Goal: Task Accomplishment & Management: Manage account settings

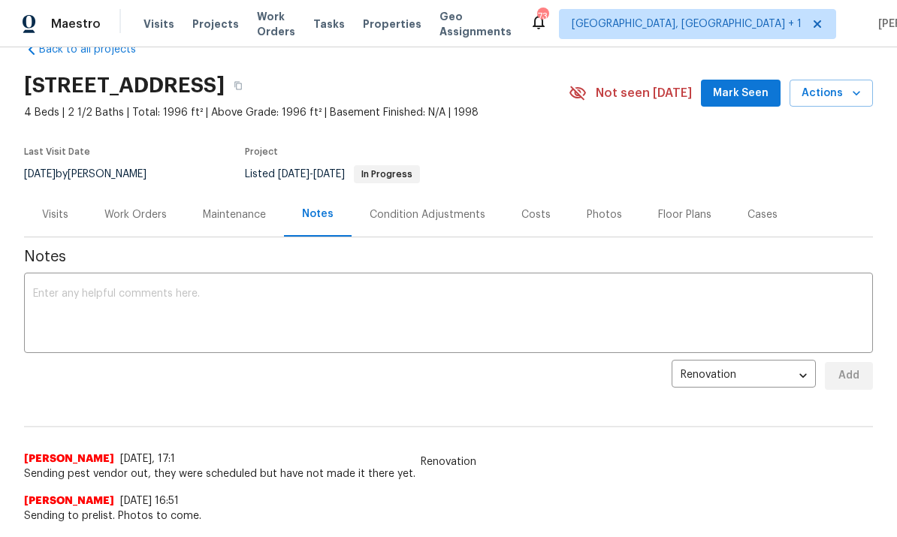
scroll to position [39, 0]
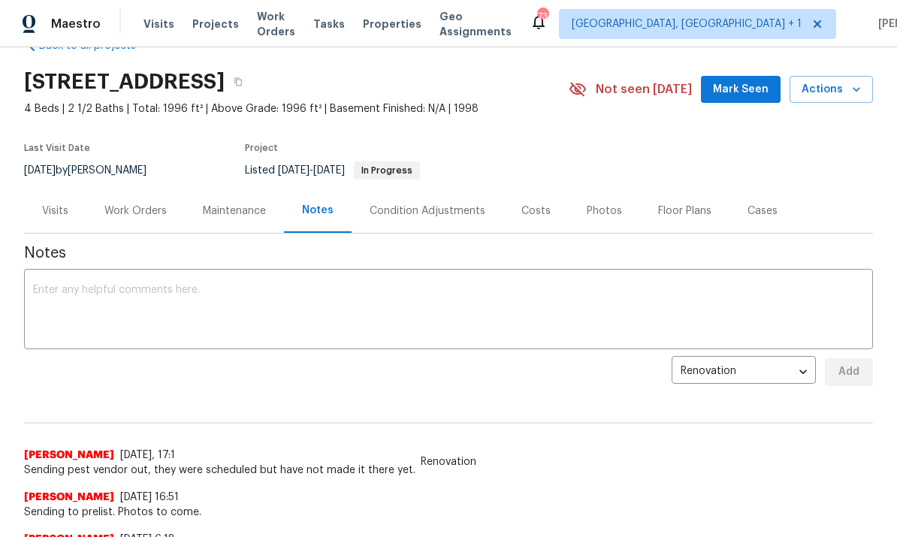
click at [131, 204] on div "Work Orders" at bounding box center [135, 211] width 62 height 15
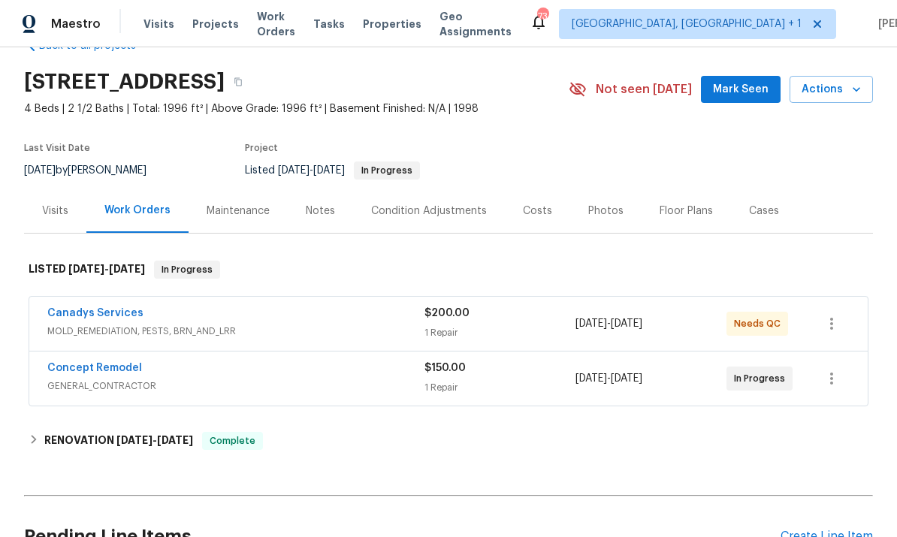
click at [113, 308] on link "Canadys Services" at bounding box center [95, 313] width 96 height 11
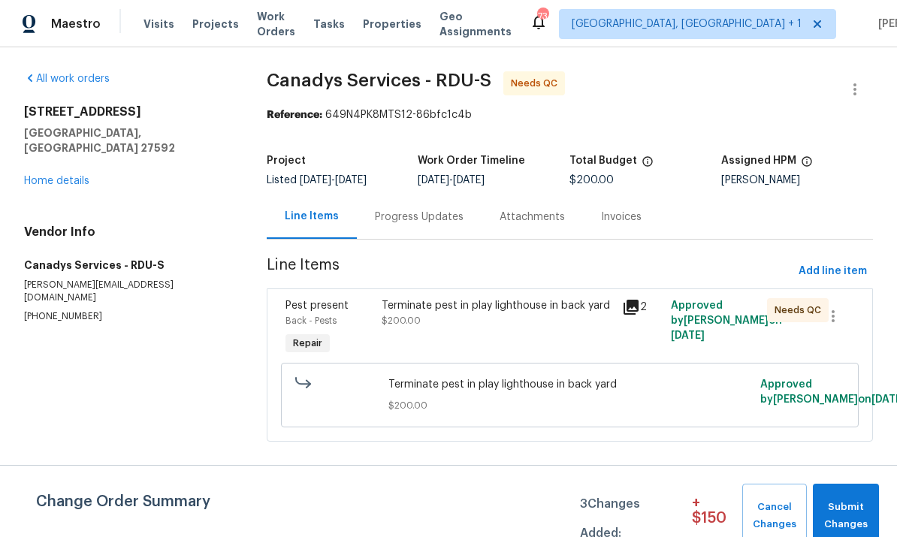
click at [412, 216] on div "Progress Updates" at bounding box center [419, 217] width 89 height 15
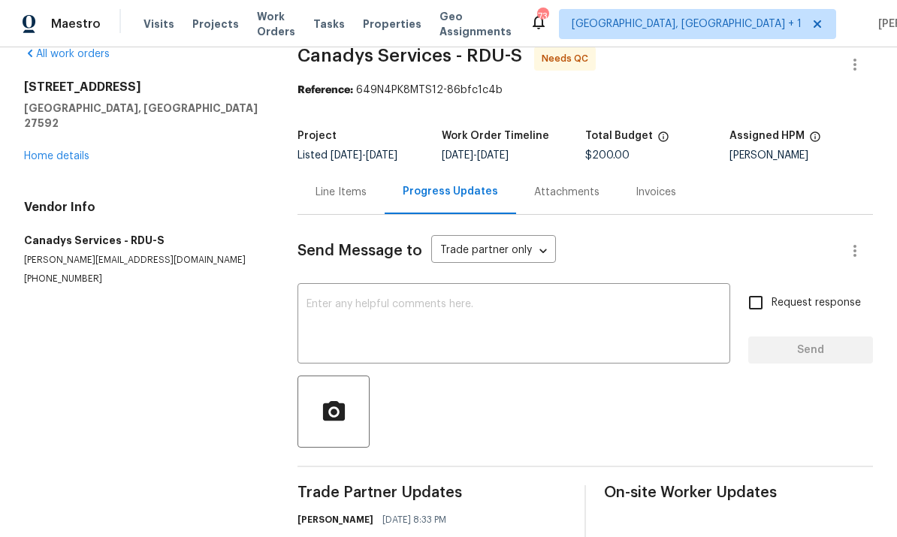
scroll to position [24, 0]
click at [69, 152] on link "Home details" at bounding box center [56, 157] width 65 height 11
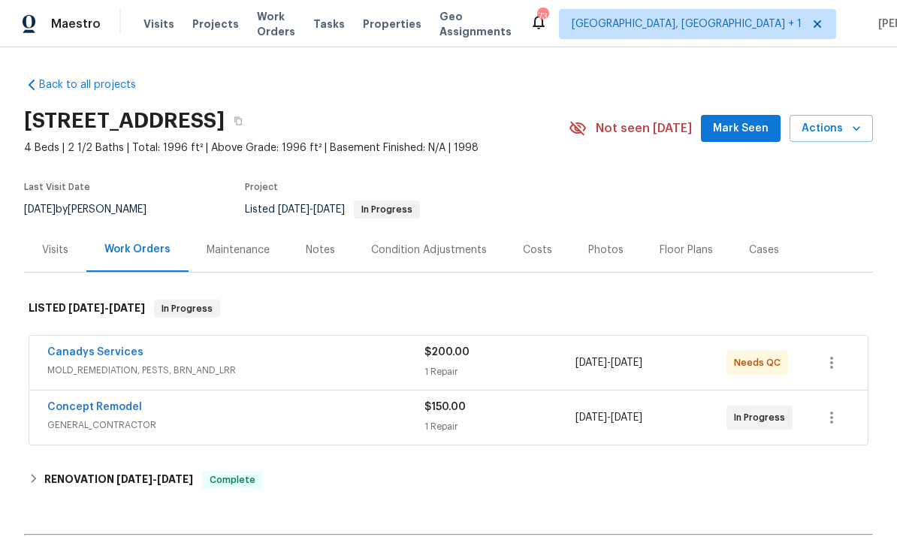
click at [101, 347] on link "Canadys Services" at bounding box center [95, 352] width 96 height 11
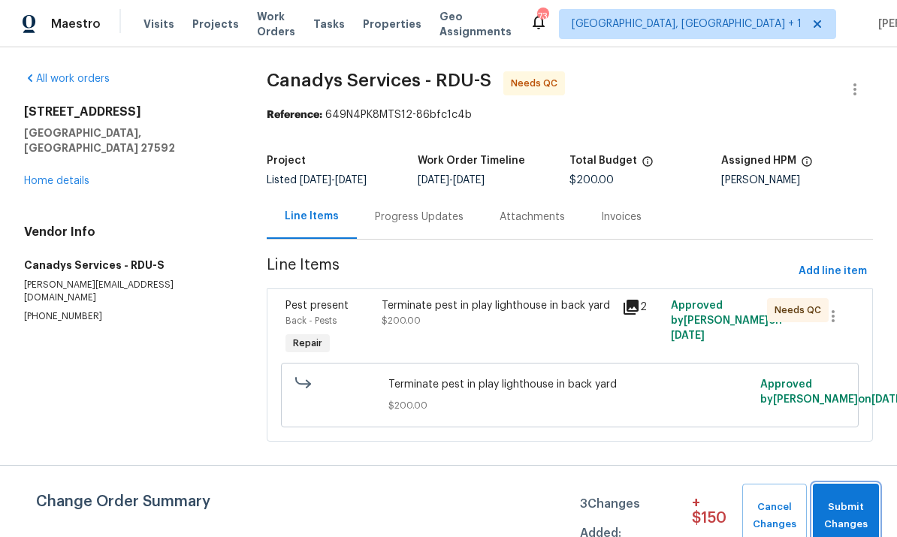
click at [851, 507] on span "Submit Changes" at bounding box center [846, 516] width 51 height 35
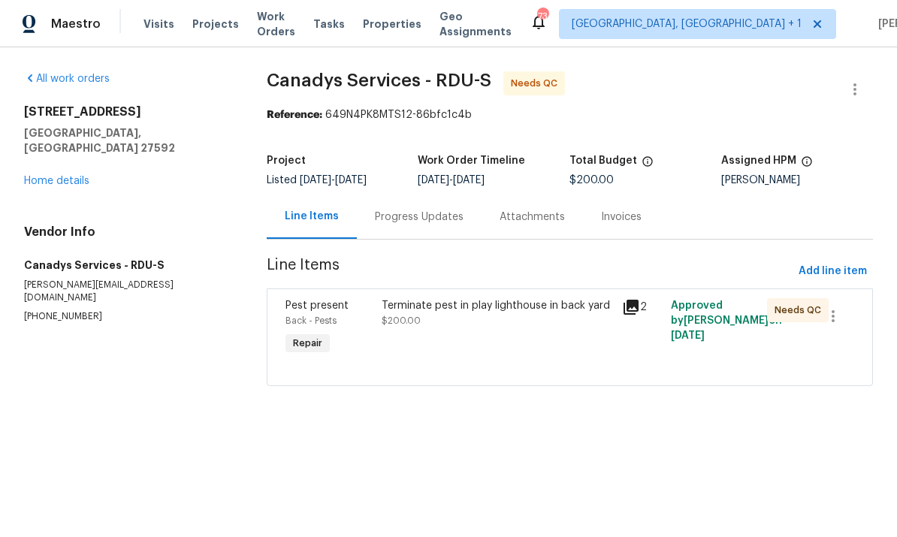
click at [473, 310] on div "Terminate pest in play lighthouse in back yard" at bounding box center [498, 305] width 232 height 15
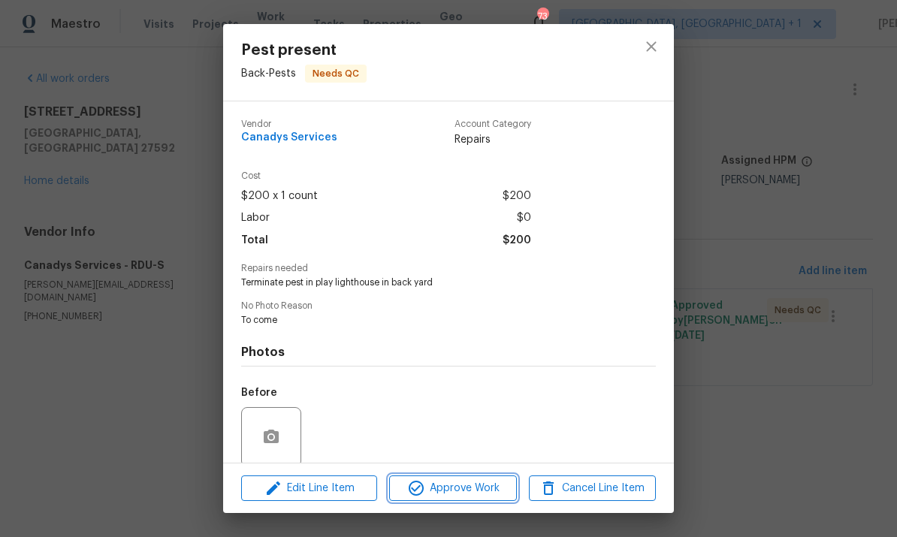
click at [460, 487] on span "Approve Work" at bounding box center [453, 489] width 118 height 19
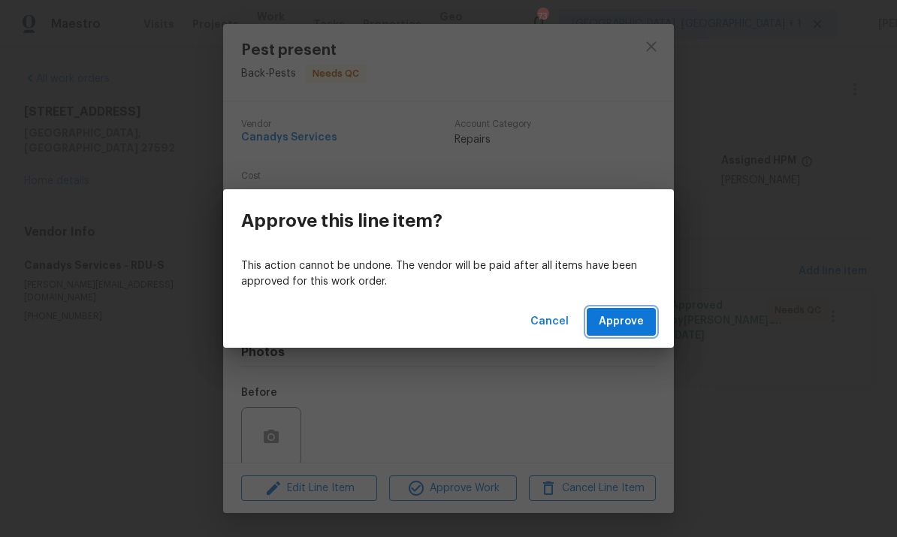
click at [618, 310] on button "Approve" at bounding box center [621, 322] width 69 height 28
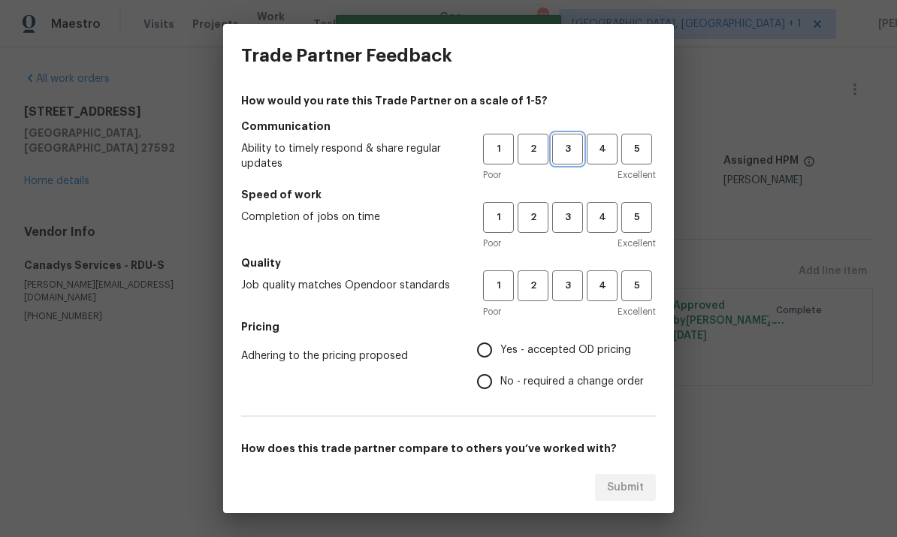
click at [569, 144] on span "3" at bounding box center [568, 149] width 28 height 17
click at [573, 289] on span "3" at bounding box center [568, 285] width 28 height 17
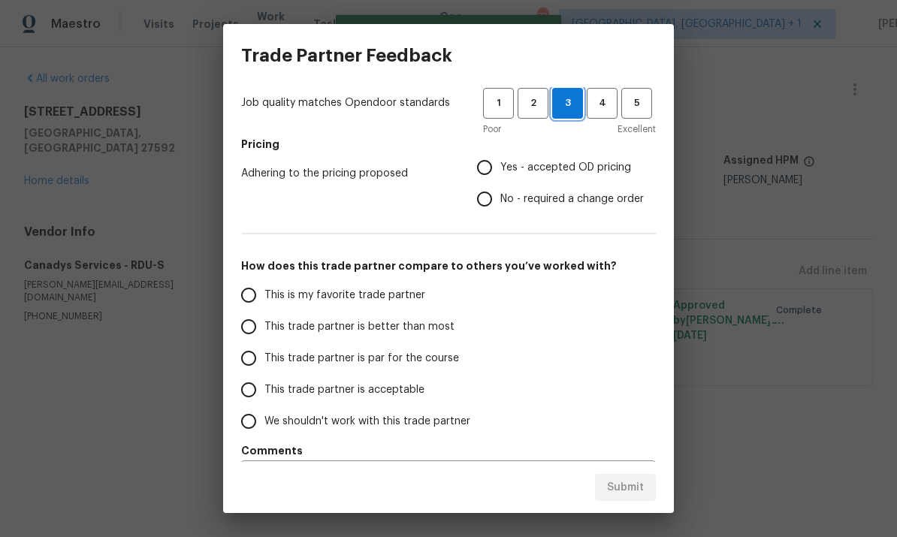
scroll to position [187, 0]
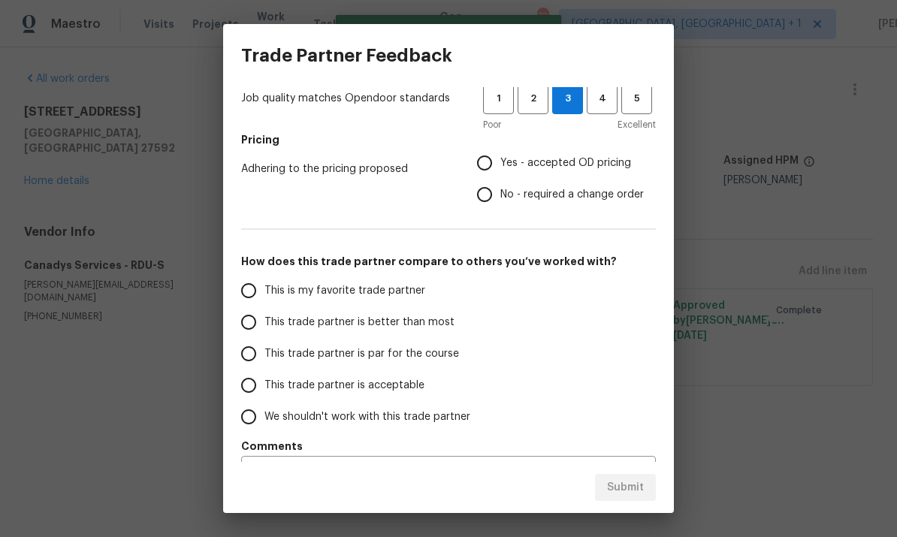
click at [261, 346] on input "This trade partner is par for the course" at bounding box center [249, 354] width 32 height 32
radio input "true"
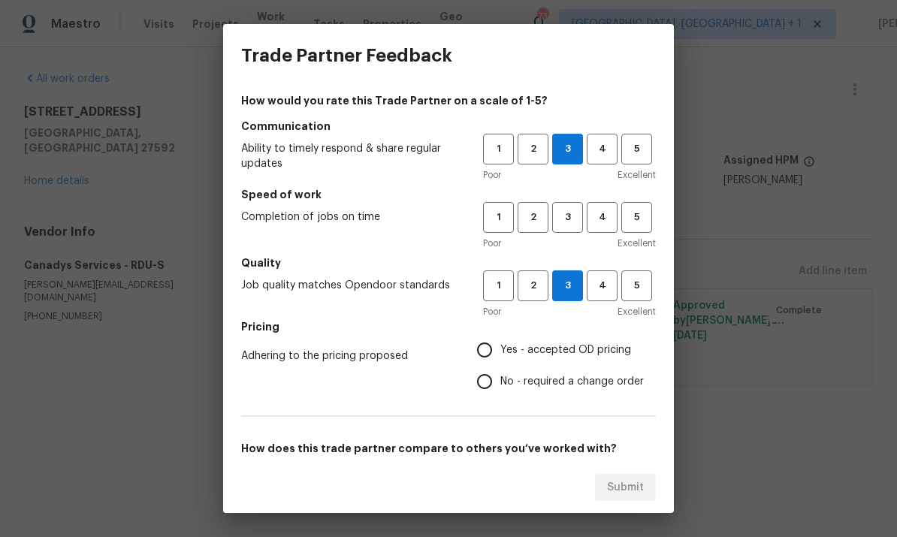
scroll to position [0, 0]
click at [576, 219] on span "3" at bounding box center [568, 217] width 28 height 17
click at [492, 343] on input "Yes - accepted OD pricing" at bounding box center [485, 350] width 32 height 32
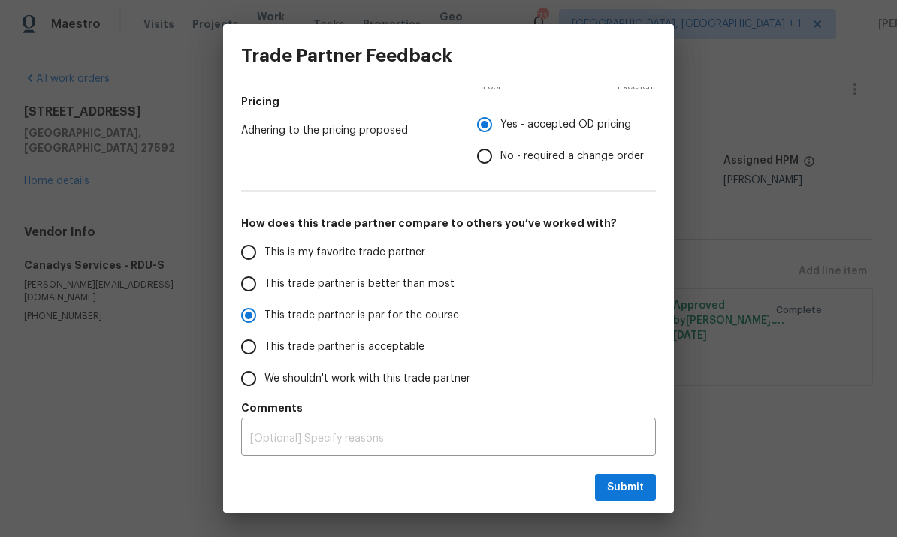
click at [615, 493] on span "Submit" at bounding box center [625, 488] width 37 height 19
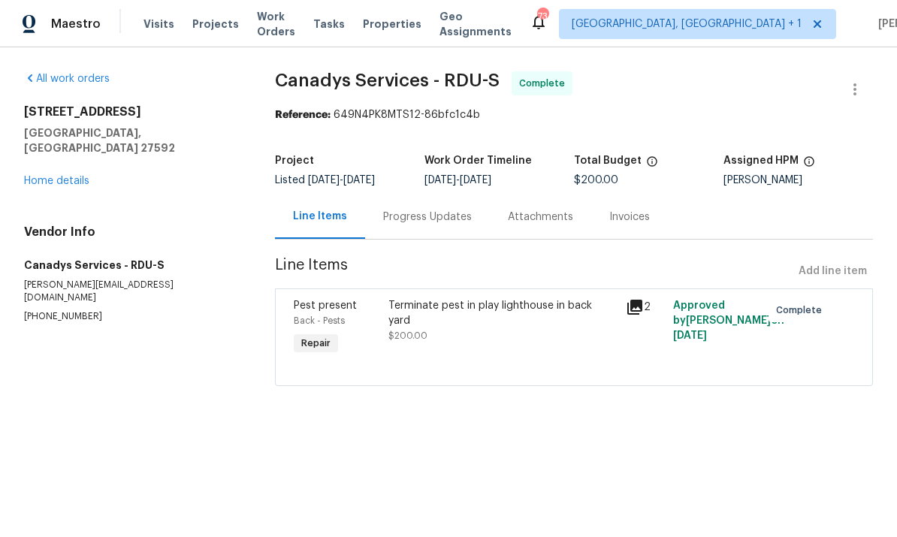
radio input "false"
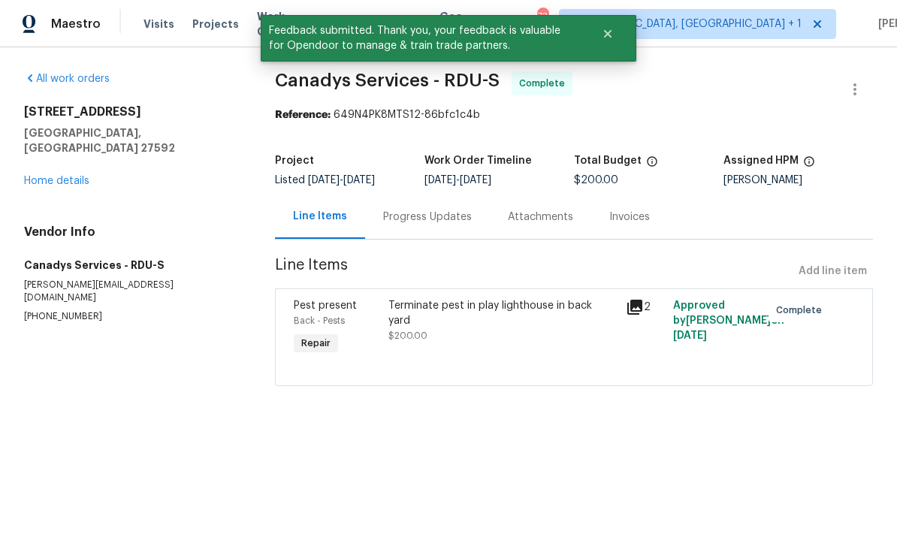
click at [69, 183] on div "All work orders 401 Blackberry Creek Dr Willow Spring, NC 27592 Home details Ve…" at bounding box center [131, 197] width 215 height 252
click at [59, 176] on link "Home details" at bounding box center [56, 181] width 65 height 11
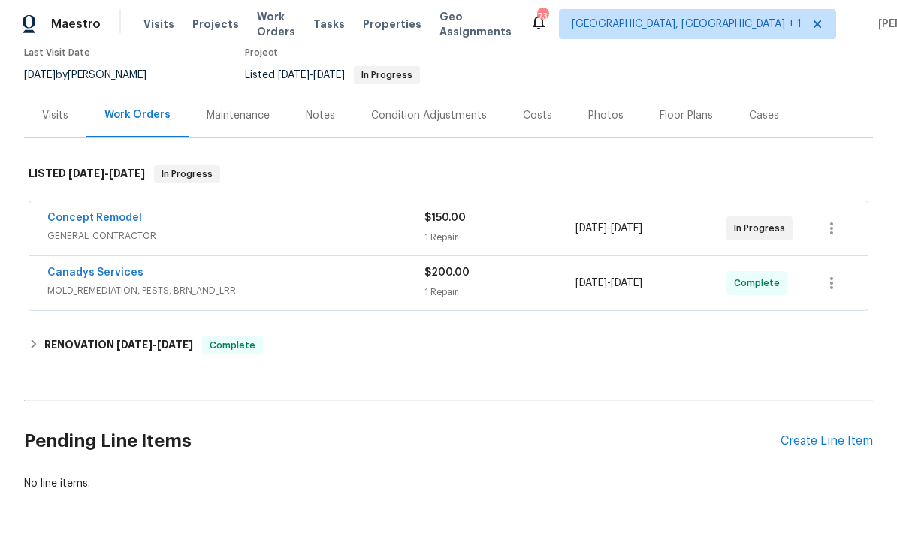
scroll to position [134, 0]
click at [824, 436] on div "Create Line Item" at bounding box center [827, 442] width 92 height 14
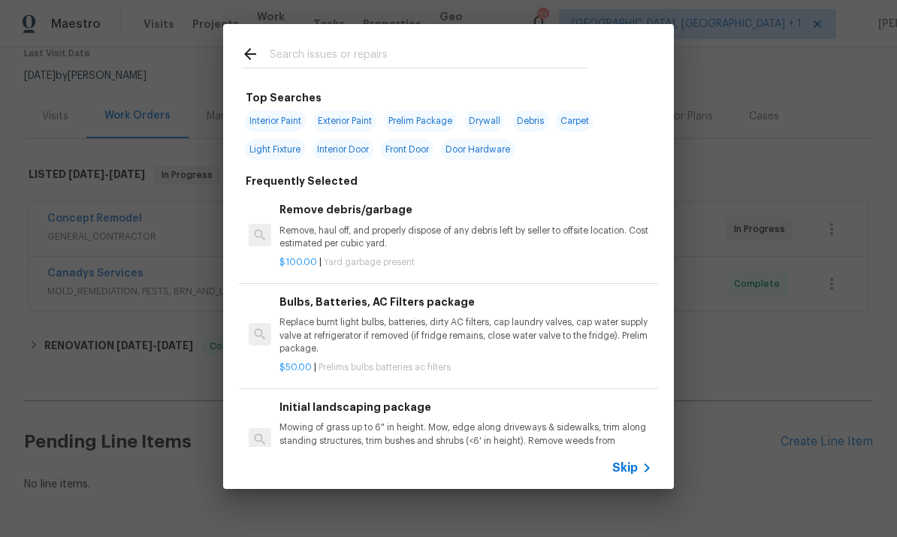
click at [298, 62] on input "text" at bounding box center [429, 56] width 319 height 23
click at [321, 54] on input "text" at bounding box center [429, 56] width 319 height 23
paste input "D"
type input "Debris"
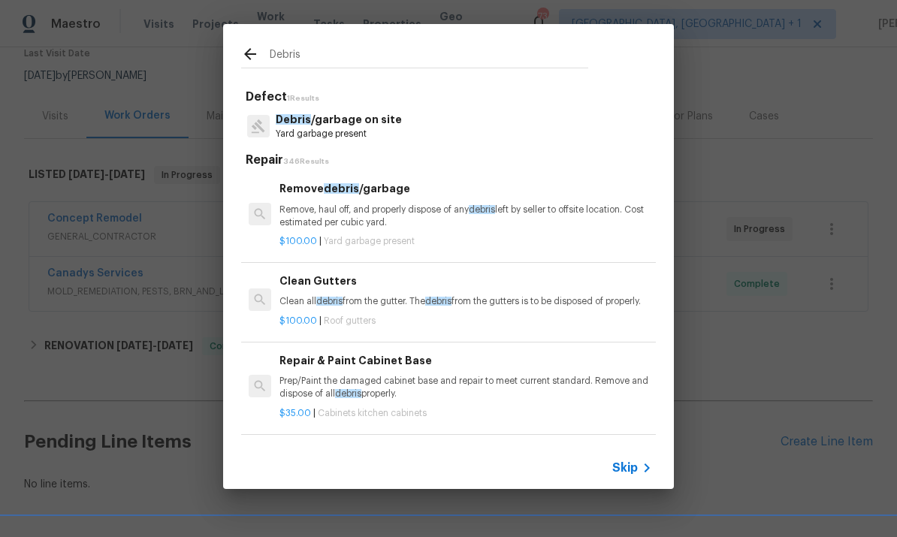
click at [325, 115] on p "Debris /garbage on site" at bounding box center [339, 120] width 126 height 16
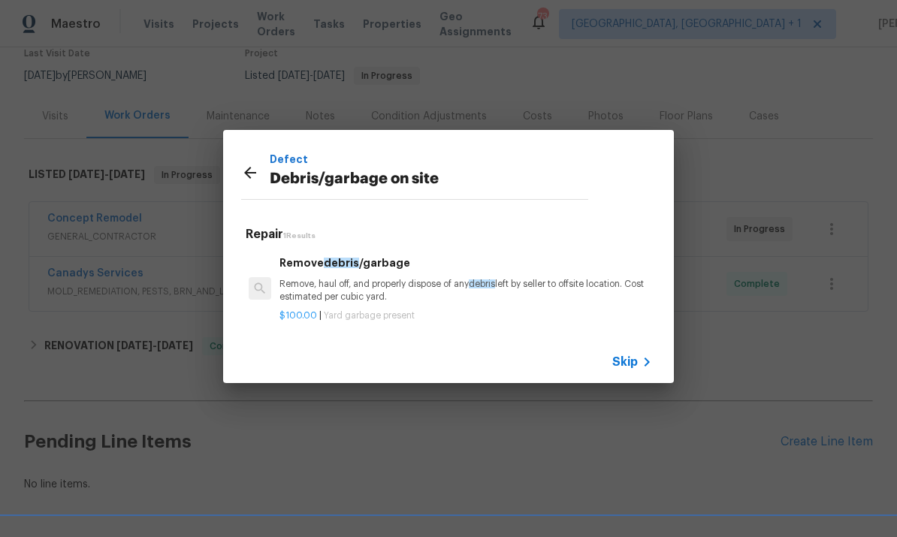
click at [353, 281] on p "Remove, haul off, and properly dispose of any debris left by seller to offsite …" at bounding box center [466, 291] width 373 height 26
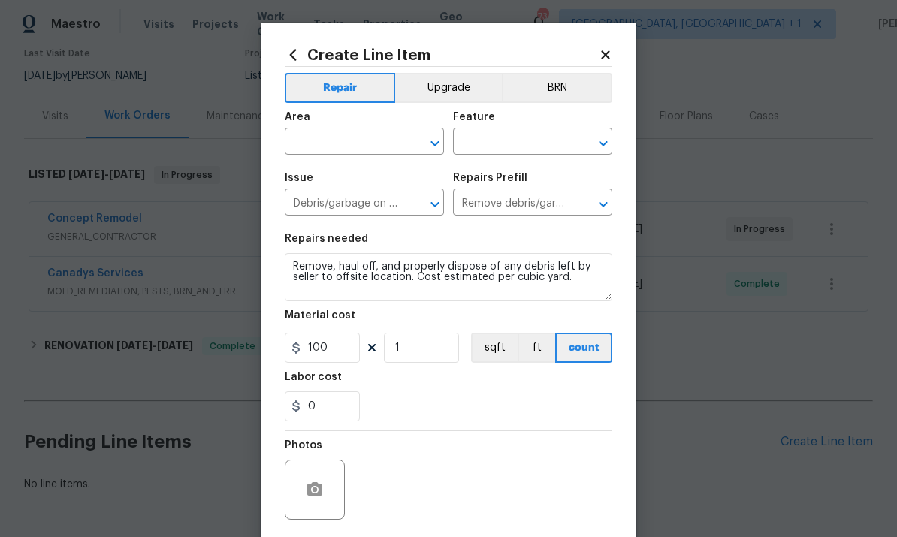
click at [327, 137] on input "text" at bounding box center [343, 143] width 117 height 23
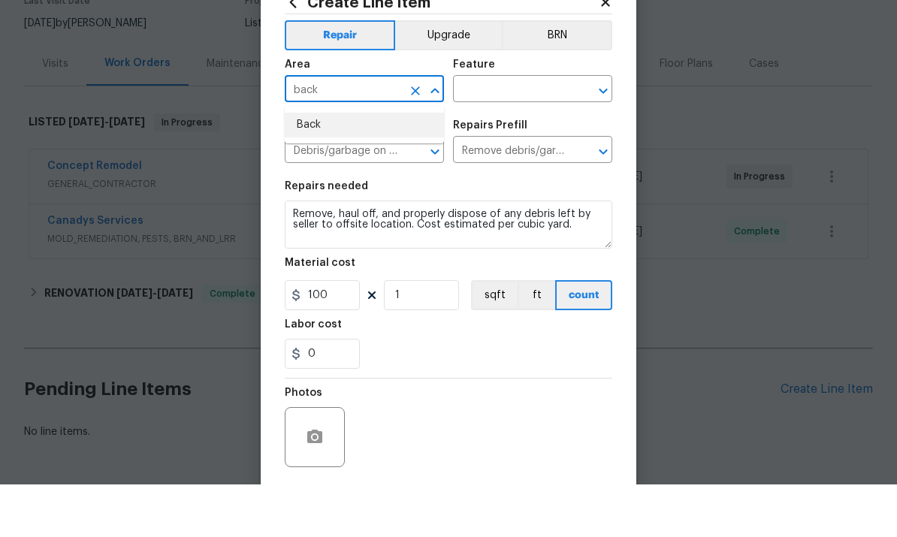
click at [309, 165] on li "Back" at bounding box center [364, 177] width 159 height 25
type input "Back"
click at [506, 132] on input "text" at bounding box center [511, 143] width 117 height 23
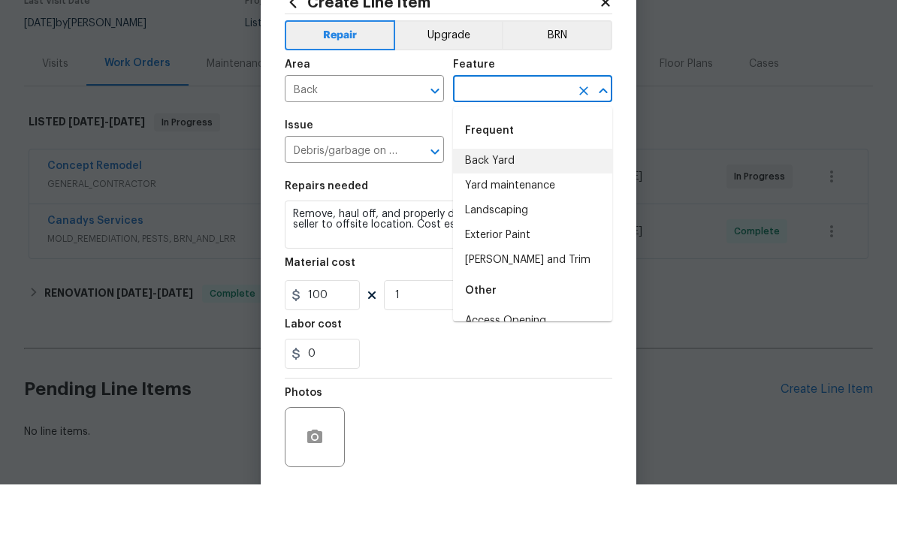
click at [516, 201] on li "Back Yard" at bounding box center [532, 213] width 159 height 25
type input "Back Yard"
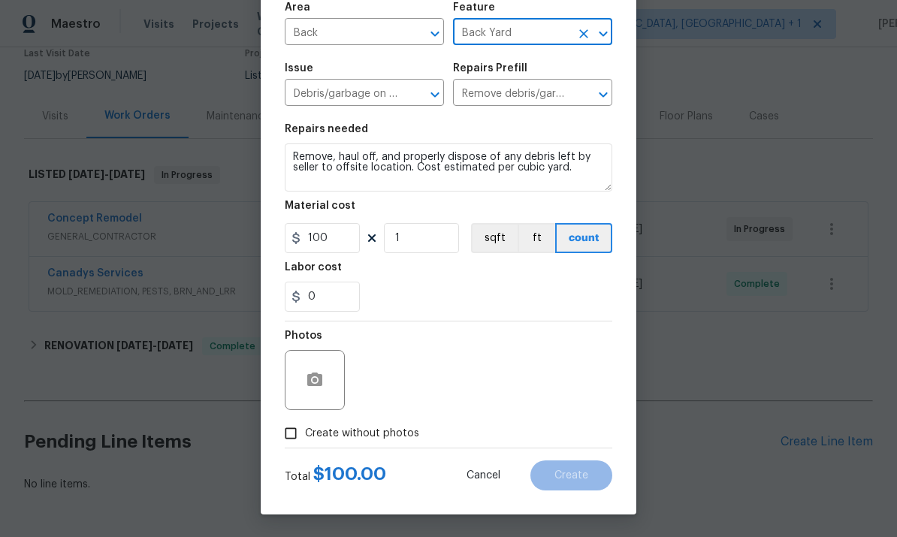
scroll to position [113, 0]
click at [601, 166] on textarea "Remove, haul off, and properly dispose of any debris left by seller to offsite …" at bounding box center [449, 168] width 328 height 48
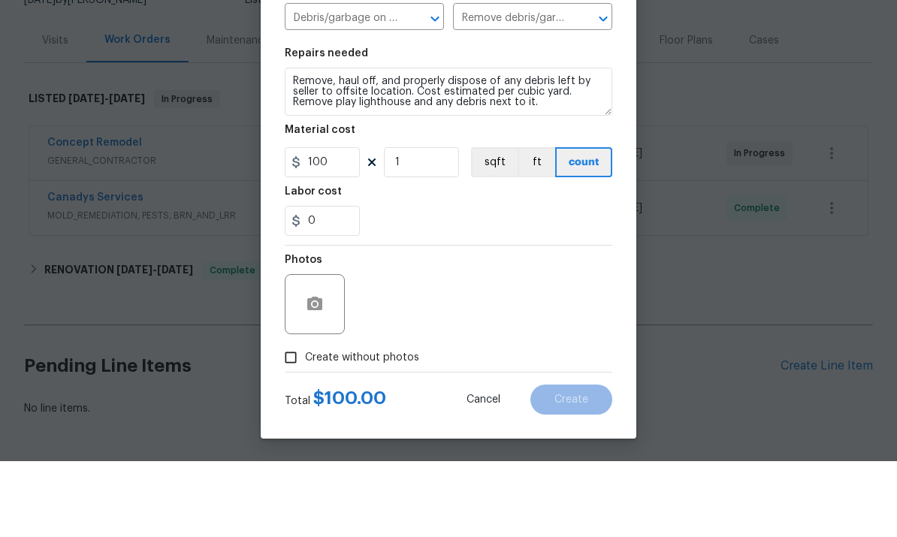
scroll to position [56, 0]
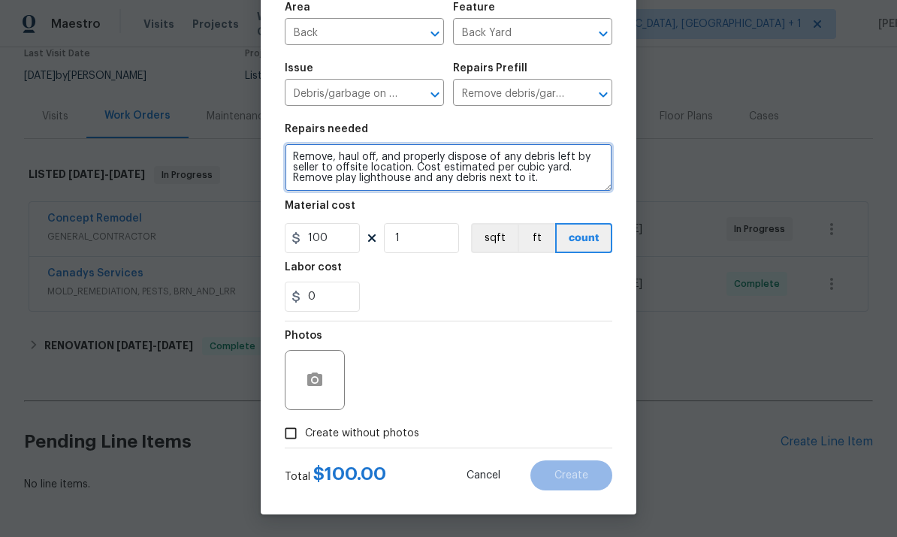
type textarea "Remove, haul off, and properly dispose of any debris left by seller to offsite …"
click at [290, 447] on input "Create without photos" at bounding box center [291, 433] width 29 height 29
checkbox input "true"
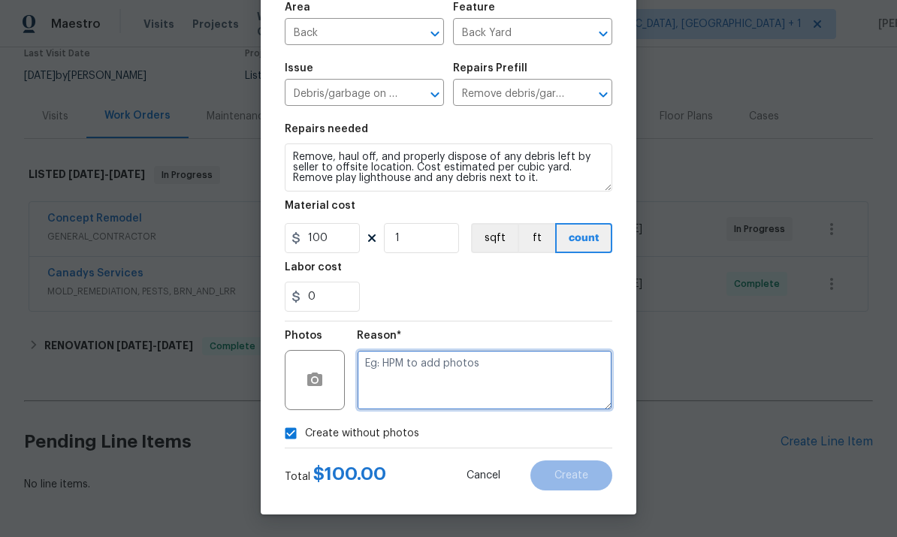
click at [403, 372] on textarea at bounding box center [485, 380] width 256 height 60
type textarea "To come."
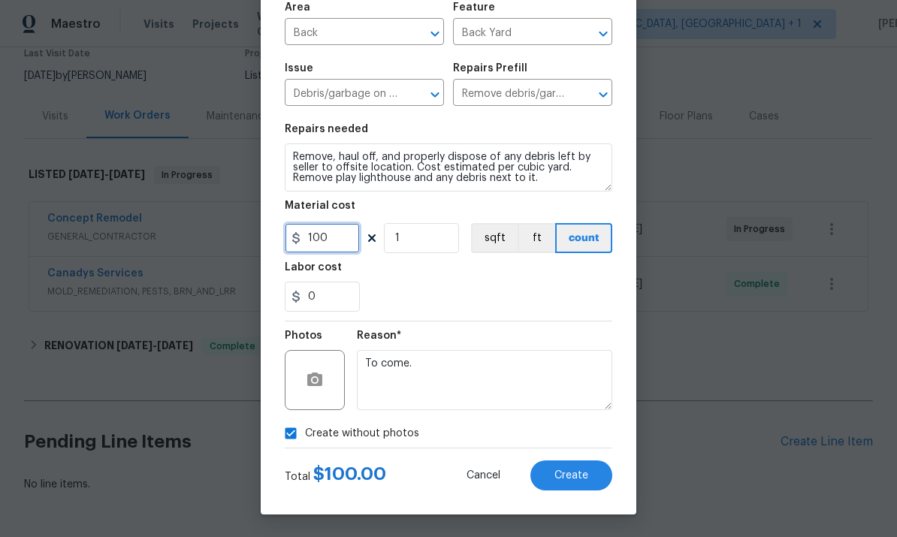
click at [346, 249] on input "100" at bounding box center [322, 238] width 75 height 30
type input "125"
click at [525, 337] on div "Reason*" at bounding box center [485, 341] width 256 height 20
click at [561, 484] on button "Create" at bounding box center [572, 476] width 82 height 30
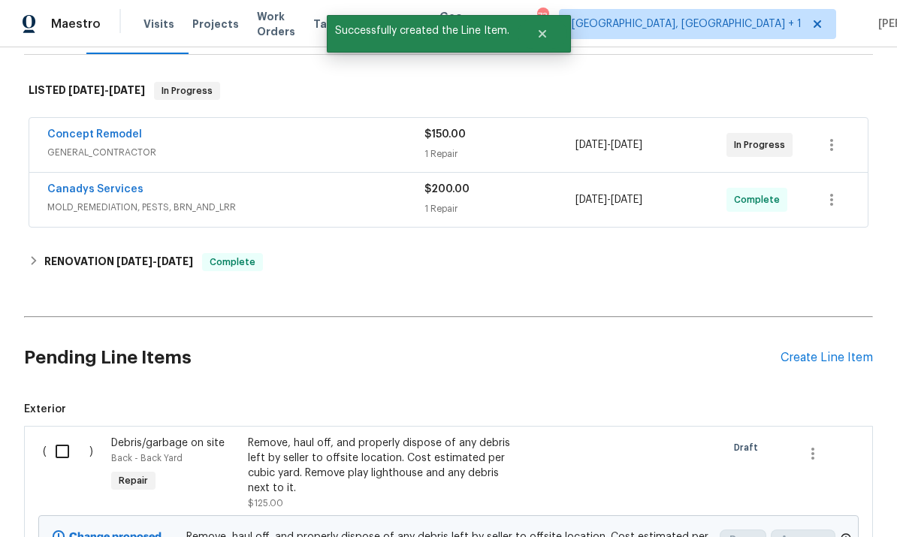
scroll to position [248, 0]
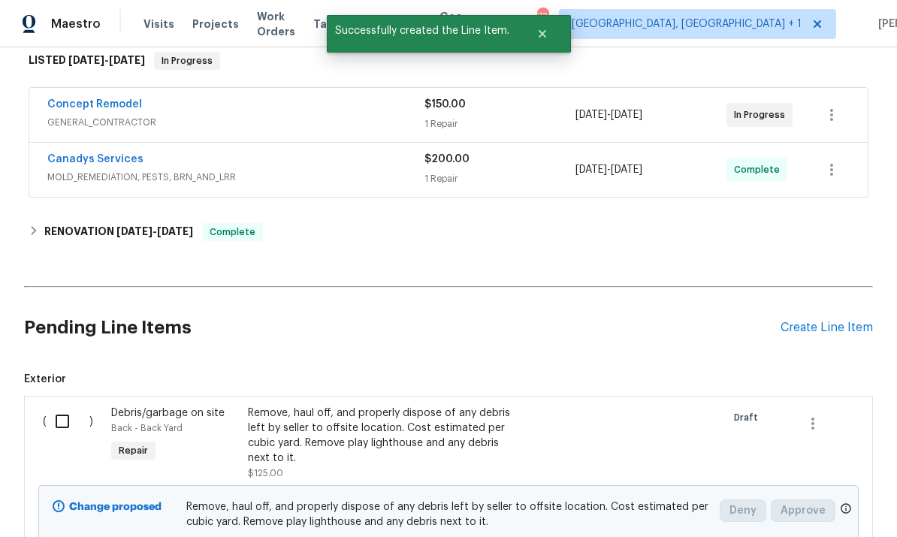
click at [59, 406] on input "checkbox" at bounding box center [68, 422] width 43 height 32
checkbox input "true"
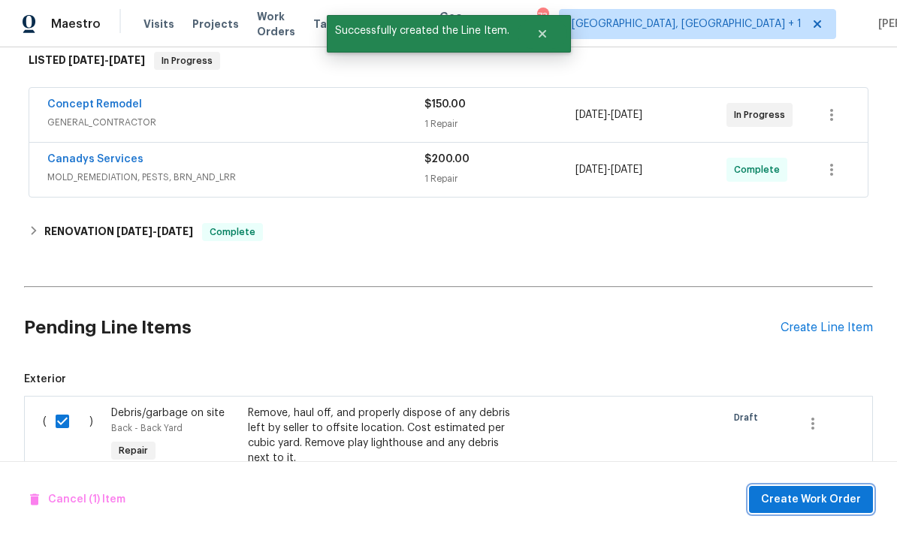
click at [792, 501] on span "Create Work Order" at bounding box center [811, 500] width 100 height 19
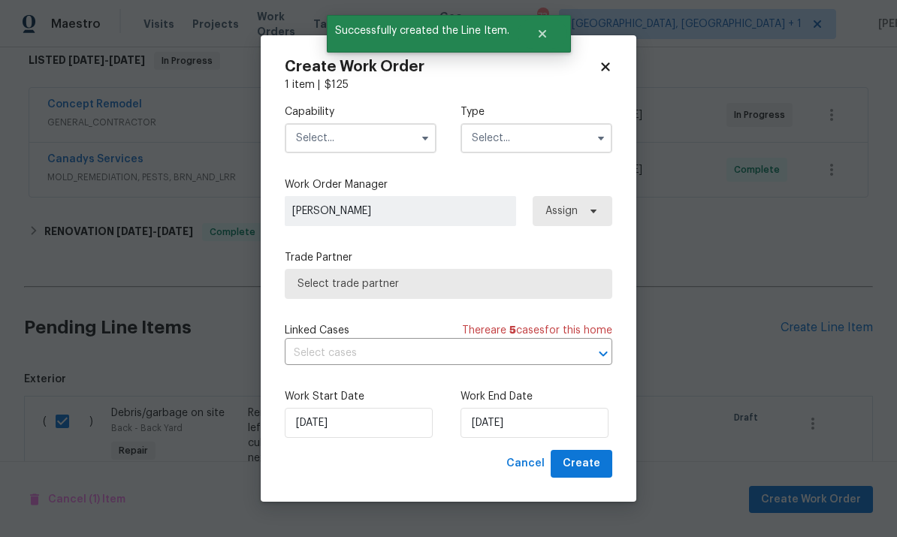
click at [407, 146] on input "text" at bounding box center [361, 138] width 152 height 30
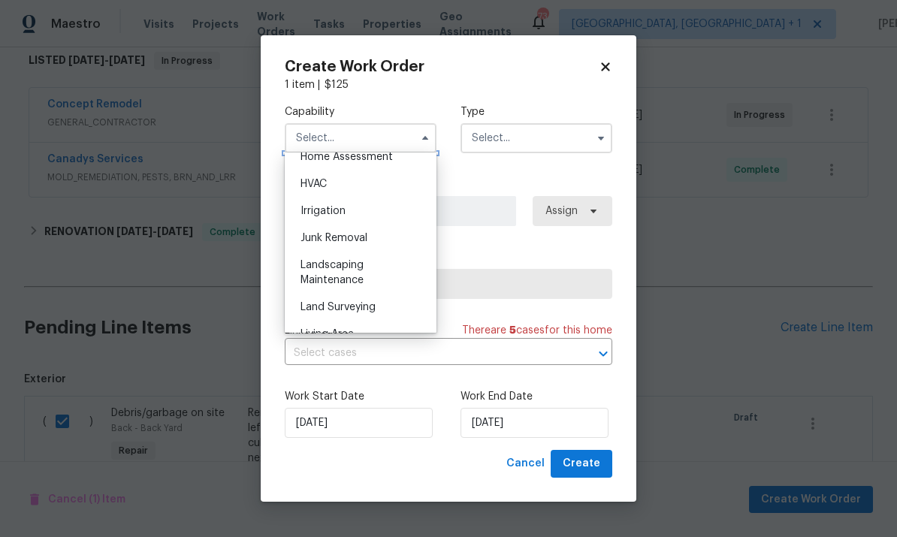
scroll to position [941, 0]
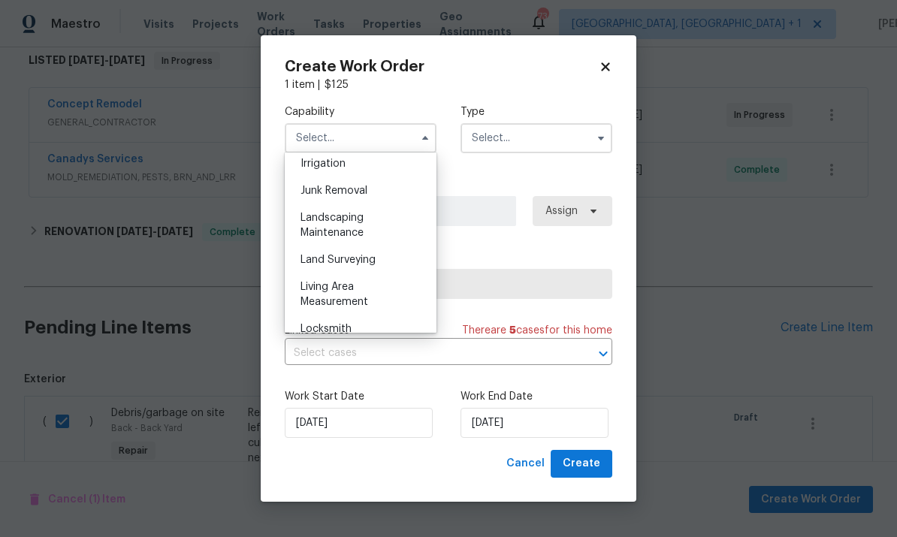
click at [350, 229] on span "Landscaping Maintenance" at bounding box center [332, 226] width 63 height 26
type input "Landscaping Maintenance"
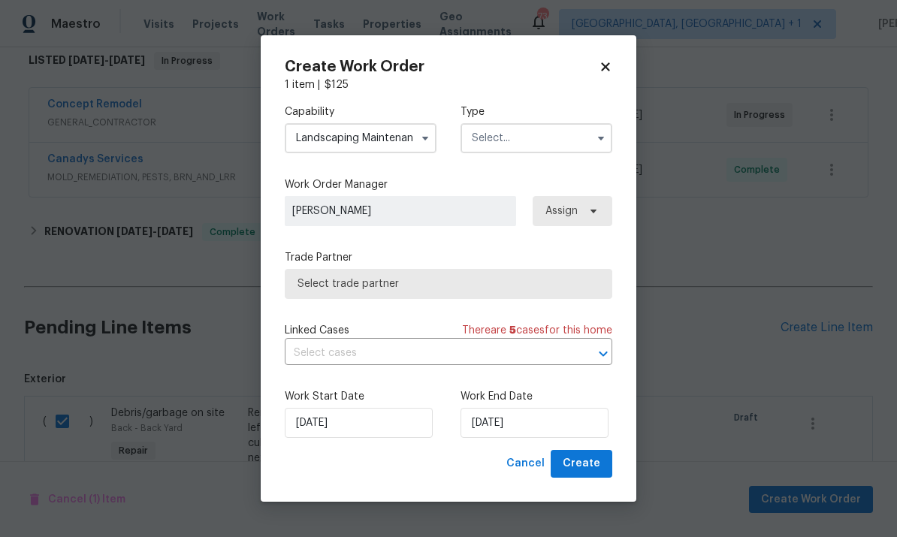
click at [586, 139] on input "text" at bounding box center [537, 138] width 152 height 30
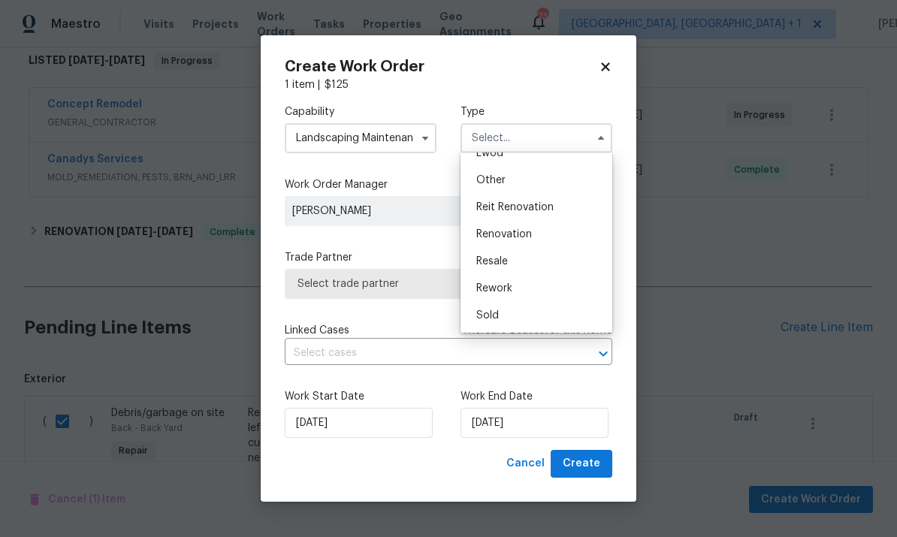
scroll to position [179, 0]
click at [522, 237] on span "Renovation" at bounding box center [505, 234] width 56 height 11
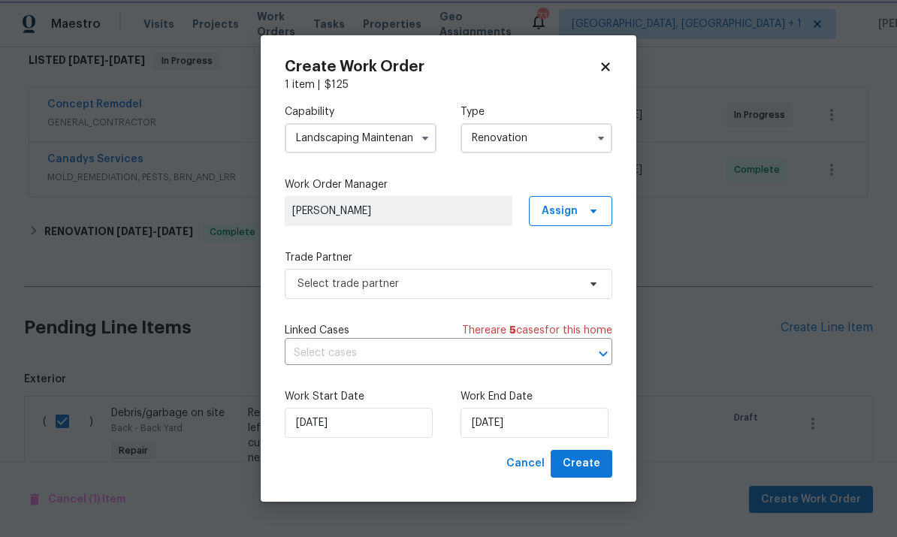
scroll to position [0, 0]
click at [602, 140] on icon "button" at bounding box center [601, 138] width 12 height 12
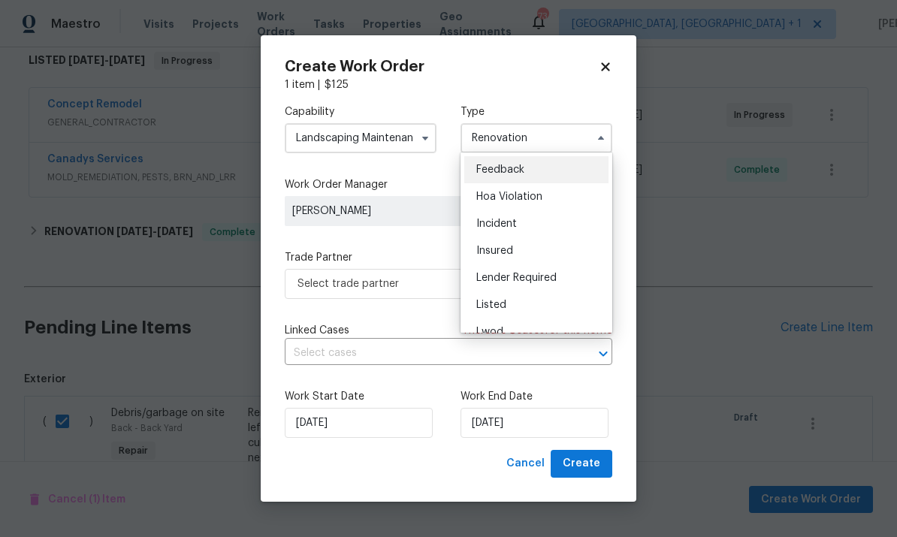
click at [515, 296] on div "Listed" at bounding box center [536, 305] width 144 height 27
type input "Listed"
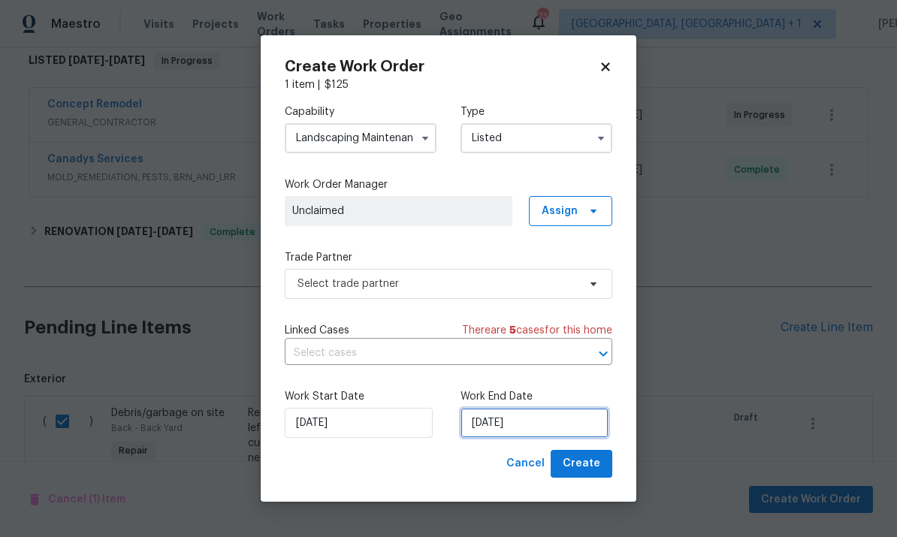
click at [552, 424] on input "[DATE]" at bounding box center [535, 423] width 148 height 30
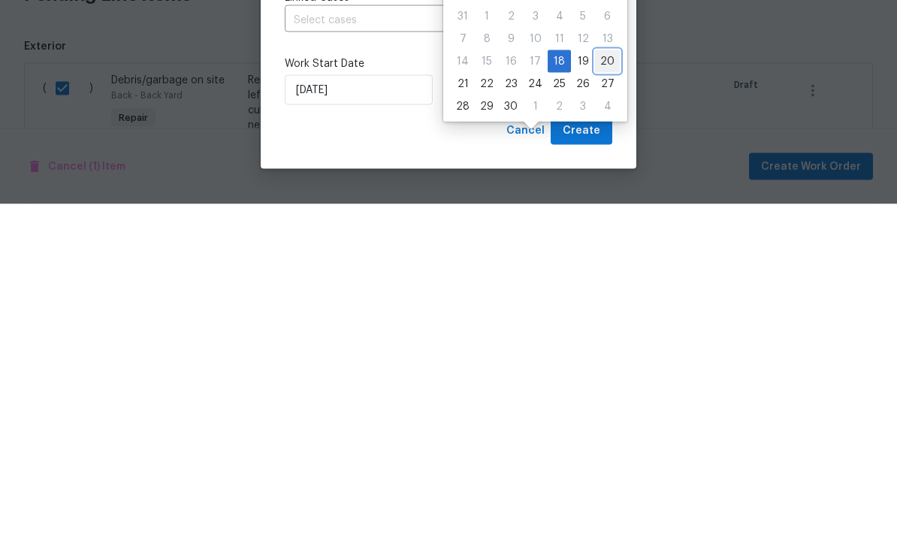
click at [595, 384] on div "20" at bounding box center [607, 394] width 25 height 21
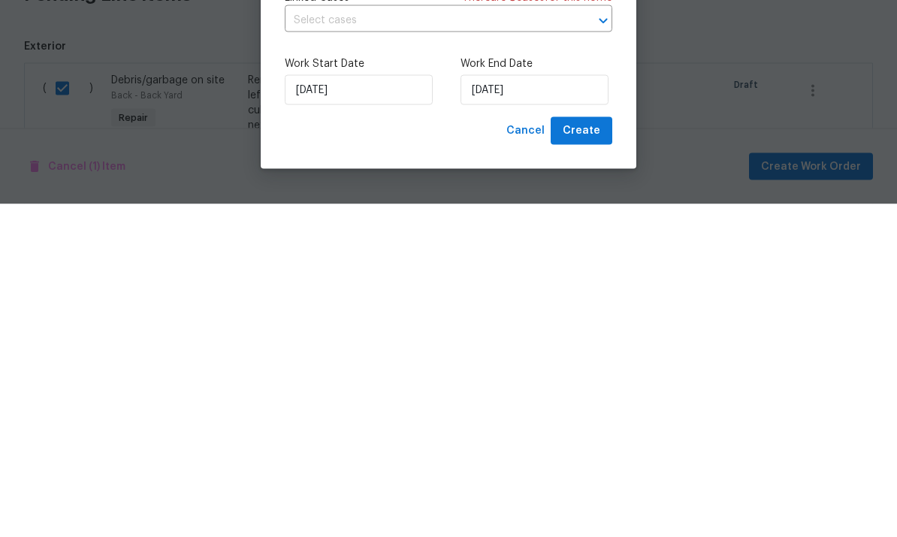
type input "9/20/2025"
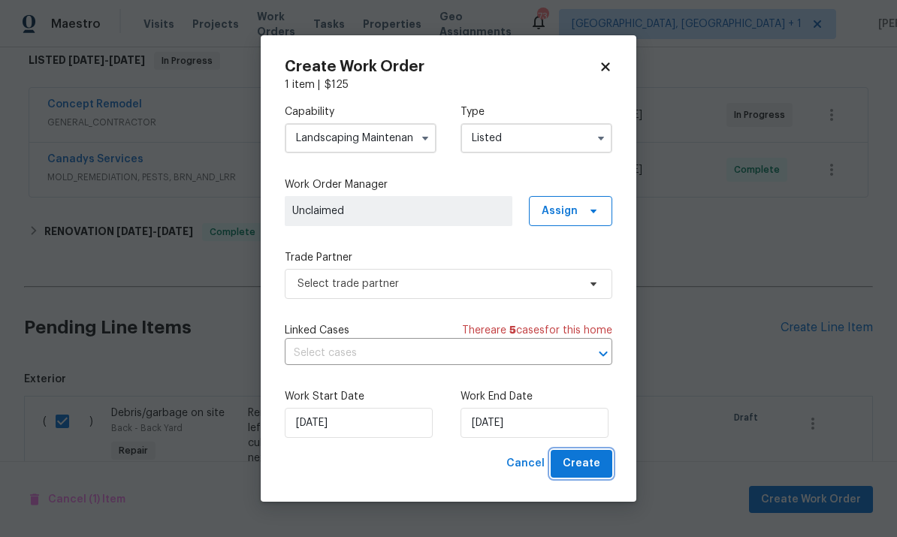
click at [590, 456] on span "Create" at bounding box center [582, 464] width 38 height 19
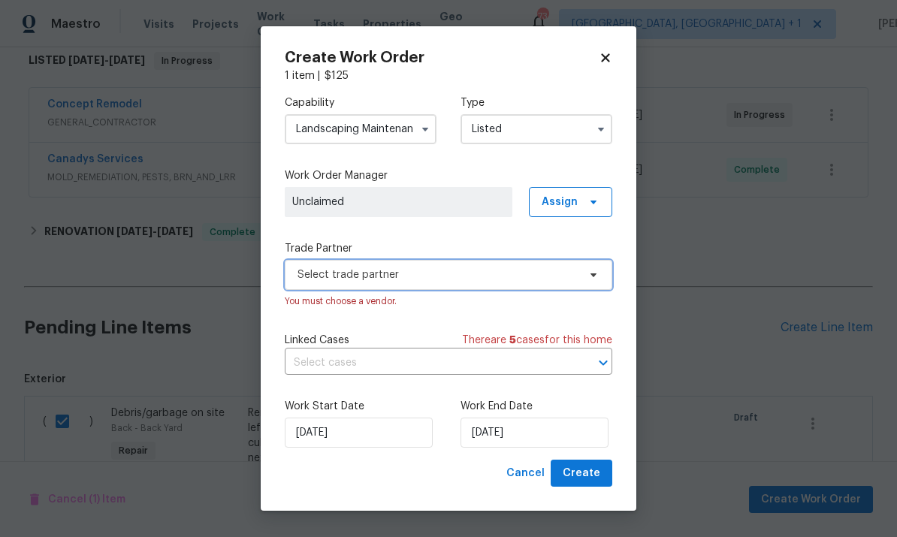
click at [590, 276] on icon at bounding box center [594, 275] width 12 height 12
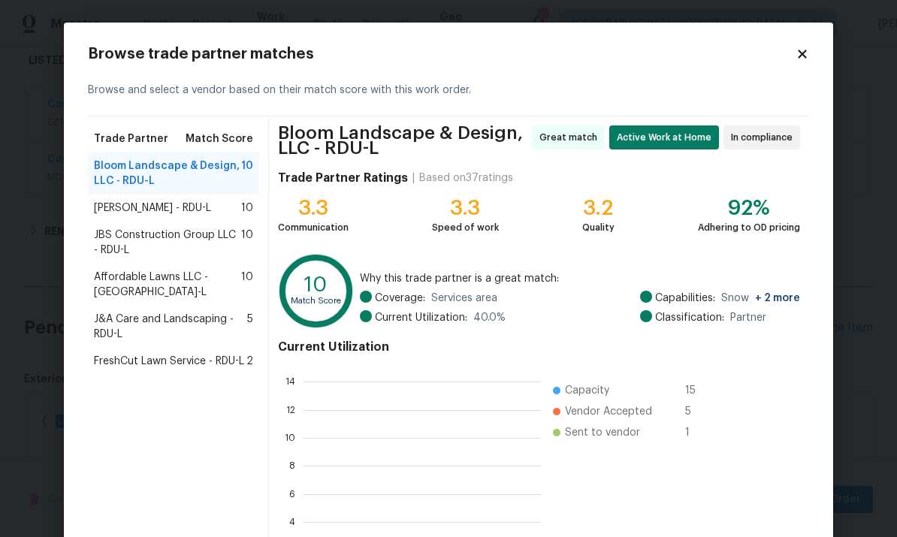
scroll to position [2, 2]
click at [191, 165] on span "Bloom Landscape & Design, LLC - RDU-L" at bounding box center [167, 174] width 147 height 30
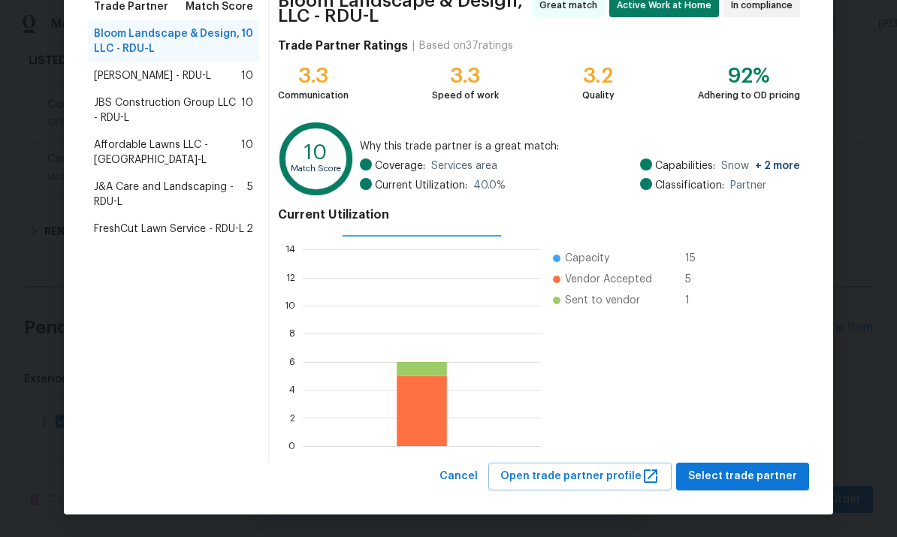
scroll to position [132, 0]
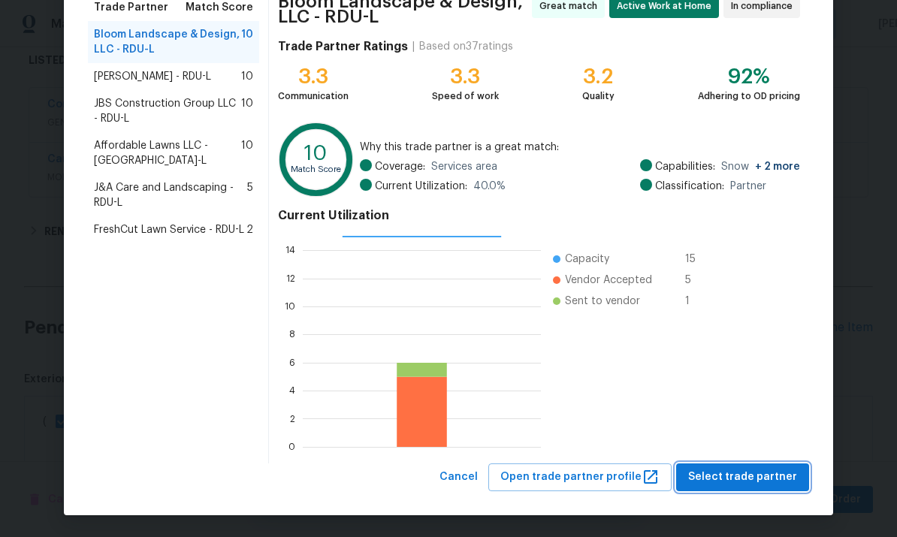
click at [756, 483] on span "Select trade partner" at bounding box center [742, 477] width 109 height 19
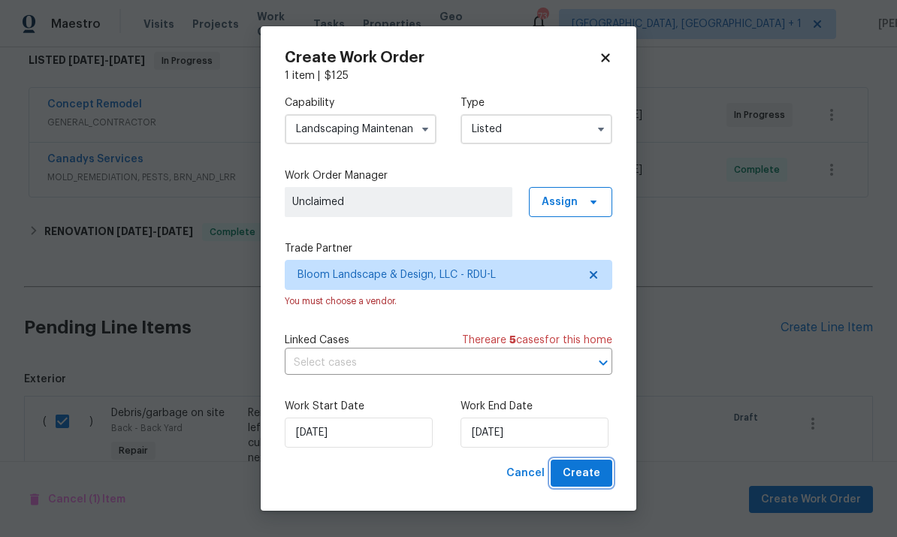
click at [595, 480] on span "Create" at bounding box center [582, 473] width 38 height 19
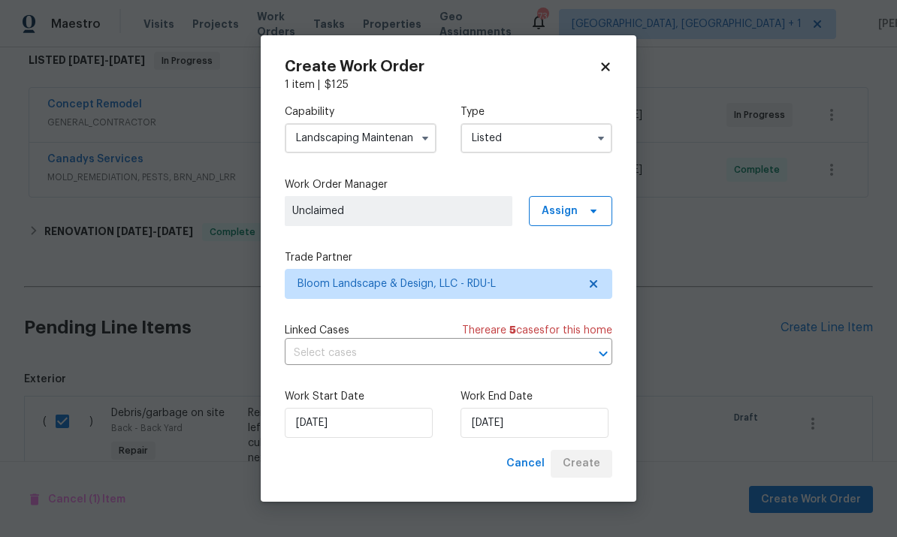
checkbox input "false"
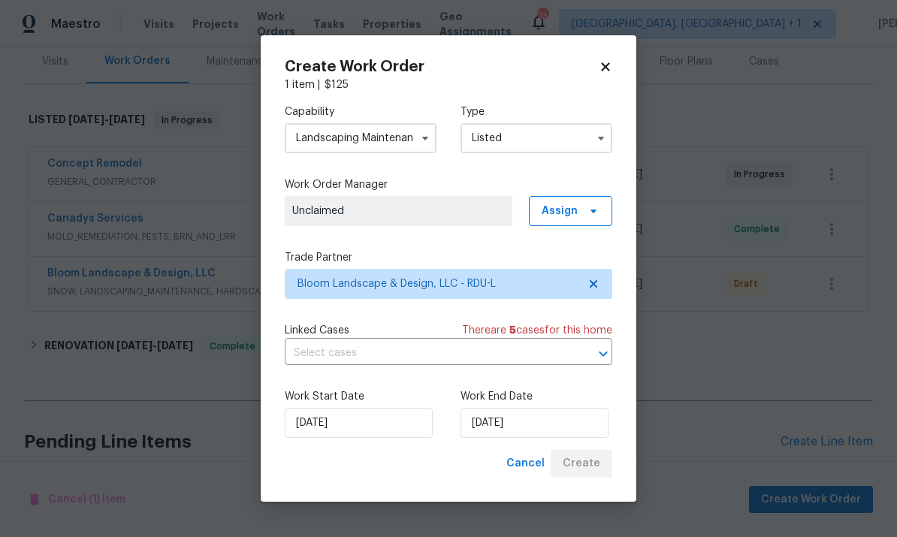
scroll to position [0, 0]
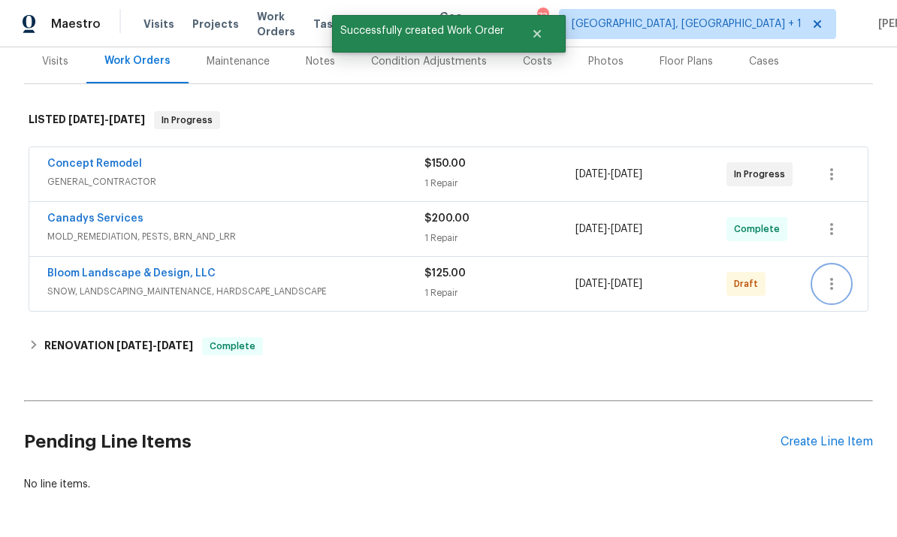
click at [828, 266] on button "button" at bounding box center [832, 284] width 36 height 36
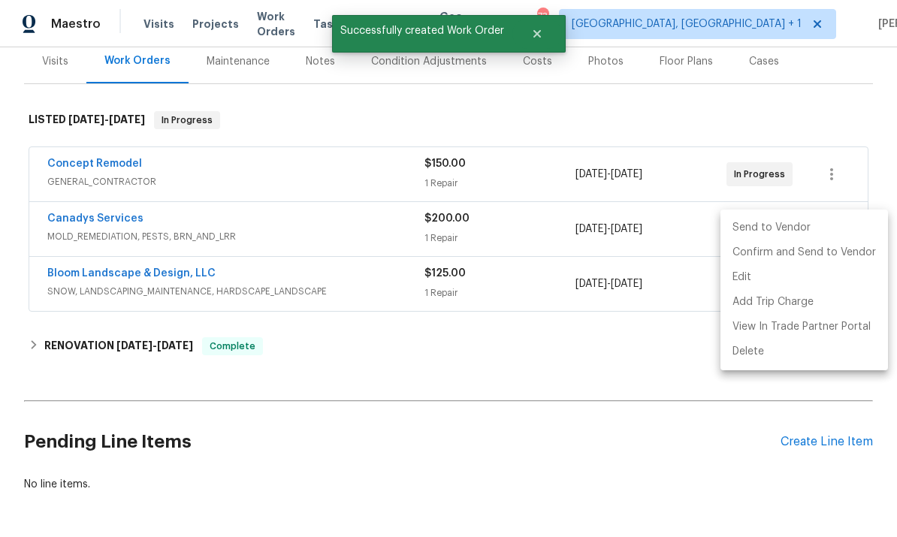
click at [772, 229] on li "Send to Vendor" at bounding box center [805, 228] width 168 height 25
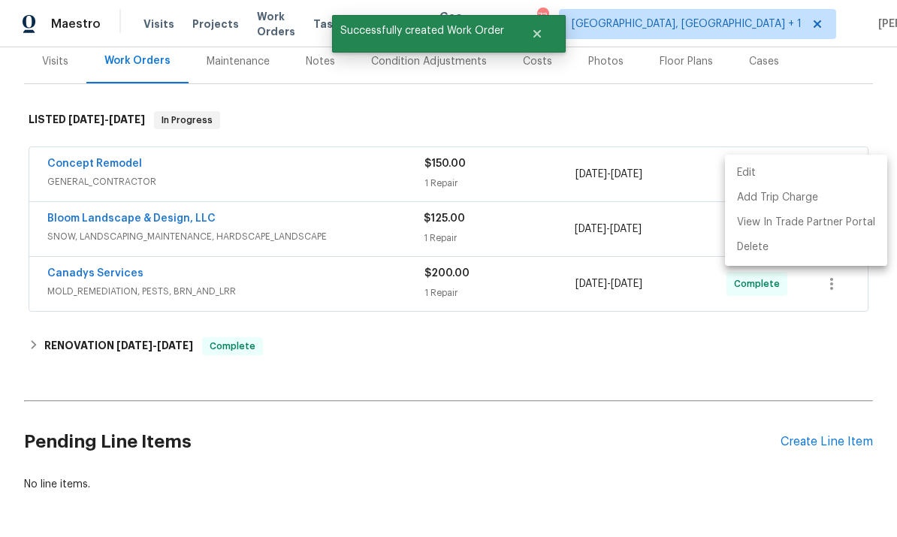
click at [115, 225] on div at bounding box center [448, 268] width 897 height 537
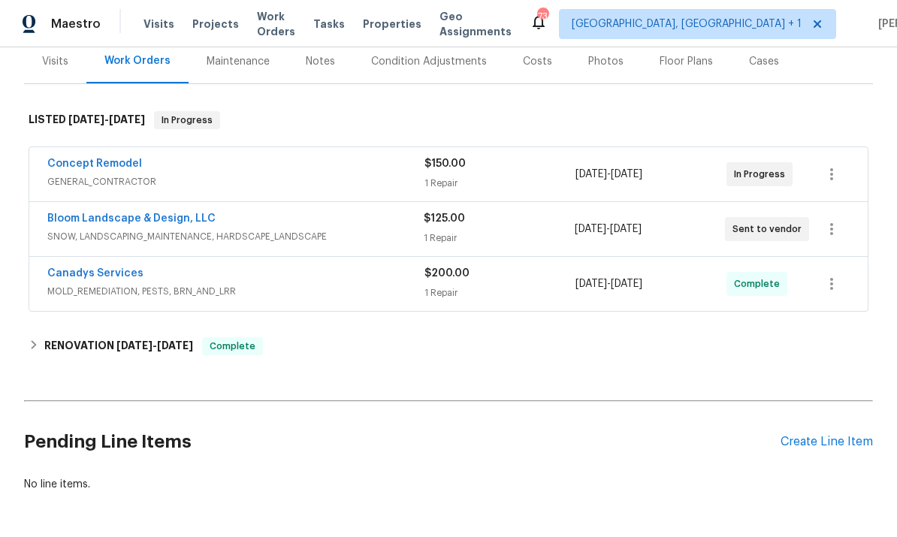
click at [128, 213] on link "Bloom Landscape & Design, LLC" at bounding box center [131, 218] width 168 height 11
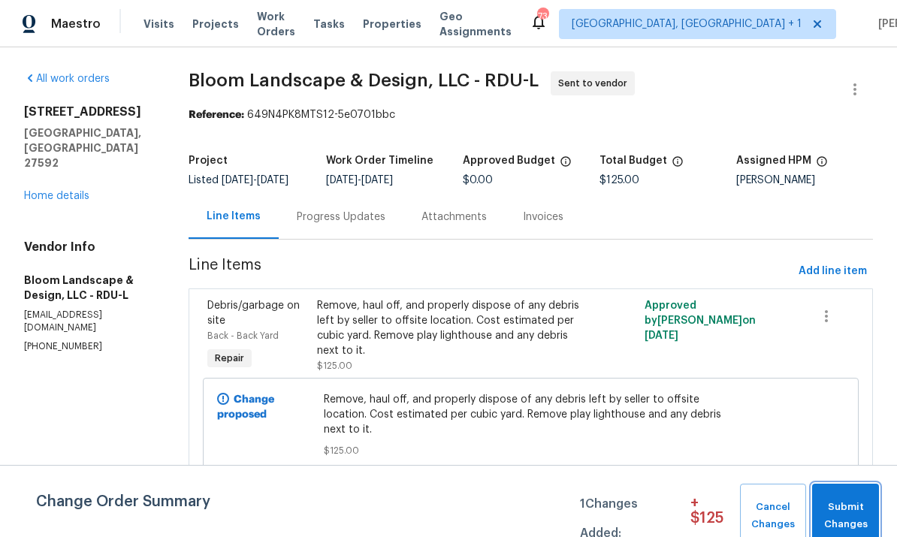
click at [849, 504] on span "Submit Changes" at bounding box center [846, 516] width 52 height 35
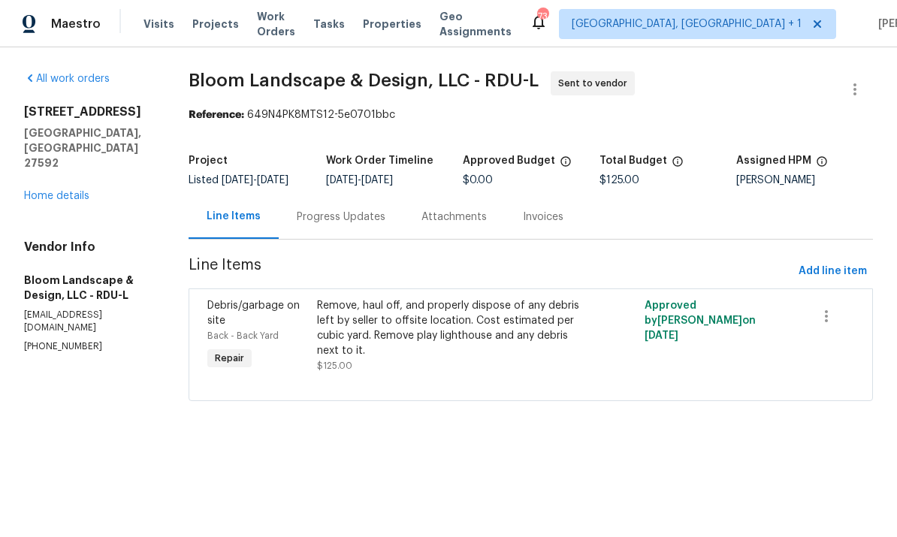
click at [337, 225] on div "Progress Updates" at bounding box center [341, 217] width 89 height 15
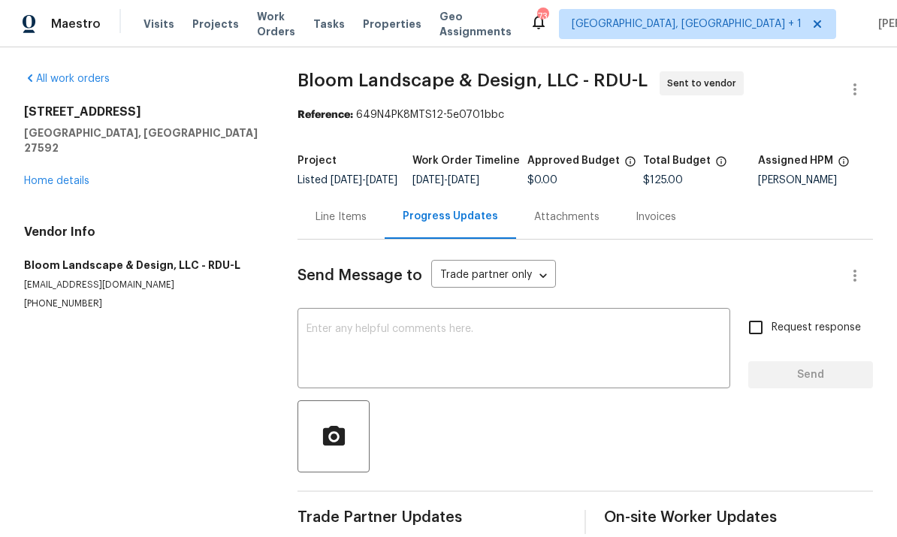
click at [353, 343] on textarea at bounding box center [514, 350] width 415 height 53
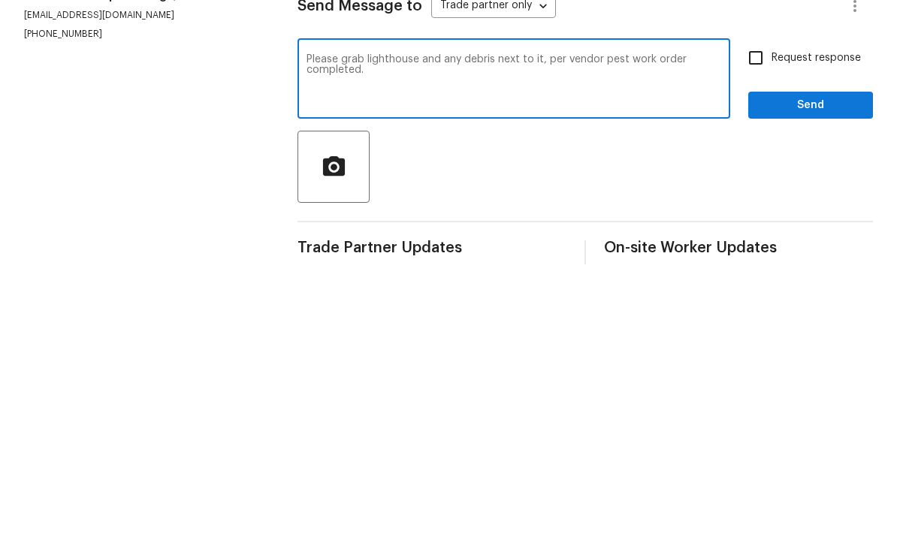
type textarea "Please grab lighthouse and any debris next to it, per vendor pest work order co…"
click at [767, 312] on input "Request response" at bounding box center [756, 328] width 32 height 32
checkbox input "true"
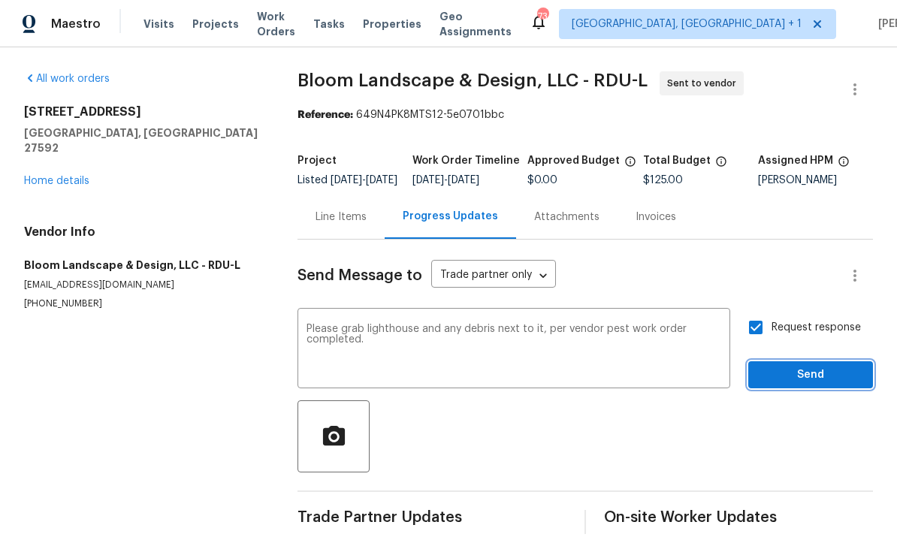
click at [807, 366] on span "Send" at bounding box center [811, 375] width 101 height 19
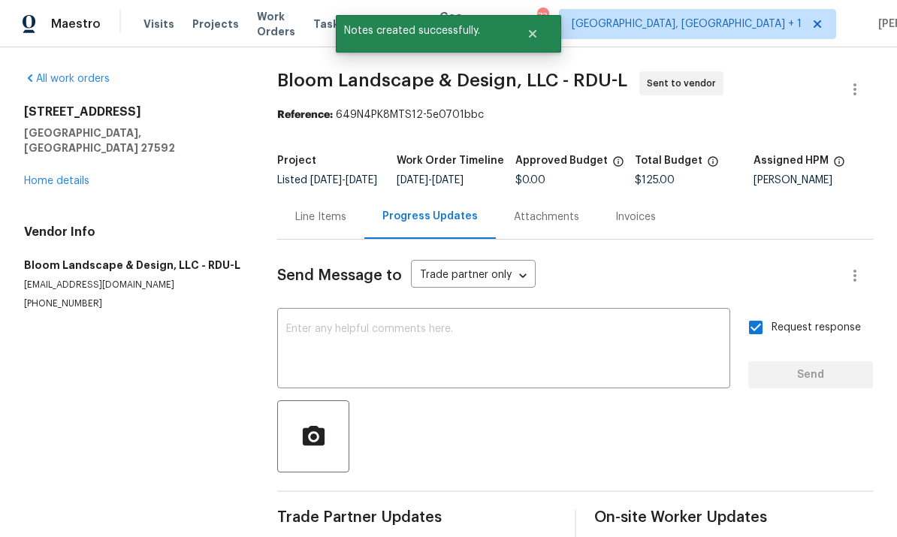
click at [68, 176] on link "Home details" at bounding box center [56, 181] width 65 height 11
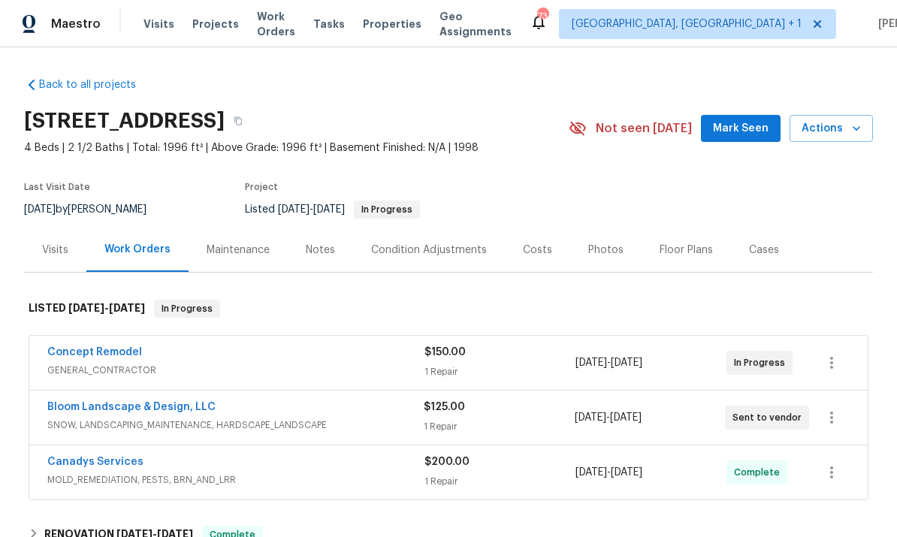
click at [595, 228] on div "Photos" at bounding box center [605, 250] width 71 height 44
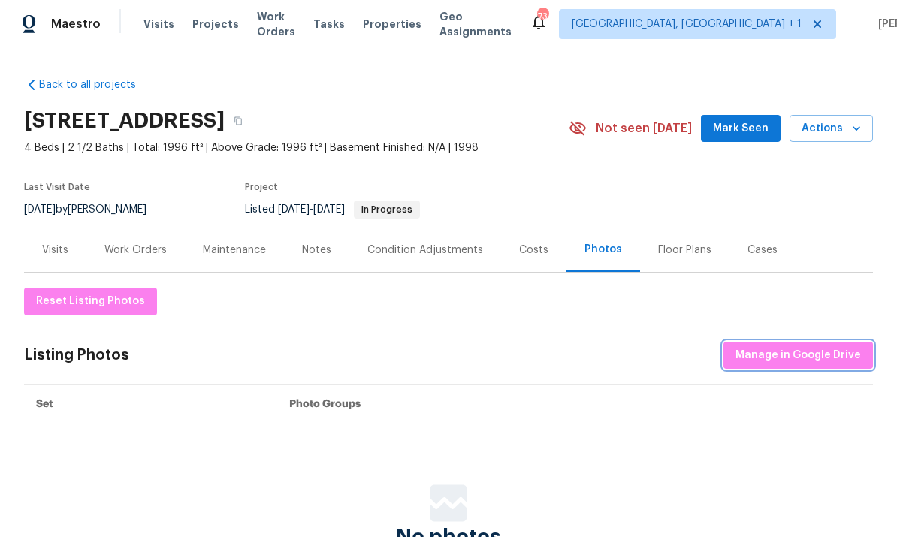
click at [785, 346] on span "Manage in Google Drive" at bounding box center [799, 355] width 126 height 19
click at [586, 242] on div "Photos" at bounding box center [604, 249] width 38 height 15
click at [810, 346] on span "Manage in Google Drive" at bounding box center [799, 355] width 126 height 19
click at [111, 243] on div "Work Orders" at bounding box center [135, 250] width 62 height 15
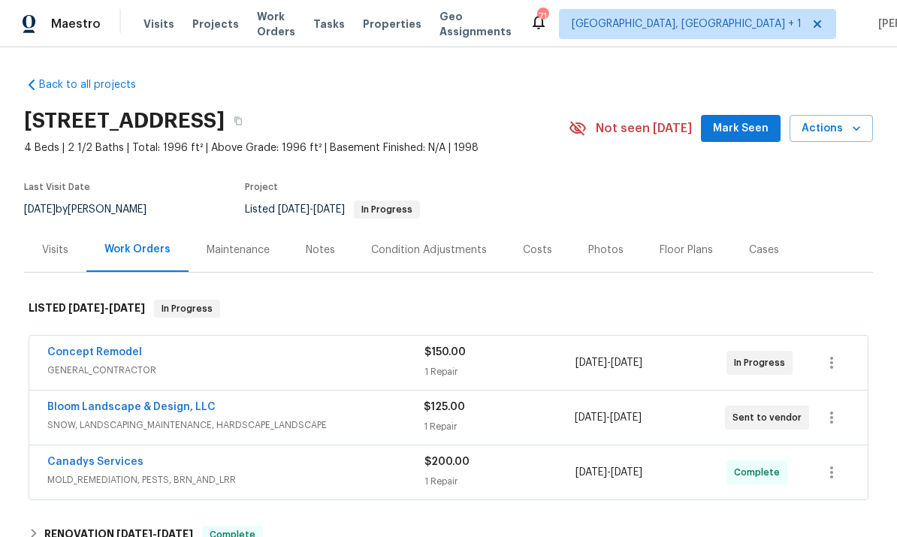
click at [146, 402] on link "Bloom Landscape & Design, LLC" at bounding box center [131, 407] width 168 height 11
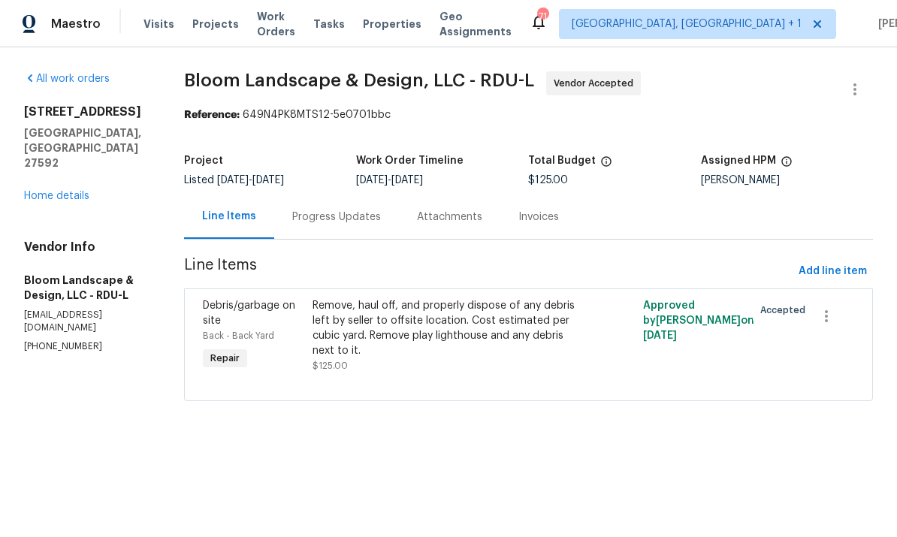
click at [68, 201] on div "All work orders 401 Blackberry Creek Dr Willow Spring, NC 27592 Home details Ve…" at bounding box center [86, 212] width 124 height 282
click at [58, 191] on link "Home details" at bounding box center [56, 196] width 65 height 11
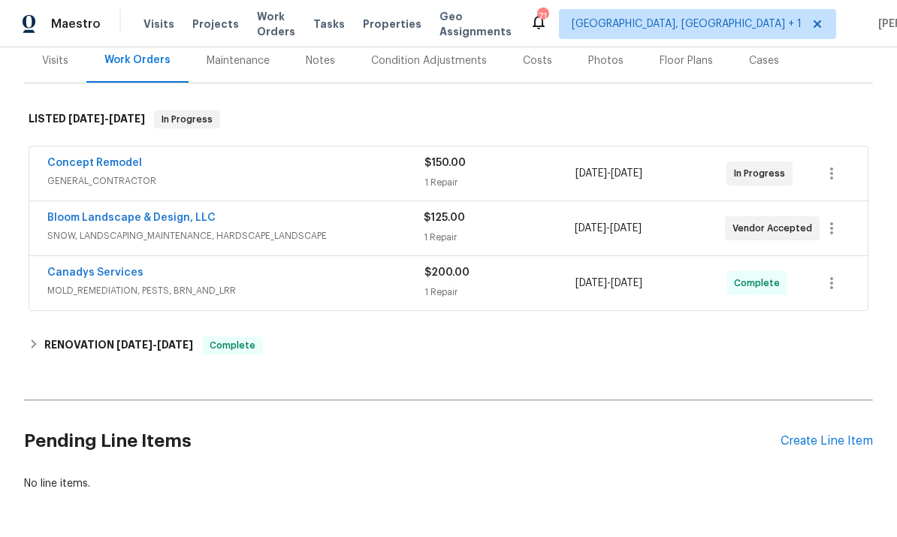
scroll to position [189, 0]
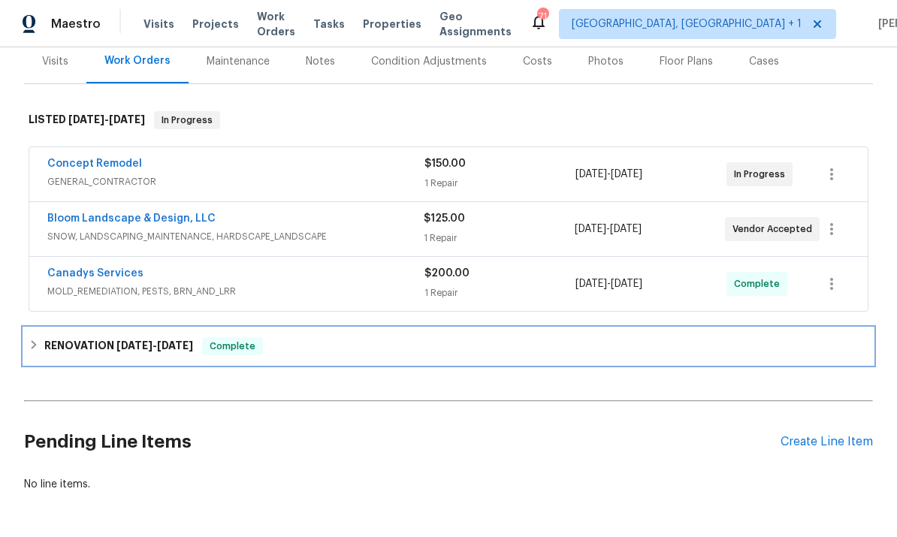
click at [85, 355] on h6 "RENOVATION 9/5/25 - 9/17/25" at bounding box center [118, 346] width 149 height 18
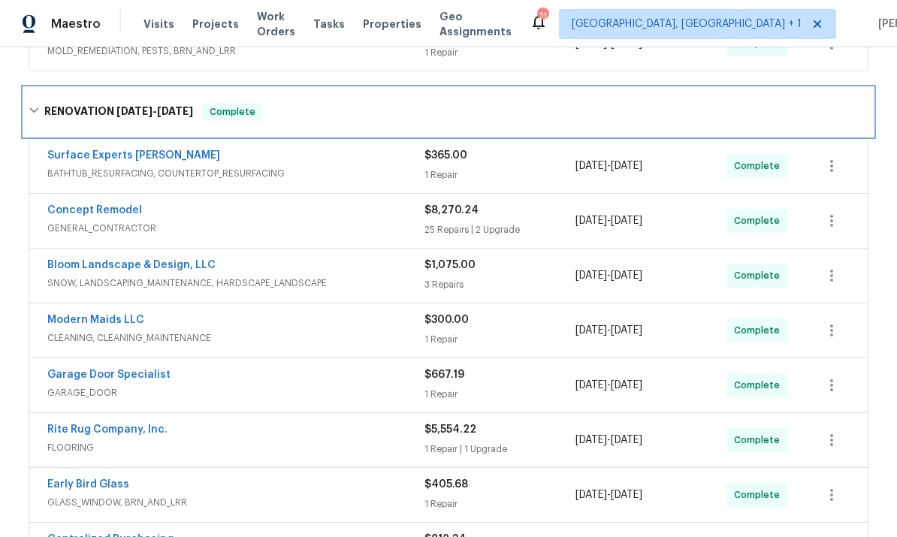
scroll to position [433, 0]
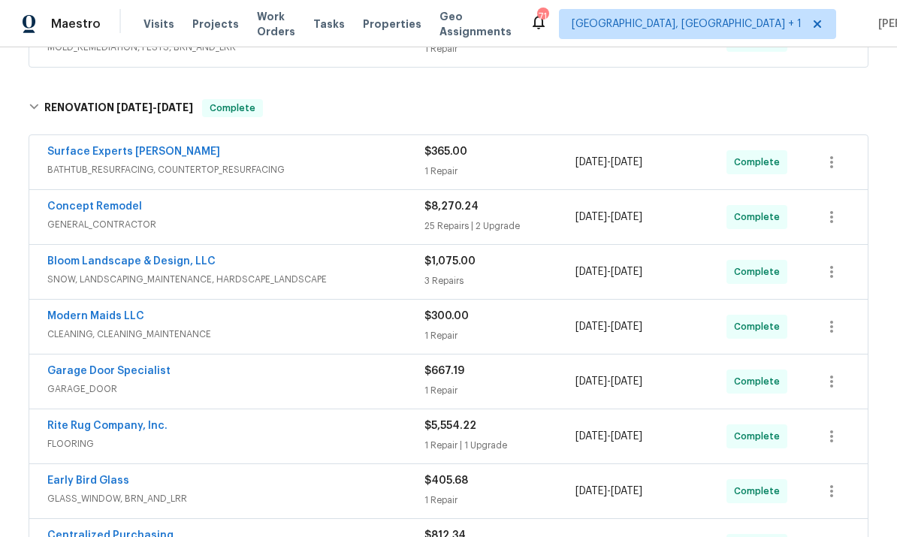
click at [185, 264] on link "Bloom Landscape & Design, LLC" at bounding box center [131, 261] width 168 height 11
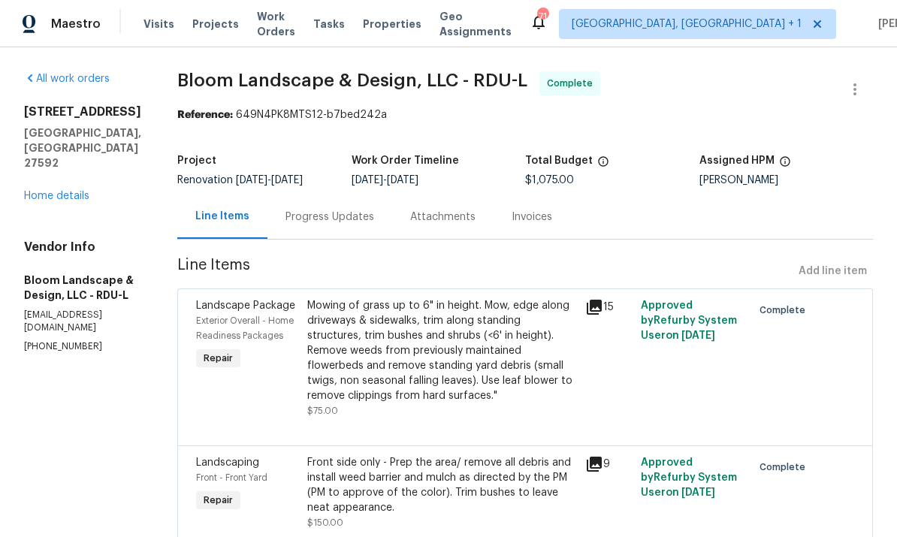
click at [69, 191] on link "Home details" at bounding box center [56, 196] width 65 height 11
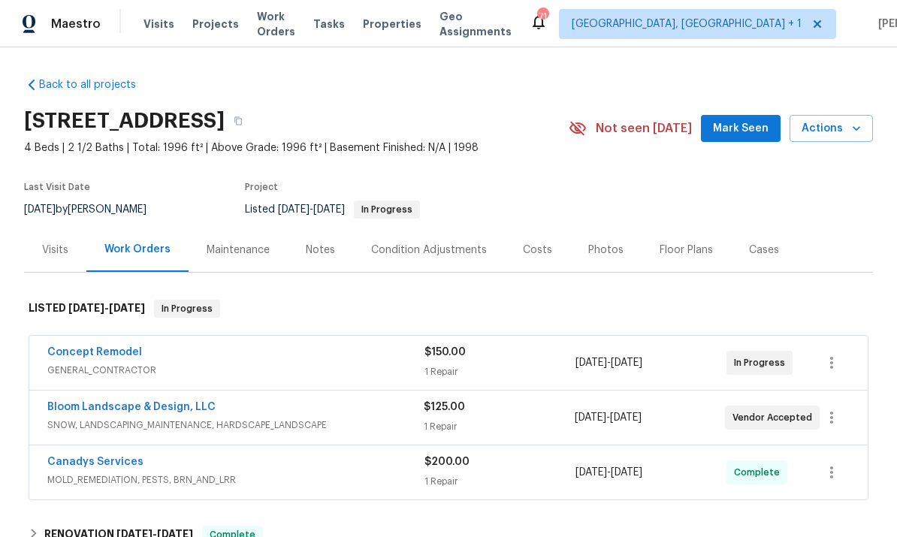
click at [730, 130] on span "Mark Seen" at bounding box center [741, 129] width 56 height 19
click at [602, 244] on div "Photos" at bounding box center [606, 250] width 35 height 15
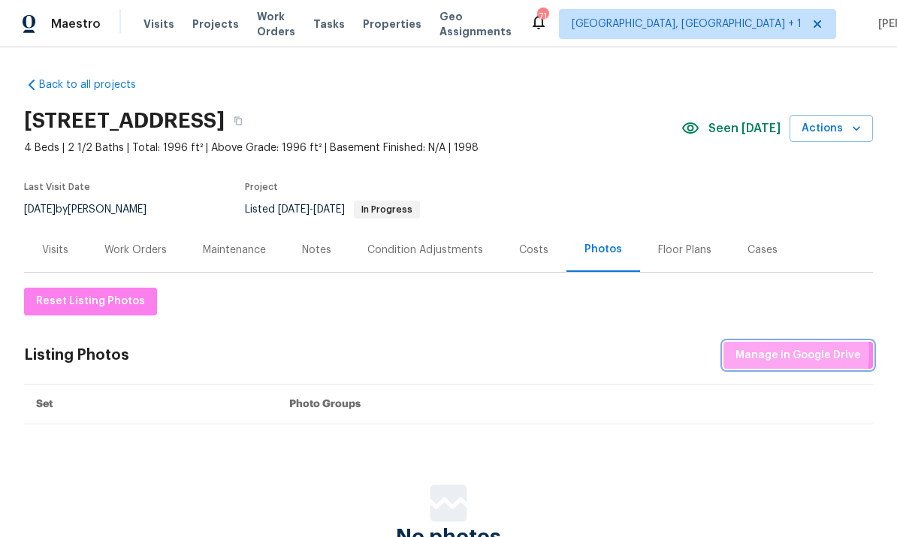
click at [778, 355] on span "Manage in Google Drive" at bounding box center [799, 355] width 126 height 19
click at [134, 257] on div "Work Orders" at bounding box center [135, 250] width 62 height 15
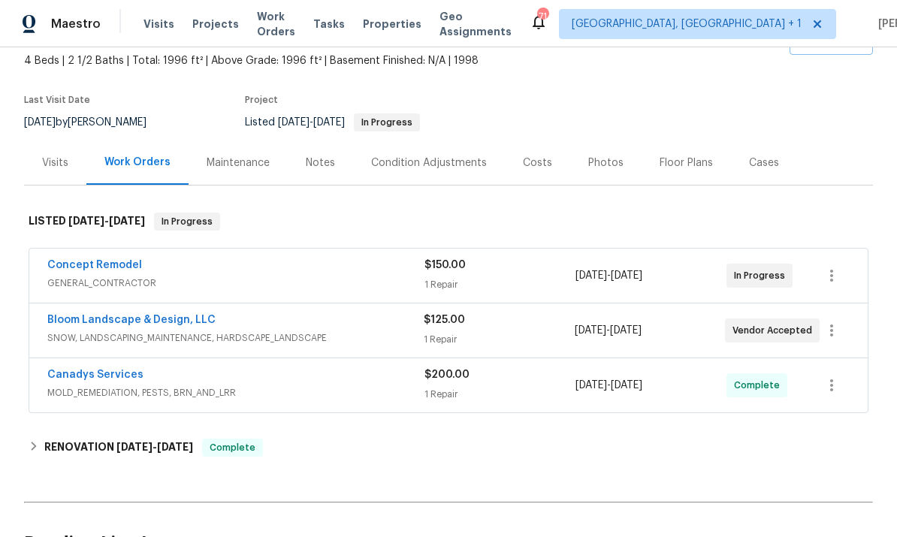
scroll to position [89, 0]
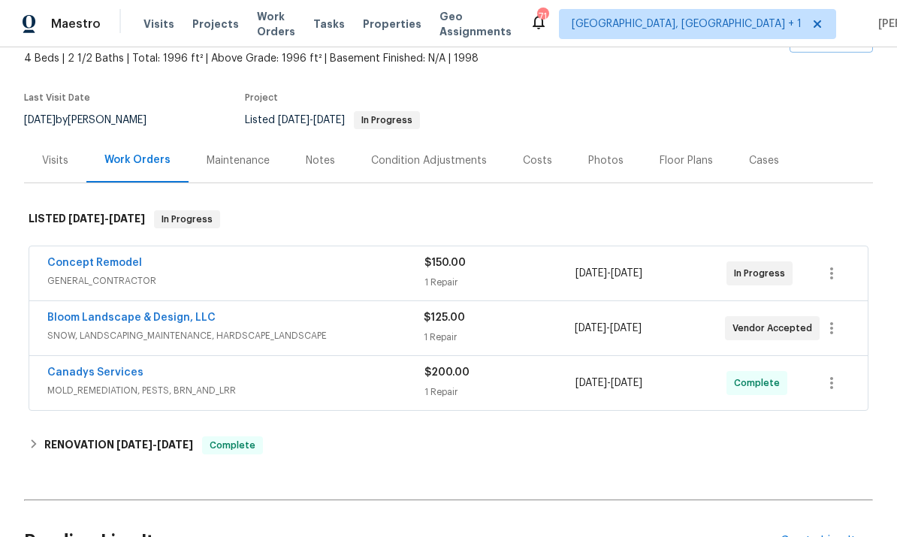
click at [162, 316] on link "Bloom Landscape & Design, LLC" at bounding box center [131, 318] width 168 height 11
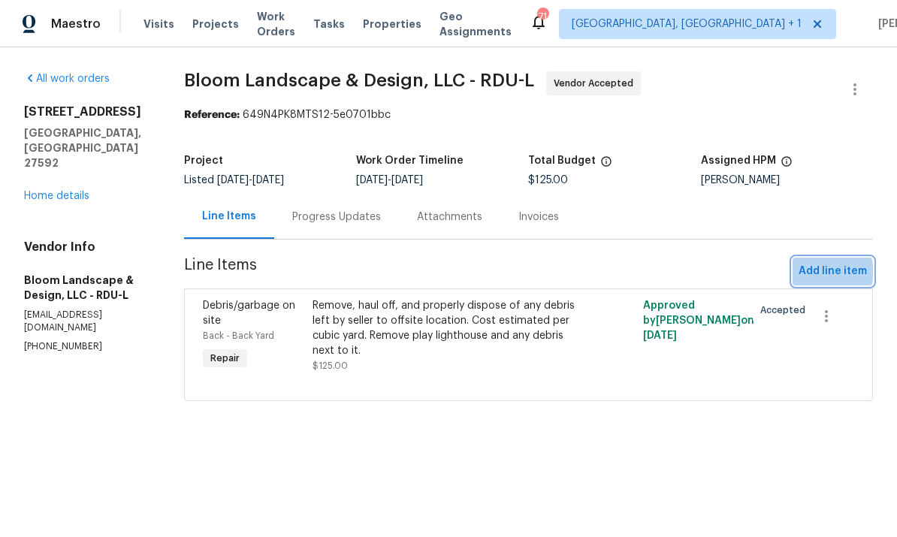
click at [831, 273] on span "Add line item" at bounding box center [833, 271] width 68 height 19
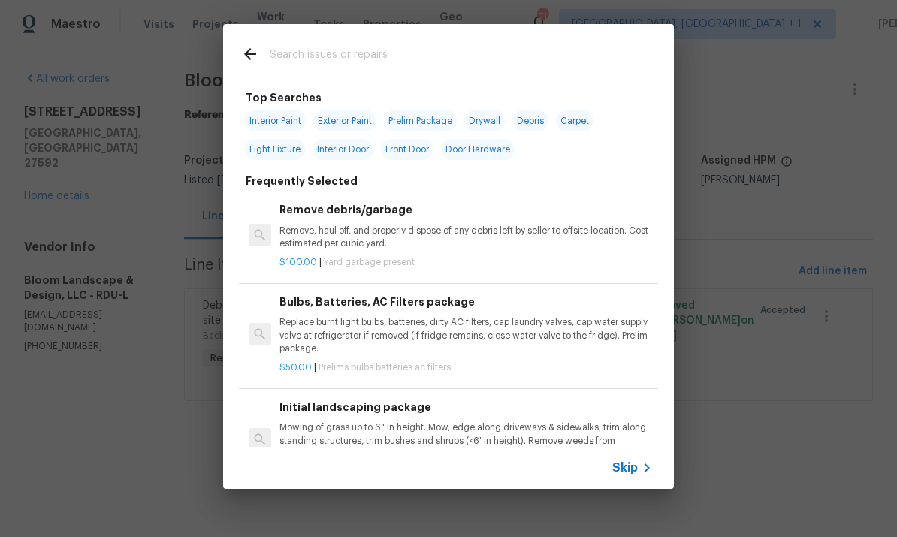
click at [300, 58] on input "text" at bounding box center [429, 56] width 319 height 23
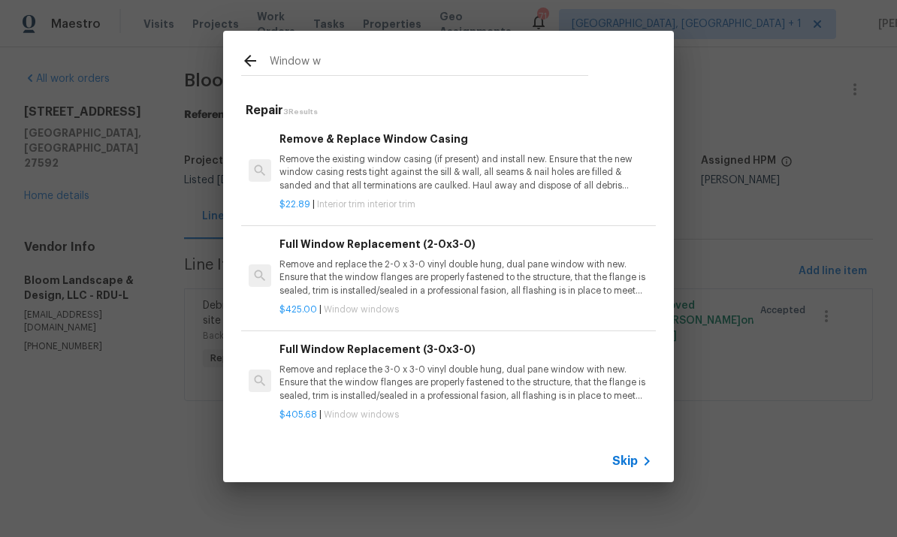
type input "Window"
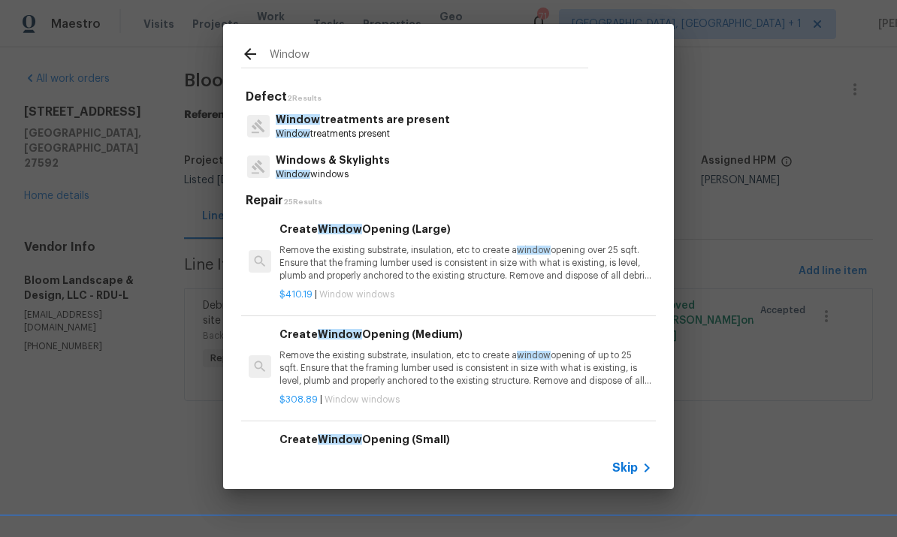
click at [364, 160] on p "Windows & Skylights" at bounding box center [333, 161] width 114 height 16
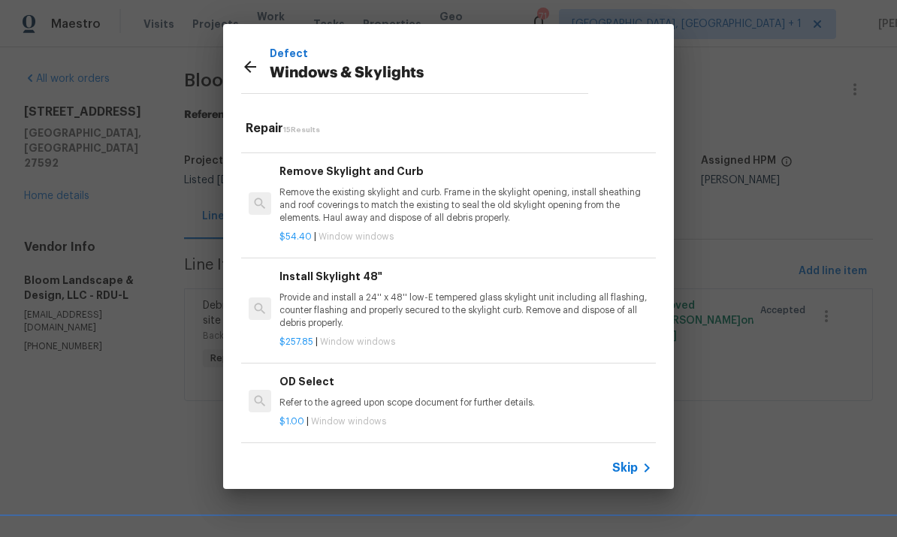
scroll to position [1104, 0]
click at [319, 454] on h6 "Add a Task" at bounding box center [466, 462] width 373 height 17
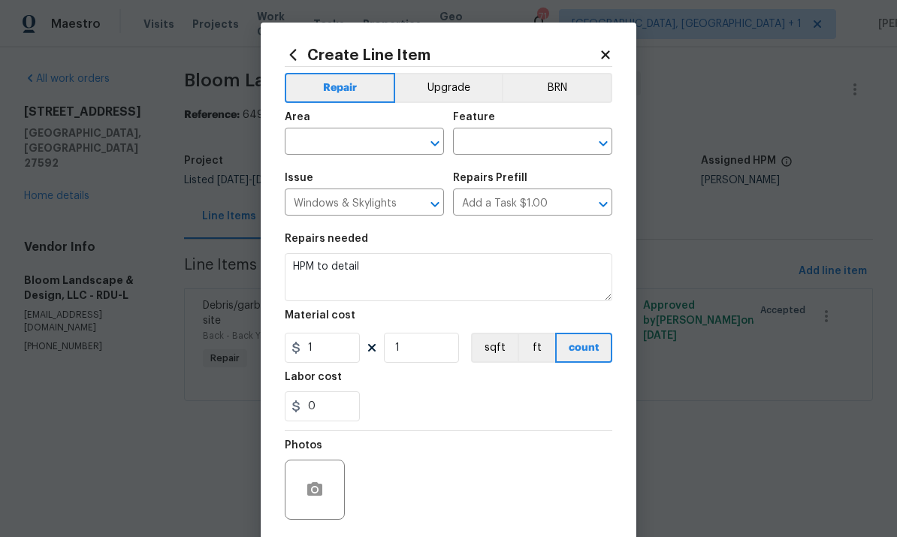
click at [343, 141] on input "text" at bounding box center [343, 143] width 117 height 23
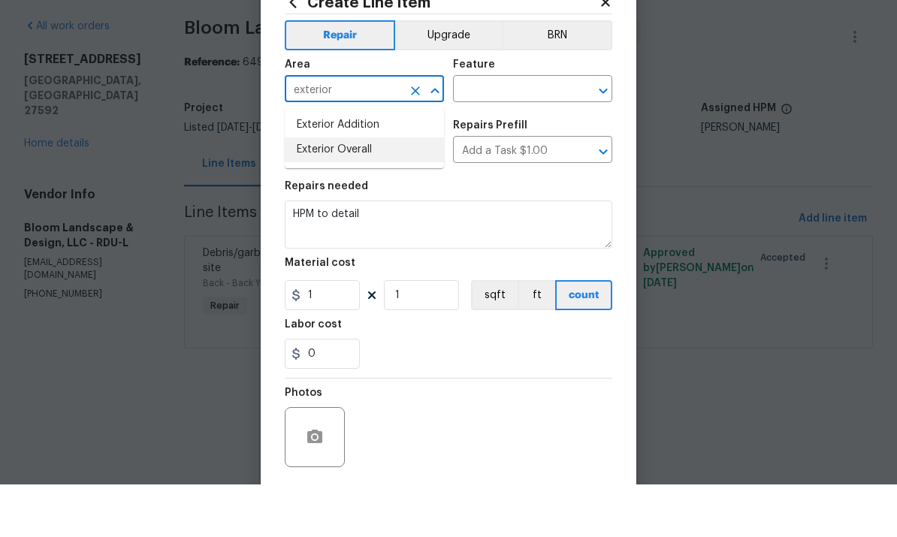
click at [359, 190] on li "Exterior Overall" at bounding box center [364, 202] width 159 height 25
type input "Exterior Overall"
click at [519, 132] on input "text" at bounding box center [511, 143] width 117 height 23
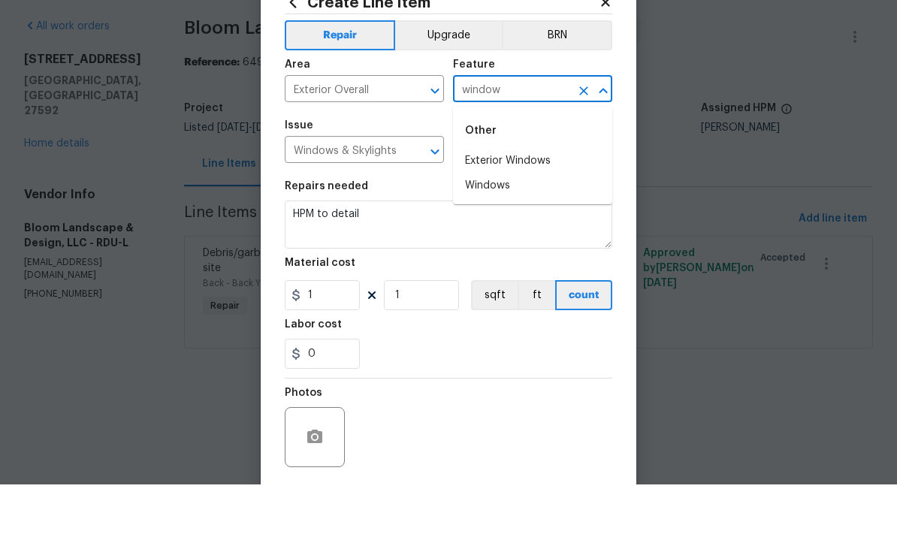
click at [546, 201] on li "Exterior Windows" at bounding box center [532, 213] width 159 height 25
type input "Exterior Windows"
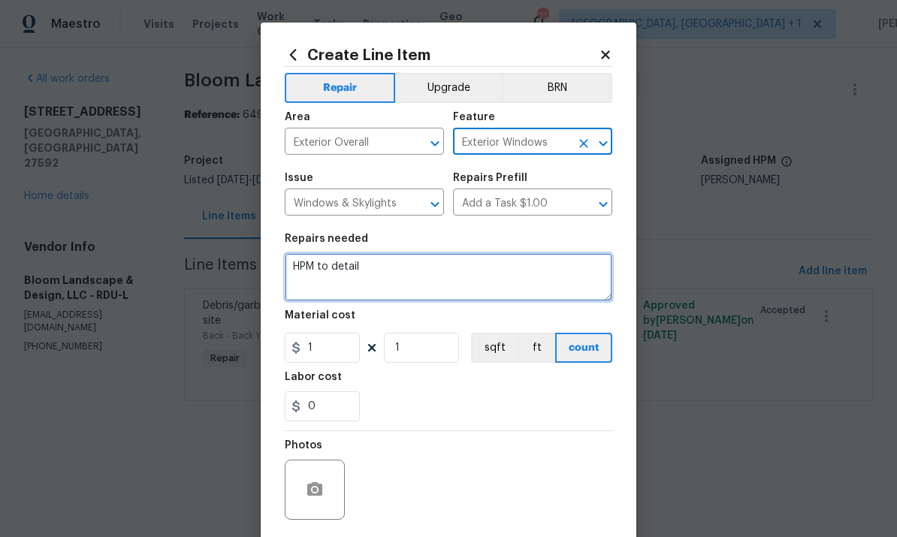
click at [345, 268] on textarea "HPM to detail" at bounding box center [449, 277] width 328 height 48
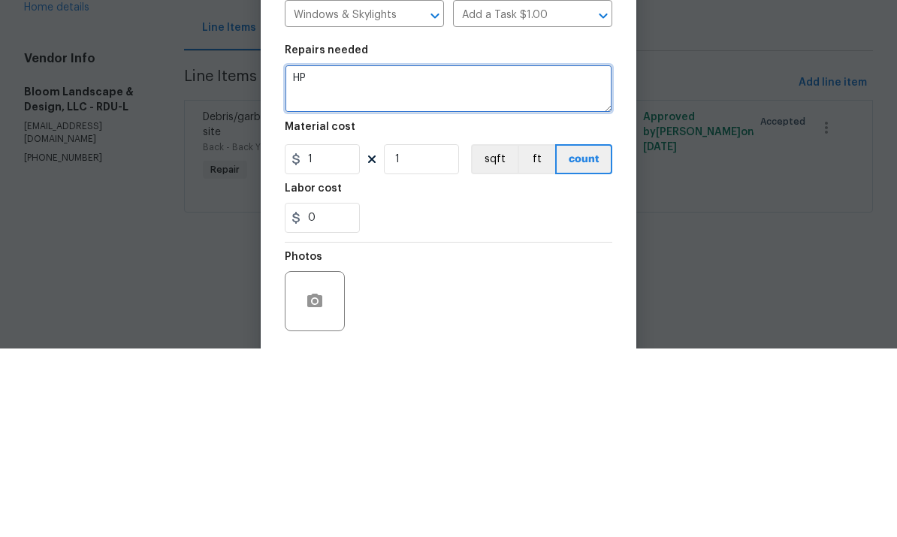
type textarea "H"
type textarea "Clean all windows on the exterior sides, top and bottom both levels."
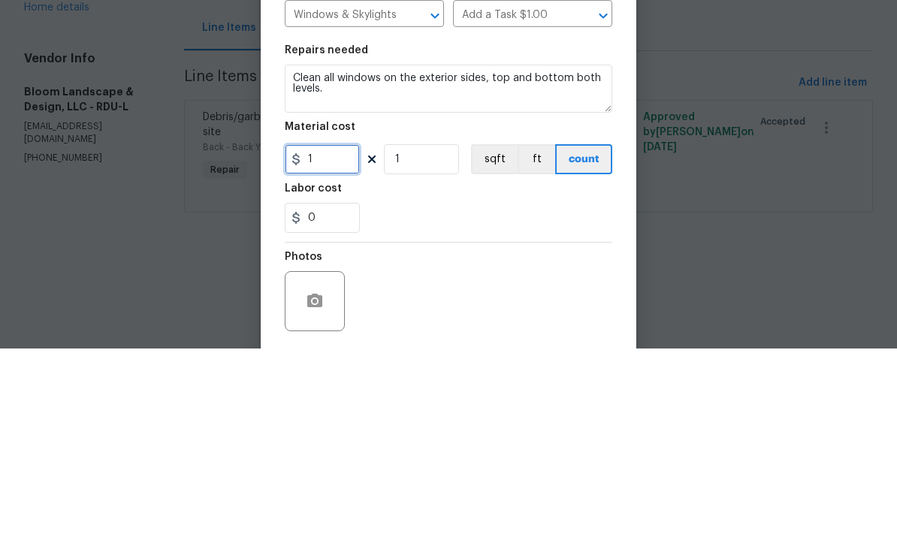
click at [331, 333] on input "1" at bounding box center [322, 348] width 75 height 30
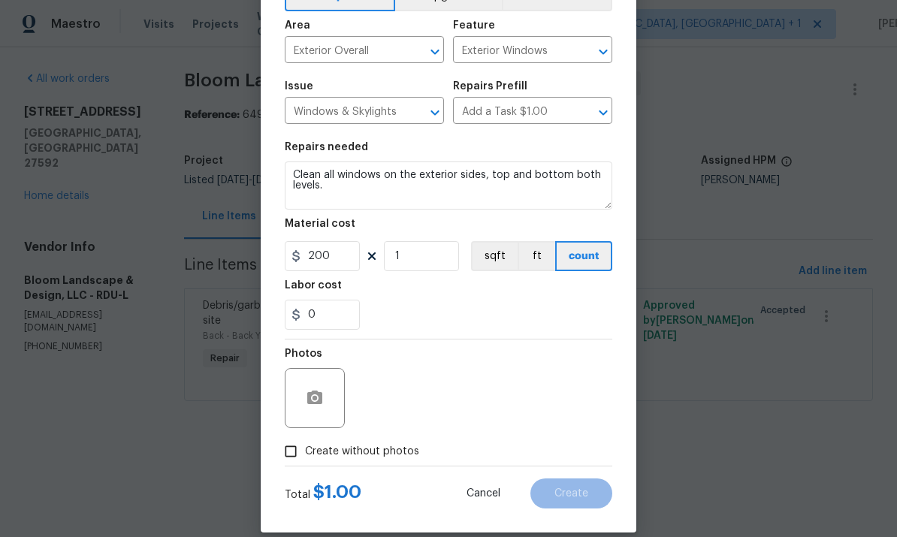
scroll to position [93, 0]
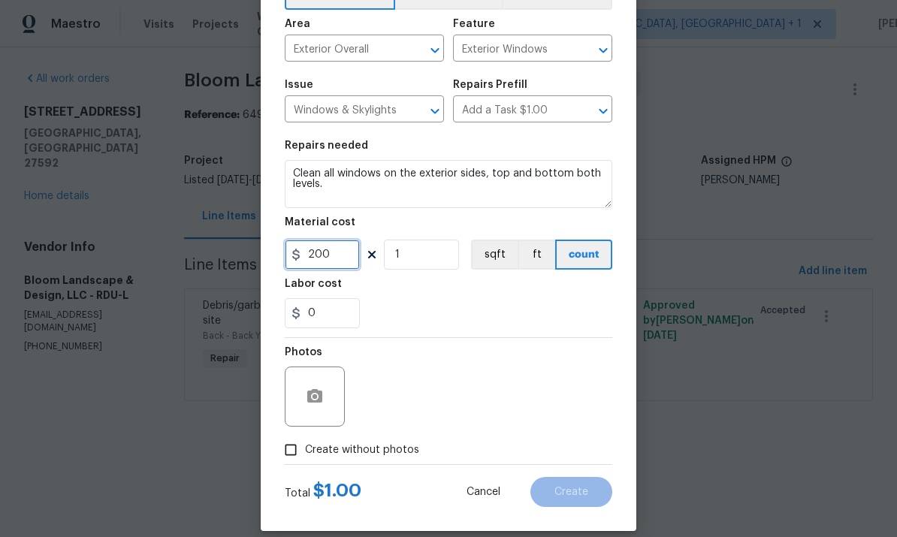
type input "200"
click at [289, 462] on input "Create without photos" at bounding box center [291, 450] width 29 height 29
checkbox input "true"
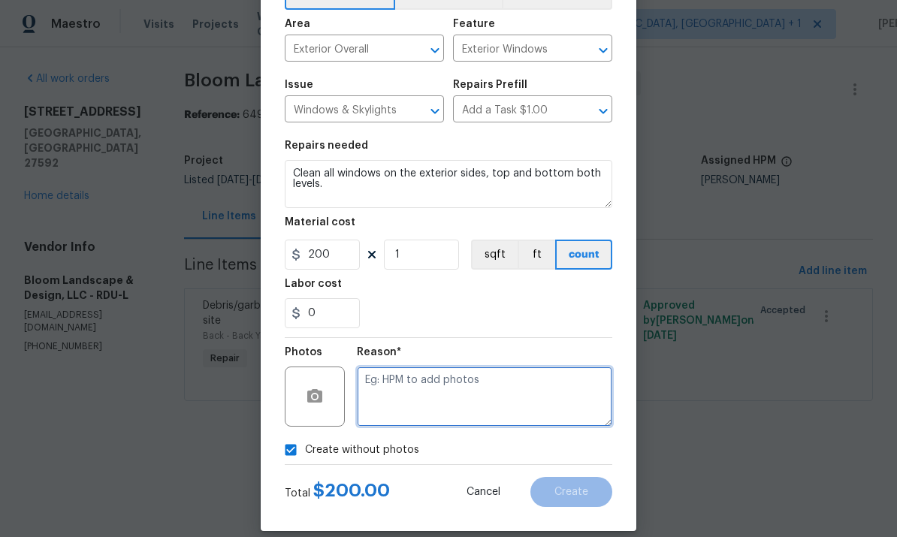
click at [395, 391] on textarea at bounding box center [485, 397] width 256 height 60
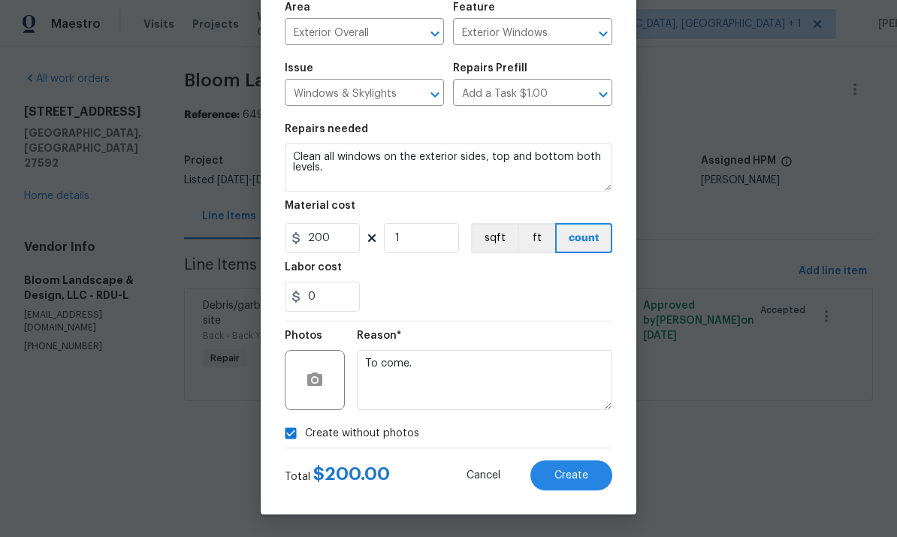
scroll to position [113, 0]
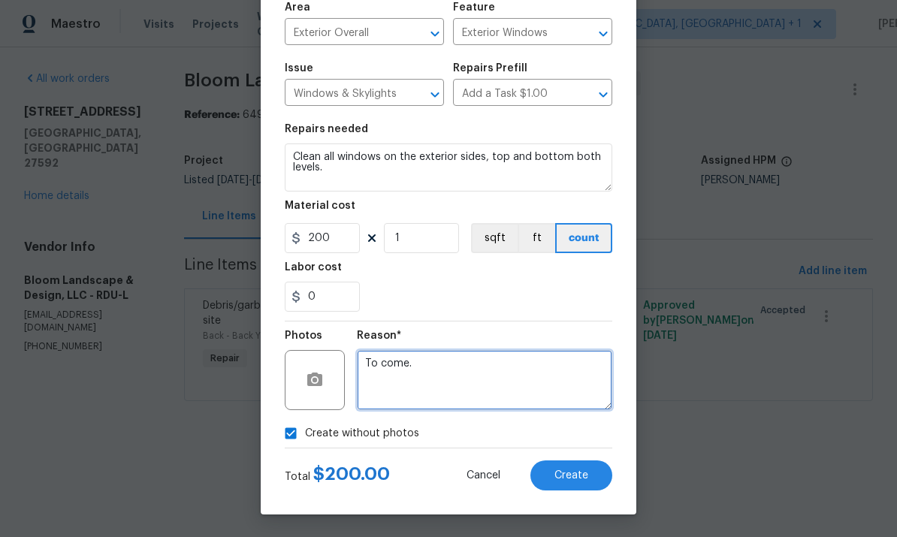
type textarea "To come."
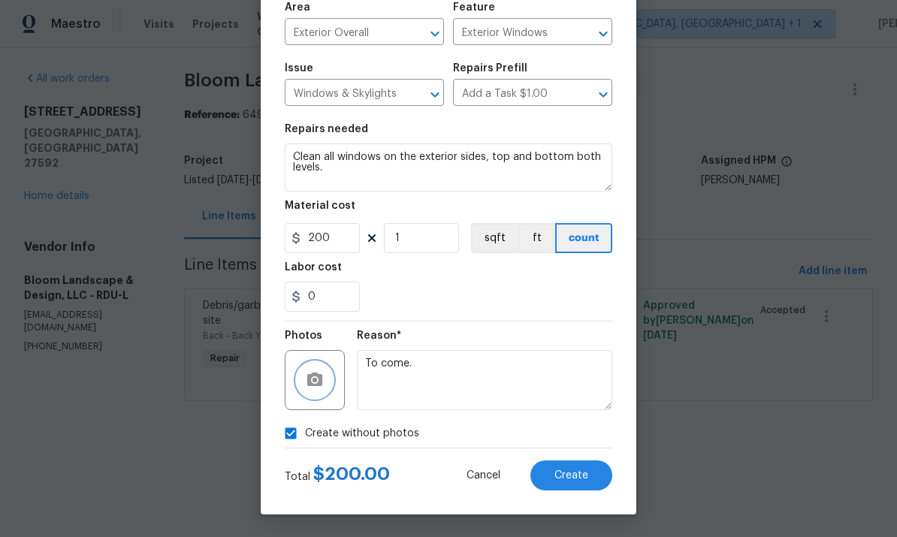
click at [312, 369] on button "button" at bounding box center [315, 380] width 36 height 36
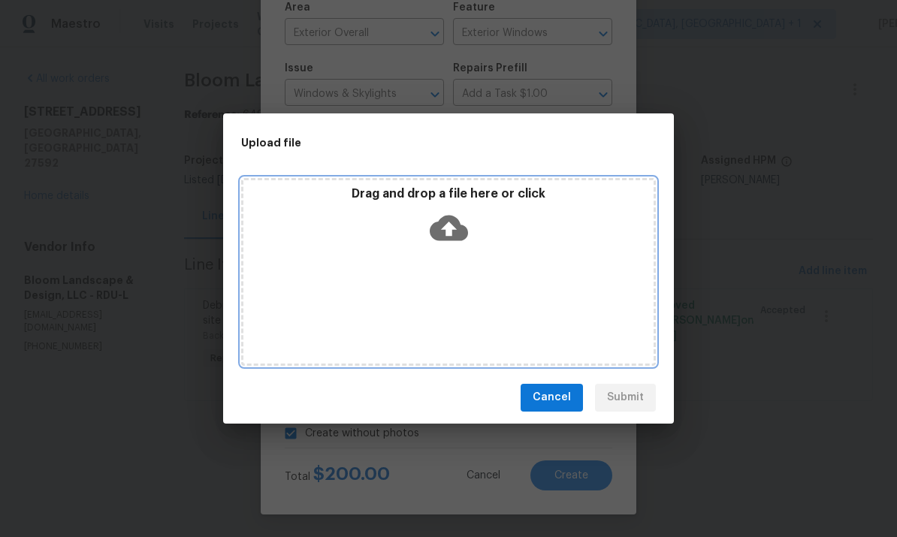
click at [442, 216] on icon at bounding box center [449, 228] width 38 height 38
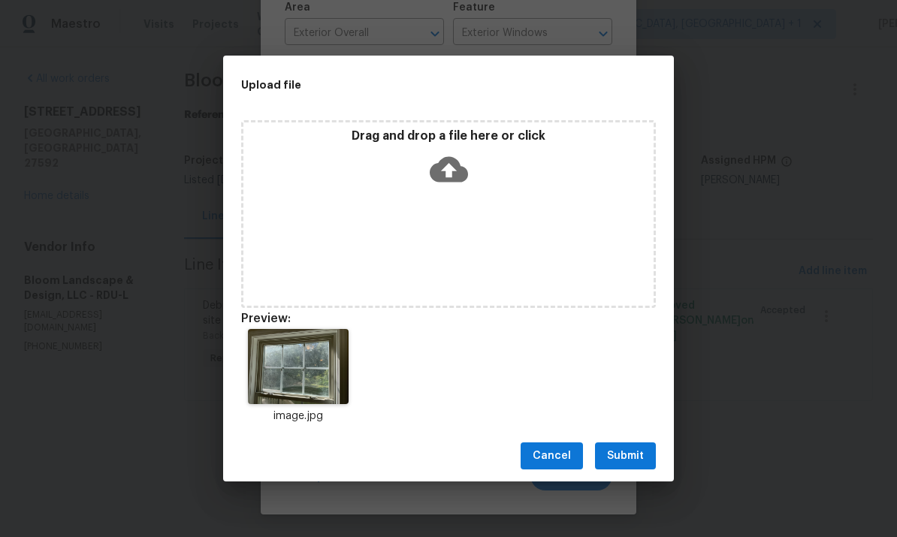
click at [490, 391] on div "image.jpg" at bounding box center [448, 377] width 451 height 132
click at [636, 463] on span "Submit" at bounding box center [625, 456] width 37 height 19
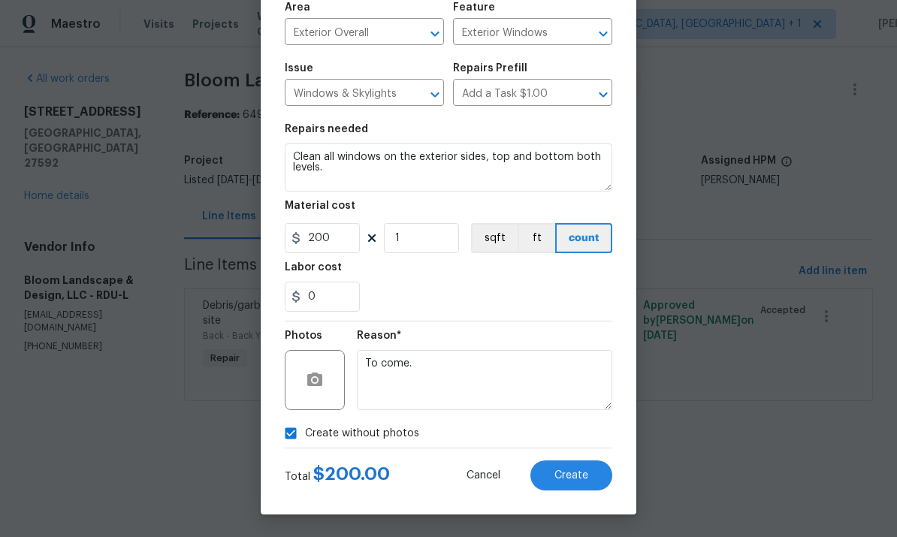
click at [576, 489] on button "Create" at bounding box center [572, 476] width 82 height 30
checkbox input "false"
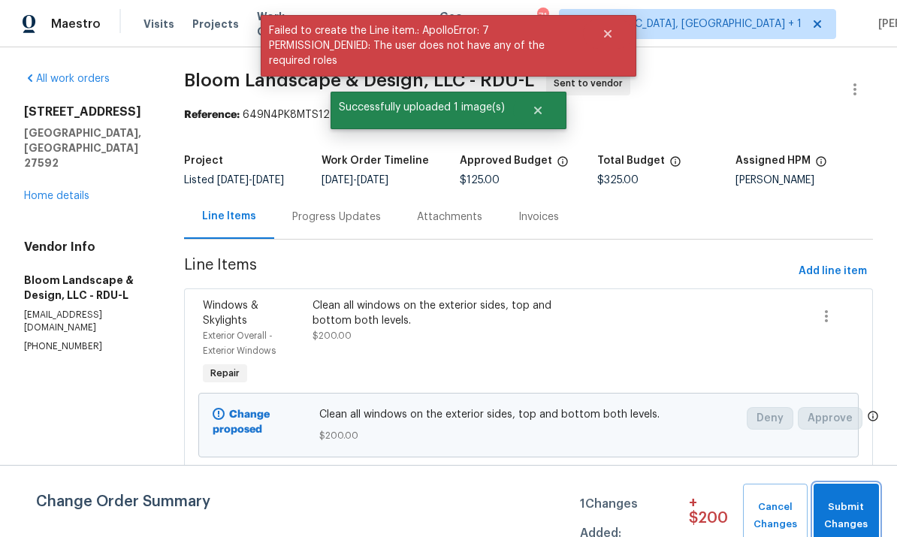
click at [857, 513] on span "Submit Changes" at bounding box center [847, 516] width 50 height 35
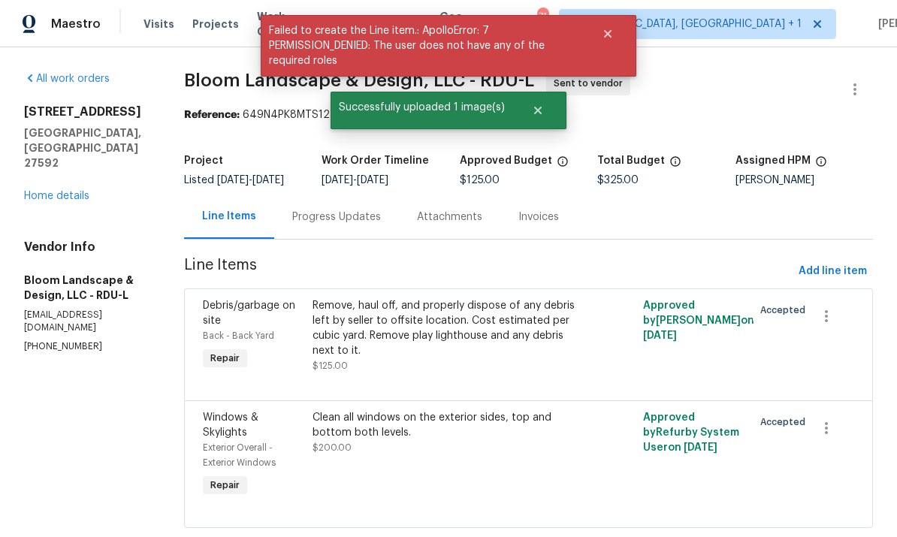
click at [71, 191] on link "Home details" at bounding box center [56, 196] width 65 height 11
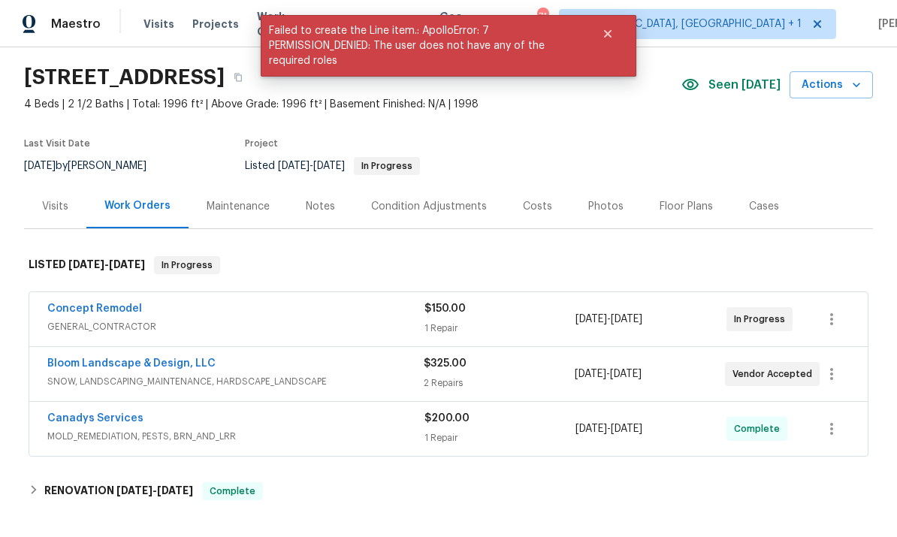
scroll to position [86, 0]
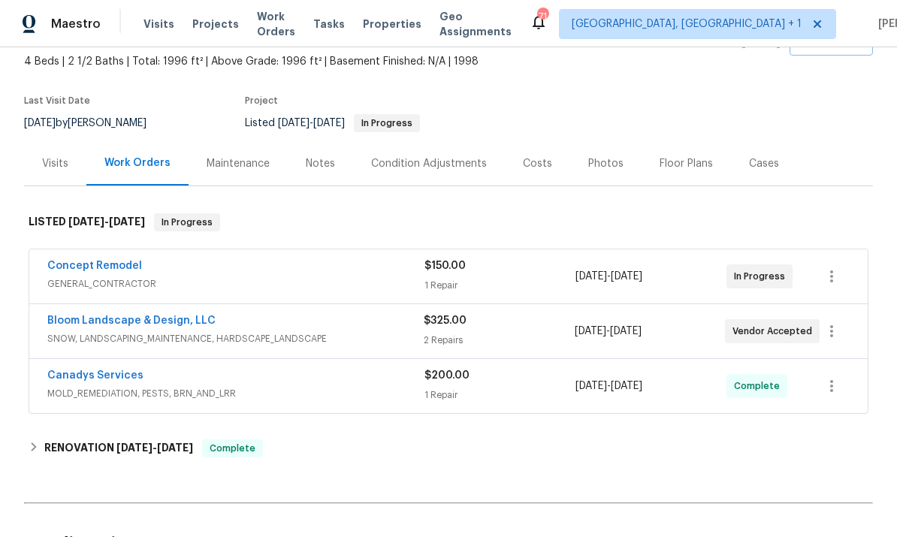
click at [159, 335] on span "SNOW, LANDSCAPING_MAINTENANCE, HARDSCAPE_LANDSCAPE" at bounding box center [235, 338] width 377 height 15
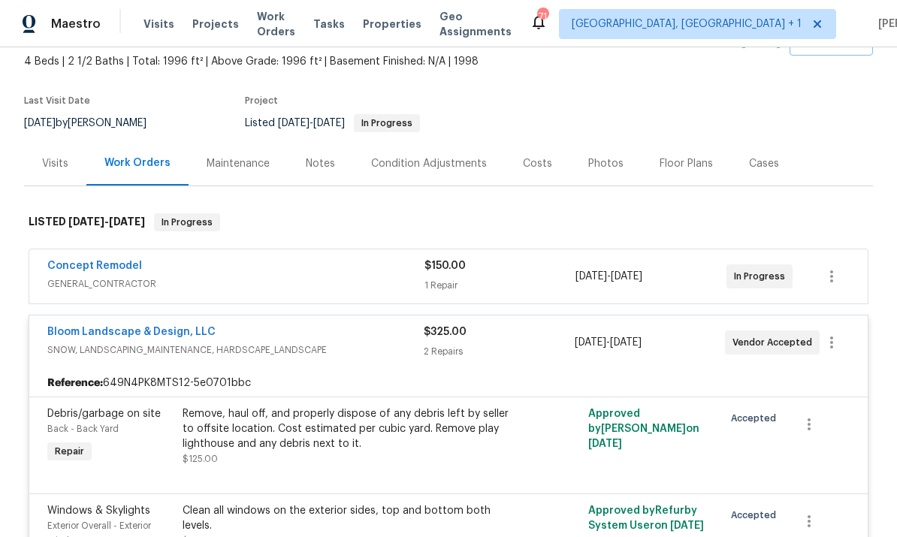
click at [155, 336] on link "Bloom Landscape & Design, LLC" at bounding box center [131, 332] width 168 height 11
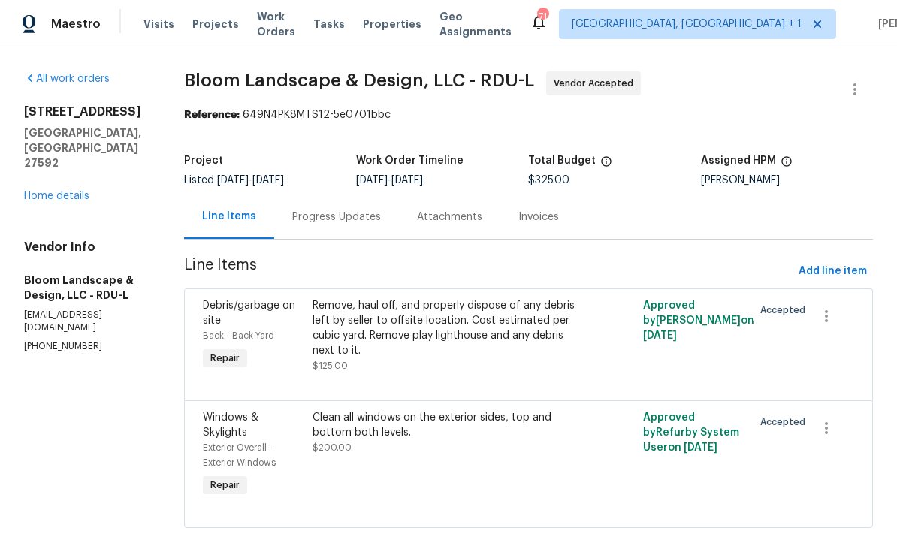
click at [345, 213] on div "Progress Updates" at bounding box center [336, 217] width 89 height 15
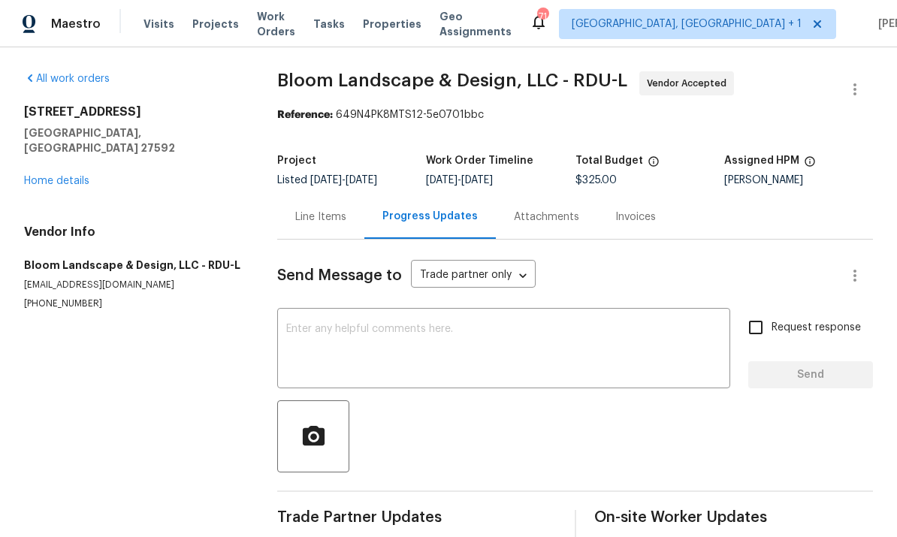
click at [356, 333] on textarea at bounding box center [503, 350] width 435 height 53
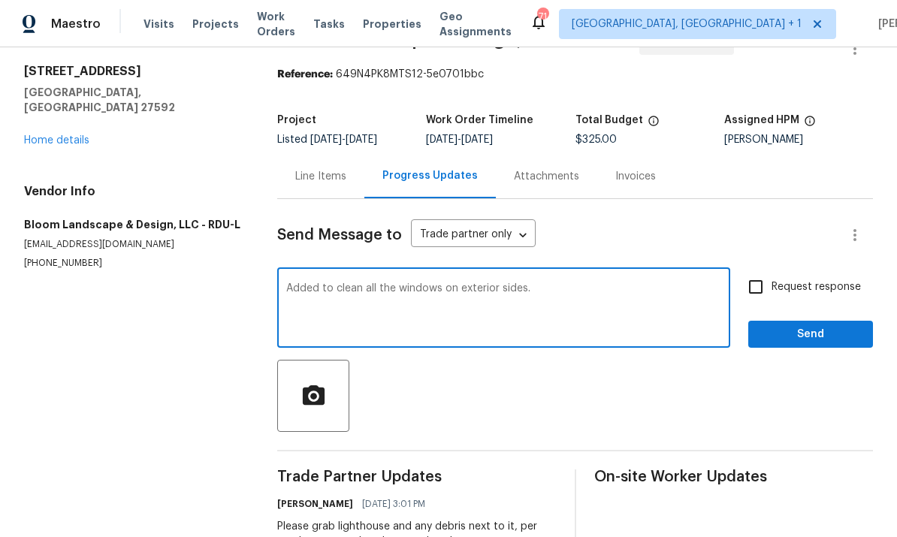
scroll to position [39, 0]
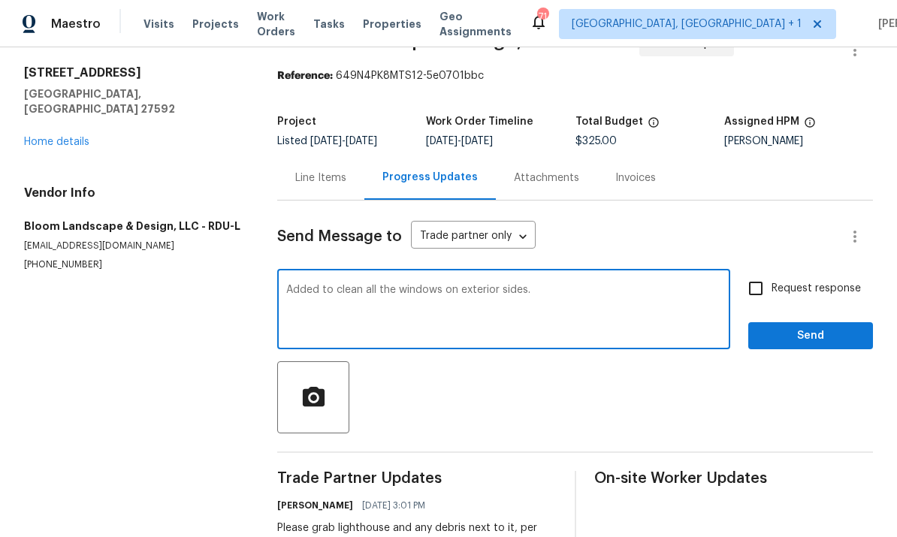
click at [564, 285] on textarea "Added to clean all the windows on exterior sides." at bounding box center [503, 311] width 435 height 53
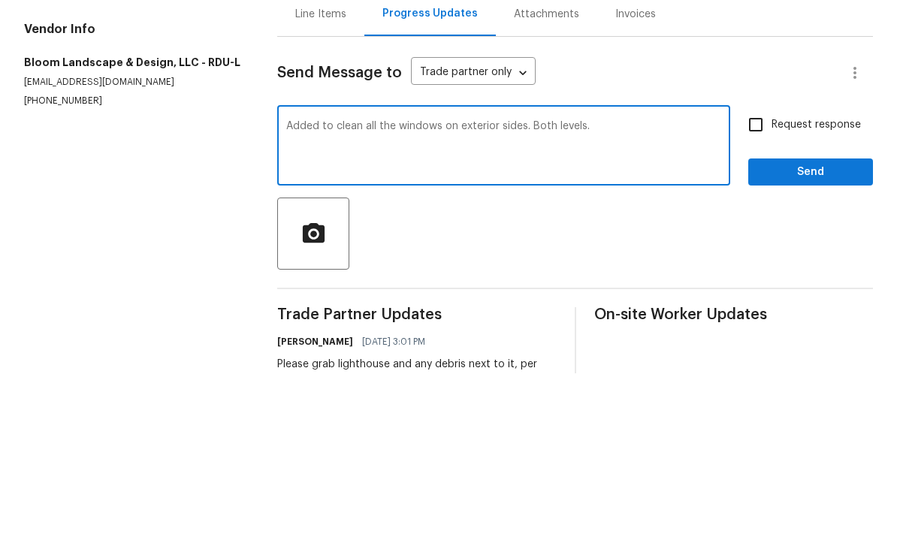
type textarea "Added to clean all the windows on exterior sides. Both levels."
click at [756, 273] on input "Request response" at bounding box center [756, 289] width 32 height 32
checkbox input "true"
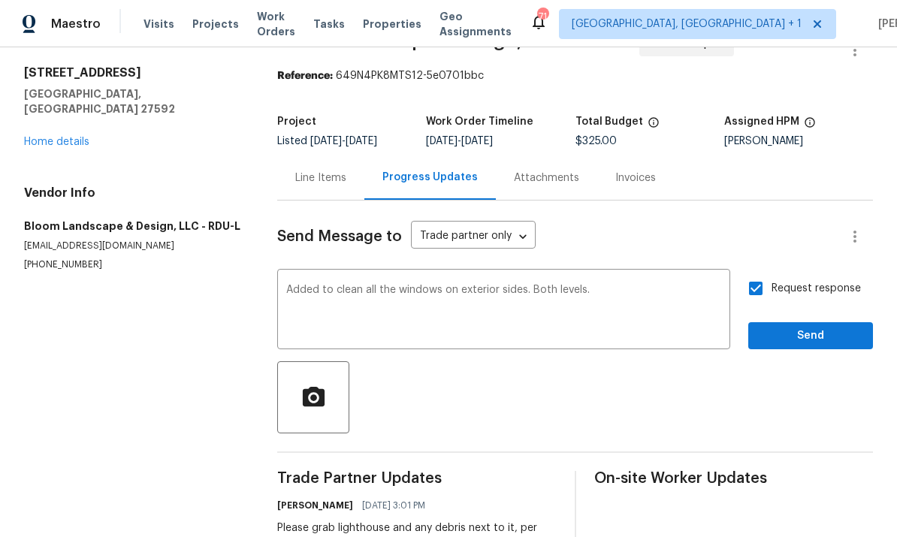
click at [533, 285] on textarea "Added to clean all the windows on exterior sides. Both levels." at bounding box center [503, 311] width 435 height 53
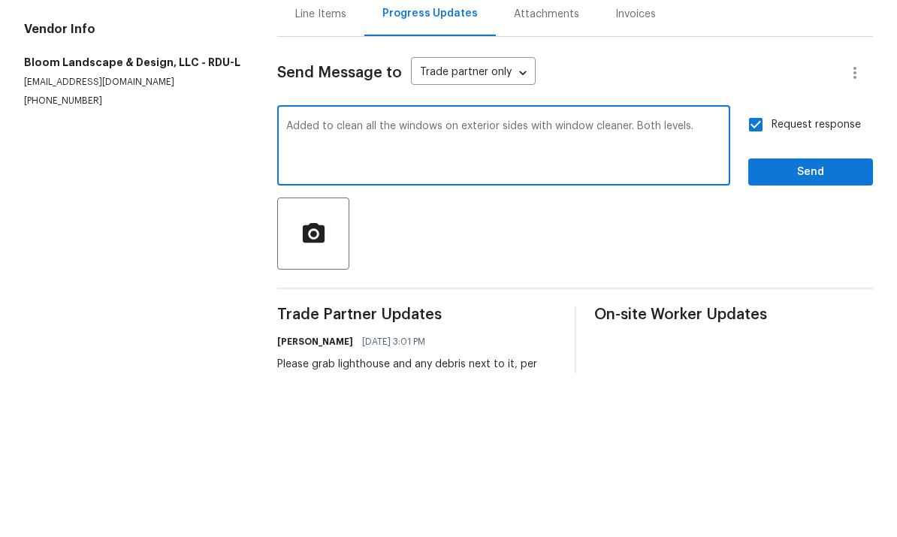
type textarea "Added to clean all the windows on exterior sides with window cleaner. Both leve…"
click at [800, 327] on span "Send" at bounding box center [811, 336] width 101 height 19
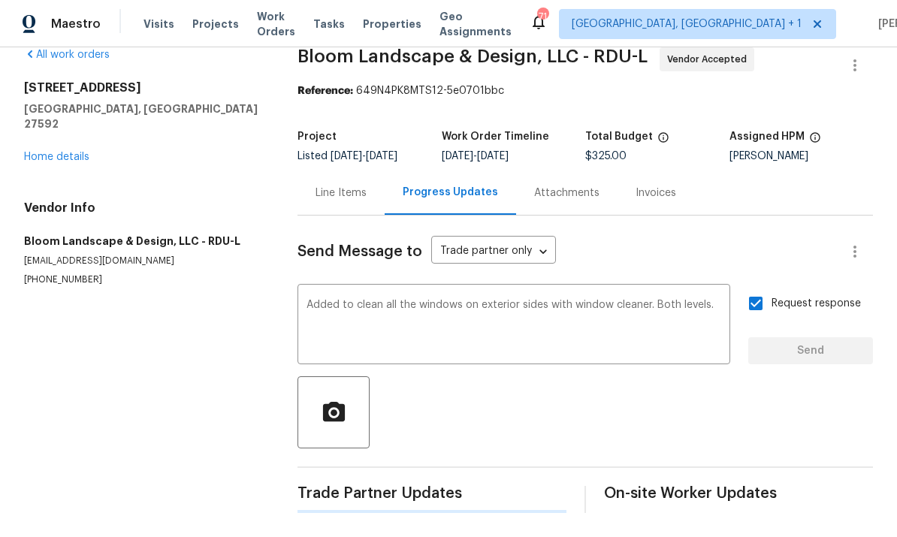
scroll to position [0, 0]
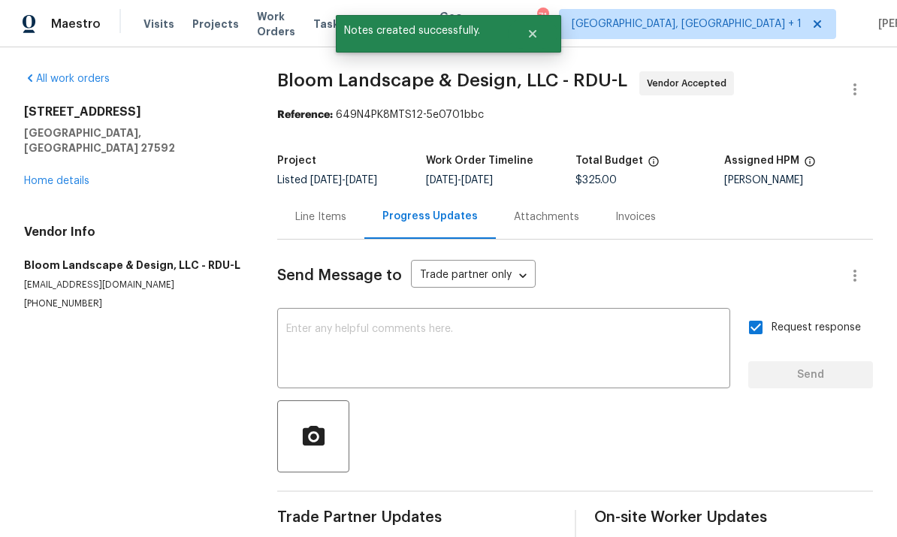
click at [70, 157] on div "All work orders 401 Blackberry Creek Dr Willow Spring, NC 27592 Home details Ve…" at bounding box center [132, 190] width 217 height 239
click at [70, 176] on link "Home details" at bounding box center [56, 181] width 65 height 11
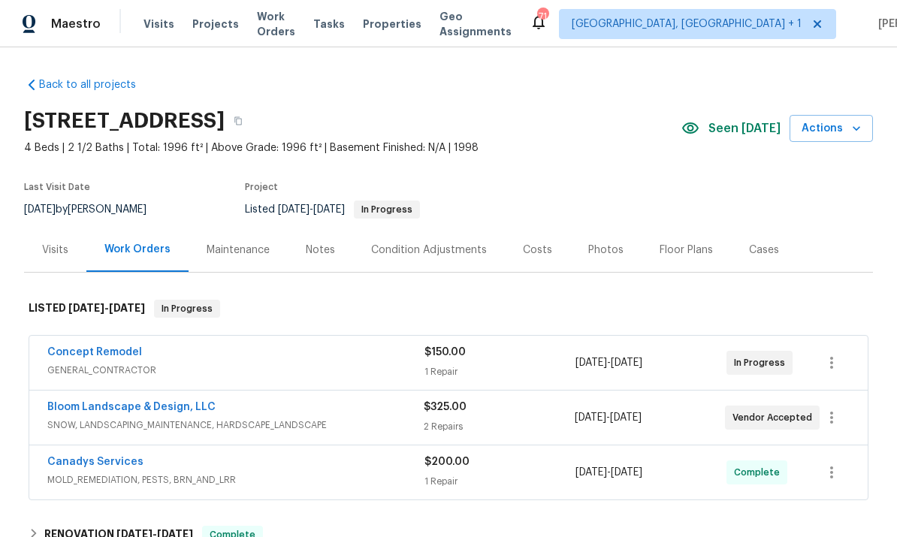
click at [604, 256] on div "Photos" at bounding box center [606, 250] width 35 height 15
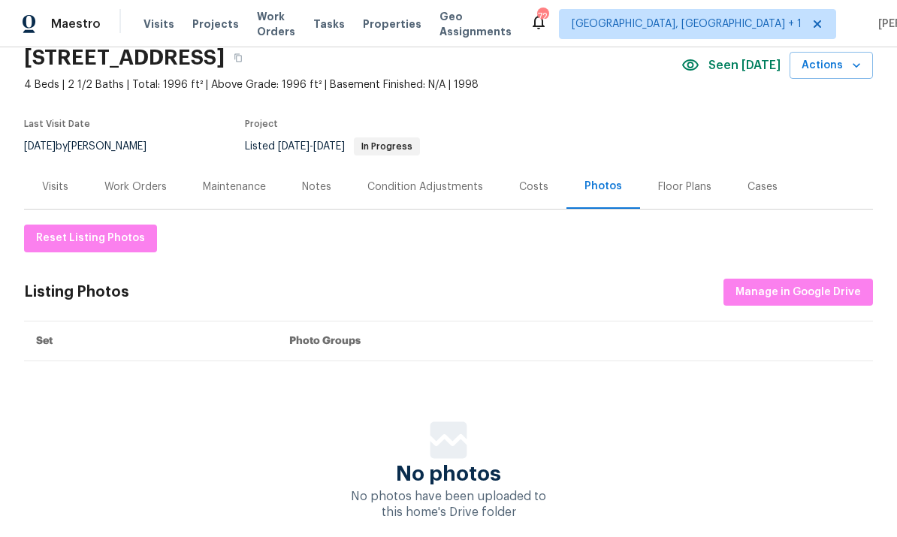
scroll to position [59, 0]
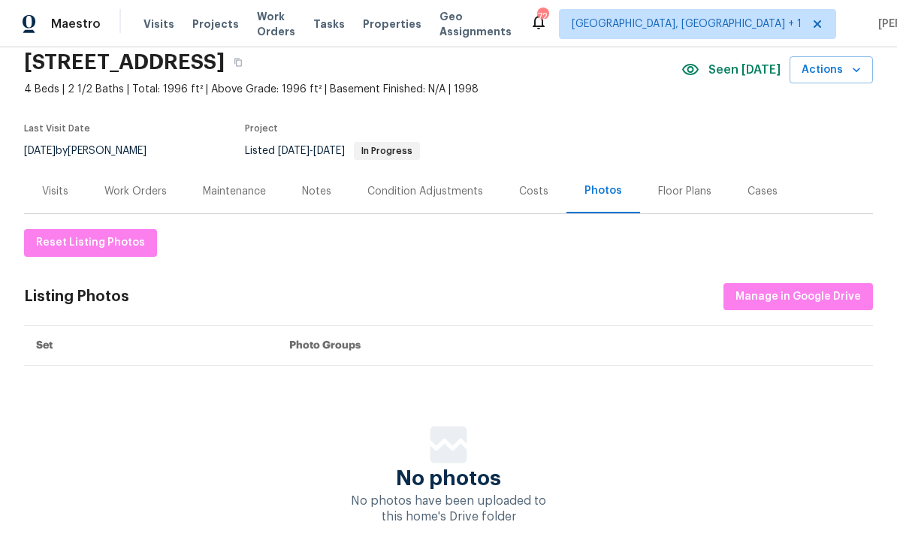
click at [561, 533] on div "Back to all projects 401 Blackberry Creek Dr, Willow Spring, NC 27592 4 Beds | …" at bounding box center [448, 292] width 897 height 490
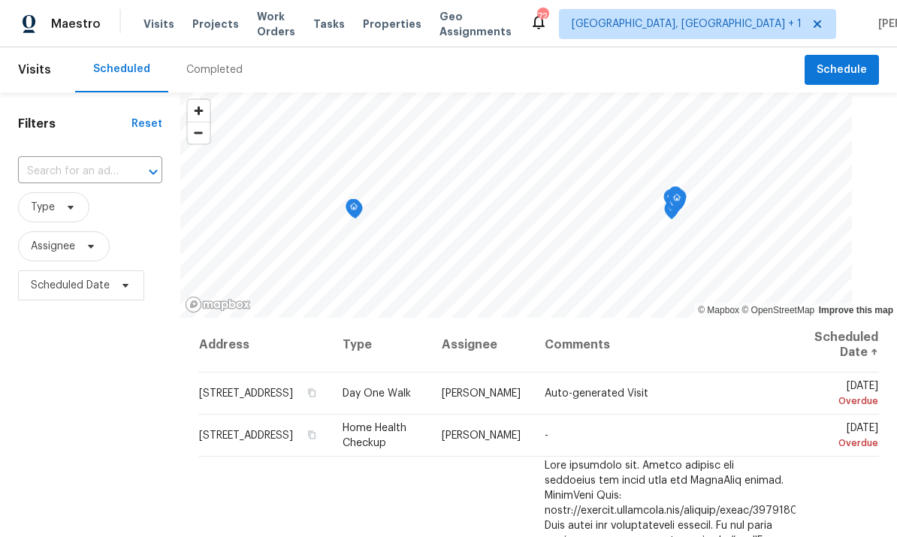
click at [104, 162] on input "text" at bounding box center [69, 171] width 102 height 23
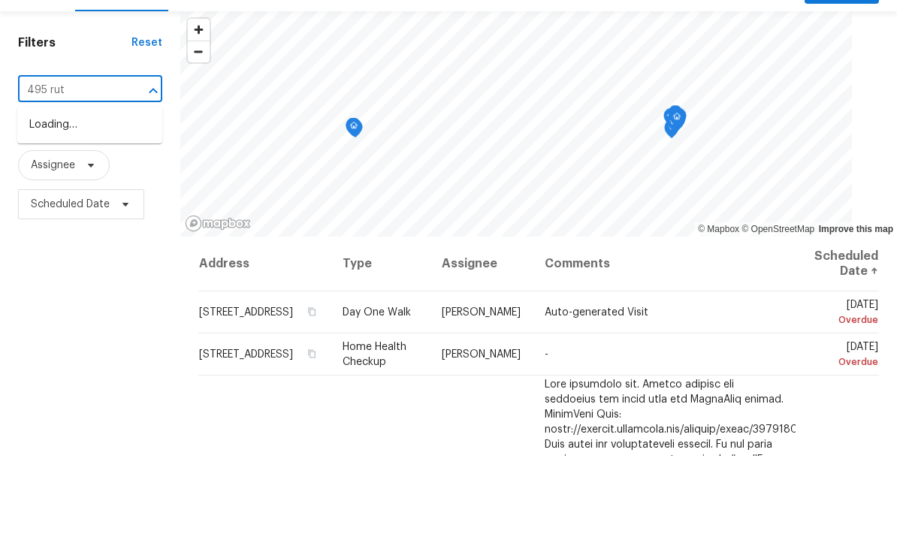
type input "495 ruth"
click at [103, 194] on li "495 Ruth Cir, Fuquay Varina, NC 27526" at bounding box center [89, 222] width 145 height 56
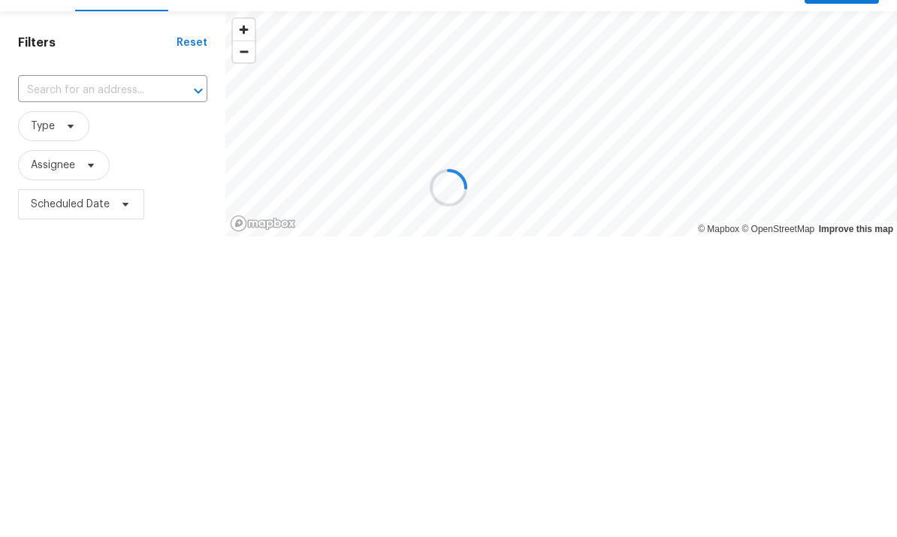
type input "495 Ruth Cir, Fuquay Varina, NC 27526"
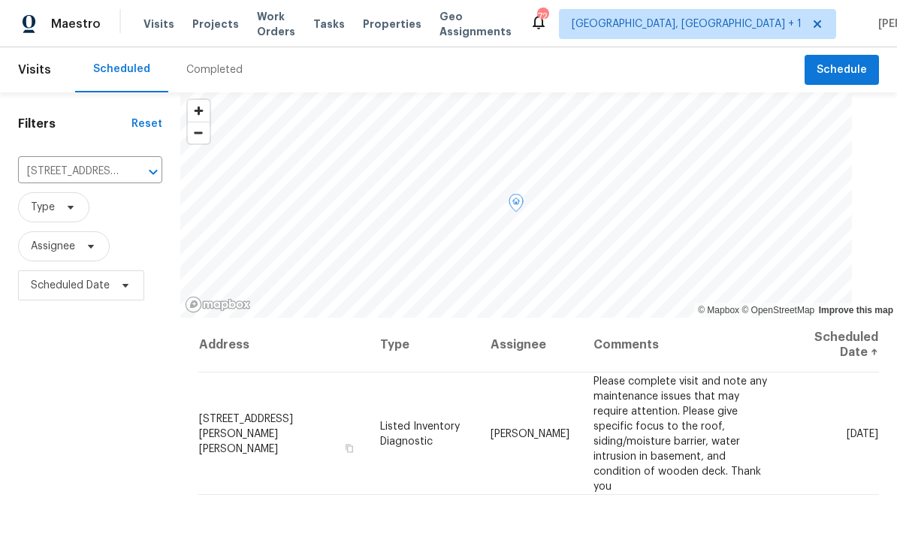
click at [0, 0] on icon at bounding box center [0, 0] width 0 height 0
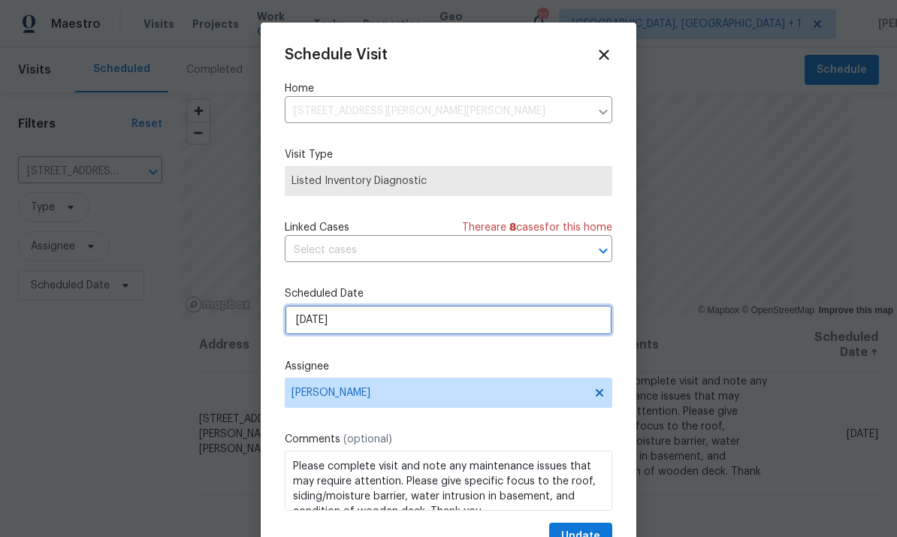
click at [489, 325] on input "9/18/2025" at bounding box center [449, 320] width 328 height 30
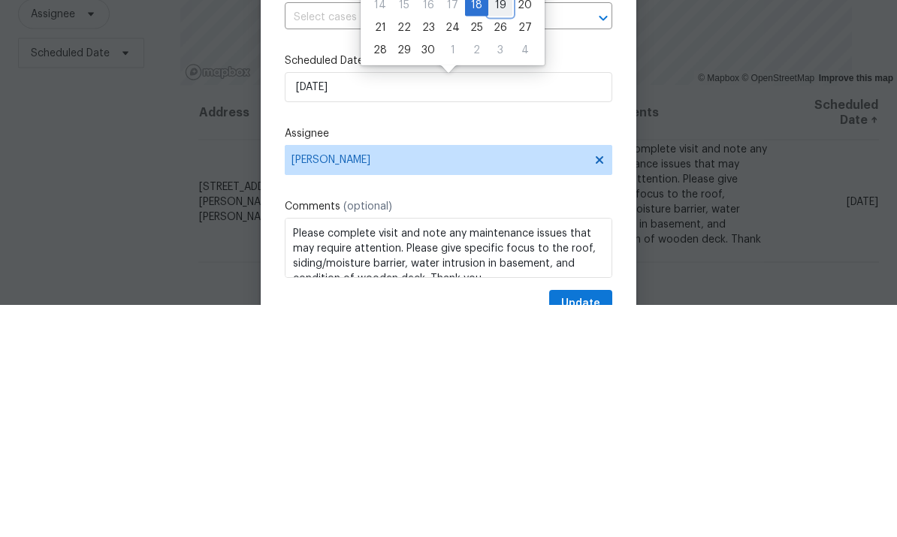
click at [496, 227] on div "19" at bounding box center [501, 237] width 24 height 21
type input "9/19/2025"
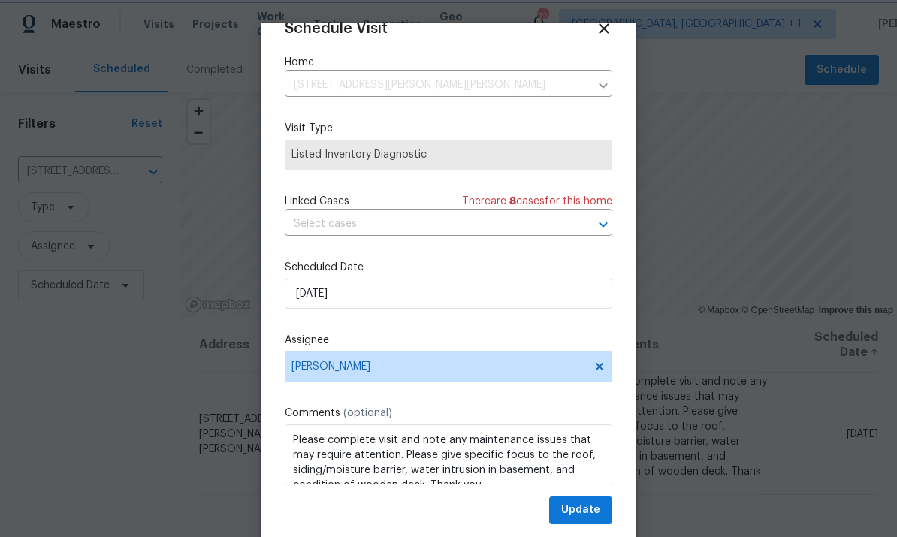
scroll to position [29, 0]
click at [592, 513] on span "Update" at bounding box center [580, 510] width 39 height 19
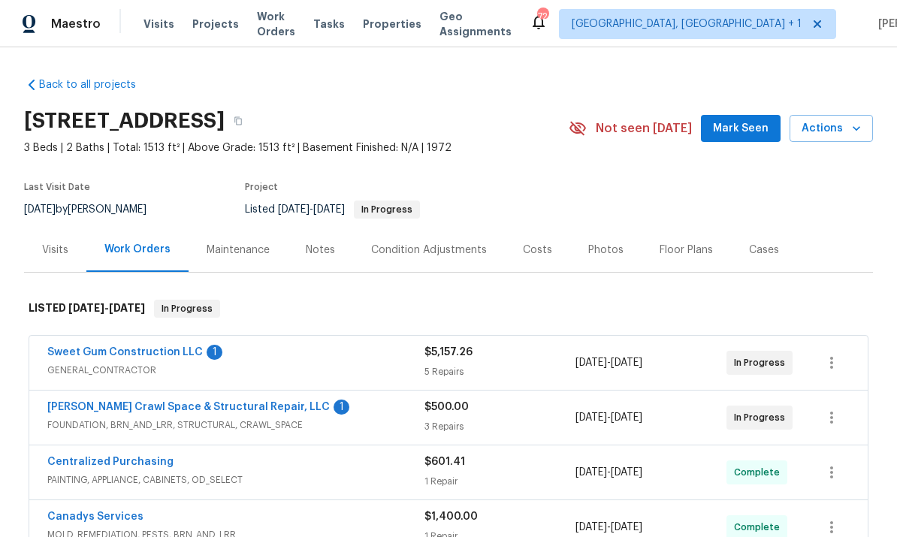
click at [108, 349] on link "Sweet Gum Construction LLC" at bounding box center [125, 352] width 156 height 11
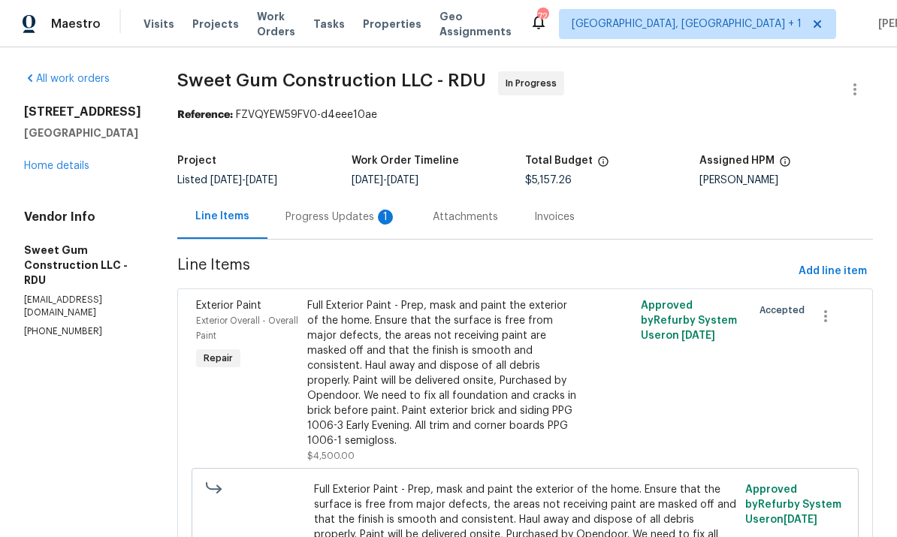
click at [357, 222] on div "Progress Updates 1" at bounding box center [341, 217] width 111 height 15
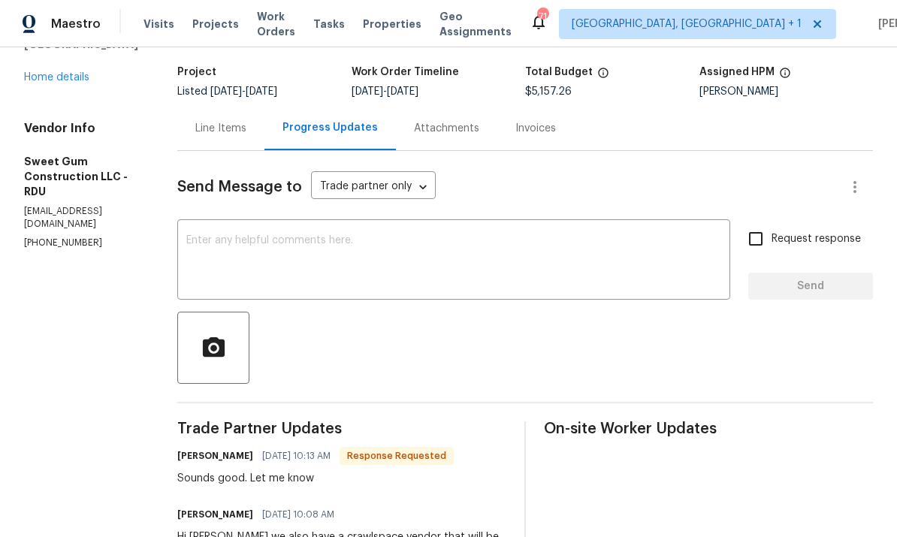
scroll to position [89, 0]
click at [65, 80] on link "Home details" at bounding box center [56, 76] width 65 height 11
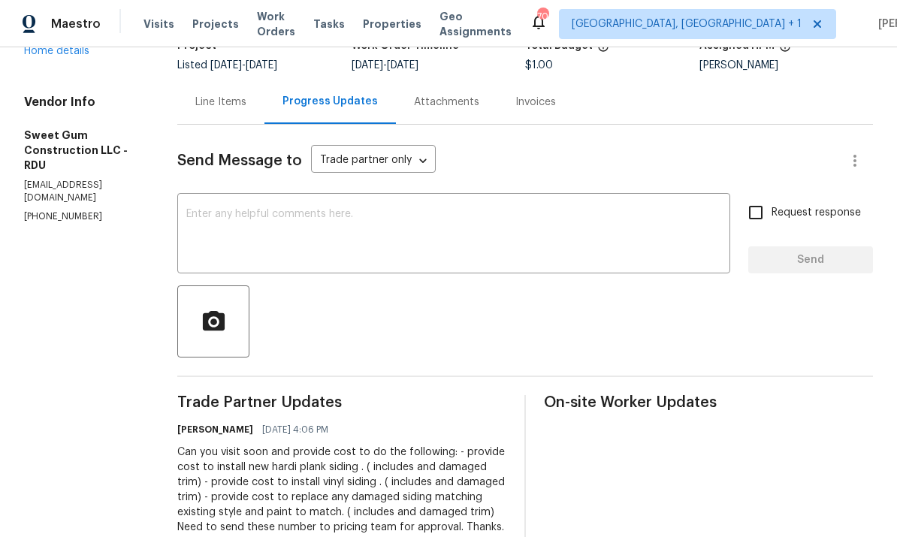
scroll to position [114, 0]
click at [247, 95] on div "Line Items" at bounding box center [220, 102] width 51 height 15
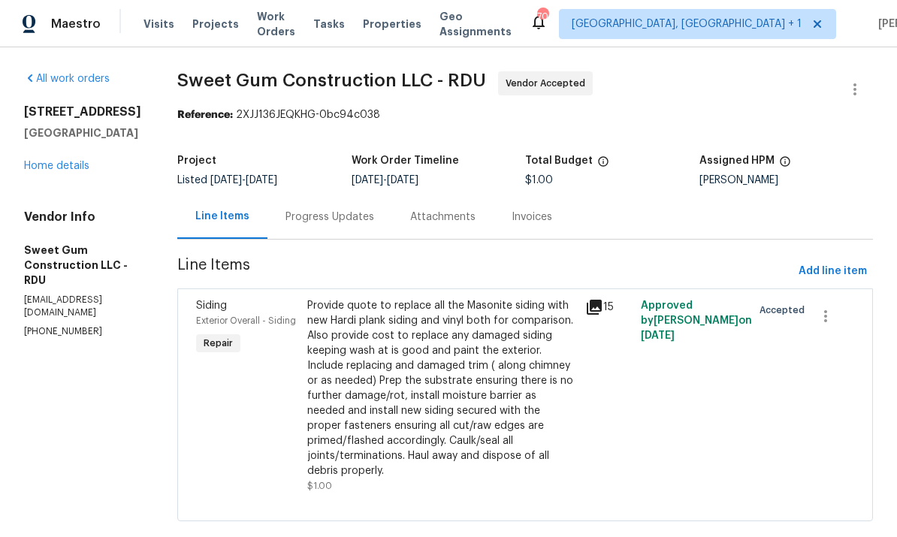
click at [59, 162] on link "Home details" at bounding box center [56, 166] width 65 height 11
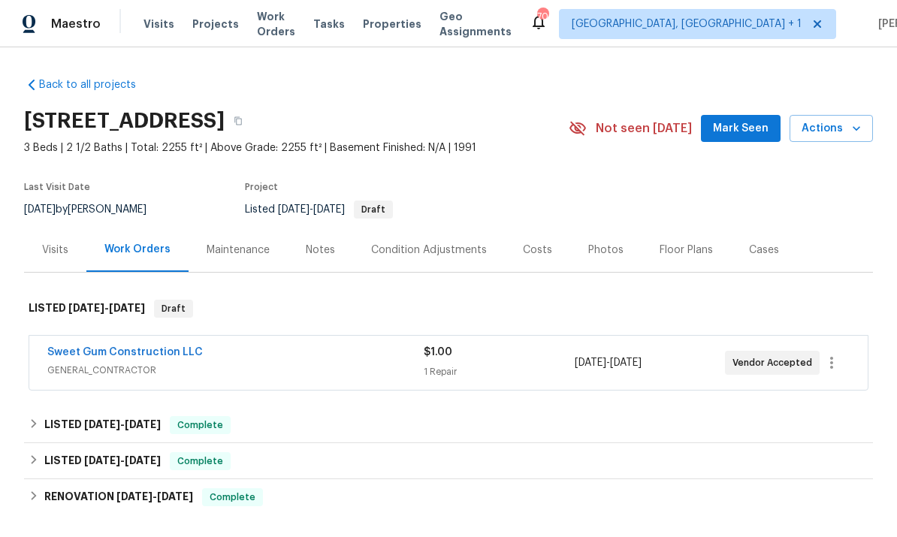
click at [147, 356] on link "Sweet Gum Construction LLC" at bounding box center [125, 352] width 156 height 11
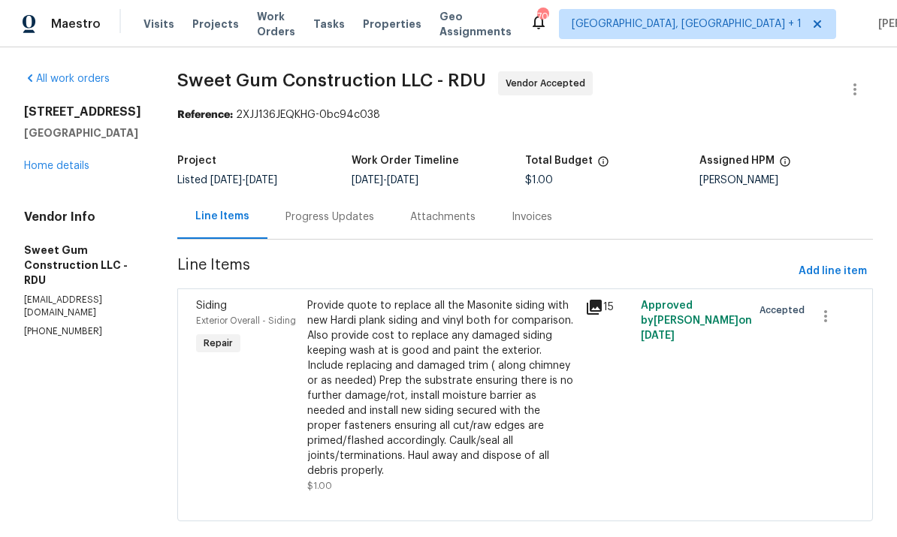
scroll to position [27, 0]
click at [343, 210] on div "Progress Updates" at bounding box center [330, 217] width 89 height 15
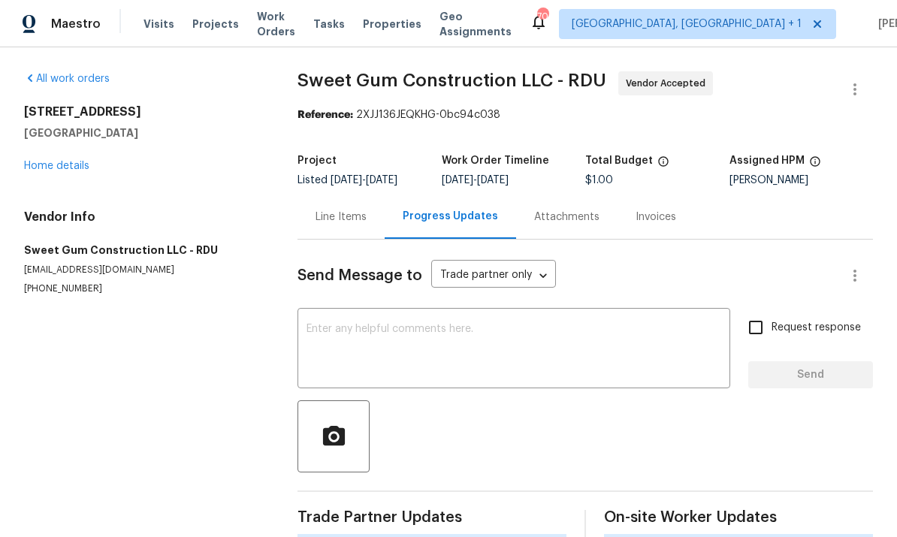
scroll to position [25, 0]
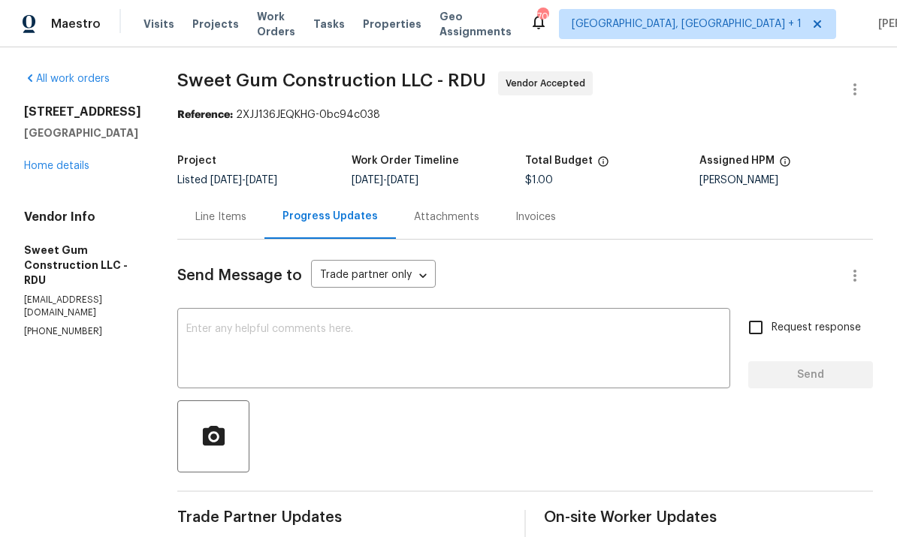
click at [317, 324] on textarea at bounding box center [453, 350] width 535 height 53
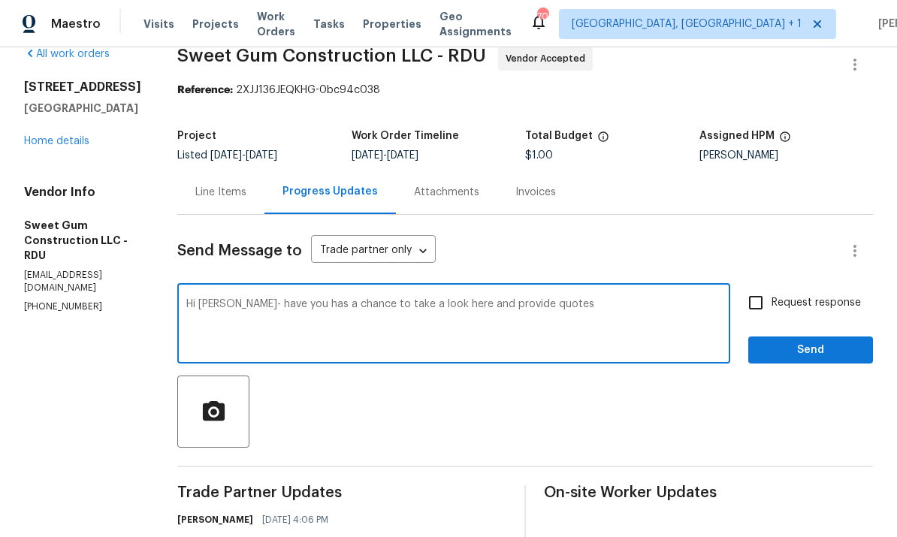
scroll to position [24, 0]
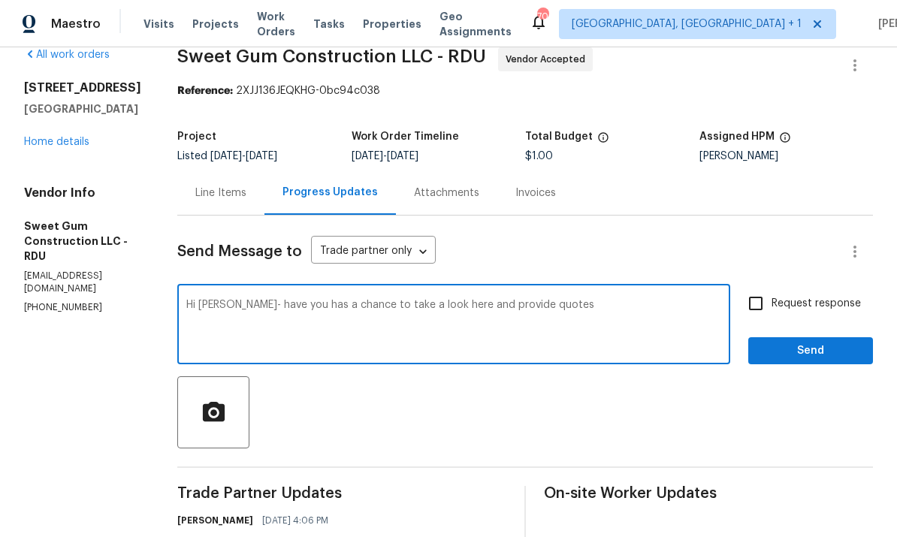
click at [582, 300] on textarea "Hi Stacey- have you has a chance to take a look here and provide quotes" at bounding box center [453, 326] width 535 height 53
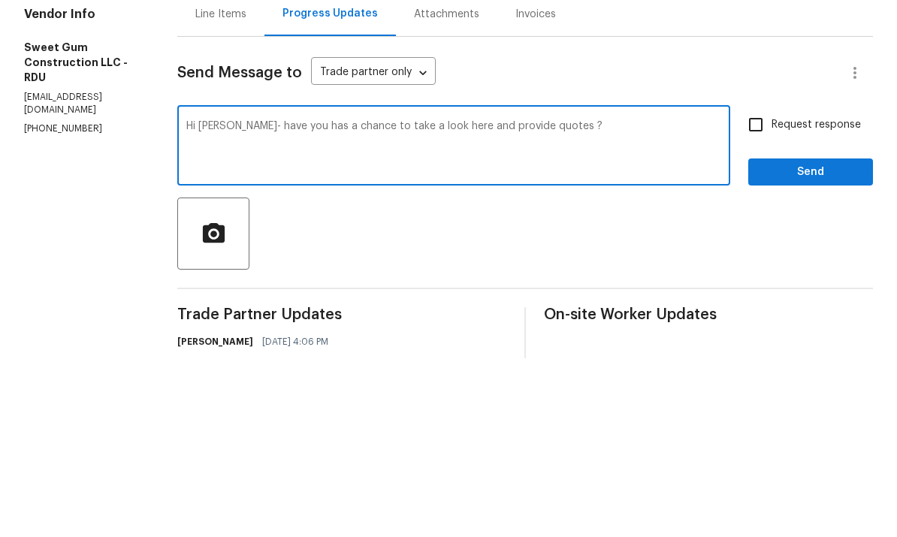
type textarea "Hi Stacey- have you has a chance to take a look here and provide quotes ?"
click at [756, 288] on input "Request response" at bounding box center [756, 304] width 32 height 32
checkbox input "true"
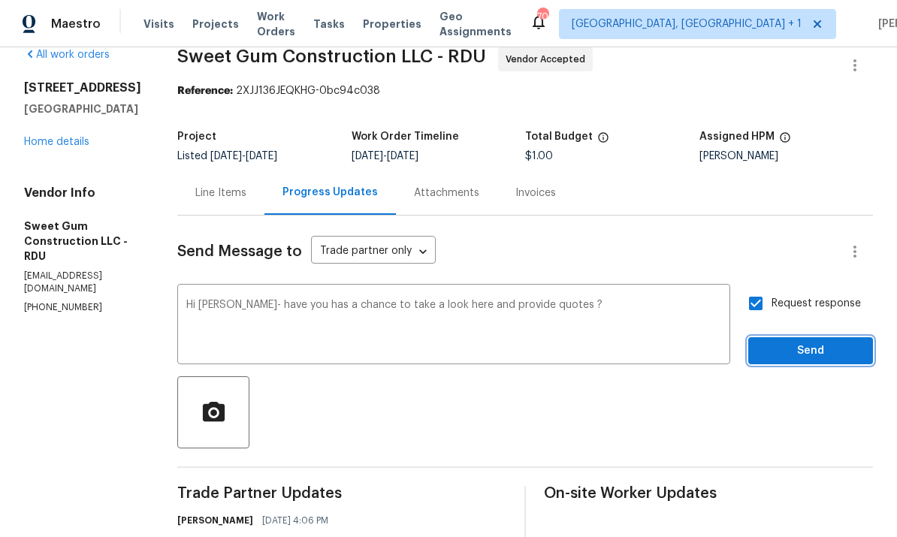
click at [806, 337] on button "Send" at bounding box center [811, 351] width 125 height 28
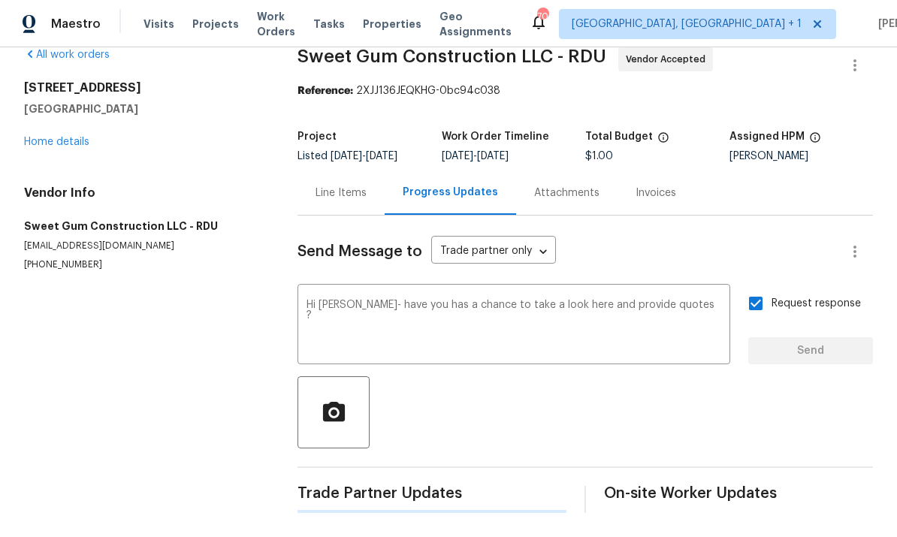
scroll to position [0, 0]
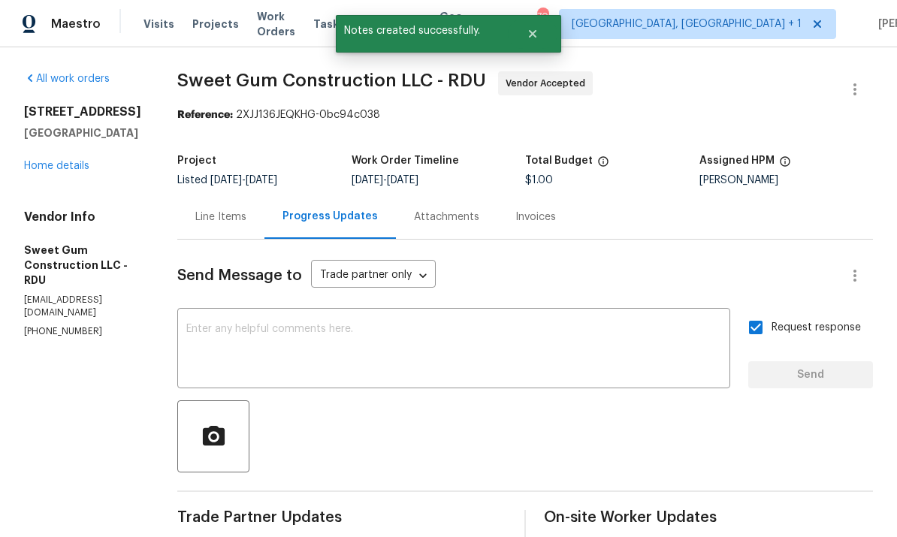
click at [74, 161] on link "Home details" at bounding box center [56, 166] width 65 height 11
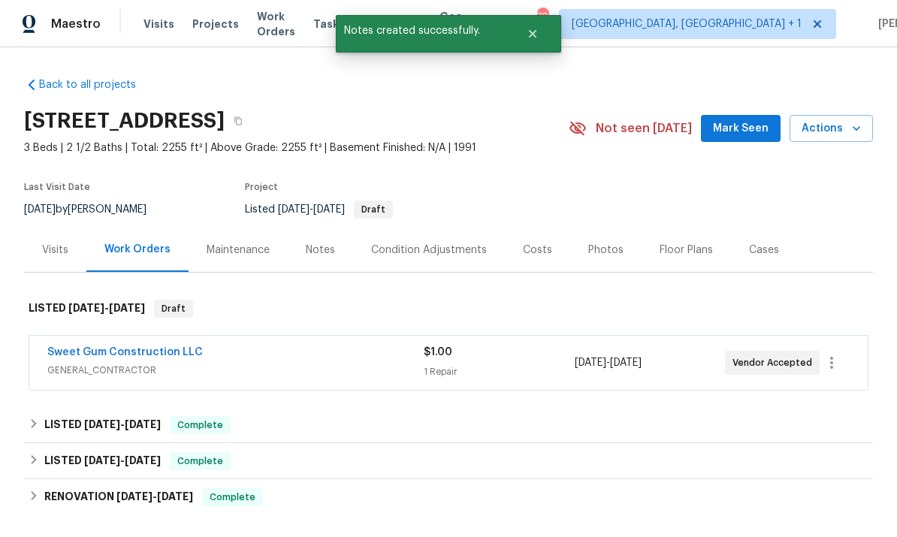
click at [316, 234] on div "Notes" at bounding box center [320, 250] width 65 height 44
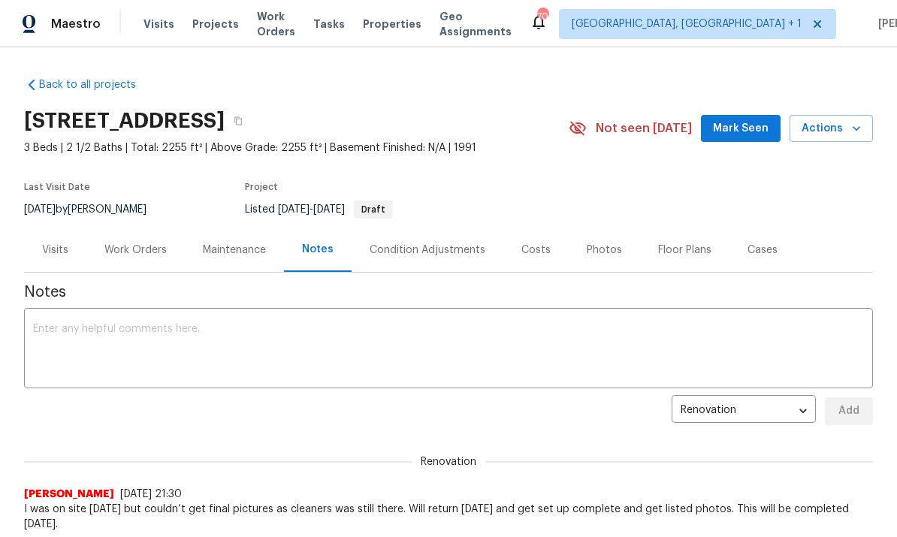
click at [144, 253] on div "Work Orders" at bounding box center [135, 250] width 62 height 15
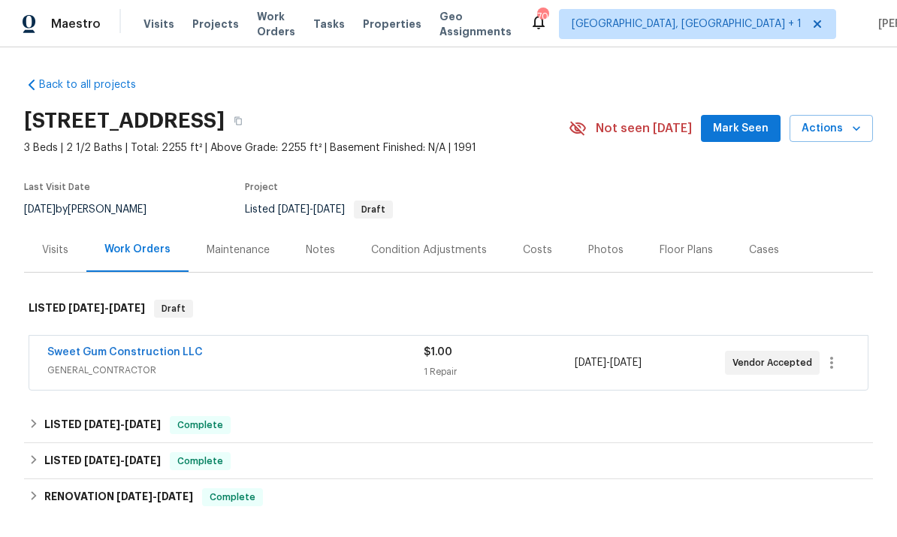
click at [145, 356] on link "Sweet Gum Construction LLC" at bounding box center [125, 352] width 156 height 11
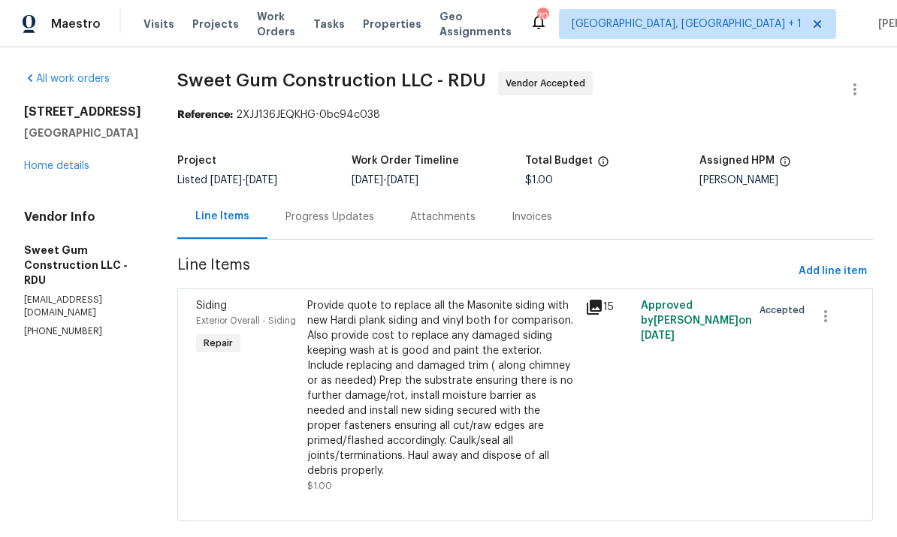
click at [422, 222] on div "Attachments" at bounding box center [442, 217] width 101 height 44
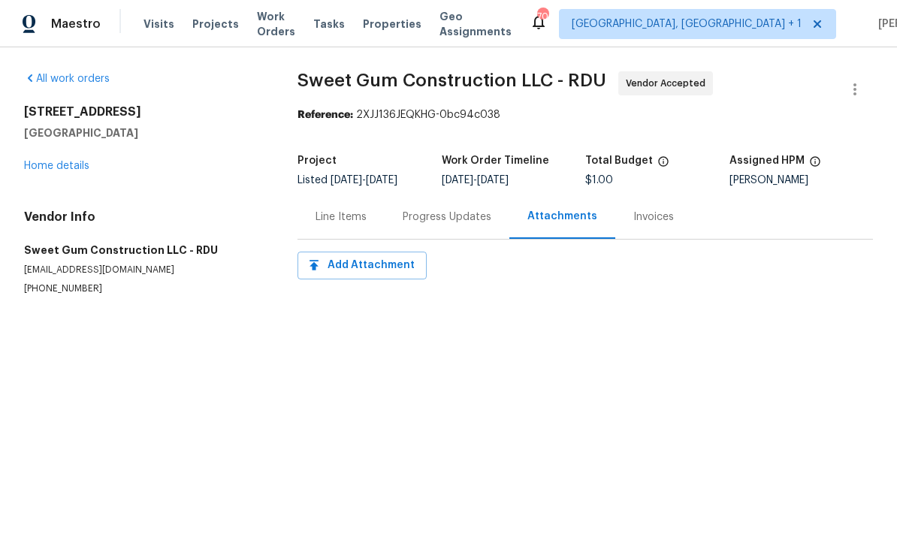
click at [433, 218] on div "Progress Updates" at bounding box center [447, 217] width 89 height 15
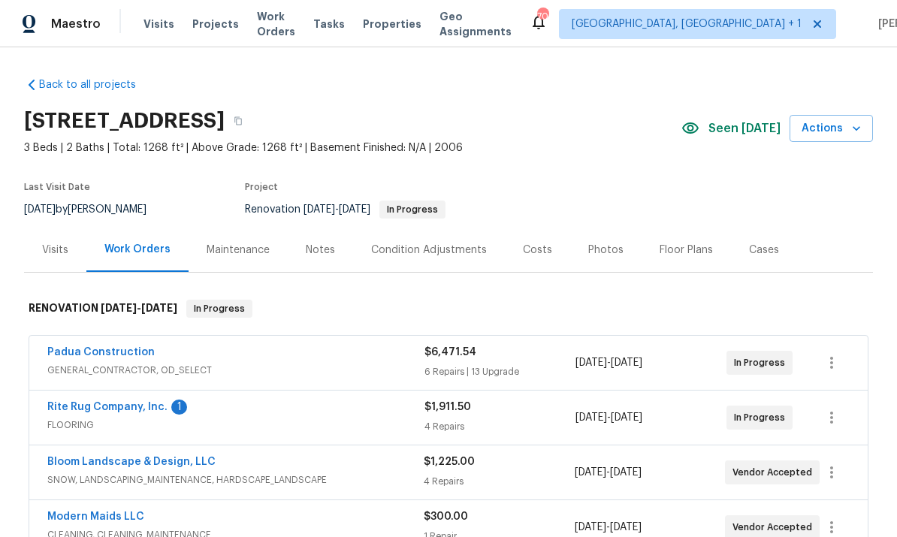
click at [131, 412] on link "Rite Rug Company, Inc." at bounding box center [107, 407] width 120 height 11
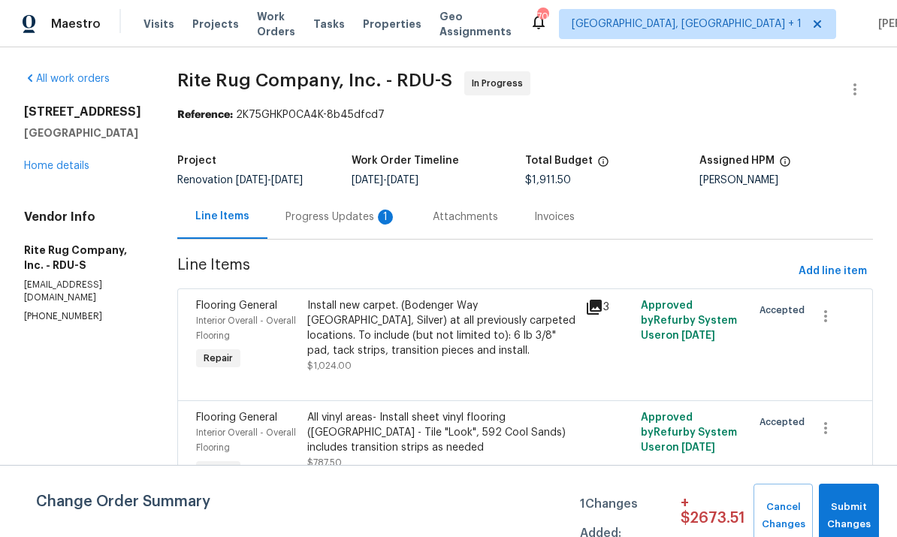
click at [354, 235] on div "Progress Updates 1" at bounding box center [341, 217] width 147 height 44
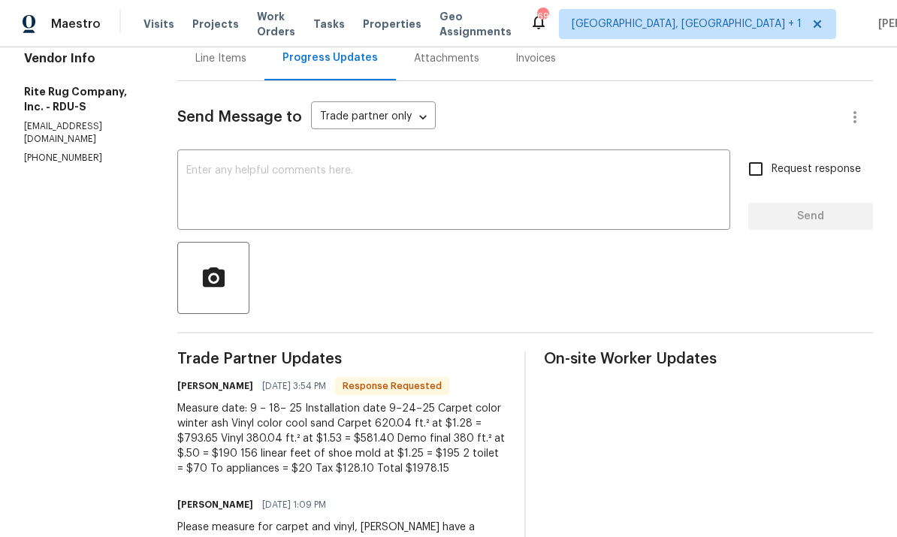
scroll to position [158, 0]
click at [239, 55] on div "Line Items" at bounding box center [220, 59] width 51 height 15
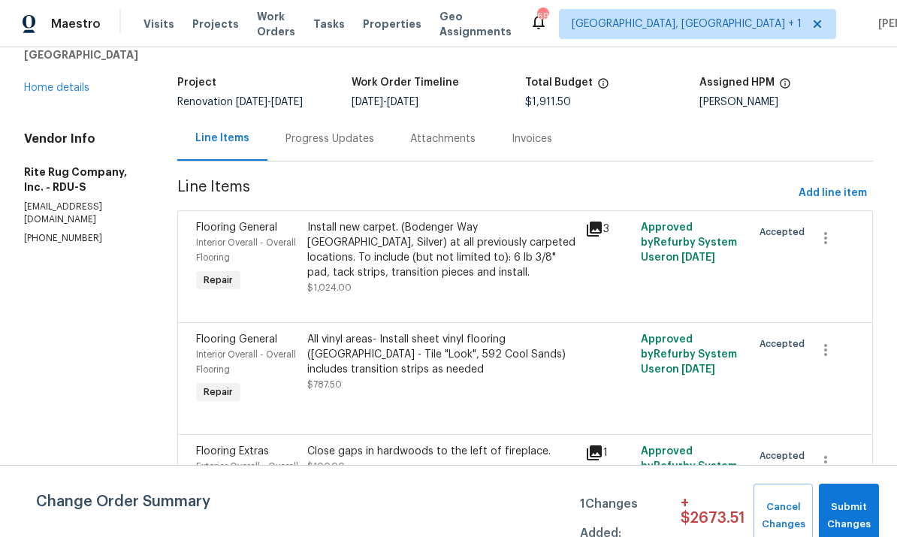
click at [56, 89] on link "Home details" at bounding box center [56, 88] width 65 height 11
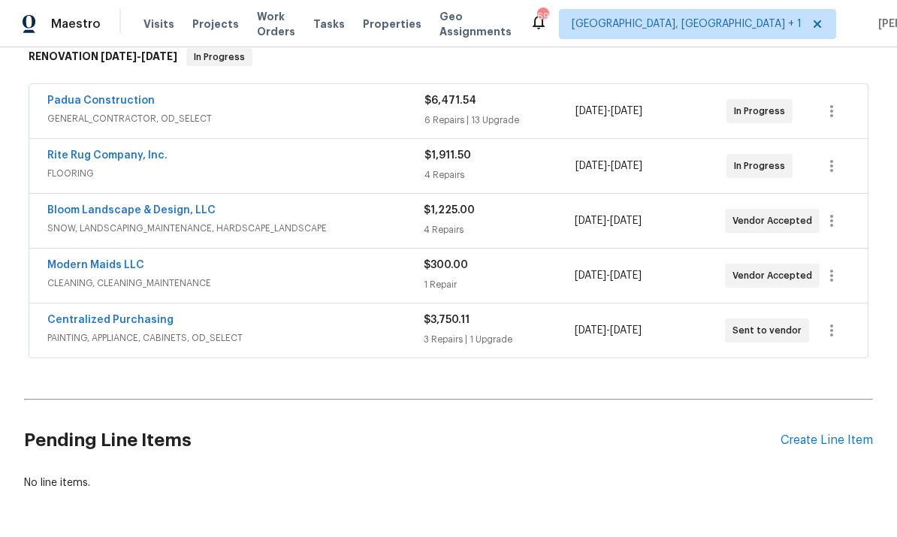
scroll to position [250, 0]
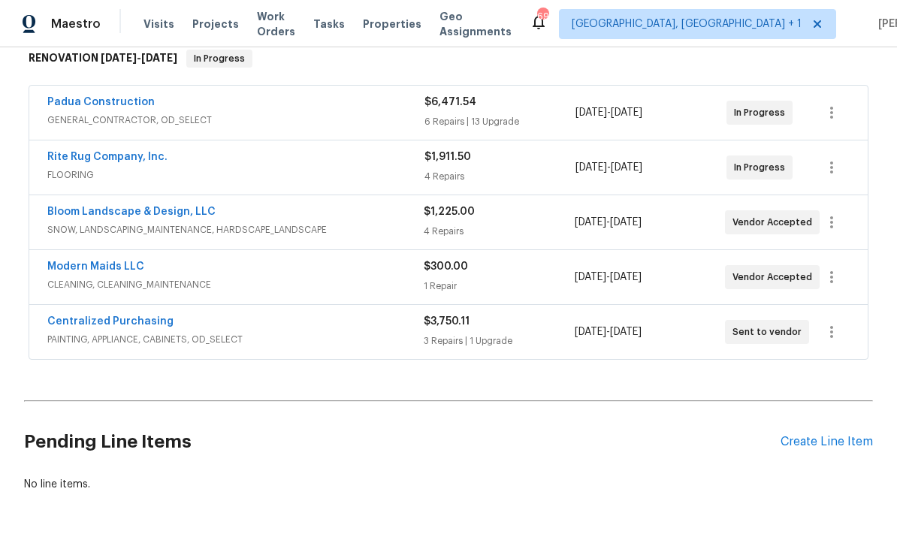
click at [107, 160] on link "Rite Rug Company, Inc." at bounding box center [107, 157] width 120 height 11
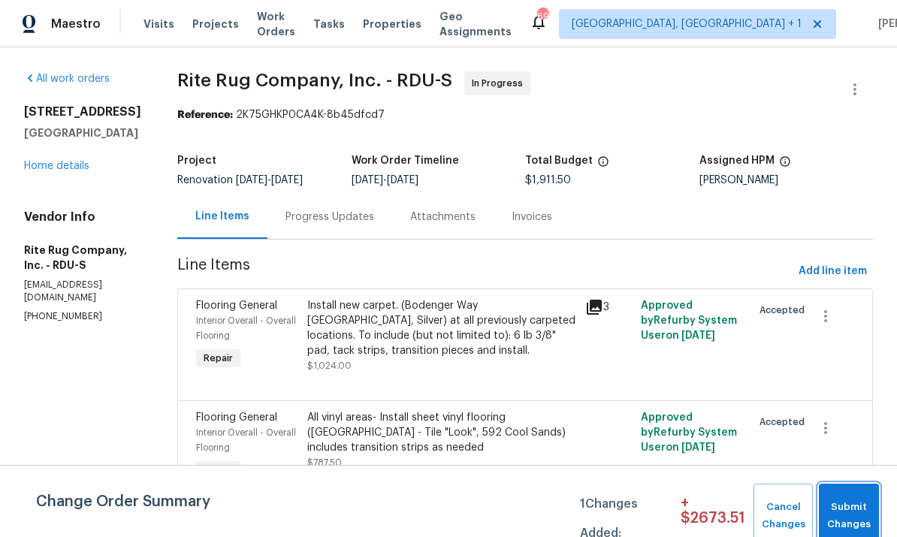
click at [851, 519] on span "Submit Changes" at bounding box center [849, 516] width 45 height 35
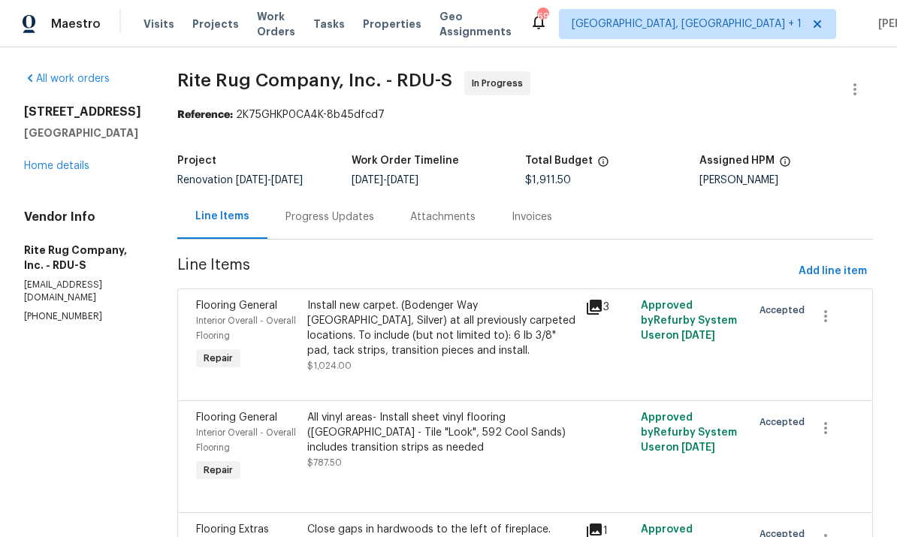
click at [327, 216] on div "Progress Updates" at bounding box center [330, 217] width 89 height 15
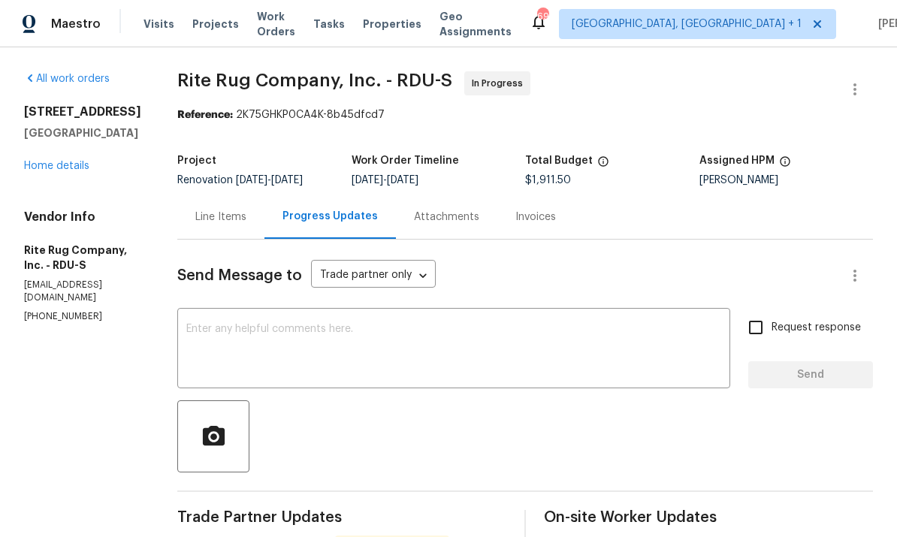
click at [236, 210] on div "Line Items" at bounding box center [220, 217] width 51 height 15
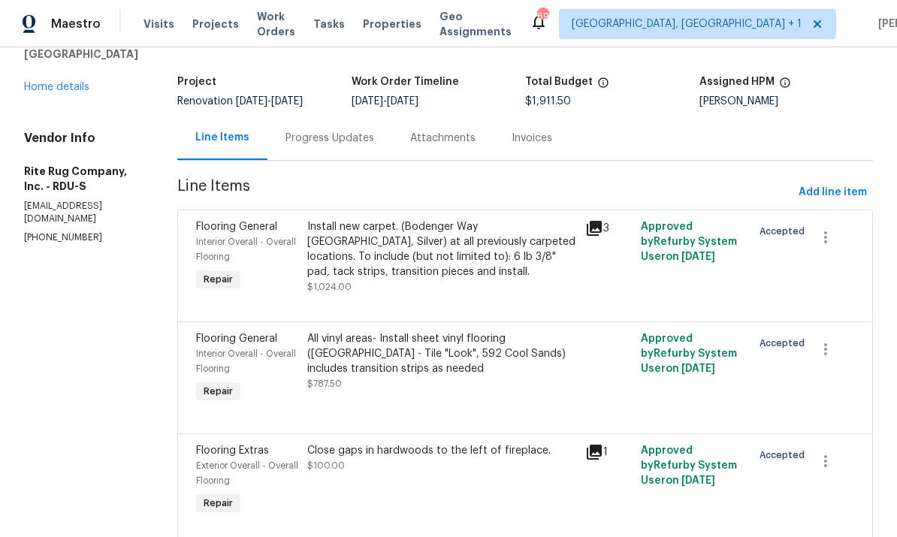
scroll to position [78, 0]
click at [53, 83] on link "Home details" at bounding box center [56, 88] width 65 height 11
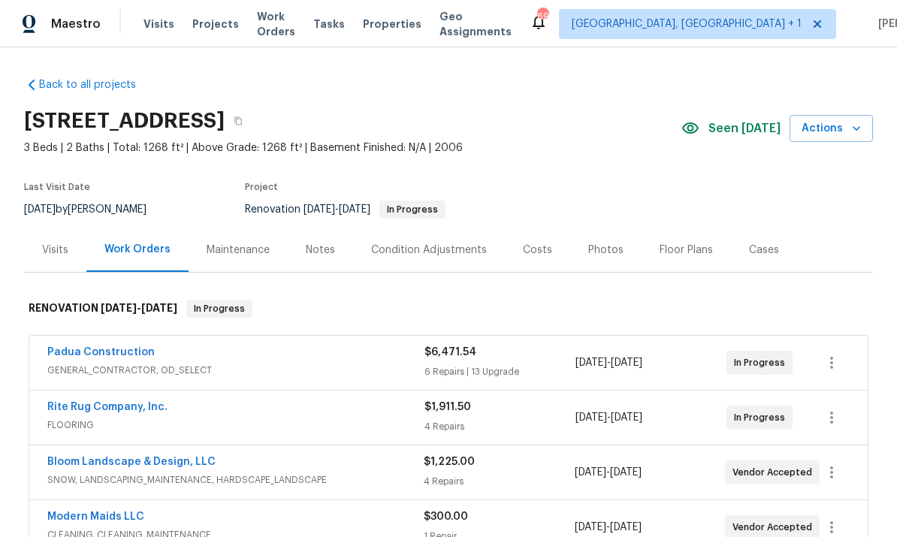
click at [447, 400] on div "$1,911.50" at bounding box center [500, 407] width 151 height 15
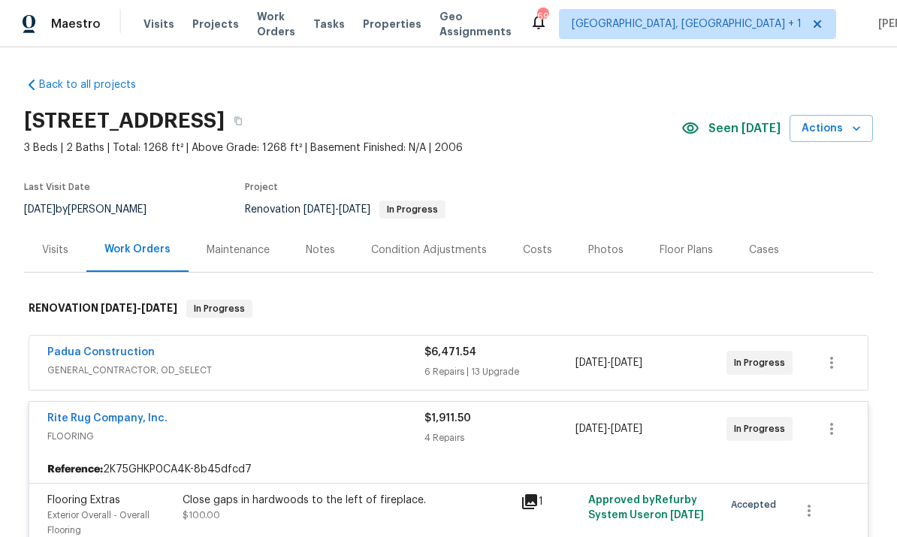
click at [108, 413] on link "Rite Rug Company, Inc." at bounding box center [107, 418] width 120 height 11
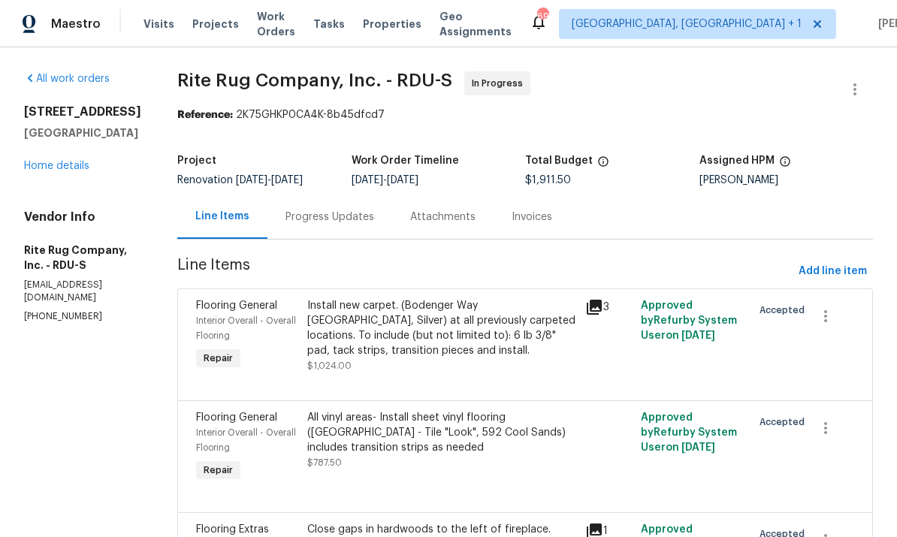
click at [337, 222] on div "Progress Updates" at bounding box center [330, 217] width 89 height 15
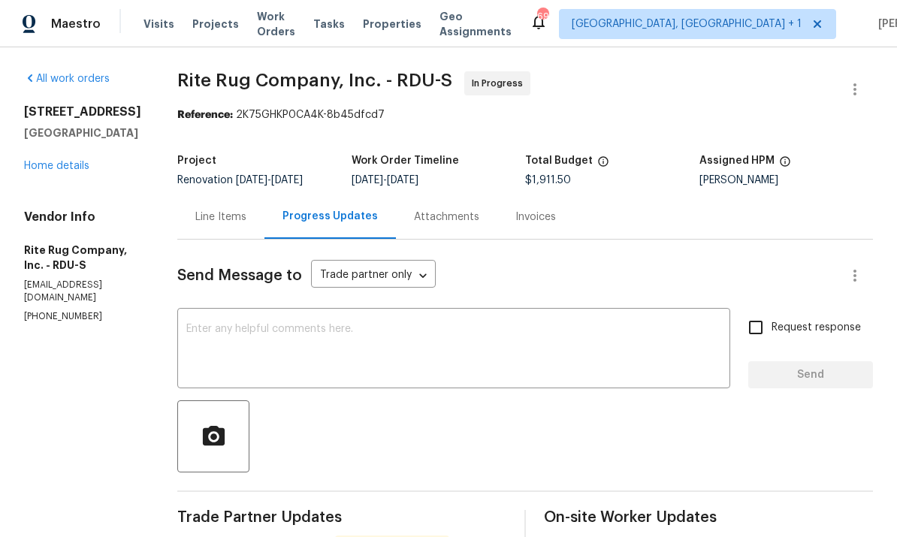
click at [235, 231] on div "Line Items" at bounding box center [220, 217] width 87 height 44
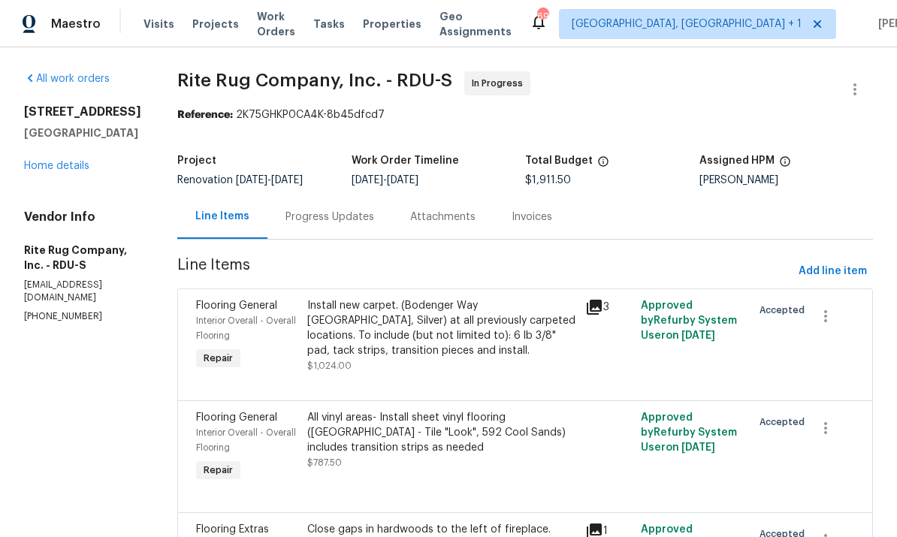
click at [463, 348] on div "Install new carpet. (Bodenger Way 945 Winter Ash, Silver) at all previously car…" at bounding box center [441, 328] width 269 height 60
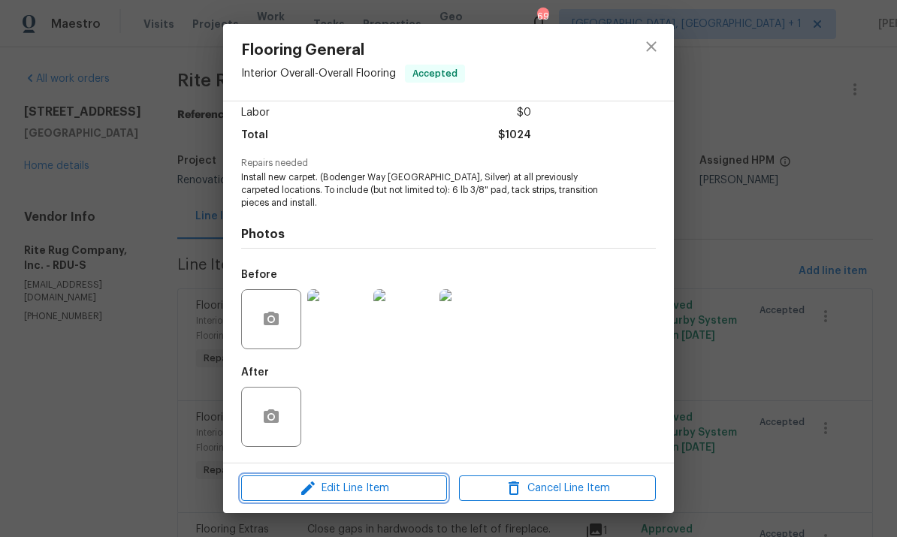
click at [401, 494] on span "Edit Line Item" at bounding box center [344, 489] width 197 height 19
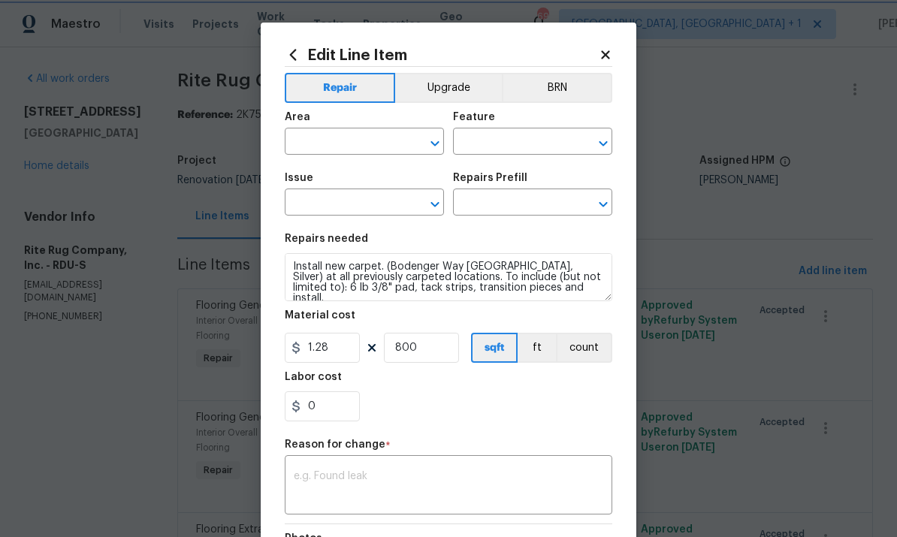
scroll to position [107, 0]
type input "Interior Overall"
type input "Overall Flooring"
type input "Flooring General"
type input "Carpet LVL 1 - Bodenger Way (Silver) $1.28"
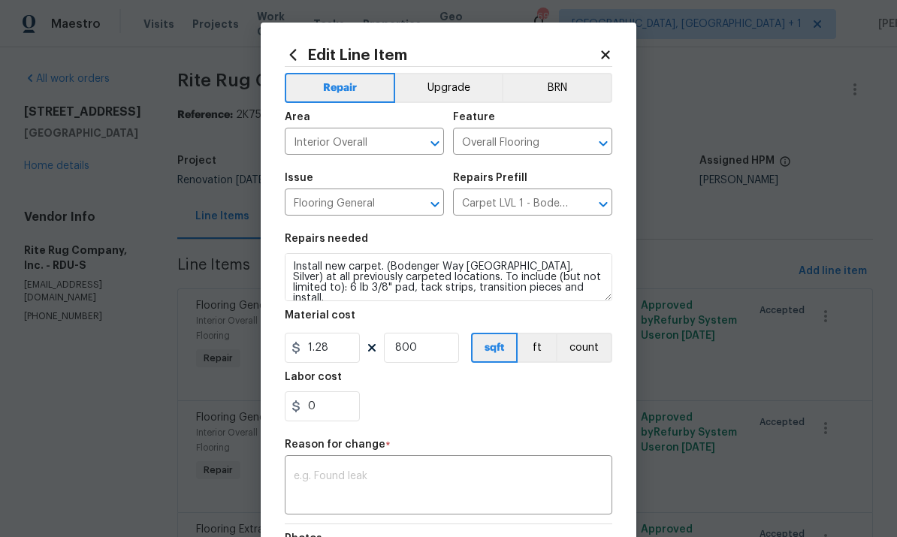
click at [607, 53] on icon at bounding box center [605, 54] width 8 height 8
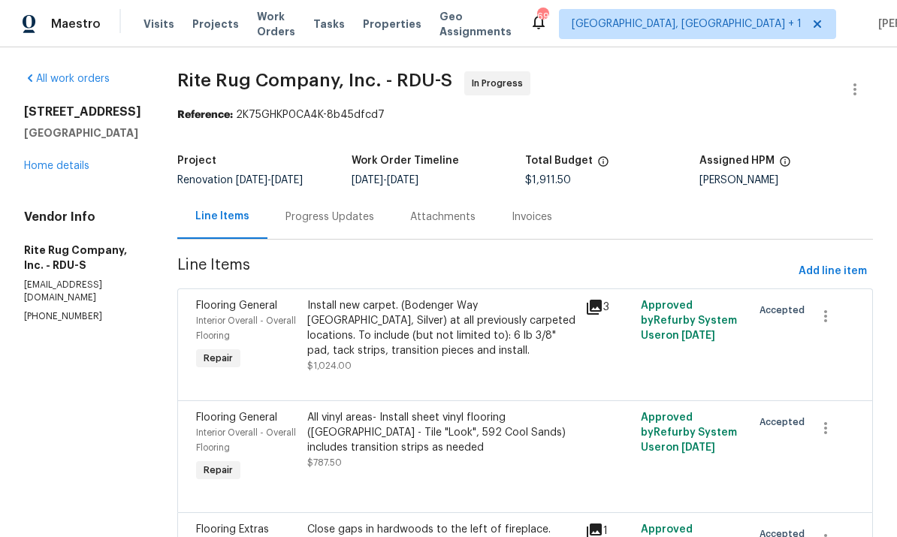
click at [341, 219] on div "Progress Updates" at bounding box center [330, 217] width 89 height 15
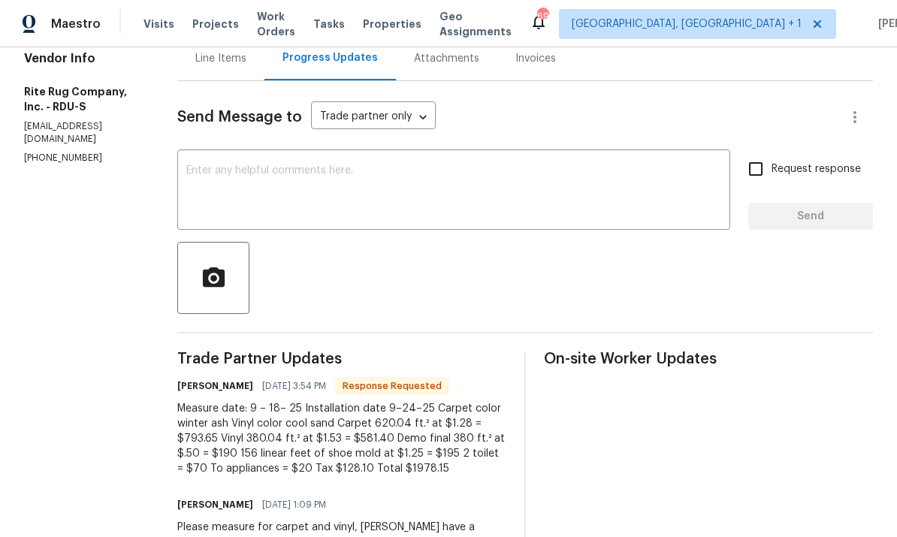
scroll to position [158, 0]
click at [222, 71] on div "Line Items" at bounding box center [220, 59] width 87 height 44
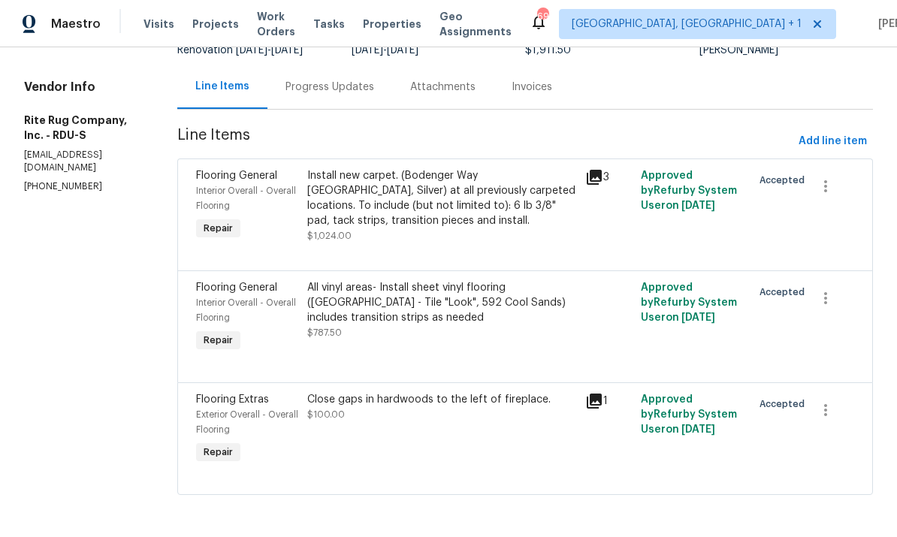
scroll to position [78, 0]
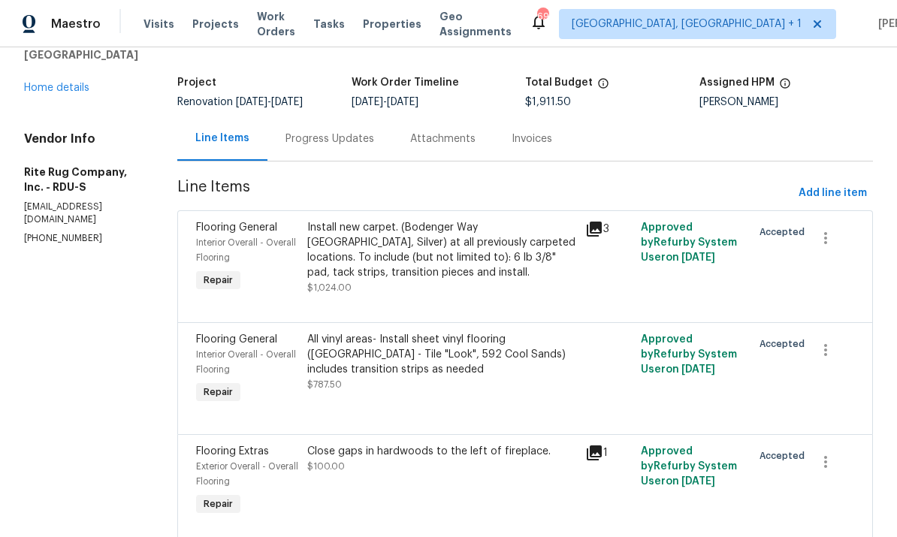
click at [328, 138] on div "Progress Updates" at bounding box center [330, 139] width 89 height 15
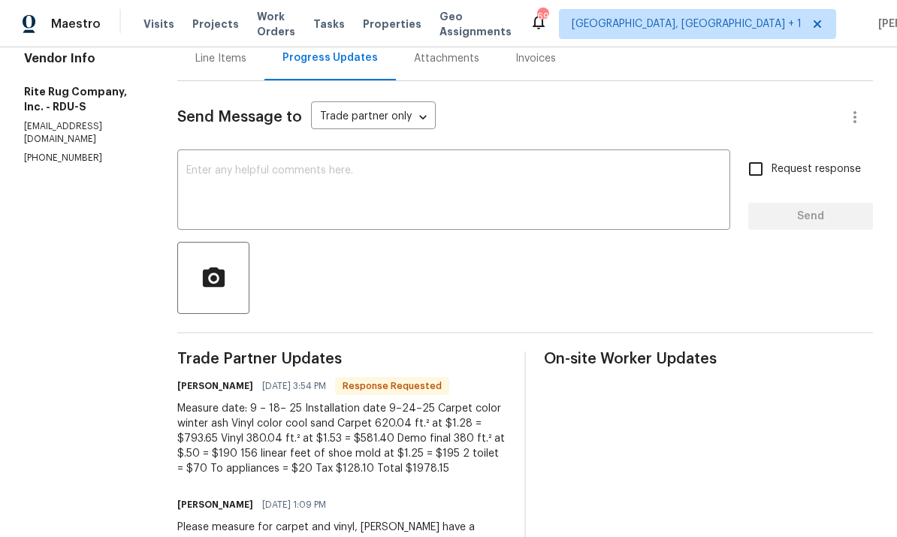
scroll to position [158, 0]
click at [273, 186] on textarea at bounding box center [453, 192] width 535 height 53
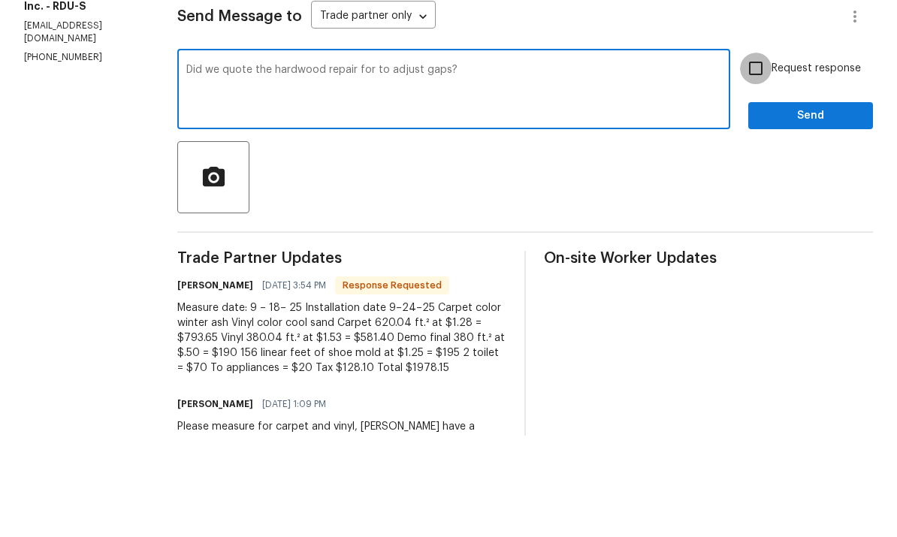
type textarea "Did we quote the hardwood repair for to adjust gaps?"
click at [758, 154] on input "Request response" at bounding box center [756, 170] width 32 height 32
checkbox input "true"
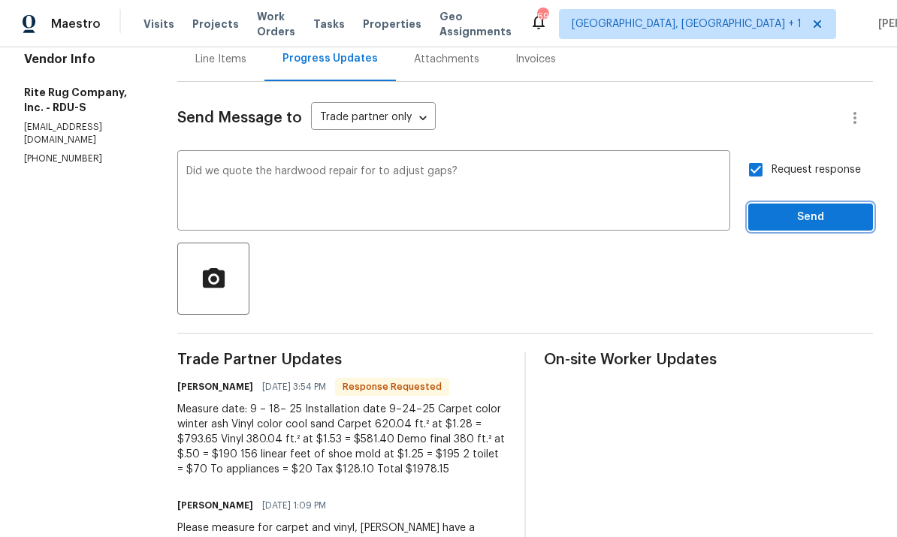
click at [815, 204] on button "Send" at bounding box center [811, 218] width 125 height 28
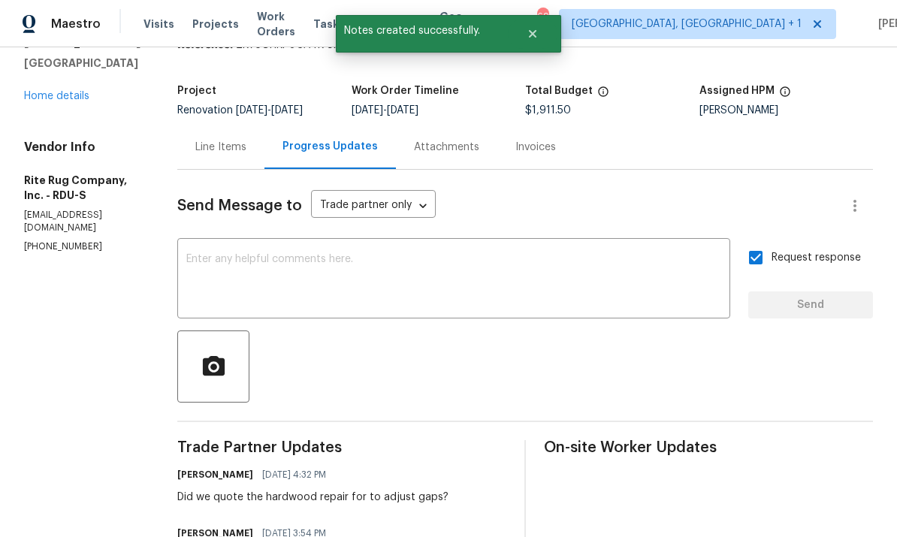
scroll to position [19, 0]
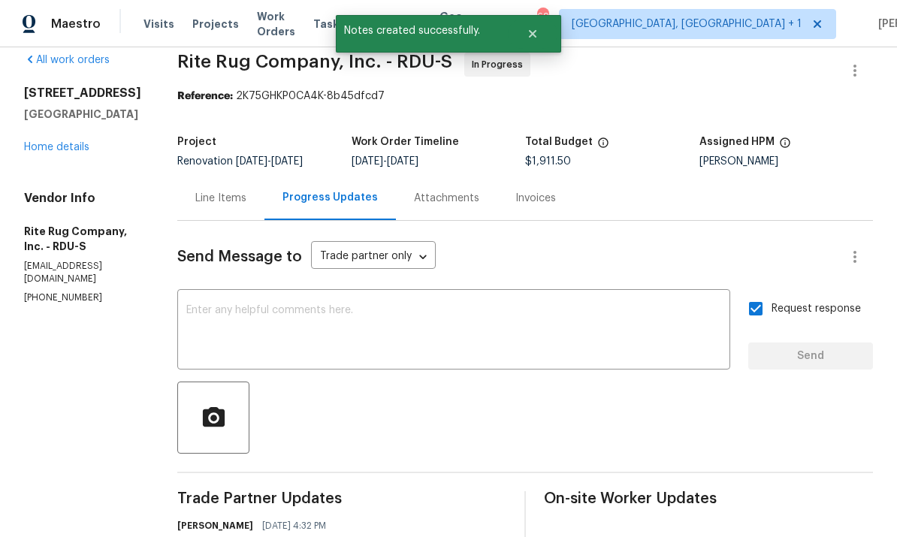
click at [244, 191] on div "Line Items" at bounding box center [220, 198] width 51 height 15
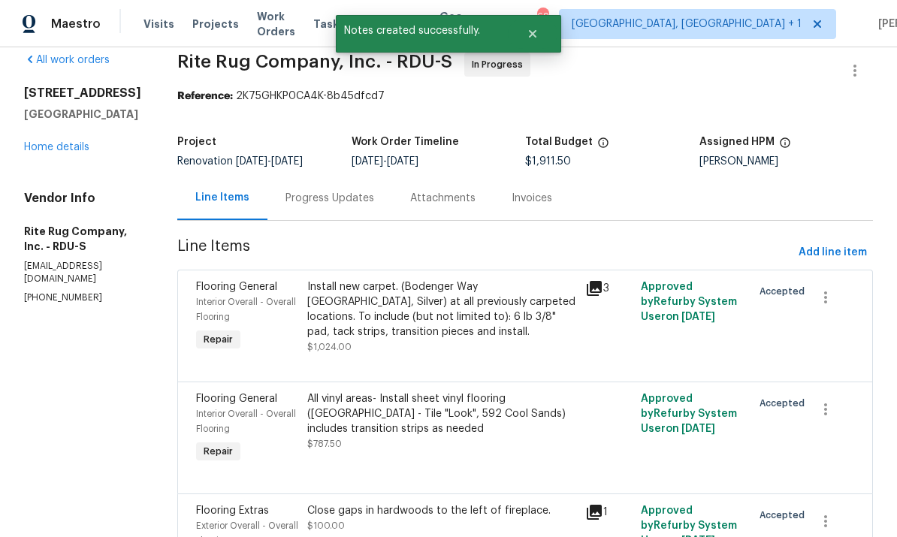
click at [441, 283] on div "Install new carpet. (Bodenger Way [GEOGRAPHIC_DATA], Silver) at all previously …" at bounding box center [441, 310] width 269 height 60
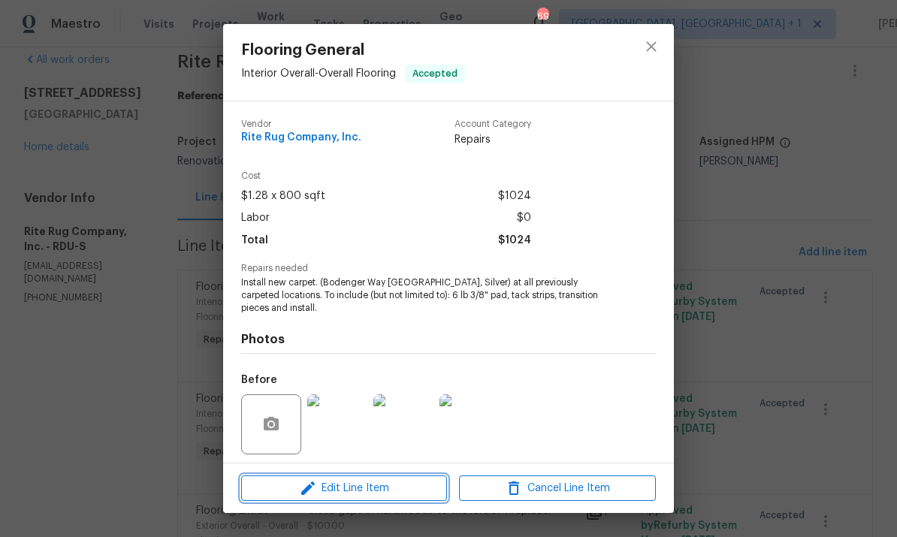
click at [394, 492] on span "Edit Line Item" at bounding box center [344, 489] width 197 height 19
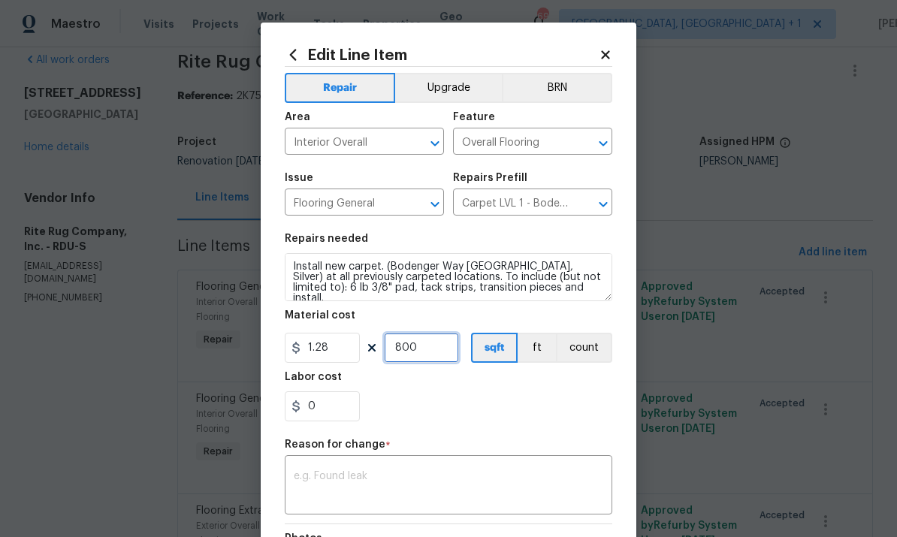
click at [425, 355] on input "800" at bounding box center [421, 348] width 75 height 30
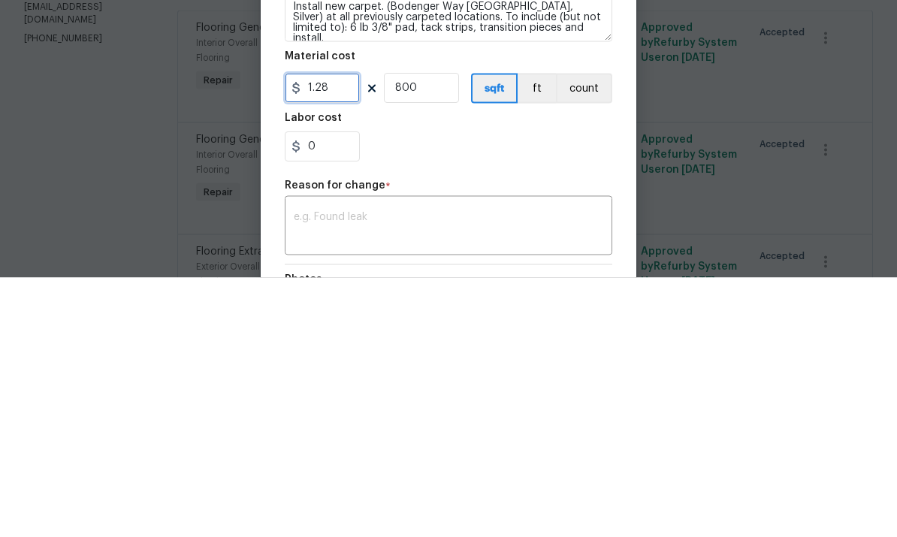
click at [349, 333] on input "1.28" at bounding box center [322, 348] width 75 height 30
type input "921.75"
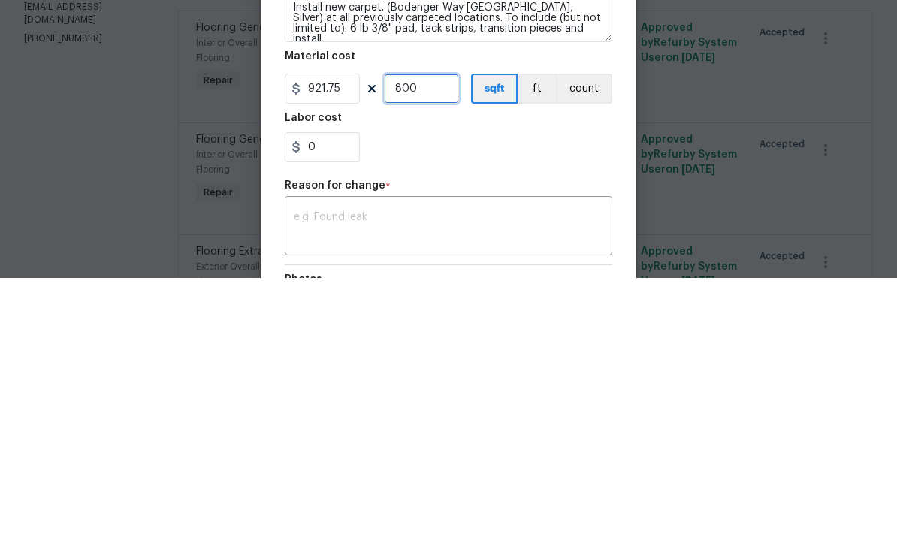
click at [436, 333] on input "800" at bounding box center [421, 348] width 75 height 30
type input "1"
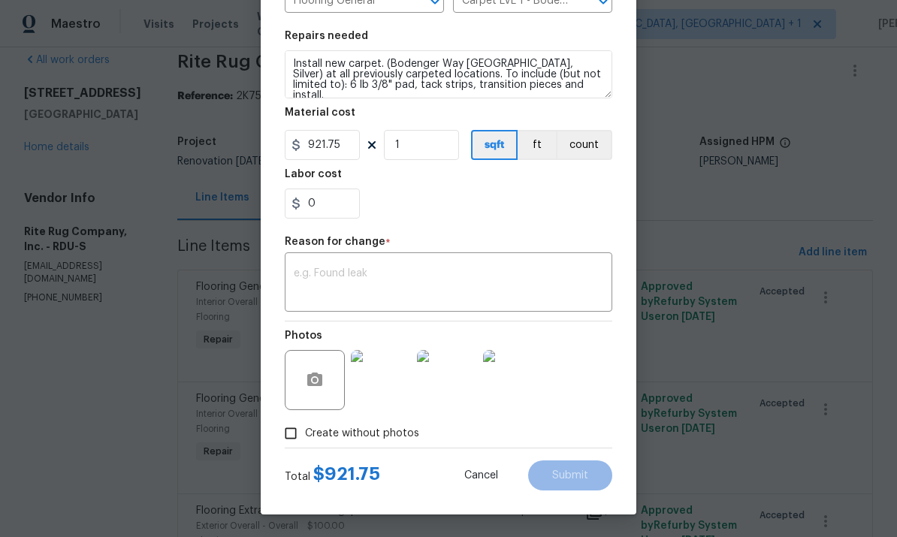
scroll to position [206, 0]
click at [347, 274] on textarea at bounding box center [449, 284] width 310 height 32
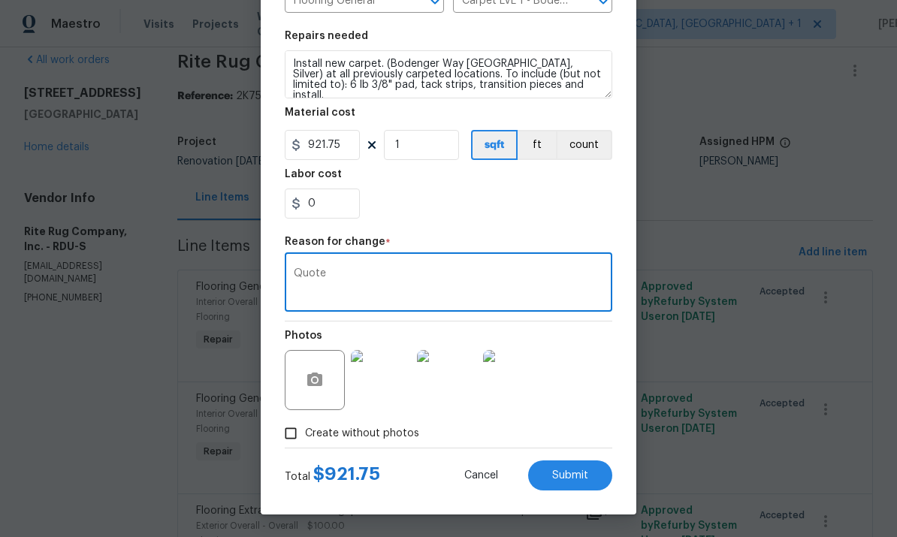
type textarea "Quote"
click at [566, 490] on button "Submit" at bounding box center [570, 476] width 84 height 30
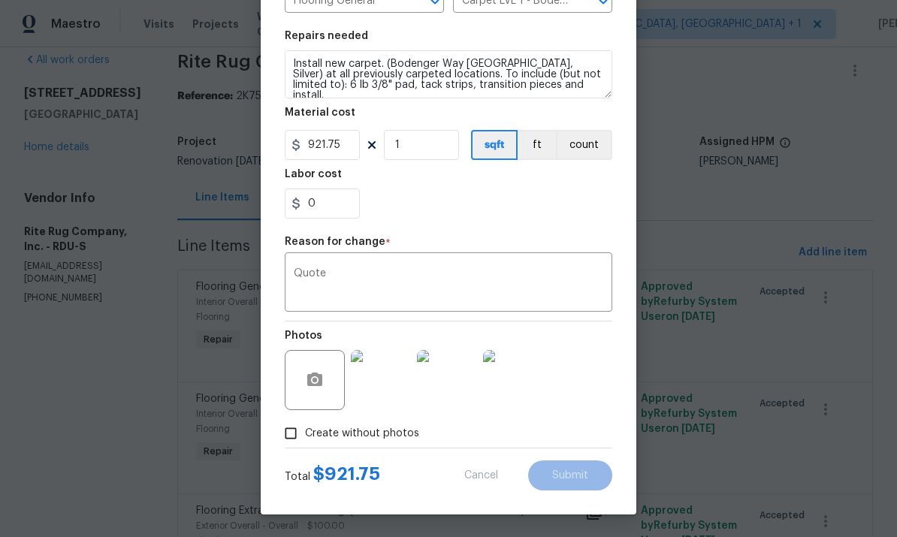
type input "800"
type input "1.28"
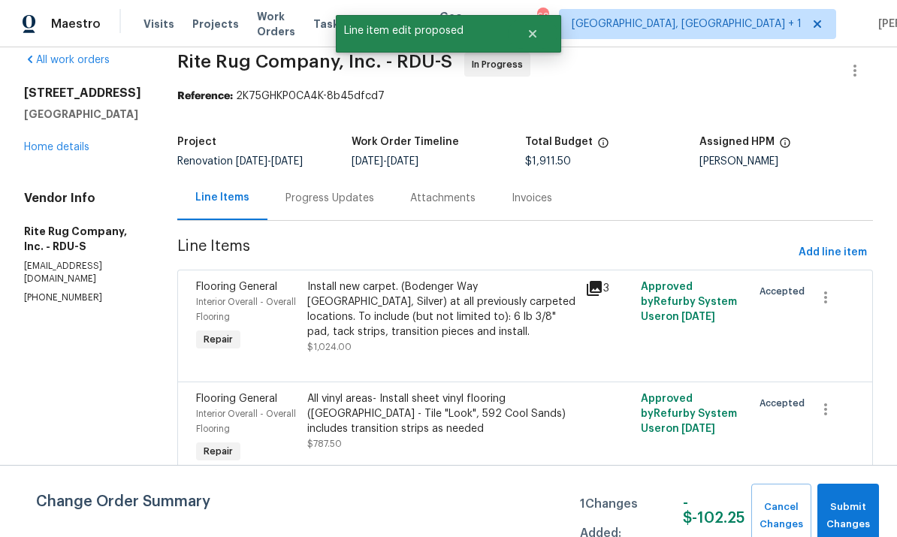
scroll to position [0, 0]
click at [398, 392] on div "All vinyl areas- Install sheet vinyl flooring (Sugar Valley - Tile "Look", 592 …" at bounding box center [441, 414] width 269 height 45
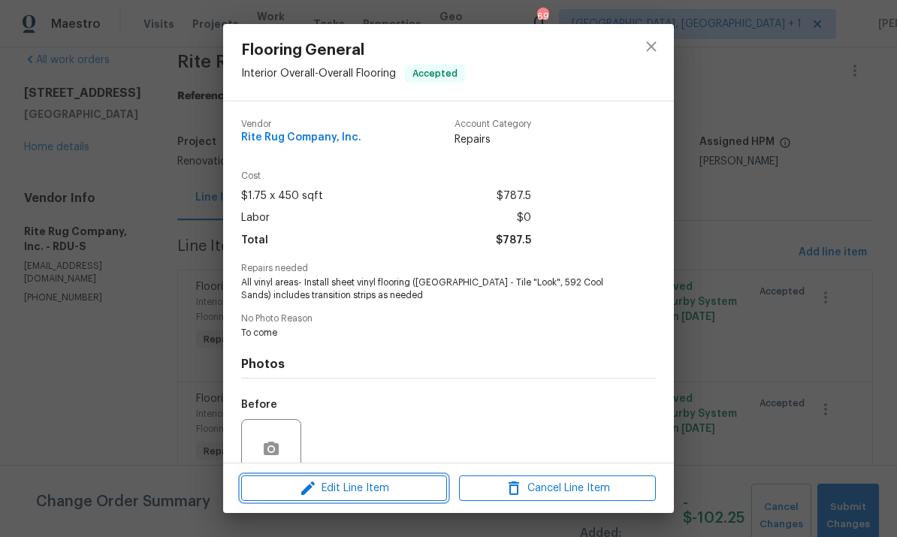
click at [365, 499] on button "Edit Line Item" at bounding box center [344, 489] width 206 height 26
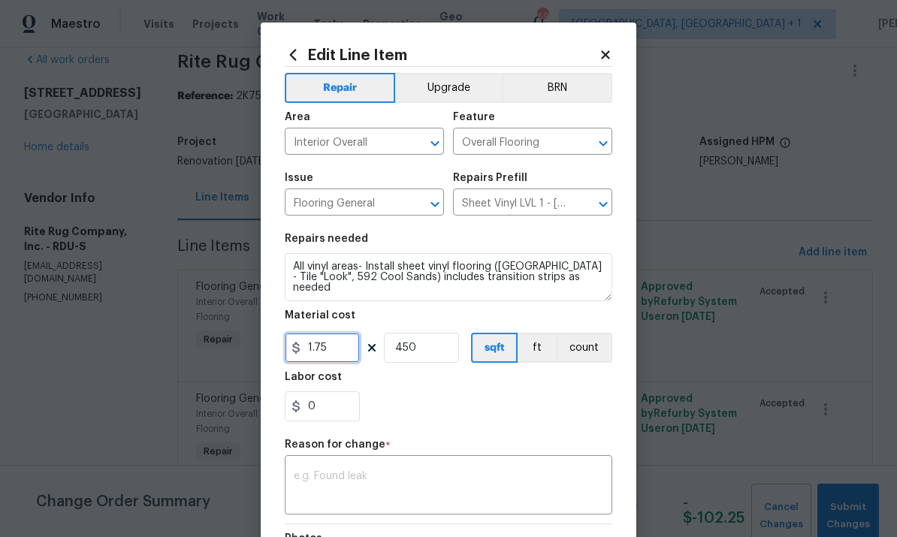
click at [340, 356] on input "1.75" at bounding box center [322, 348] width 75 height 30
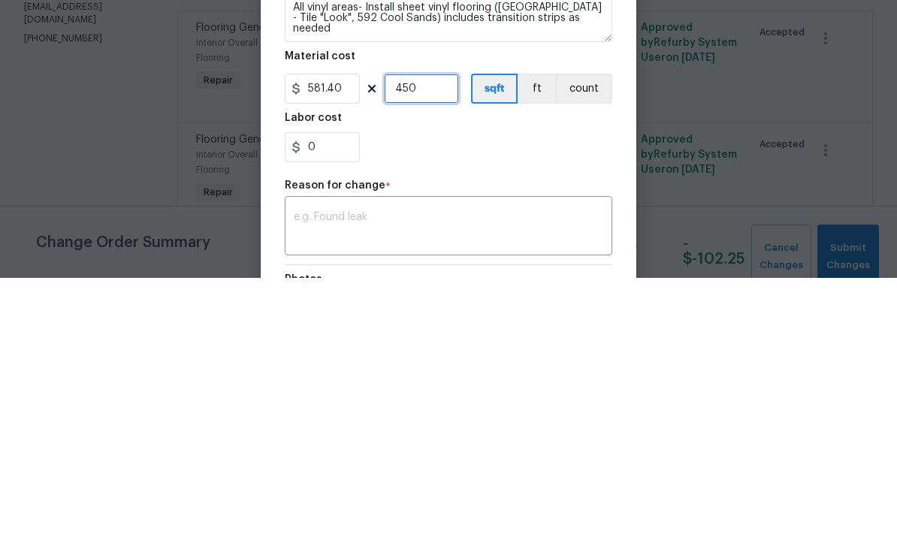
click at [429, 333] on input "450" at bounding box center [421, 348] width 75 height 30
type input "581.4"
type input "1"
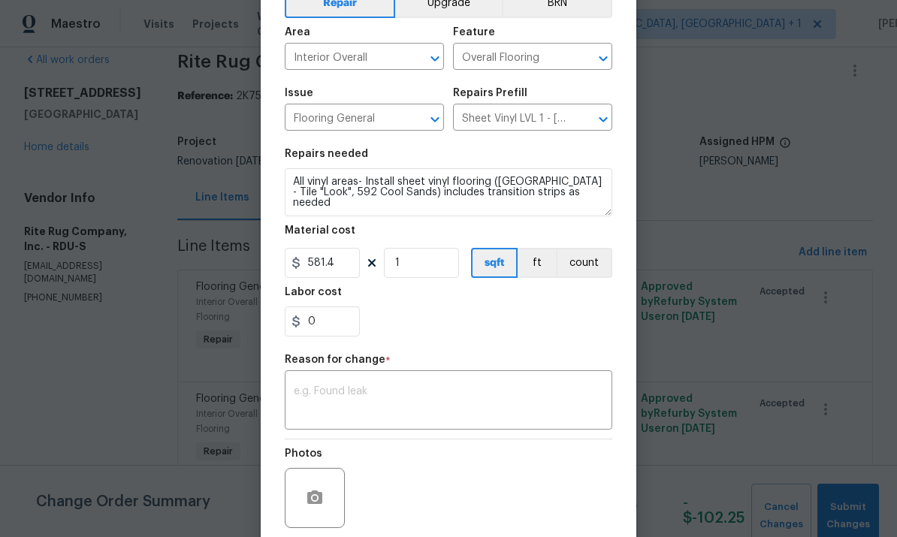
scroll to position [95, 0]
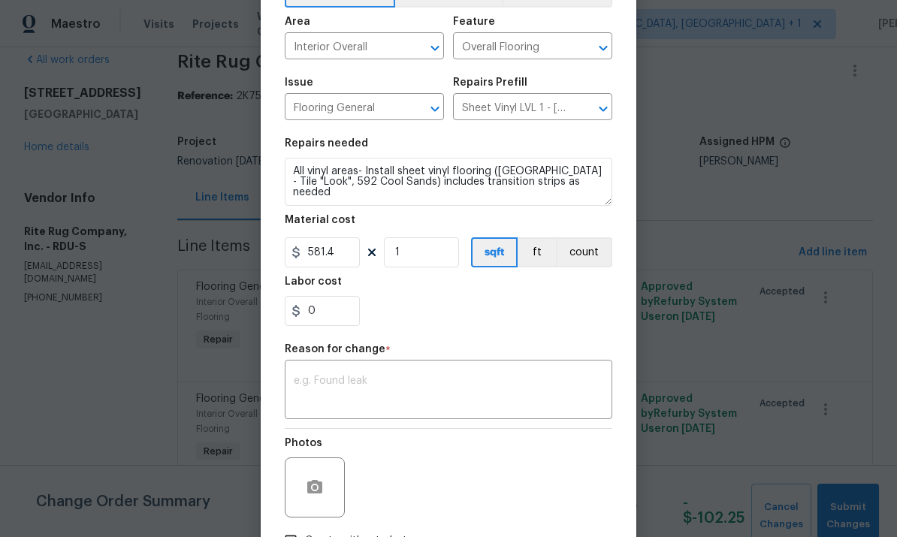
click at [337, 397] on textarea at bounding box center [449, 392] width 310 height 32
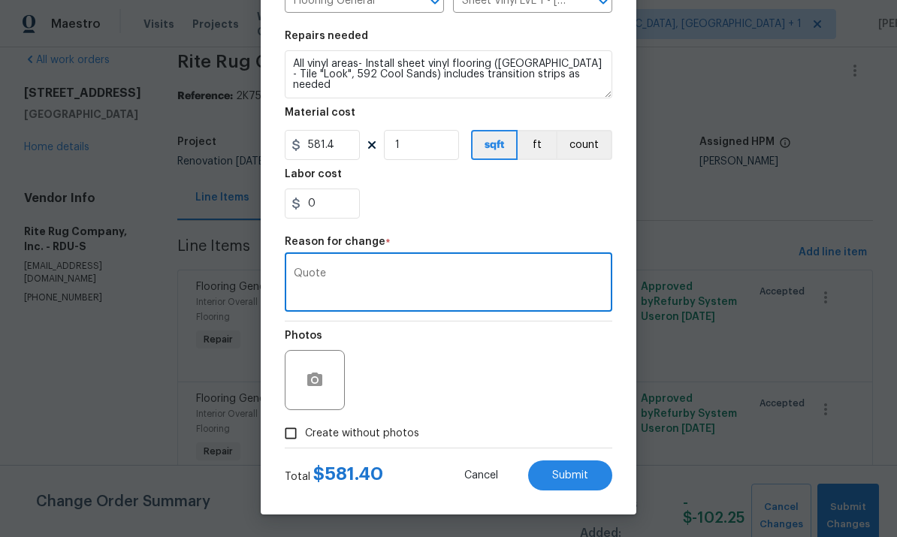
scroll to position [206, 0]
type textarea "Quote"
click at [589, 469] on button "Submit" at bounding box center [570, 476] width 84 height 30
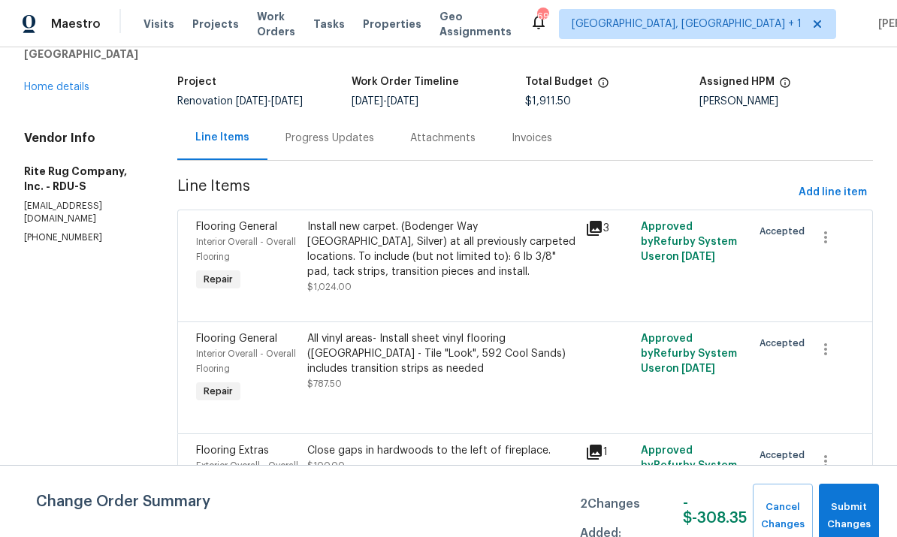
scroll to position [78, 0]
click at [840, 184] on span "Add line item" at bounding box center [833, 193] width 68 height 19
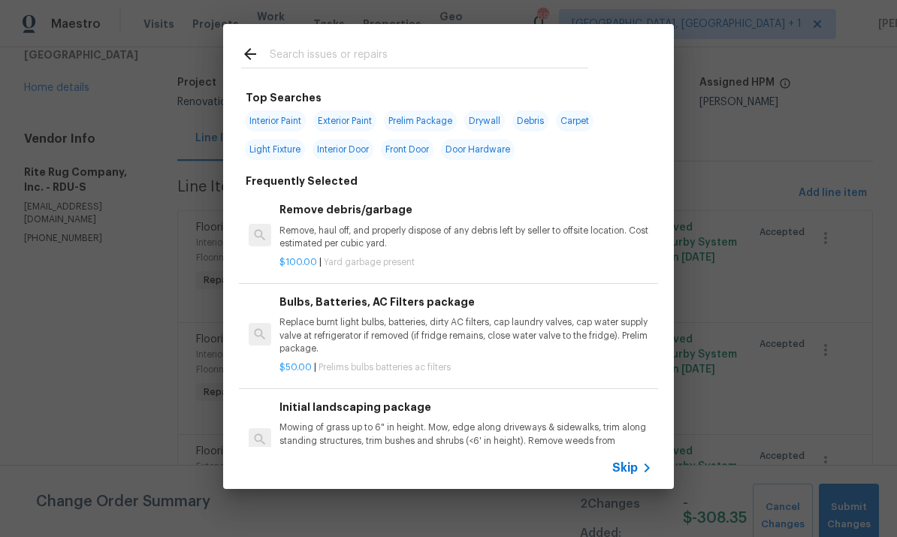
click at [317, 63] on input "text" at bounding box center [429, 56] width 319 height 23
type input "Flooring"
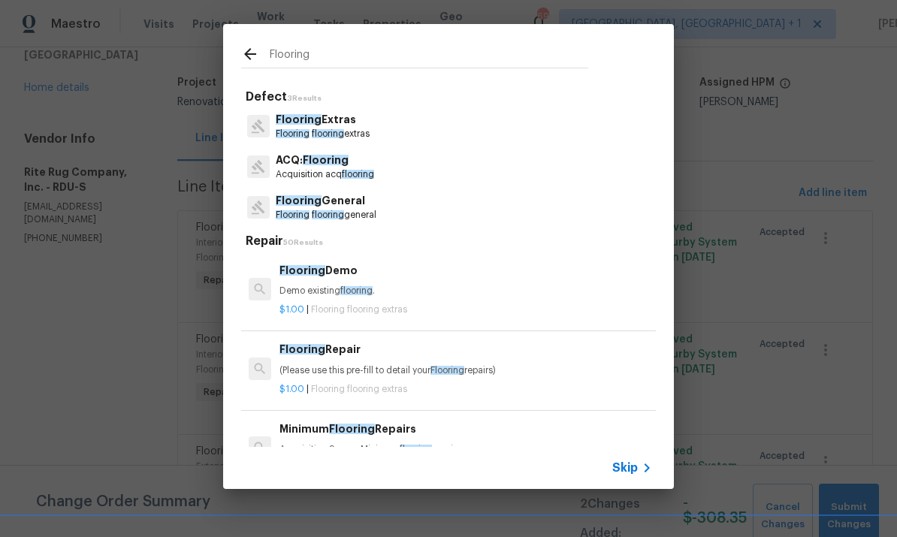
click at [325, 116] on p "Flooring Extras" at bounding box center [323, 120] width 94 height 16
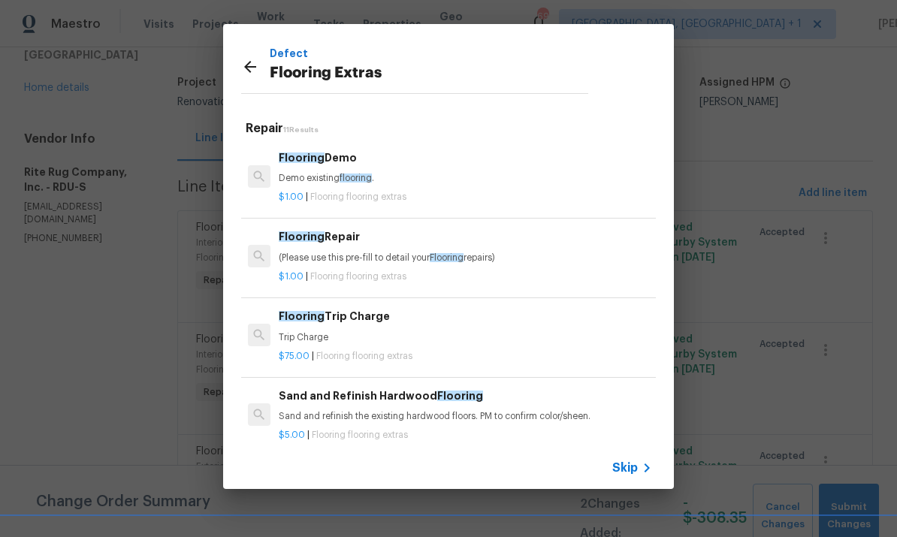
scroll to position [0, 1]
click at [360, 172] on p "Demo existing flooring ." at bounding box center [465, 178] width 373 height 13
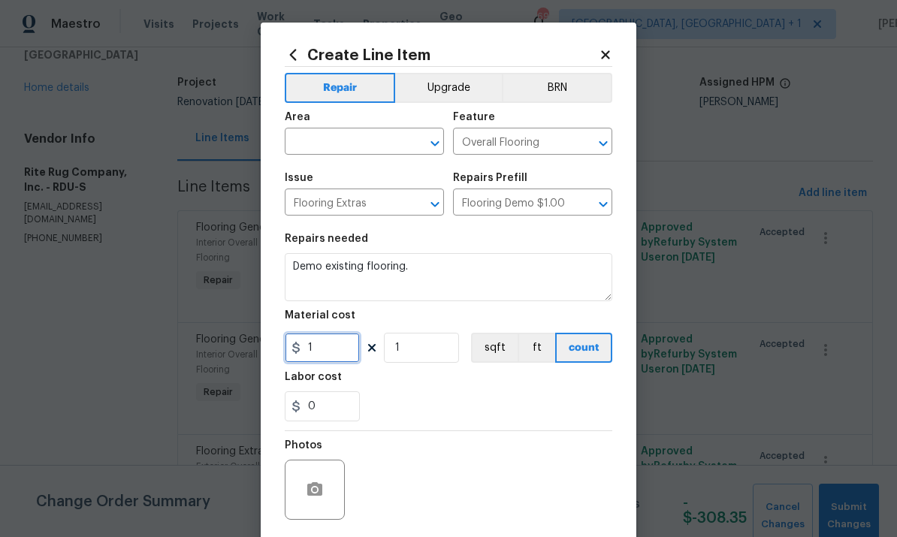
click at [336, 353] on input "1" at bounding box center [322, 348] width 75 height 30
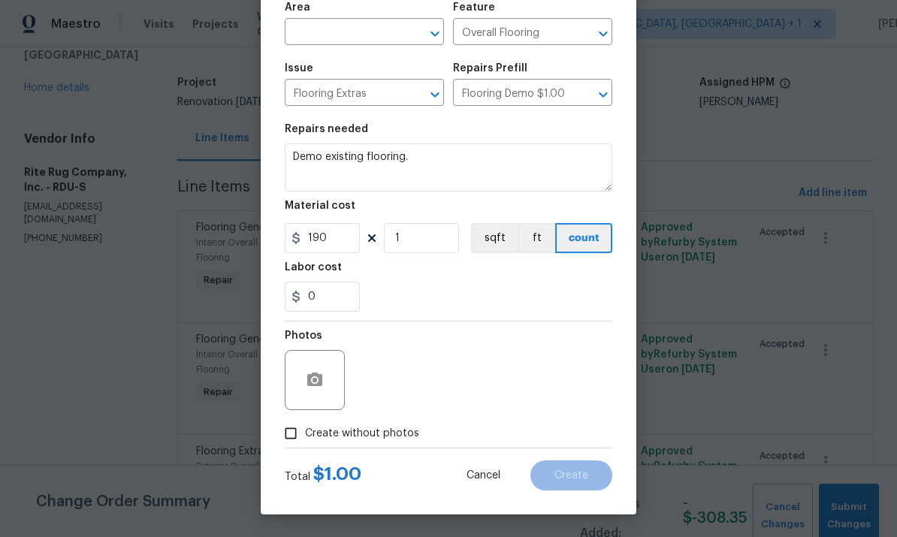
scroll to position [113, 0]
type input "190"
click at [304, 432] on input "Create without photos" at bounding box center [291, 433] width 29 height 29
checkbox input "true"
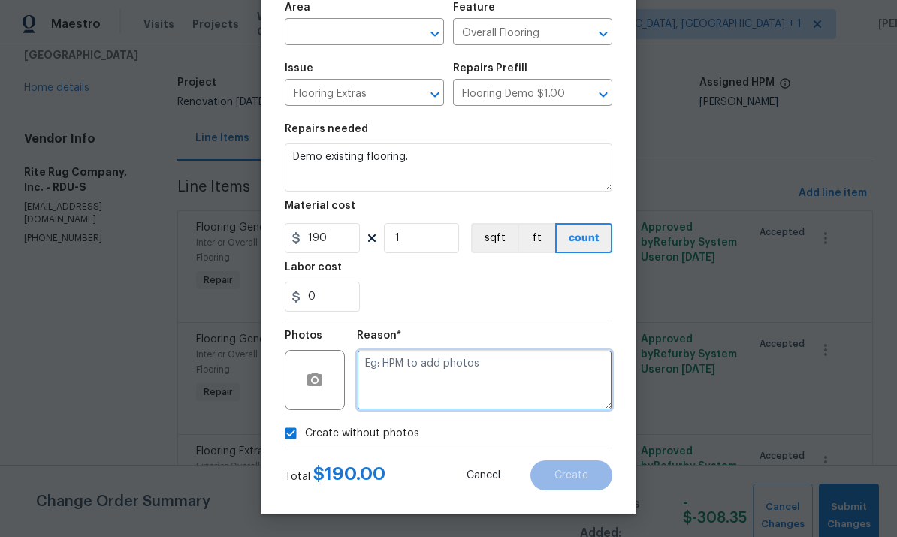
click at [402, 372] on textarea at bounding box center [485, 380] width 256 height 60
type textarea "To come"
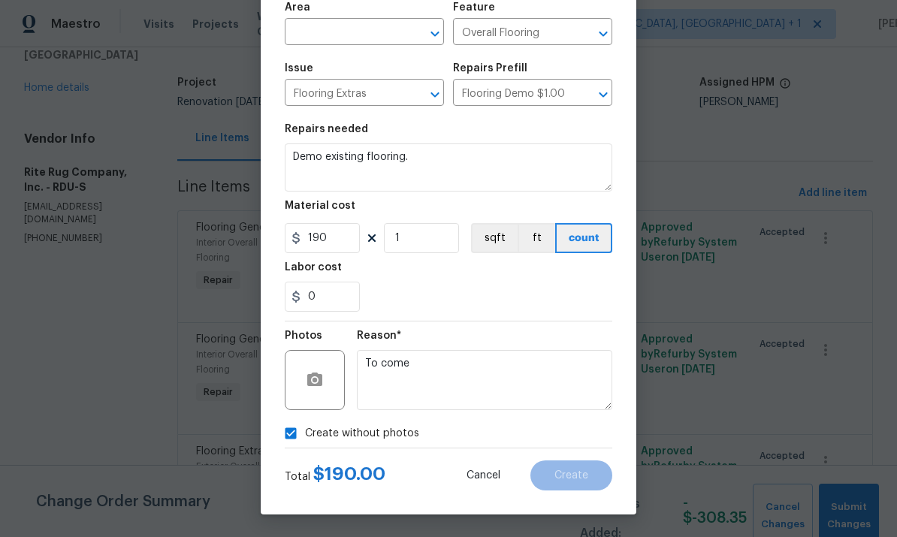
click at [320, 27] on input "text" at bounding box center [343, 33] width 117 height 23
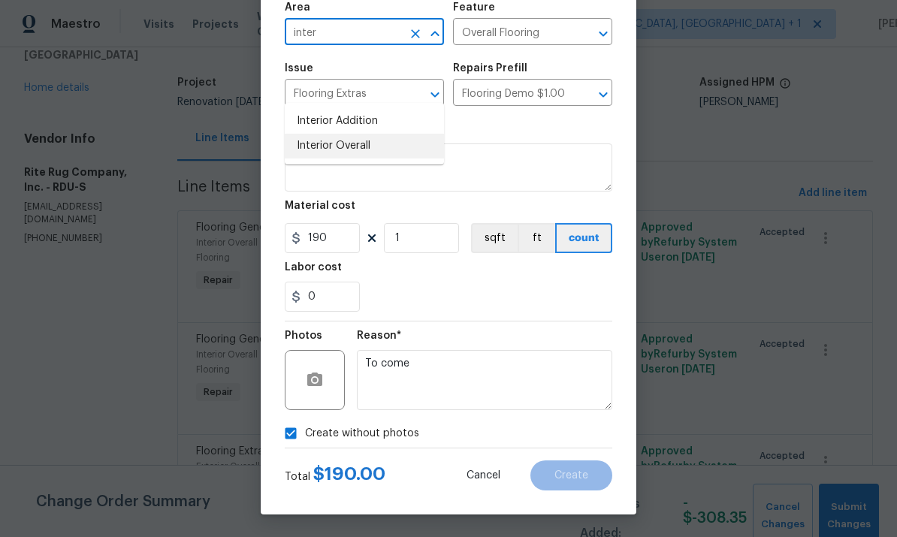
click at [356, 134] on li "Interior Overall" at bounding box center [364, 146] width 159 height 25
type input "Interior Overall"
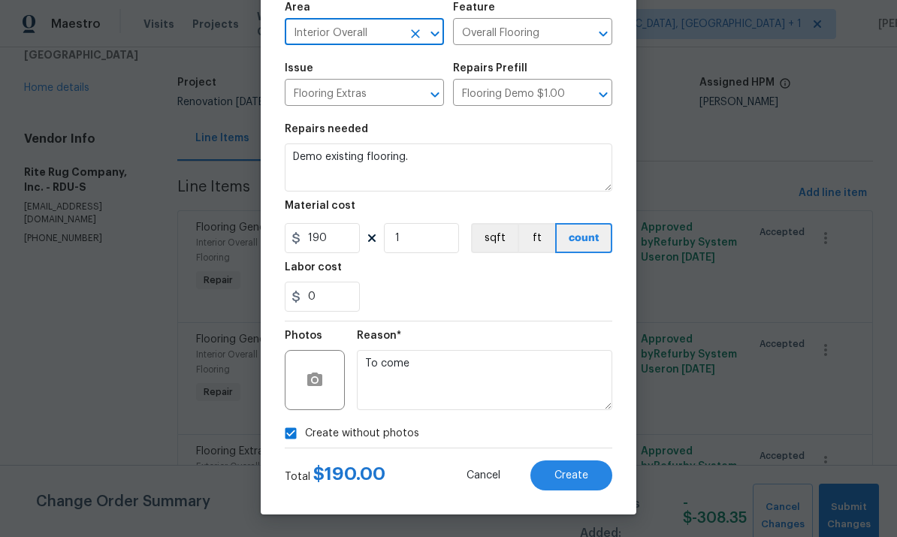
click at [583, 479] on span "Create" at bounding box center [572, 476] width 34 height 11
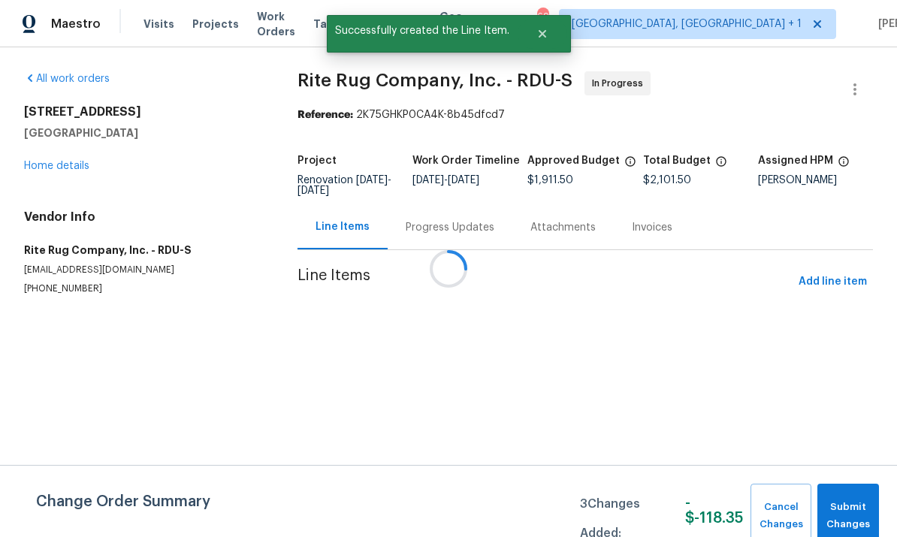
scroll to position [0, 0]
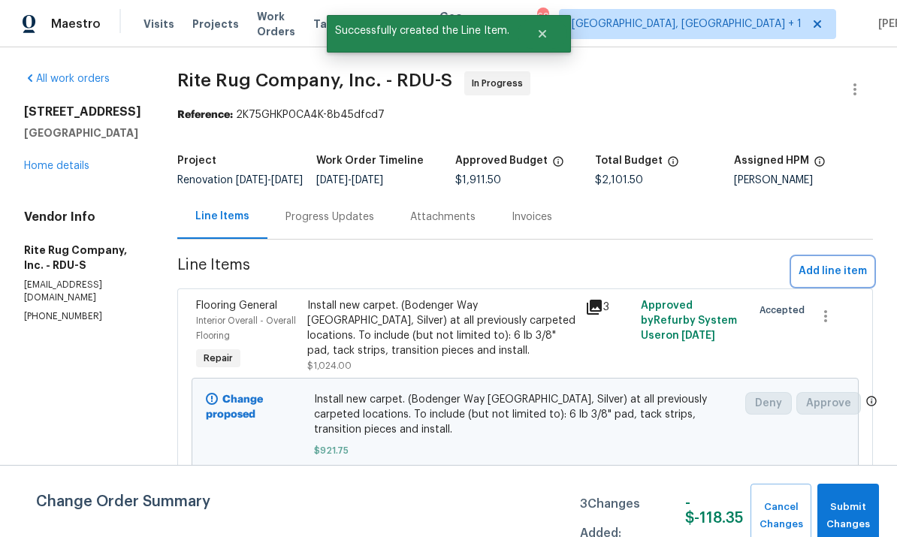
click at [834, 272] on button "Add line item" at bounding box center [833, 272] width 80 height 28
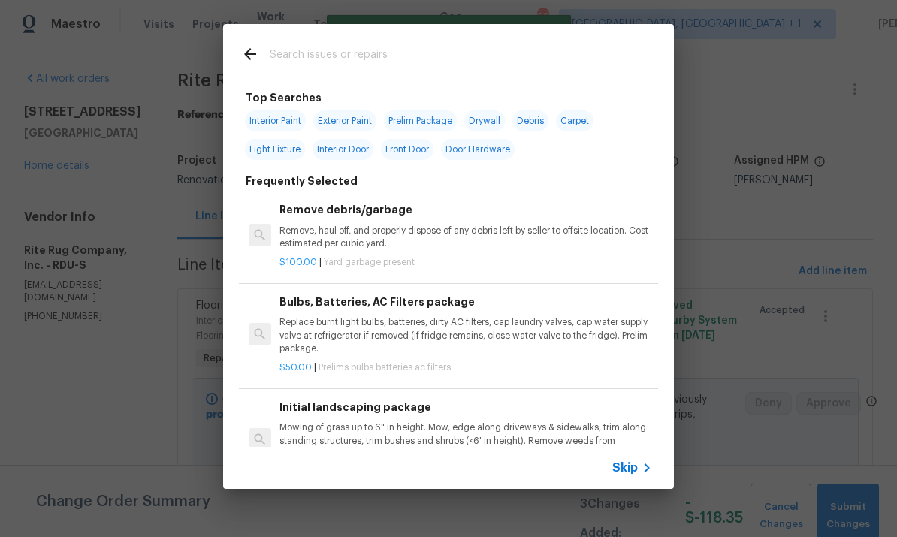
click at [315, 56] on input "text" at bounding box center [429, 56] width 319 height 23
type input "Floor"
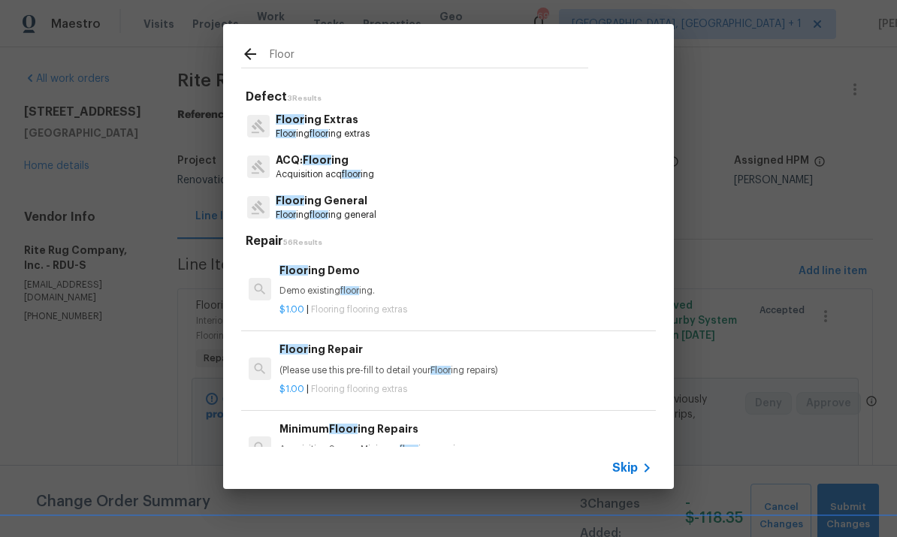
click at [337, 123] on p "Floor ing Extras" at bounding box center [323, 120] width 94 height 16
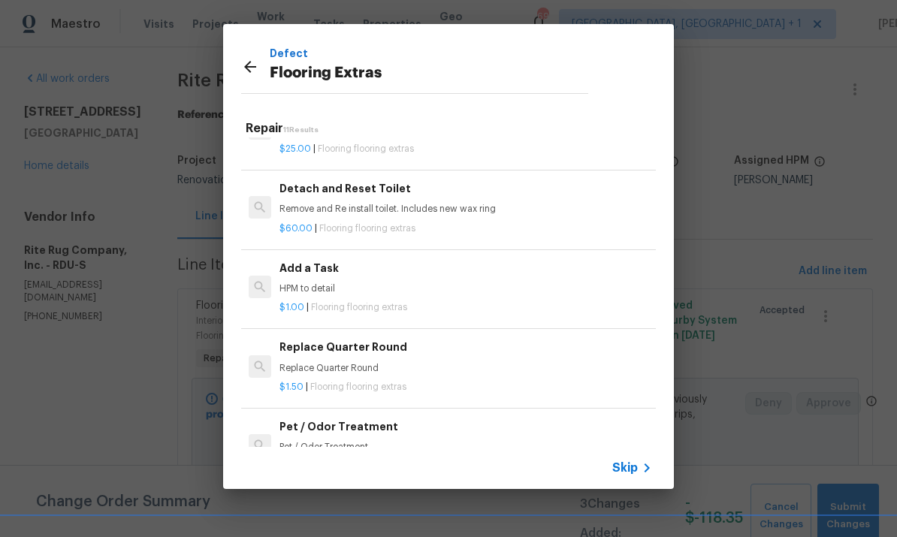
scroll to position [446, 0]
click at [392, 365] on p "Replace Quarter Round" at bounding box center [466, 368] width 373 height 13
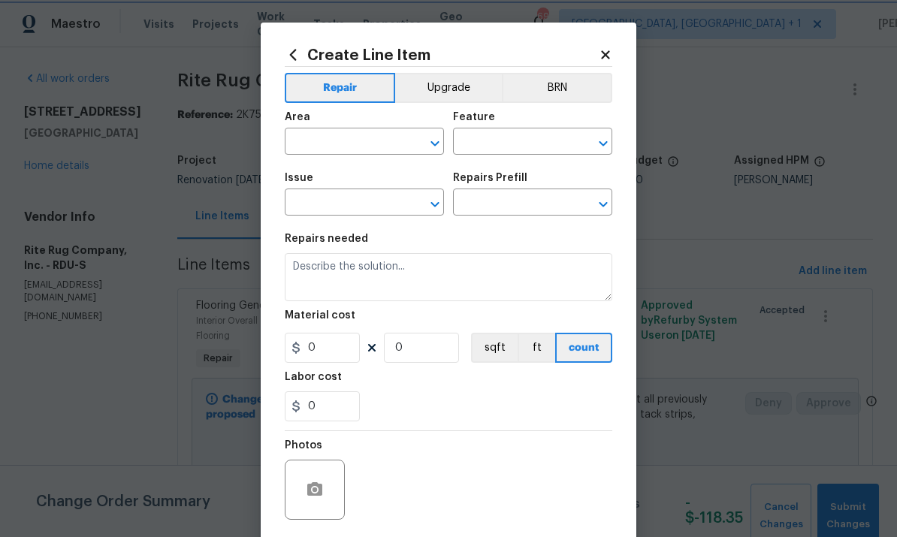
type input "Overall Flooring"
type input "Flooring Extras"
type input "Replace Quarter Round $1.50"
type textarea "Replace Quarter Round"
type input "1.5"
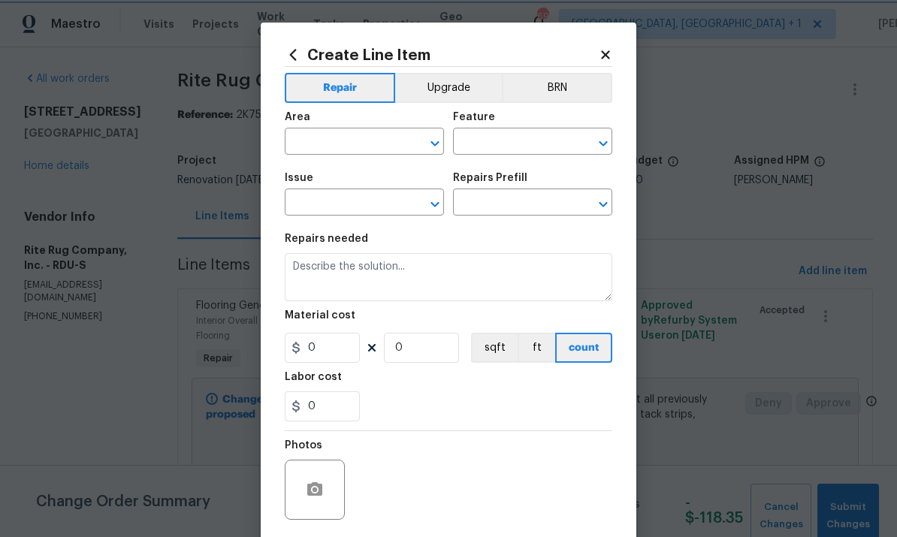
type input "1"
click at [320, 144] on input "text" at bounding box center [343, 143] width 117 height 23
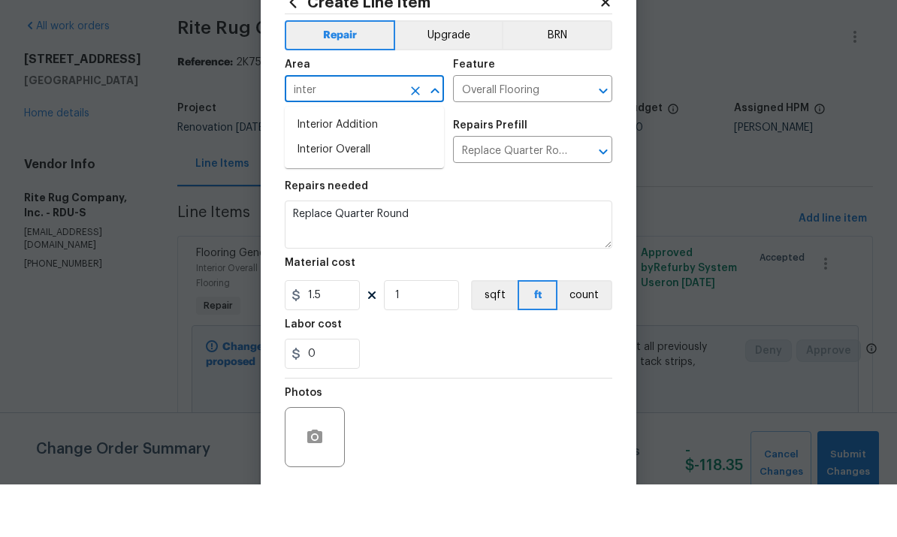
click at [364, 190] on li "Interior Overall" at bounding box center [364, 202] width 159 height 25
type input "Interior Overall"
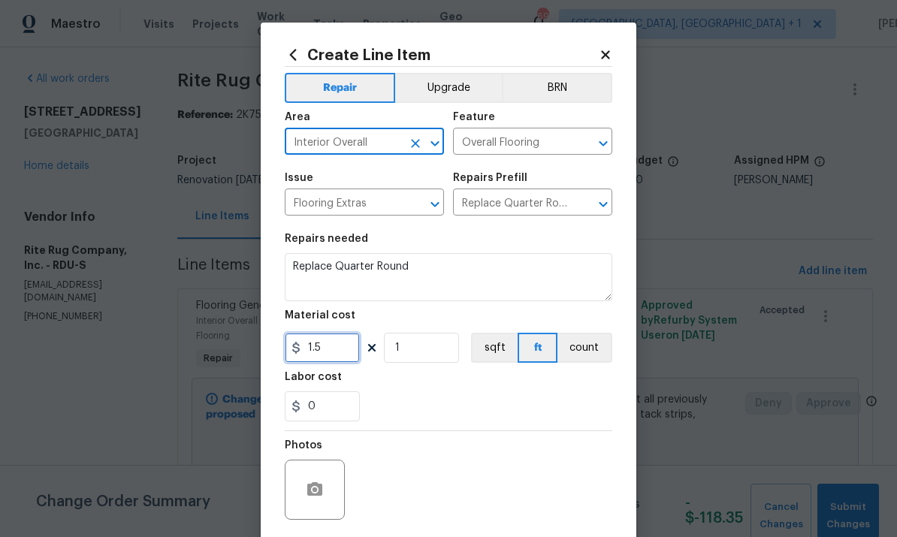
click at [342, 362] on input "1.5" at bounding box center [322, 348] width 75 height 30
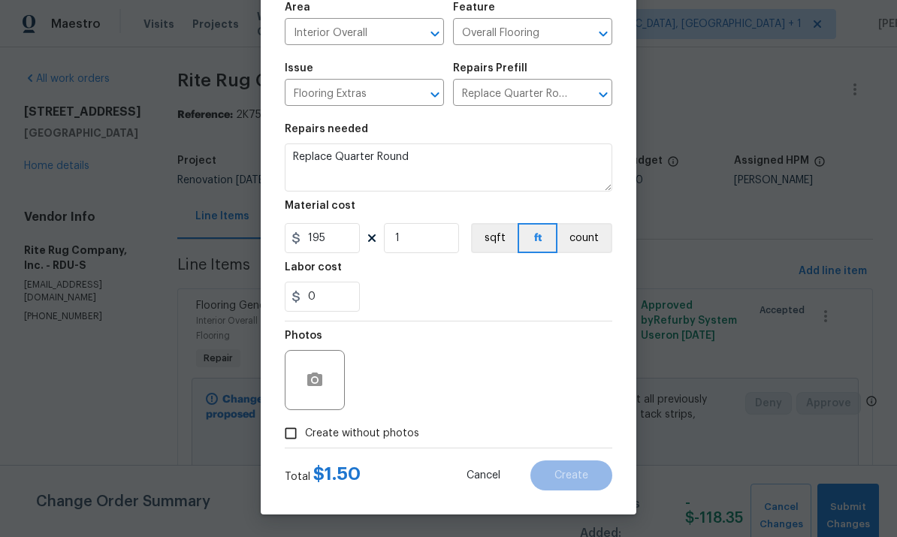
scroll to position [113, 0]
type input "195"
click at [507, 368] on div "Photos" at bounding box center [449, 371] width 328 height 98
click at [298, 428] on input "Create without photos" at bounding box center [291, 433] width 29 height 29
checkbox input "true"
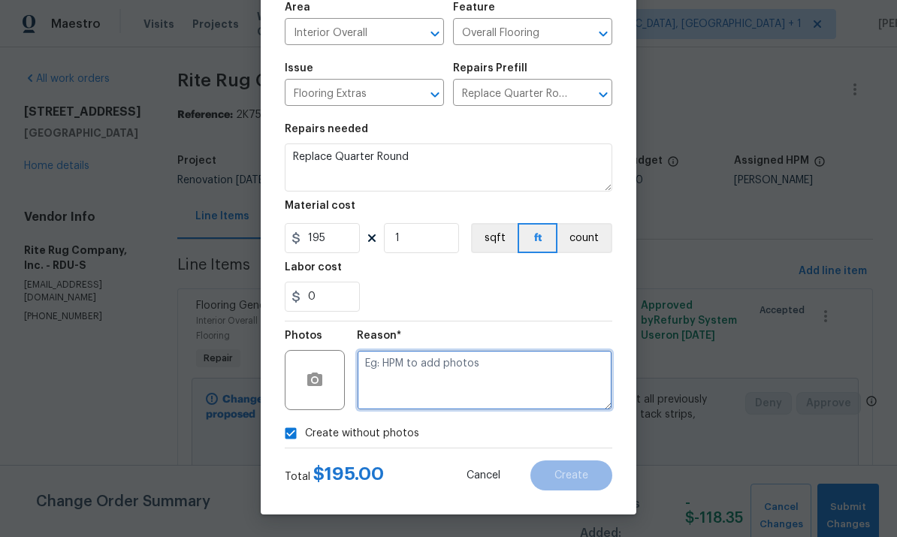
click at [396, 370] on textarea at bounding box center [485, 380] width 256 height 60
type textarea "To come"
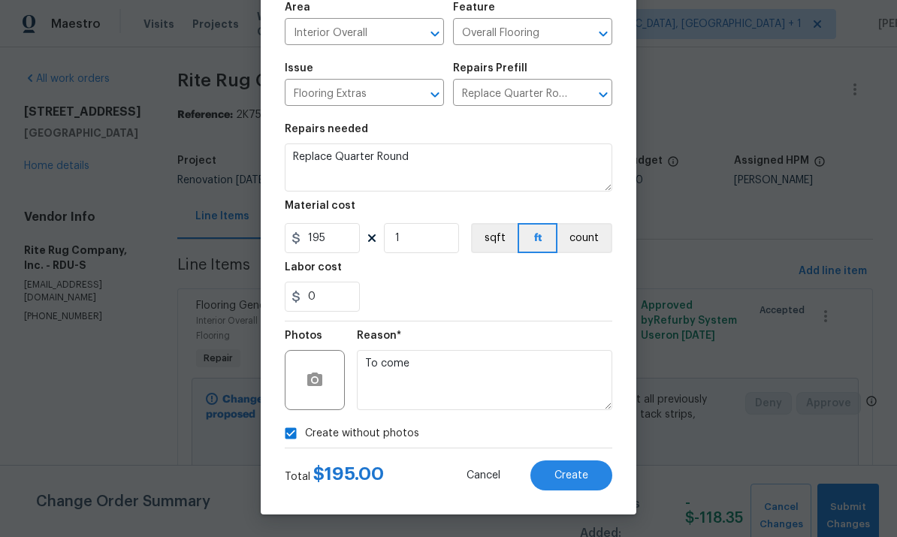
click at [562, 487] on button "Create" at bounding box center [572, 476] width 82 height 30
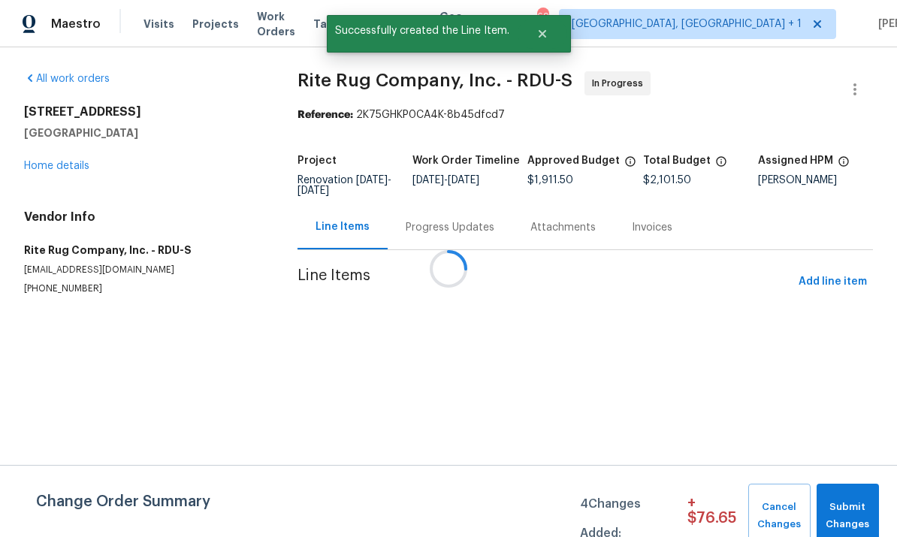
scroll to position [0, 0]
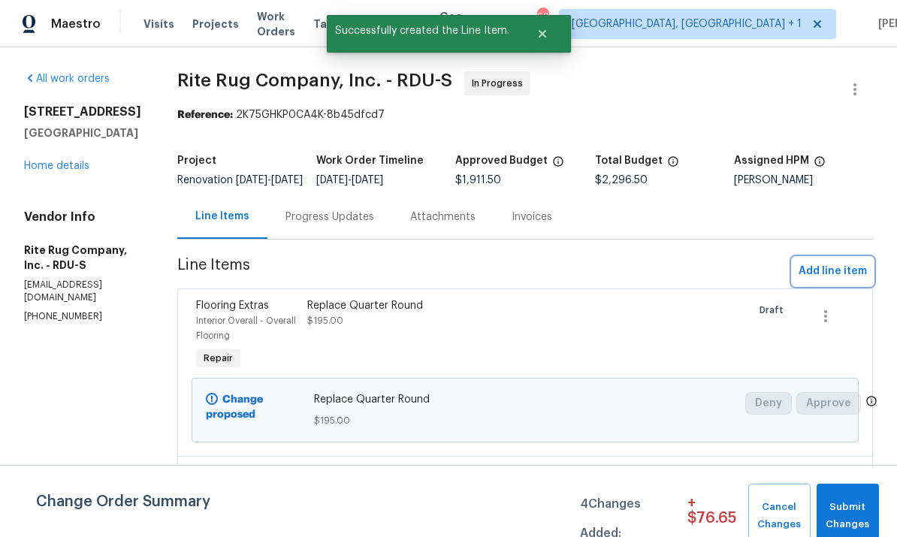
click at [828, 281] on span "Add line item" at bounding box center [833, 271] width 68 height 19
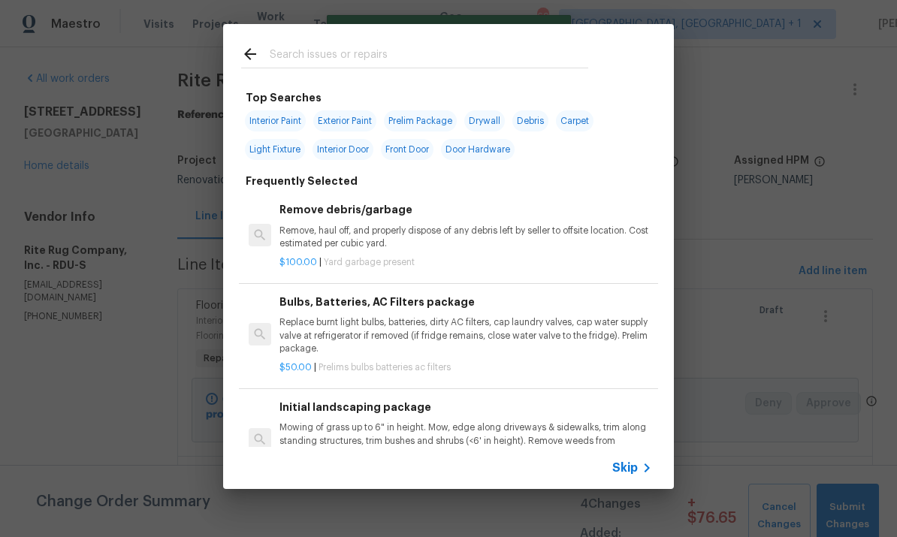
click at [304, 56] on input "text" at bounding box center [429, 56] width 319 height 23
type input "Flooring"
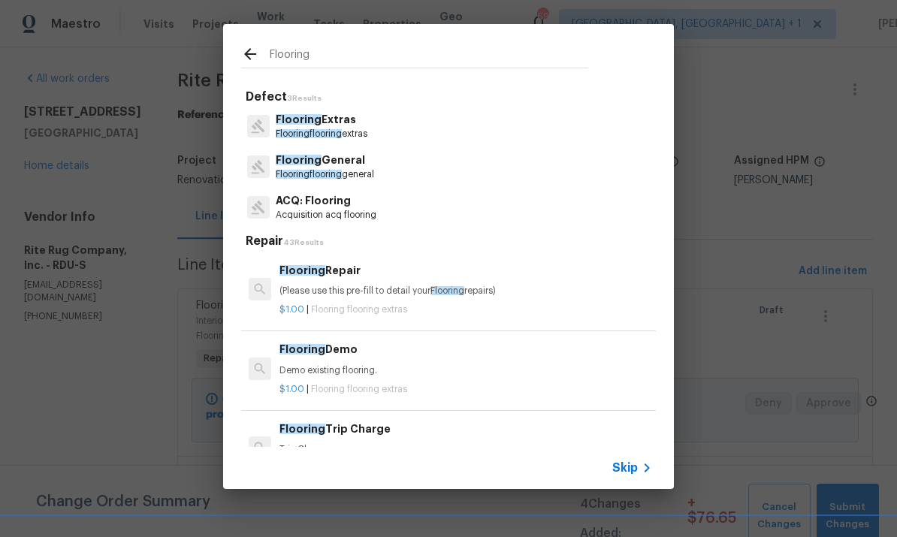
click at [315, 120] on span "Flooring" at bounding box center [299, 119] width 46 height 11
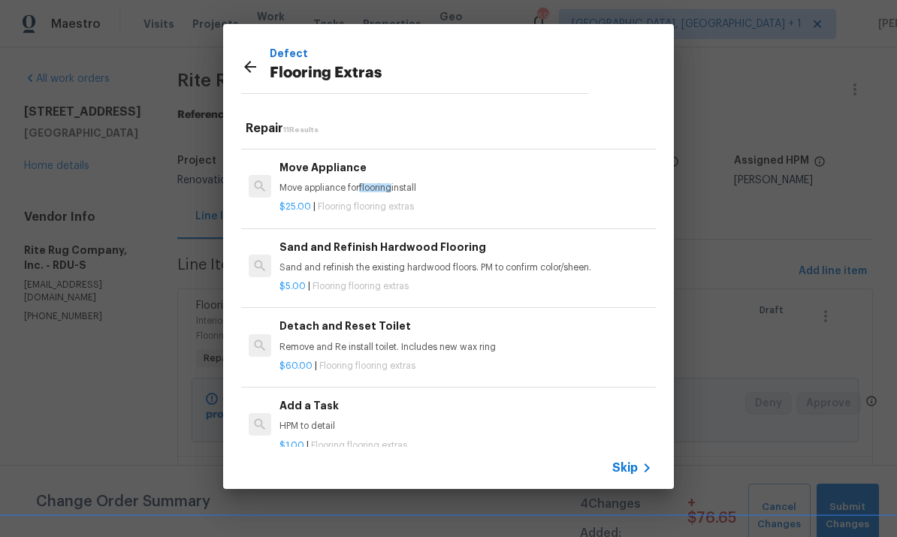
scroll to position [228, 0]
click at [463, 360] on p "$60.00 | Flooring flooring extras" at bounding box center [466, 366] width 373 height 13
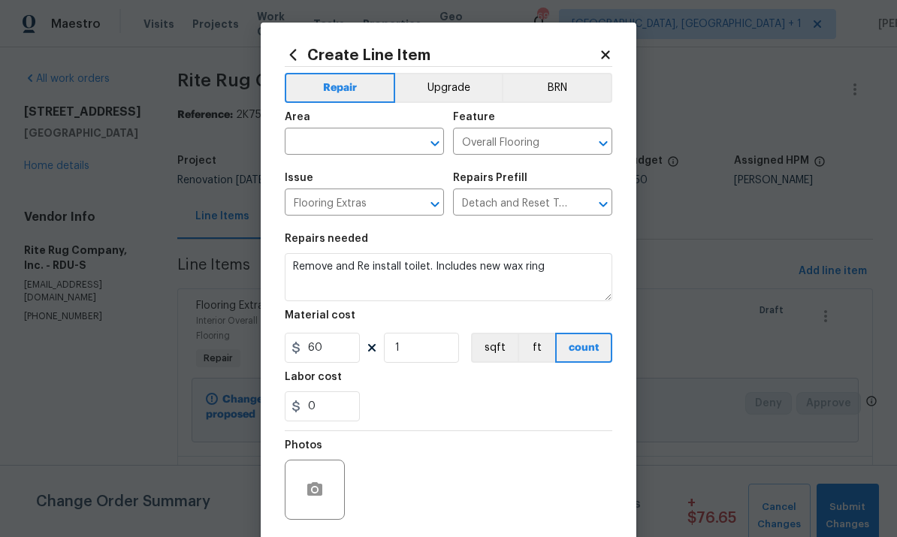
click at [337, 146] on input "text" at bounding box center [343, 143] width 117 height 23
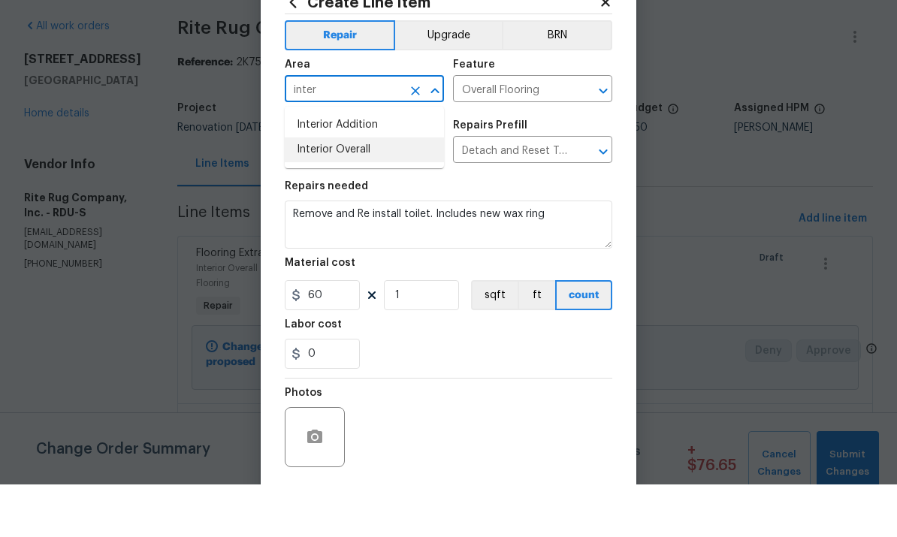
click at [353, 190] on li "Interior Overall" at bounding box center [364, 202] width 159 height 25
type input "Interior Overall"
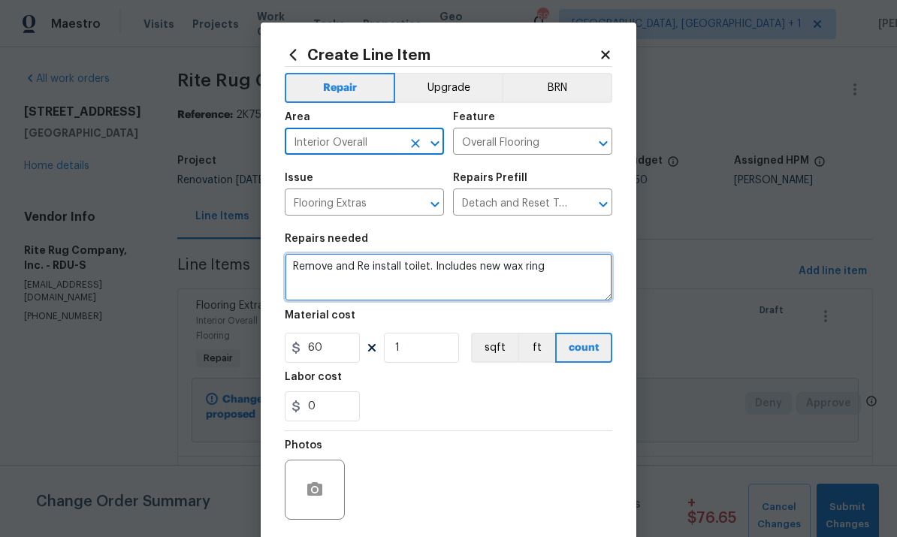
click at [559, 275] on textarea "Remove and Re install toilet. Includes new wax ring" at bounding box center [449, 277] width 328 height 48
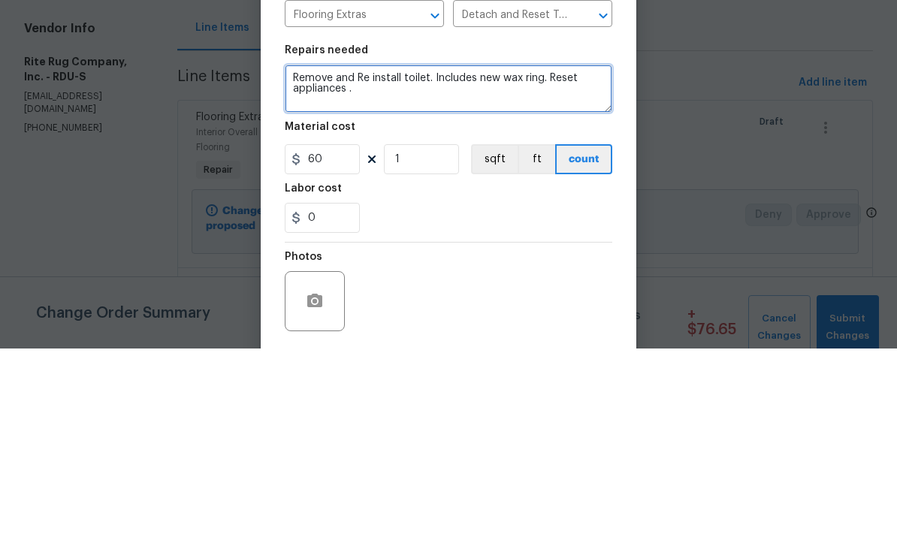
type textarea "Remove and Re install toilet. Includes new wax ring. Reset appliances ."
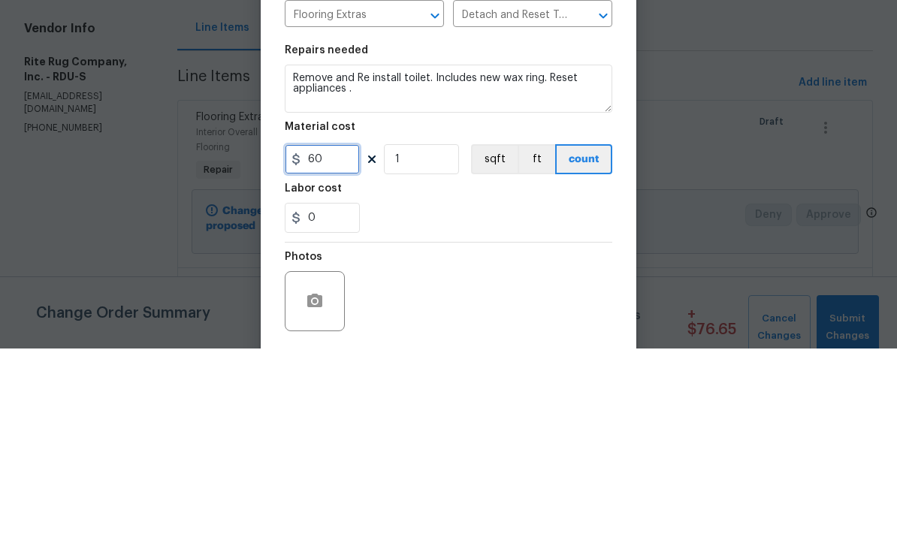
click at [337, 333] on input "60" at bounding box center [322, 348] width 75 height 30
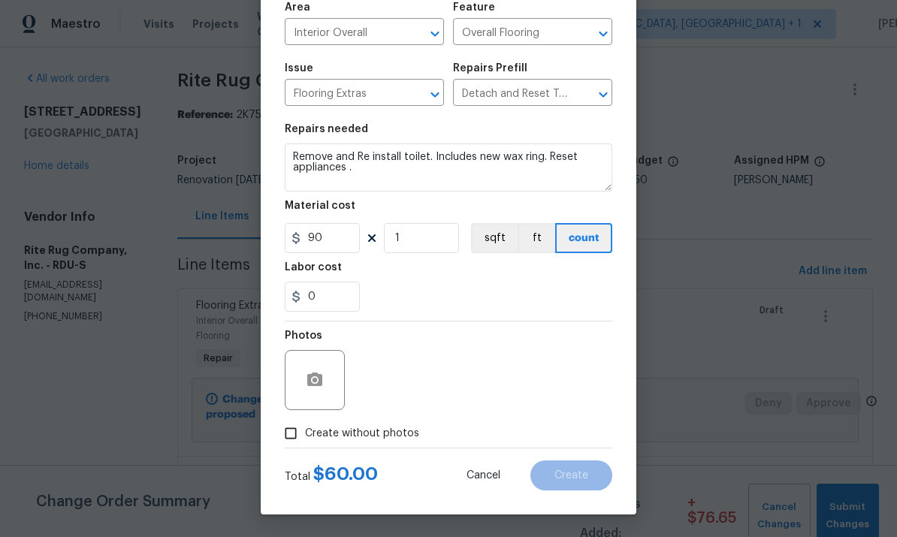
scroll to position [113, 0]
type input "90"
click at [281, 440] on input "Create without photos" at bounding box center [291, 433] width 29 height 29
checkbox input "true"
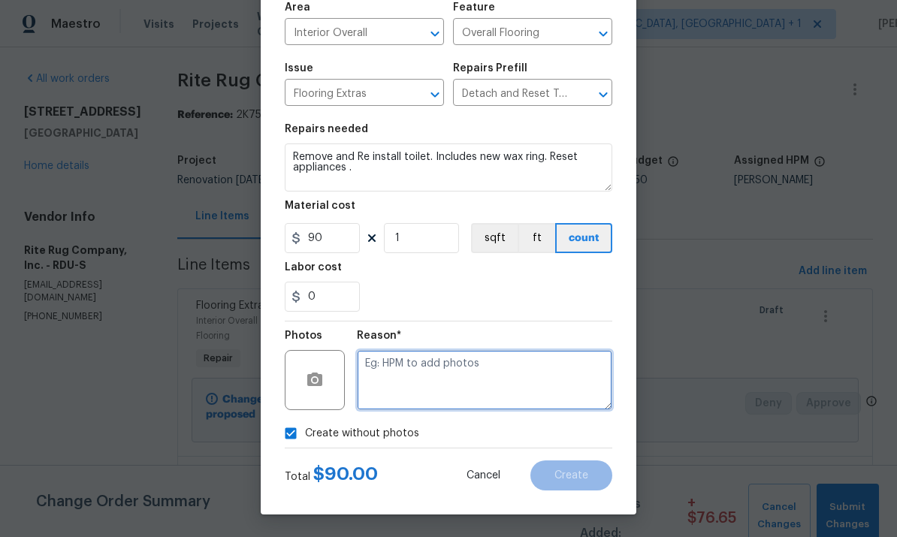
click at [402, 365] on textarea at bounding box center [485, 380] width 256 height 60
type textarea "To come"
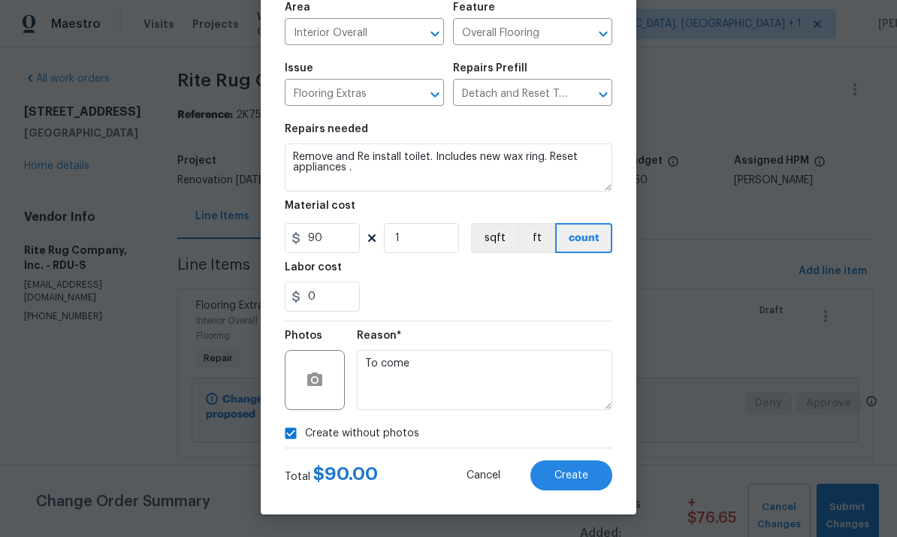
click at [574, 471] on span "Create" at bounding box center [572, 476] width 34 height 11
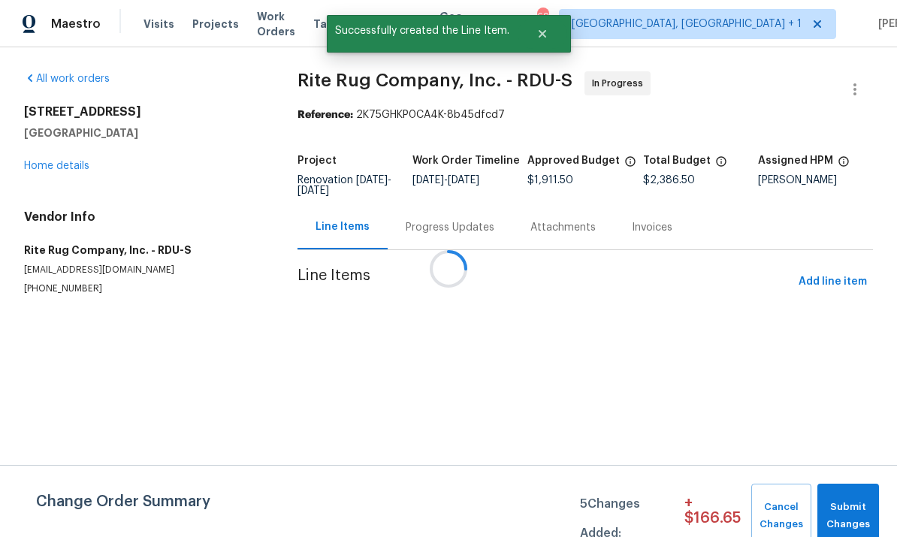
scroll to position [0, 0]
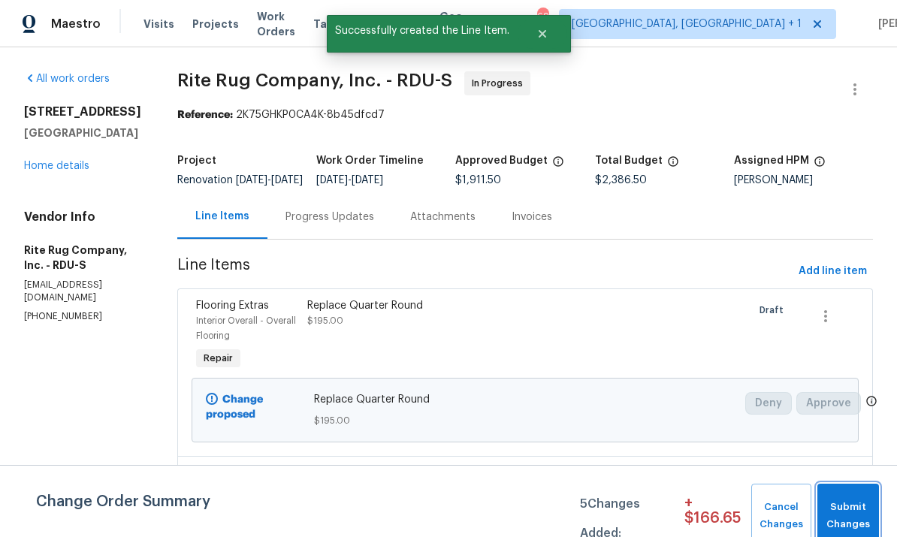
click at [849, 498] on button "Submit Changes" at bounding box center [849, 516] width 62 height 65
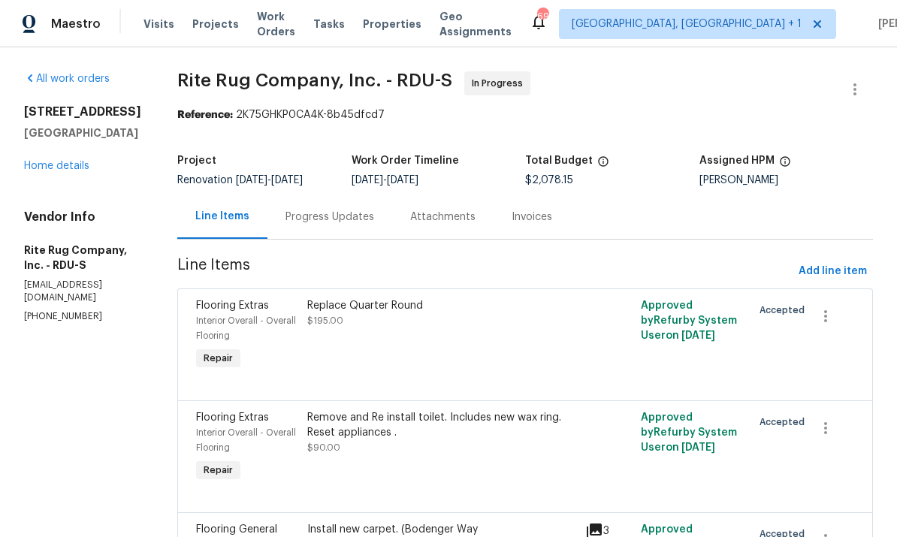
click at [329, 214] on div "Progress Updates" at bounding box center [330, 217] width 89 height 15
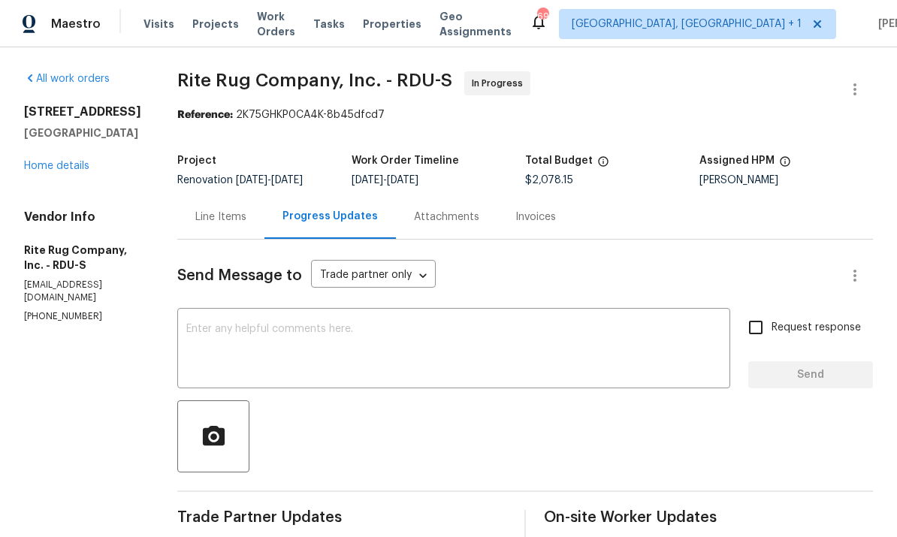
click at [228, 331] on textarea at bounding box center [453, 350] width 535 height 53
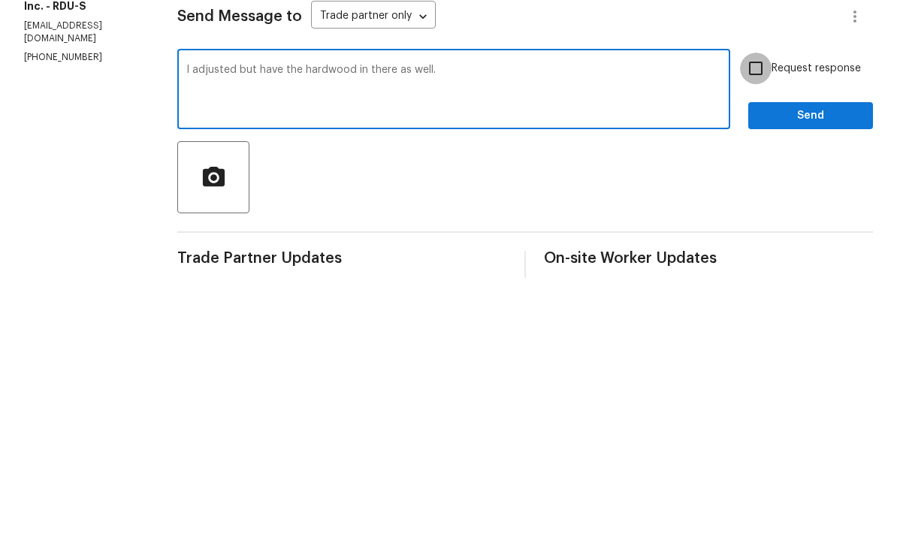
type textarea "I adjusted but have the hardwood in there as well."
click at [756, 312] on input "Request response" at bounding box center [756, 328] width 32 height 32
checkbox input "true"
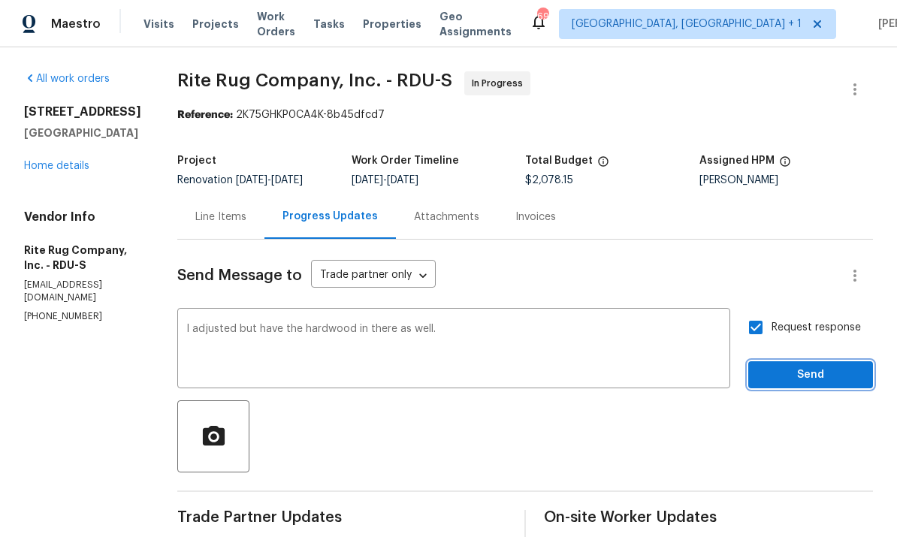
click at [808, 366] on span "Send" at bounding box center [811, 375] width 101 height 19
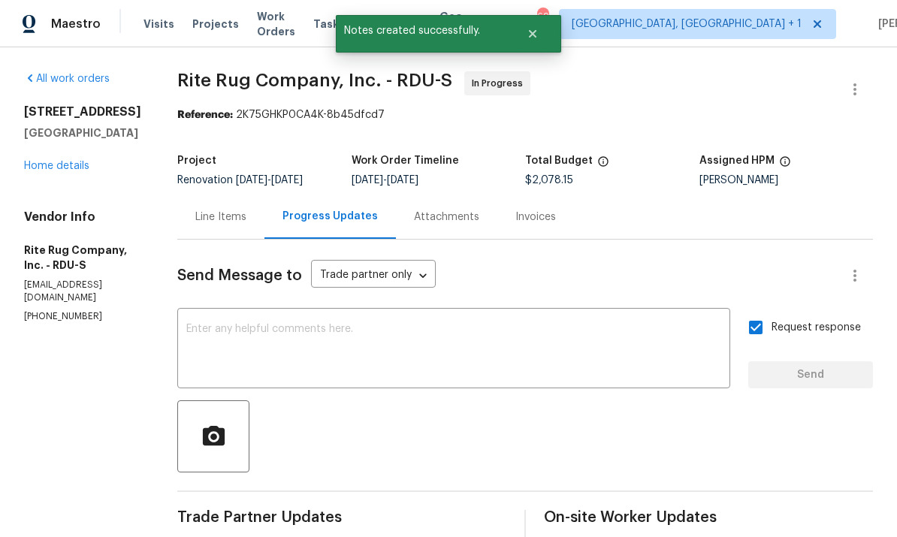
click at [77, 161] on link "Home details" at bounding box center [56, 166] width 65 height 11
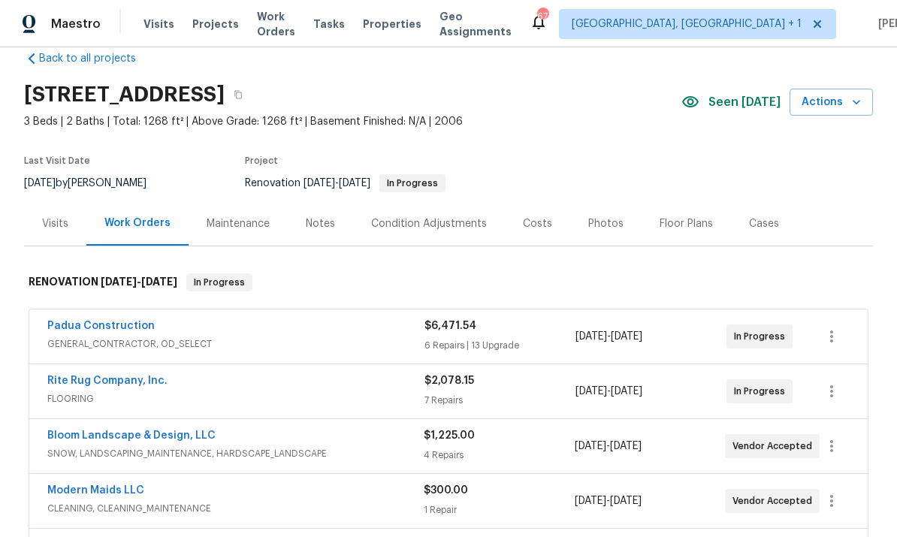
scroll to position [23, 0]
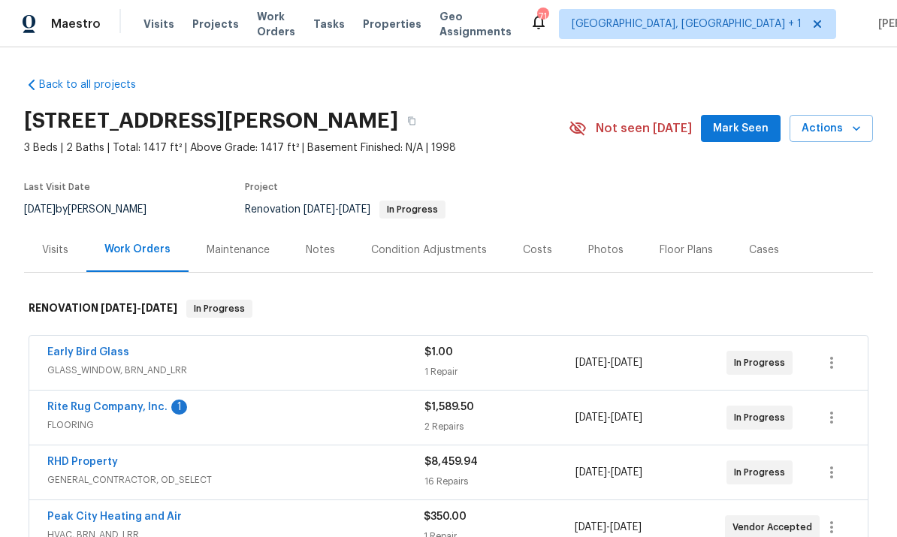
click at [131, 412] on link "Rite Rug Company, Inc." at bounding box center [107, 407] width 120 height 11
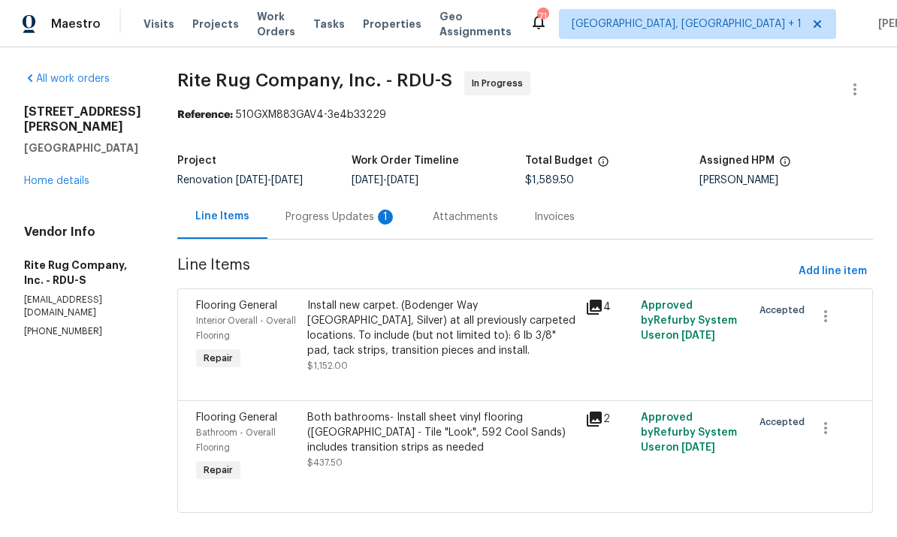
click at [356, 215] on div "Progress Updates 1" at bounding box center [341, 217] width 111 height 15
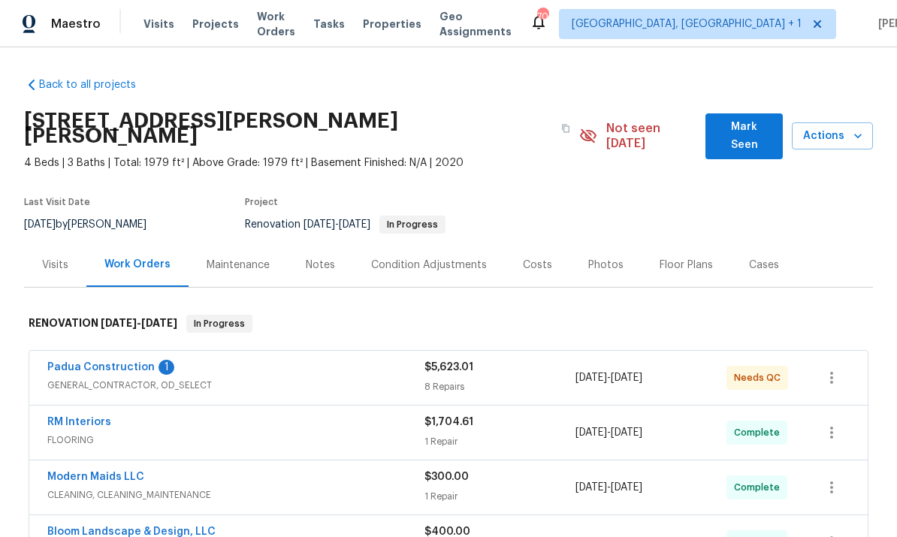
click at [119, 362] on link "Padua Construction" at bounding box center [100, 367] width 107 height 11
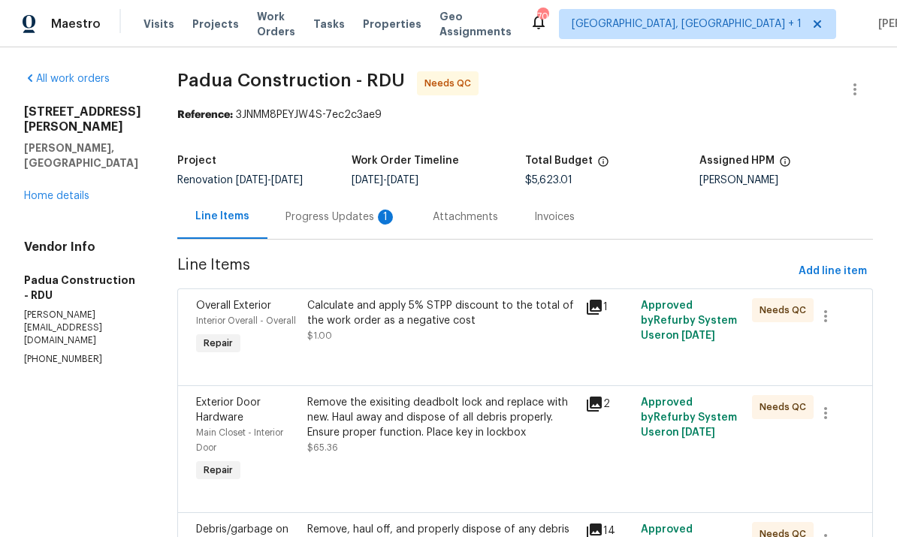
click at [308, 214] on div "Progress Updates 1" at bounding box center [341, 217] width 111 height 15
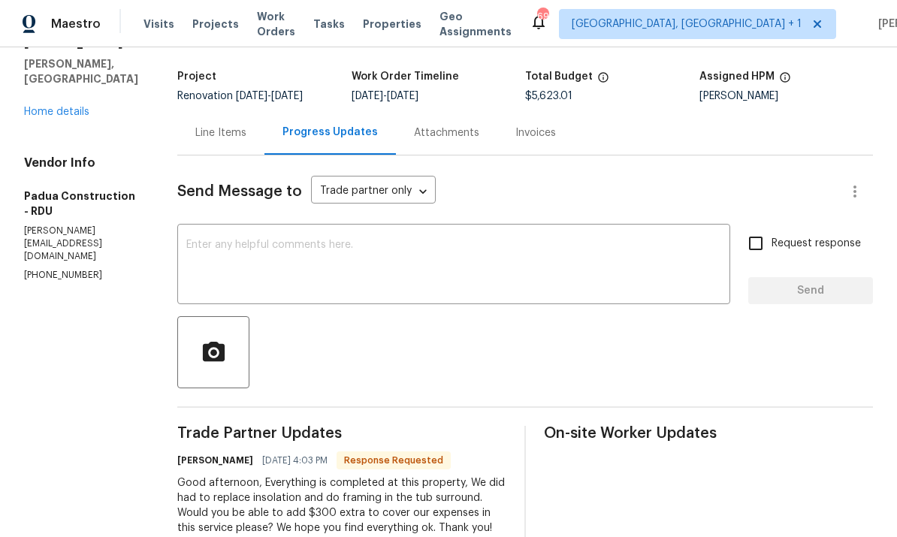
scroll to position [83, 0]
click at [195, 133] on div "Line Items" at bounding box center [220, 133] width 51 height 15
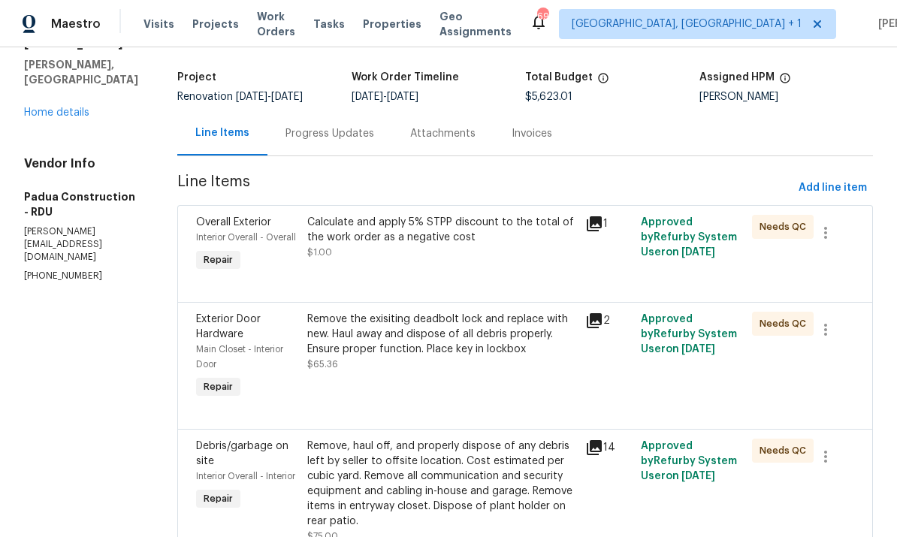
click at [293, 138] on div "Progress Updates" at bounding box center [330, 133] width 89 height 15
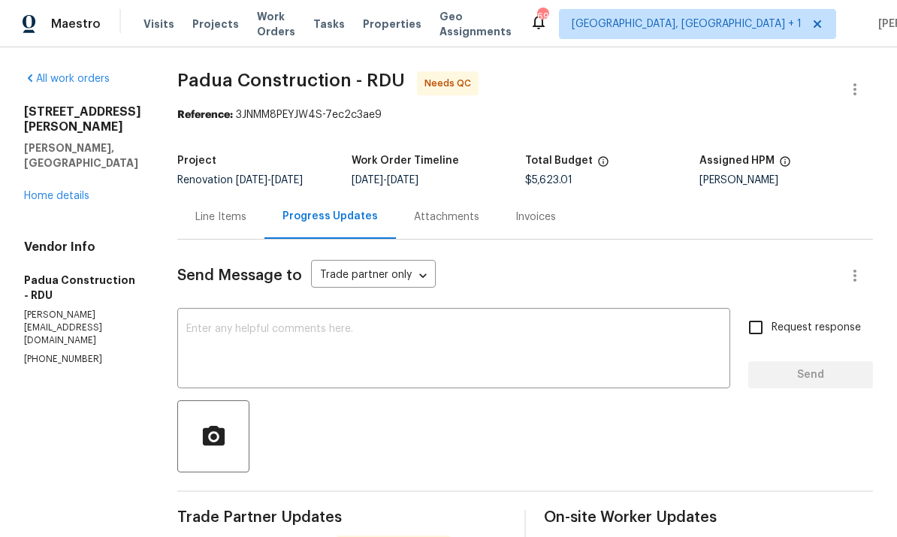
click at [195, 217] on div "Line Items" at bounding box center [220, 217] width 51 height 15
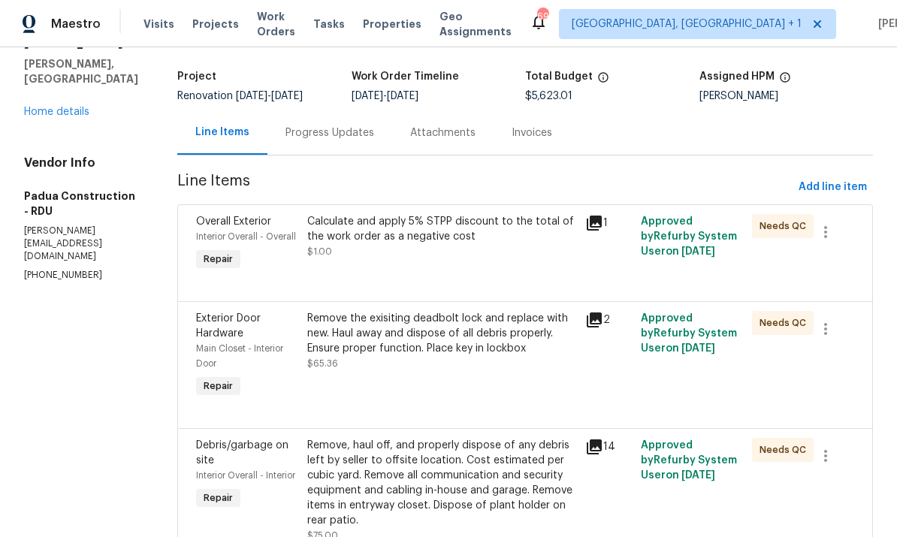
scroll to position [111, 0]
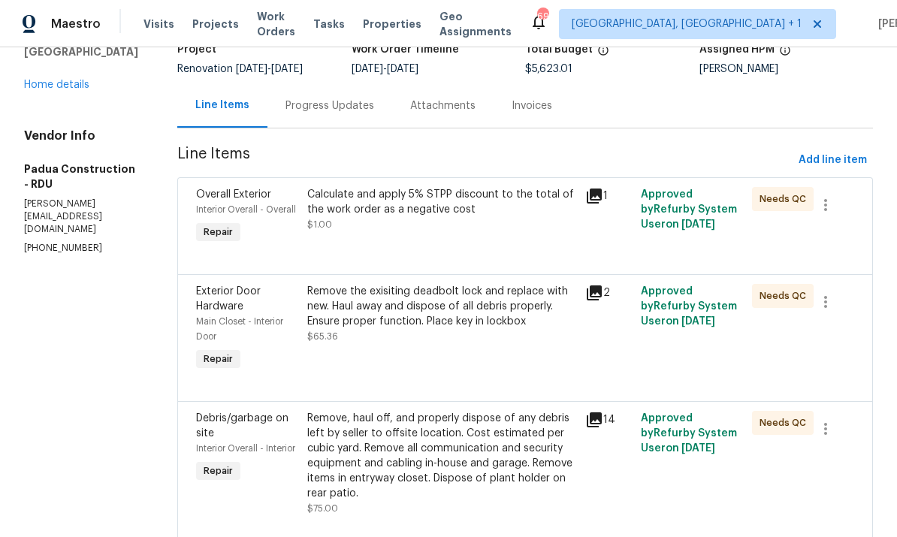
click at [286, 107] on div "Progress Updates" at bounding box center [330, 105] width 89 height 15
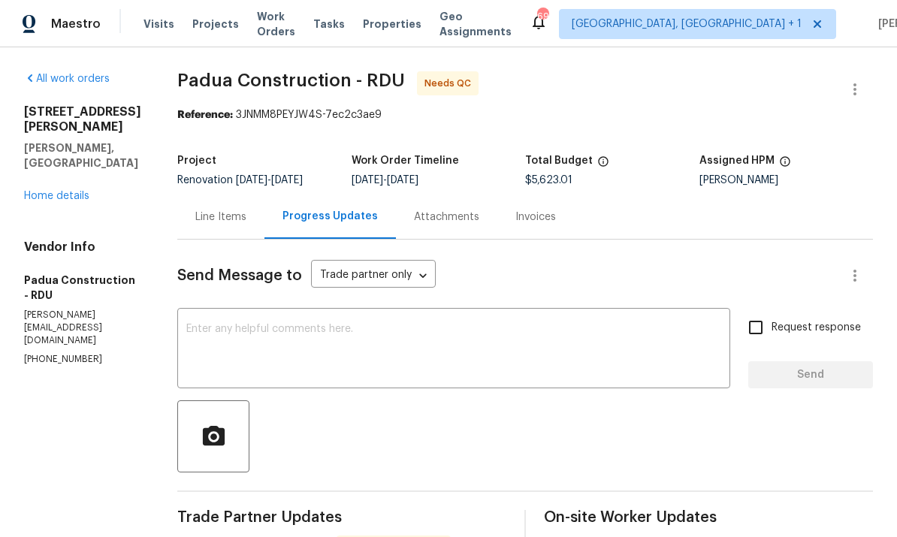
click at [195, 220] on div "Line Items" at bounding box center [220, 217] width 51 height 15
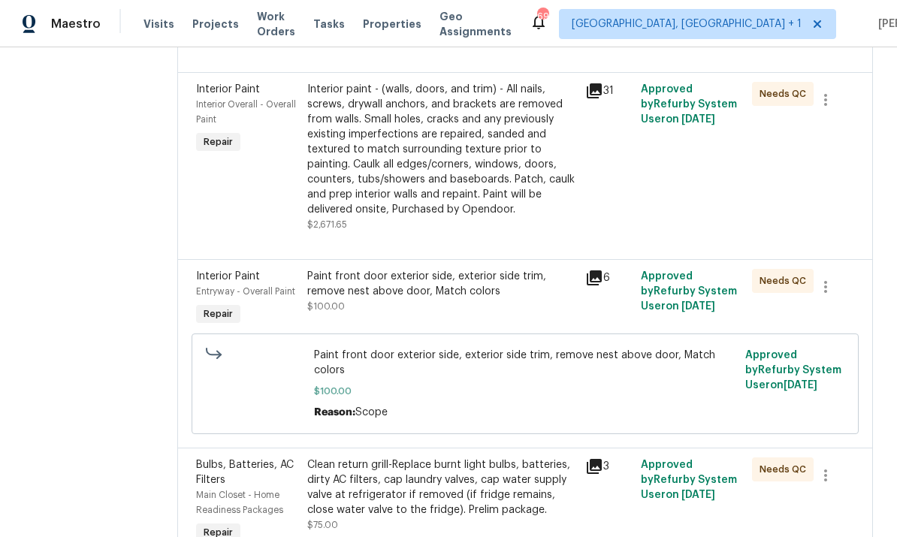
scroll to position [695, 0]
click at [514, 274] on div "Paint front door exterior side, exterior side trim, remove nest above door, Mat…" at bounding box center [441, 283] width 269 height 30
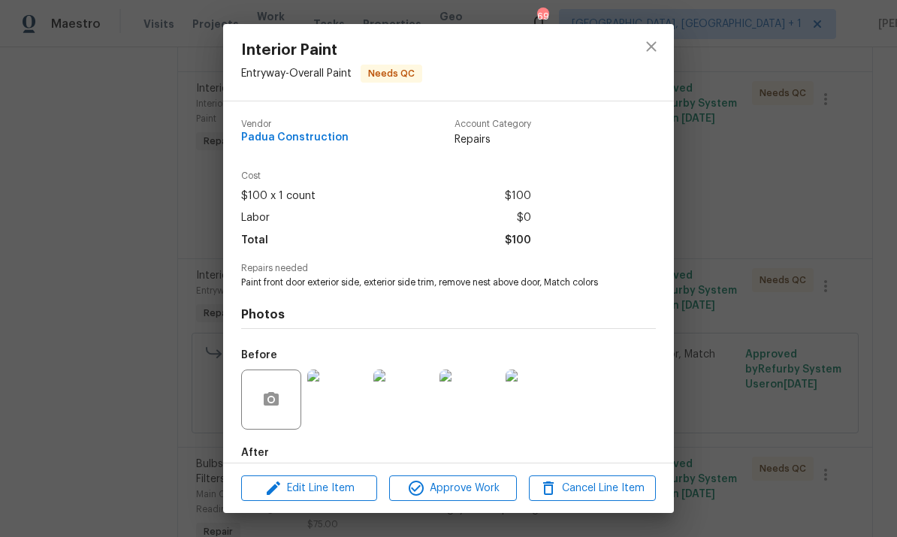
click at [345, 407] on img at bounding box center [337, 400] width 60 height 60
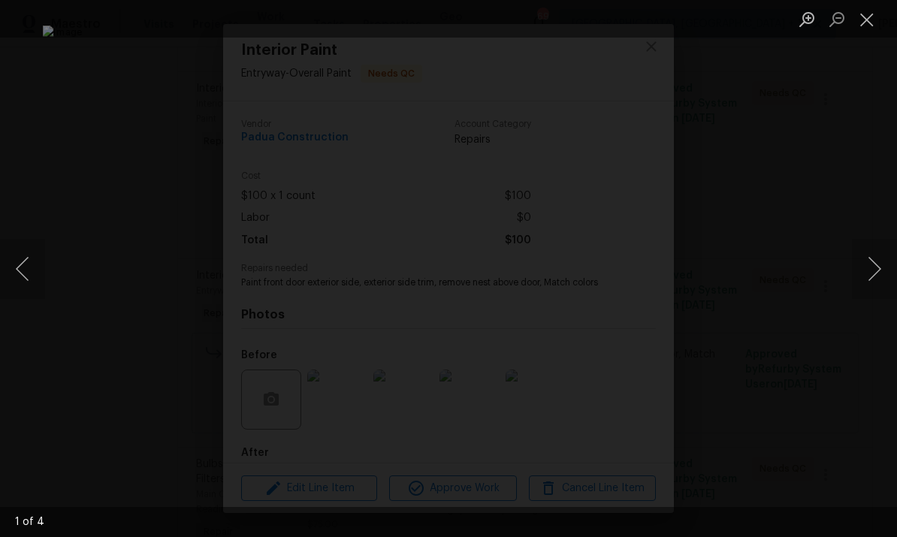
click at [858, 269] on button "Next image" at bounding box center [874, 269] width 45 height 60
click at [722, 410] on img "Lightbox" at bounding box center [449, 269] width 812 height 486
click at [876, 218] on div "Lightbox" at bounding box center [448, 268] width 897 height 537
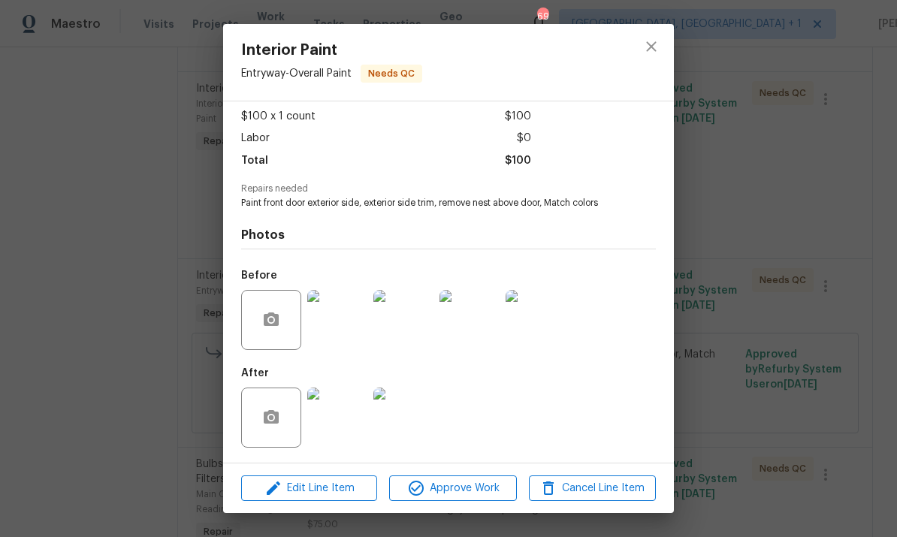
scroll to position [83, 0]
click at [338, 438] on img at bounding box center [337, 418] width 60 height 60
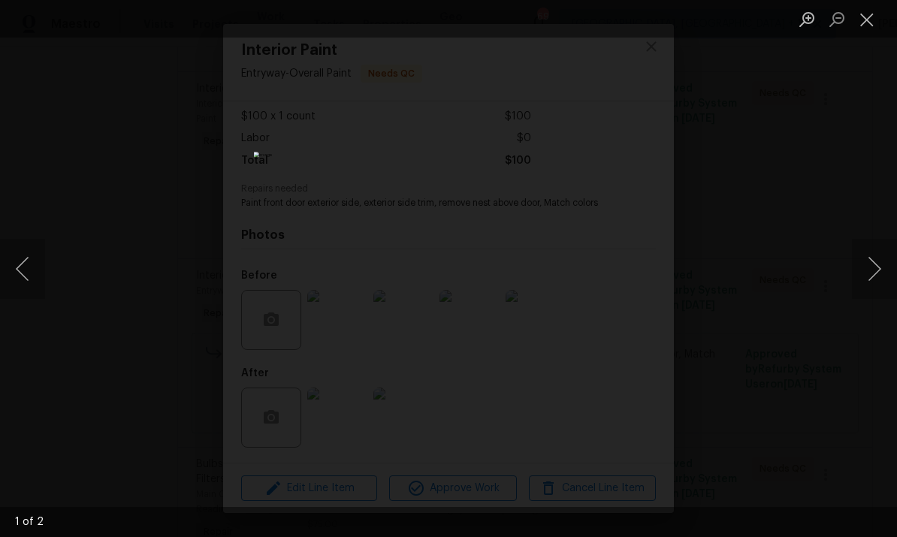
click at [866, 283] on button "Next image" at bounding box center [874, 269] width 45 height 60
click at [870, 295] on button "Next image" at bounding box center [874, 269] width 45 height 60
click at [895, 292] on button "Next image" at bounding box center [874, 269] width 45 height 60
click at [873, 392] on div "Lightbox" at bounding box center [448, 268] width 897 height 537
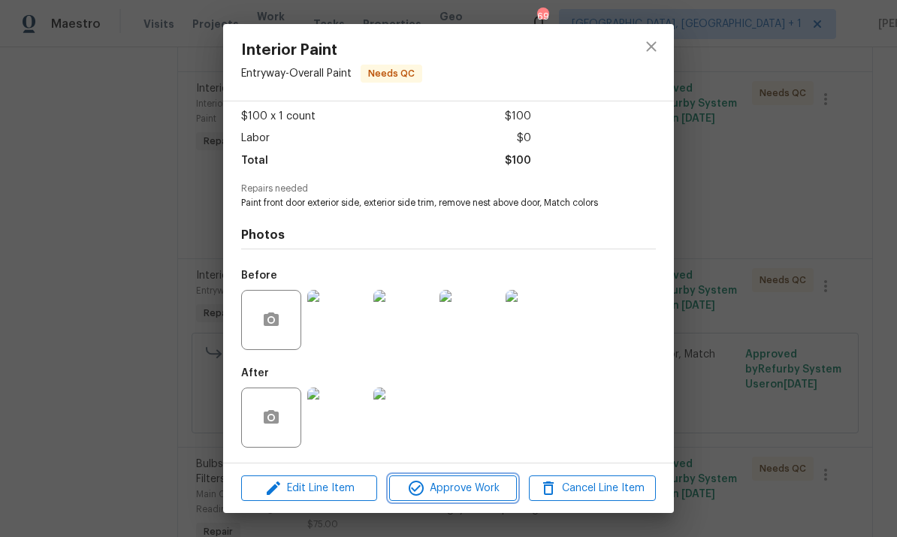
click at [486, 490] on span "Approve Work" at bounding box center [453, 489] width 118 height 19
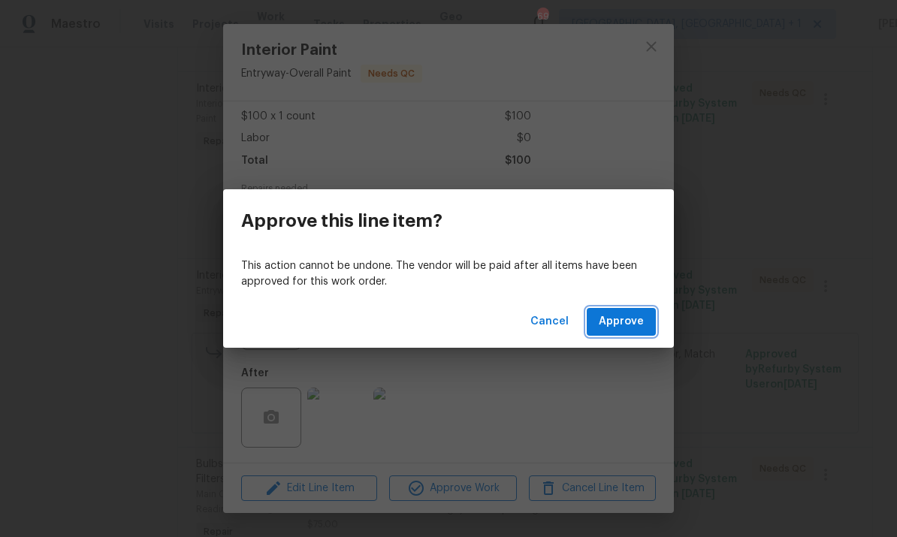
click at [633, 319] on span "Approve" at bounding box center [621, 322] width 45 height 19
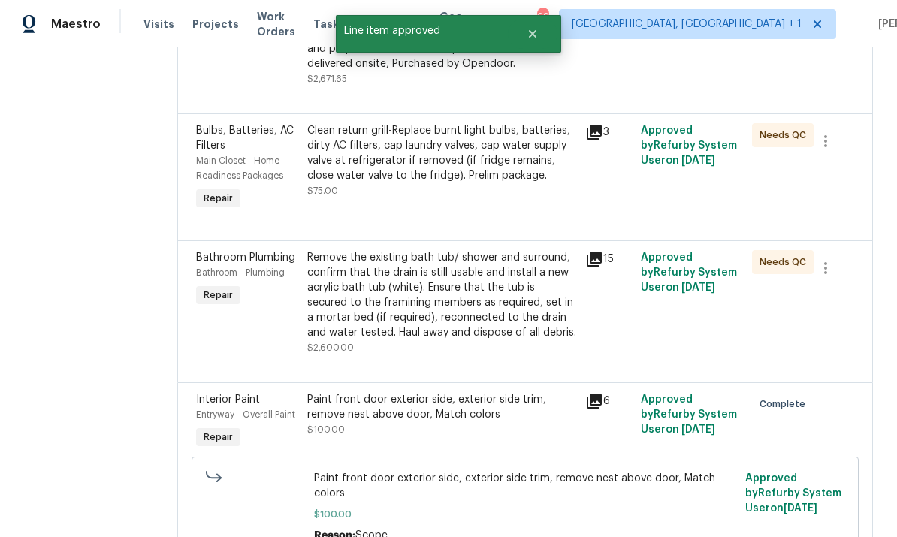
scroll to position [840, 0]
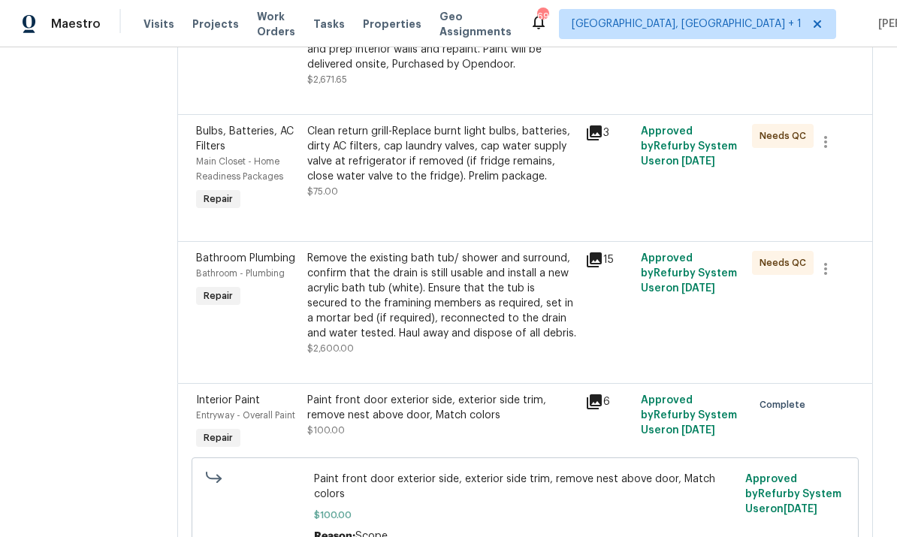
click at [448, 304] on div "Remove the existing bath tub/ shower and surround, confirm that the drain is st…" at bounding box center [441, 296] width 269 height 90
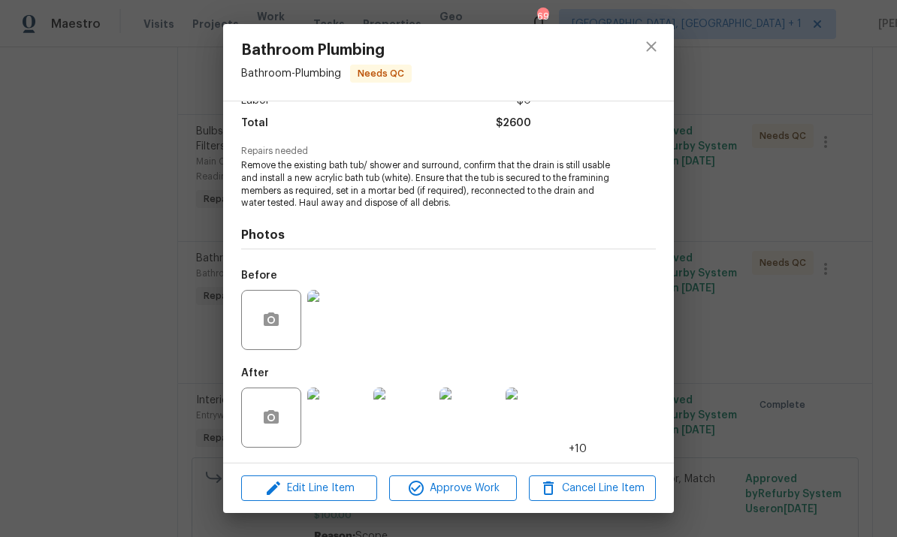
scroll to position [119, 0]
click at [349, 430] on img at bounding box center [337, 418] width 60 height 60
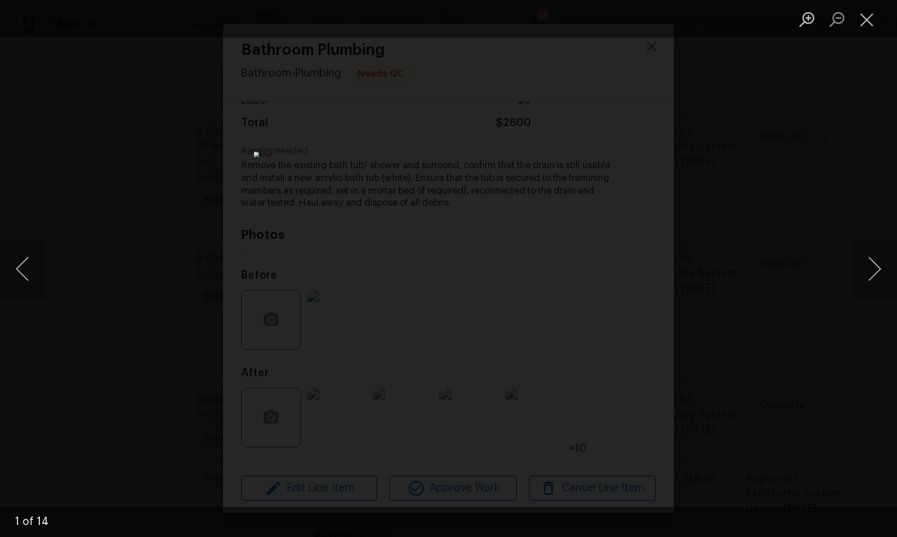
click at [889, 292] on button "Next image" at bounding box center [874, 269] width 45 height 60
click at [891, 308] on div "Lightbox" at bounding box center [448, 268] width 897 height 537
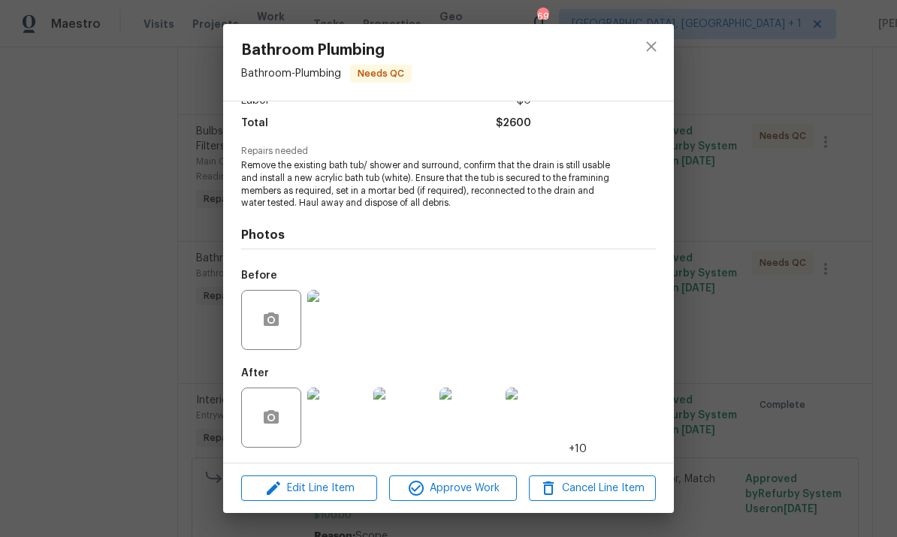
click at [866, 330] on div "Bathroom Plumbing Bathroom - Plumbing Needs QC Vendor Padua Construction Accoun…" at bounding box center [448, 268] width 897 height 537
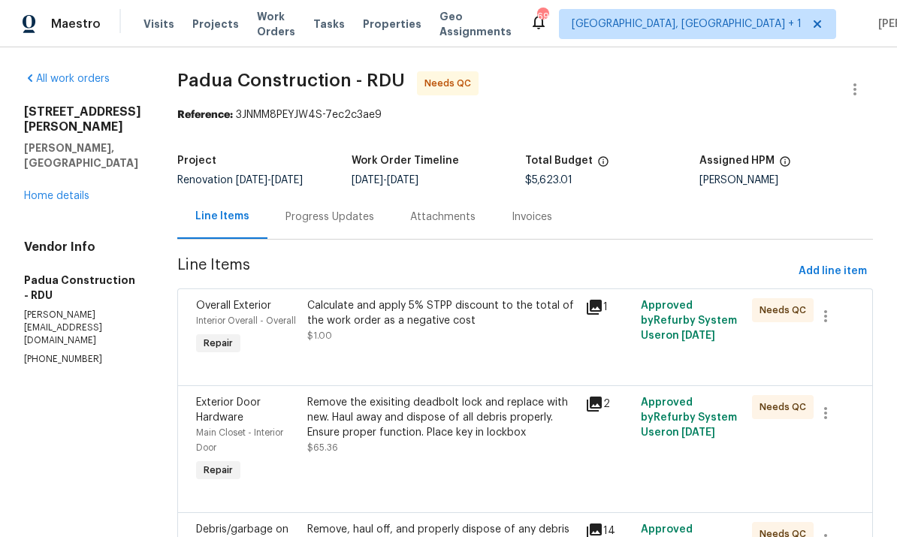
scroll to position [0, 0]
click at [289, 216] on div "Progress Updates" at bounding box center [330, 217] width 89 height 15
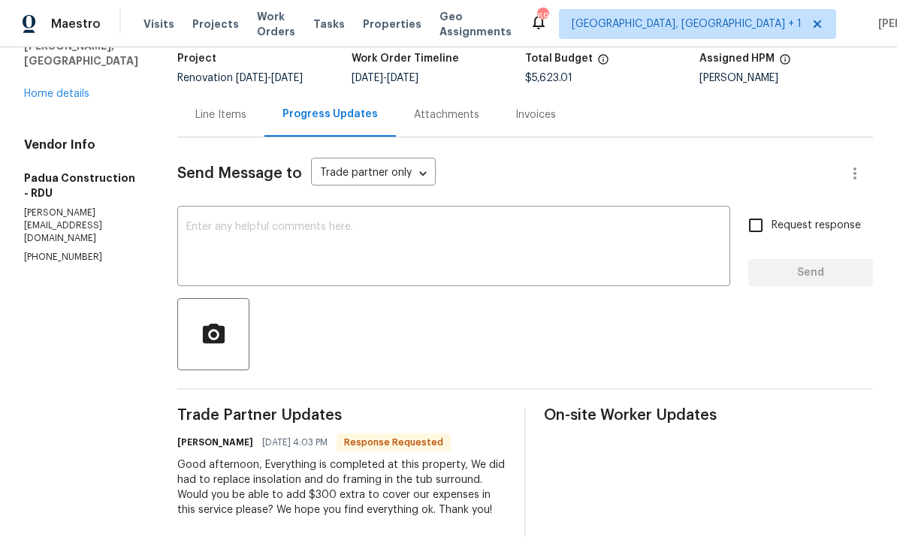
scroll to position [101, 0]
click at [195, 122] on div "Line Items" at bounding box center [220, 115] width 51 height 15
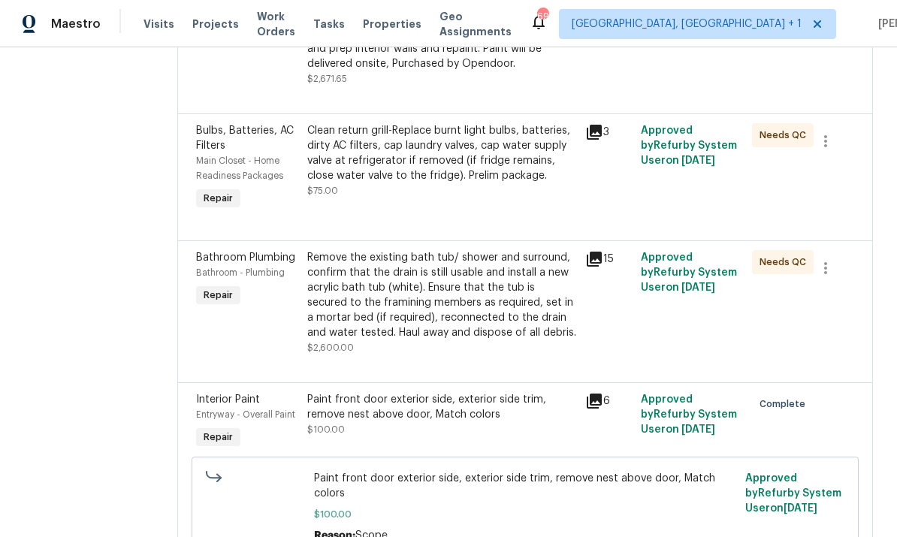
scroll to position [840, 0]
click at [463, 316] on div "Remove the existing bath tub/ shower and surround, confirm that the drain is st…" at bounding box center [441, 296] width 269 height 90
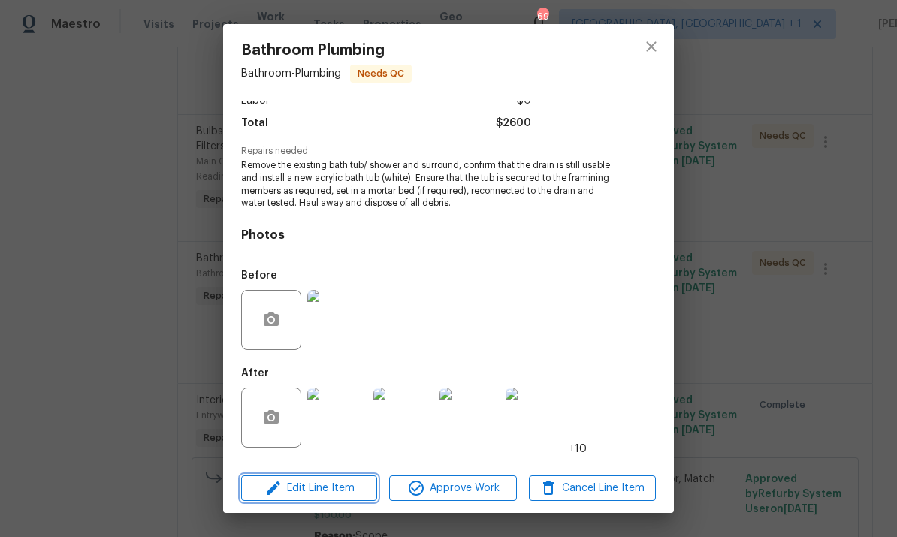
click at [340, 491] on span "Edit Line Item" at bounding box center [309, 489] width 127 height 19
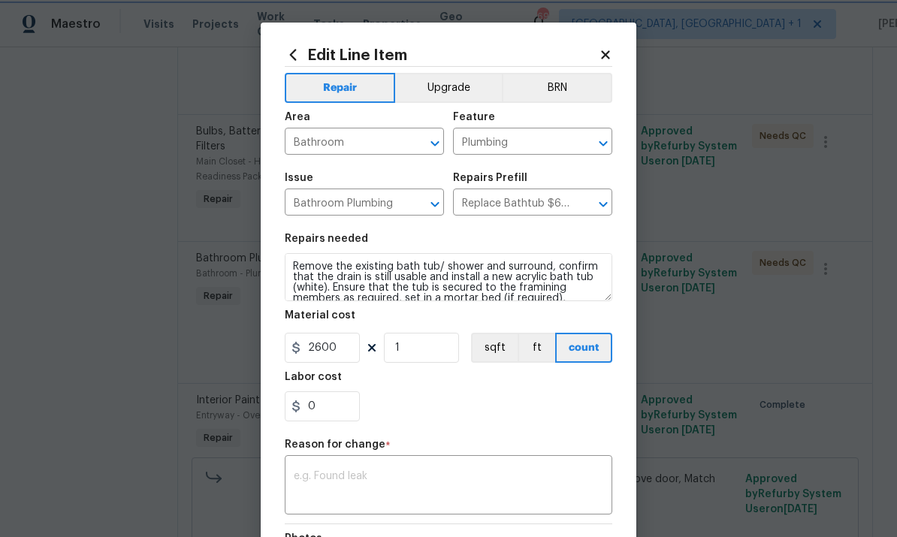
scroll to position [119, 0]
click at [455, 92] on button "Upgrade" at bounding box center [448, 88] width 107 height 30
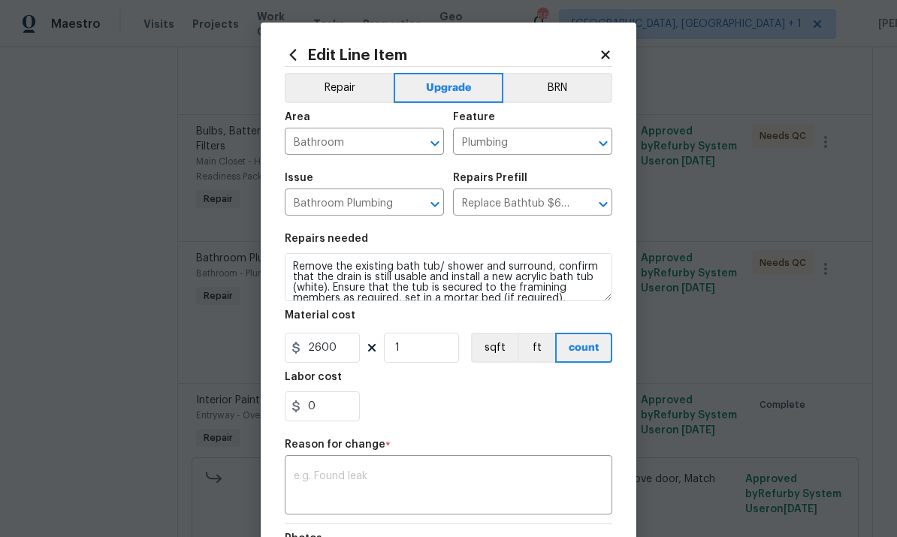
click at [337, 480] on textarea at bounding box center [449, 487] width 310 height 32
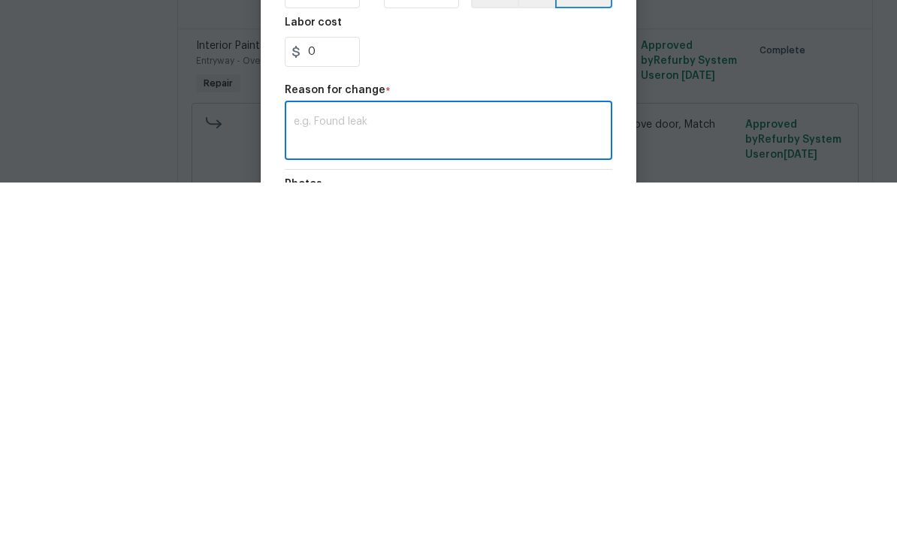
scroll to position [56, 0]
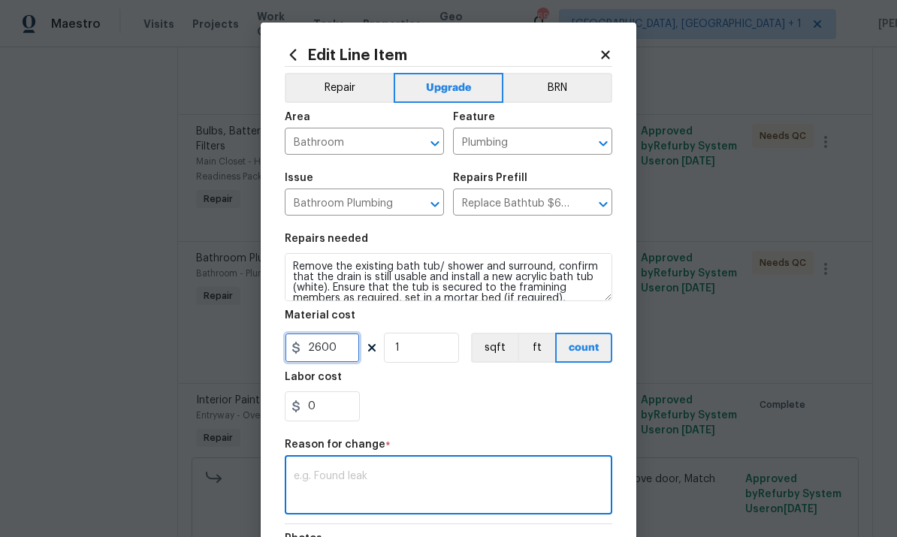
click at [352, 362] on input "2600" at bounding box center [322, 348] width 75 height 30
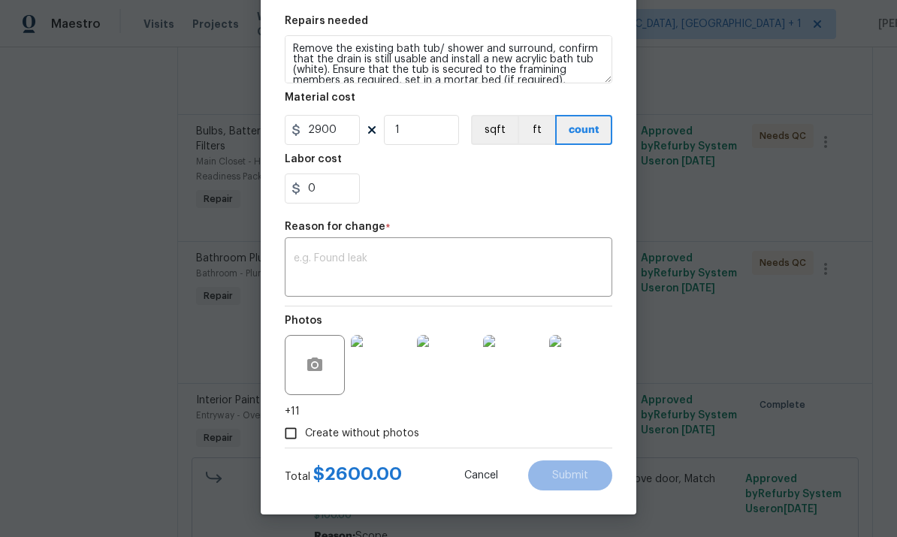
scroll to position [221, 0]
type input "2900"
click at [364, 261] on textarea at bounding box center [449, 269] width 310 height 32
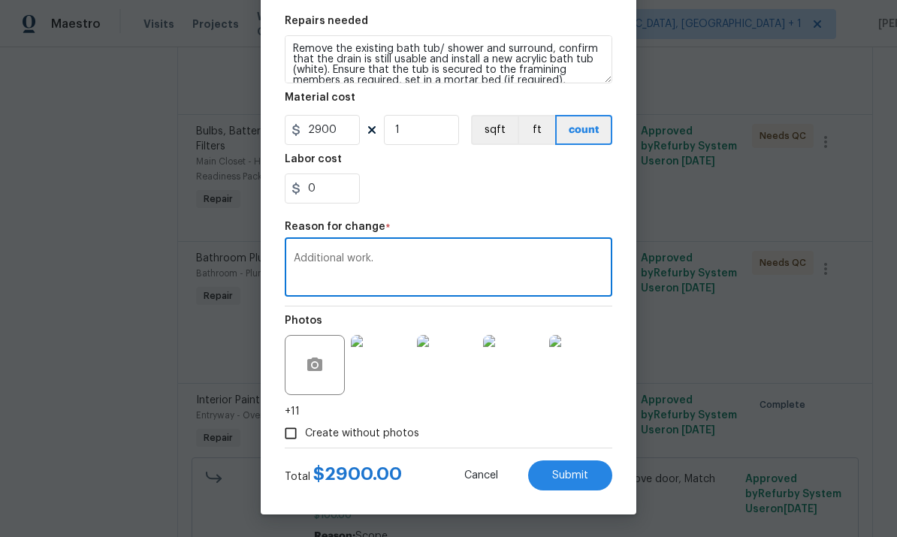
type textarea "Additional work."
click at [582, 471] on span "Submit" at bounding box center [570, 476] width 36 height 11
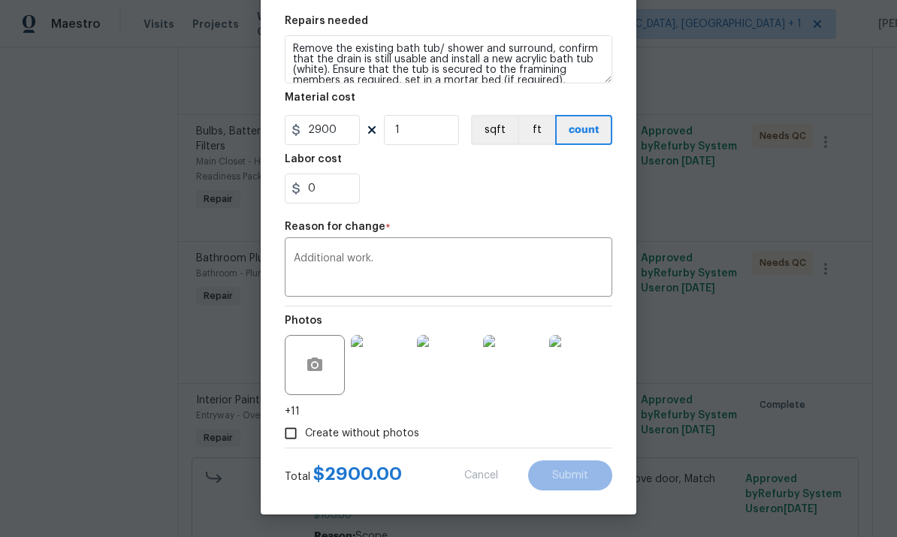
type input "2600"
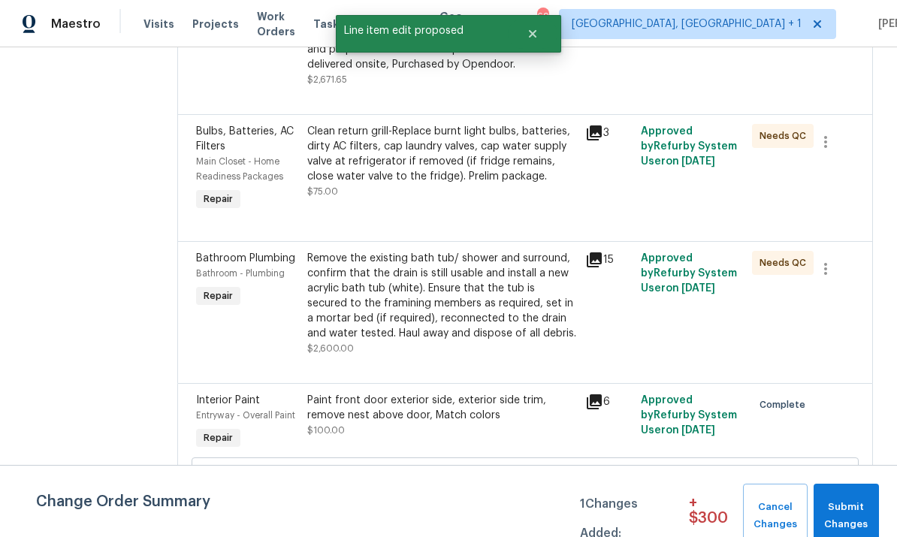
scroll to position [0, 0]
click at [867, 522] on span "Submit Changes" at bounding box center [847, 516] width 50 height 35
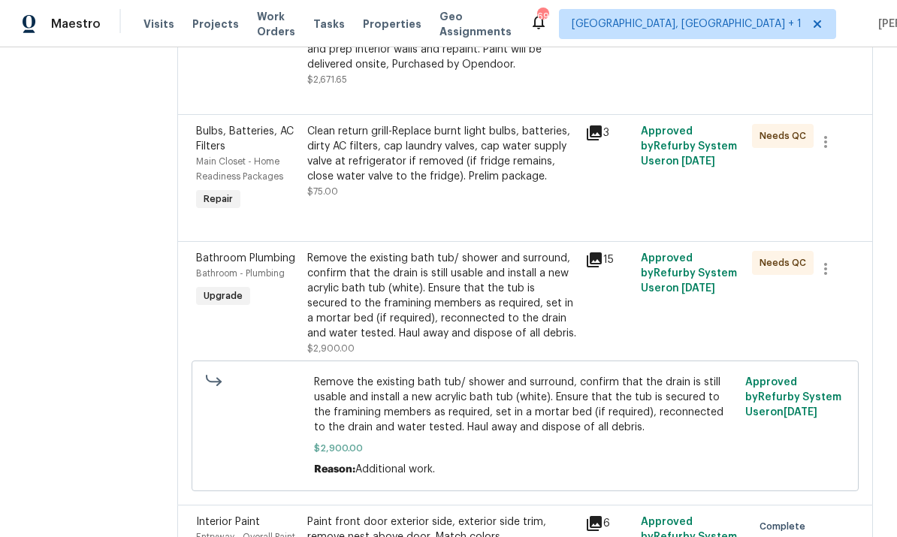
click at [406, 251] on div "Remove the existing bath tub/ shower and surround, confirm that the drain is st…" at bounding box center [441, 296] width 269 height 90
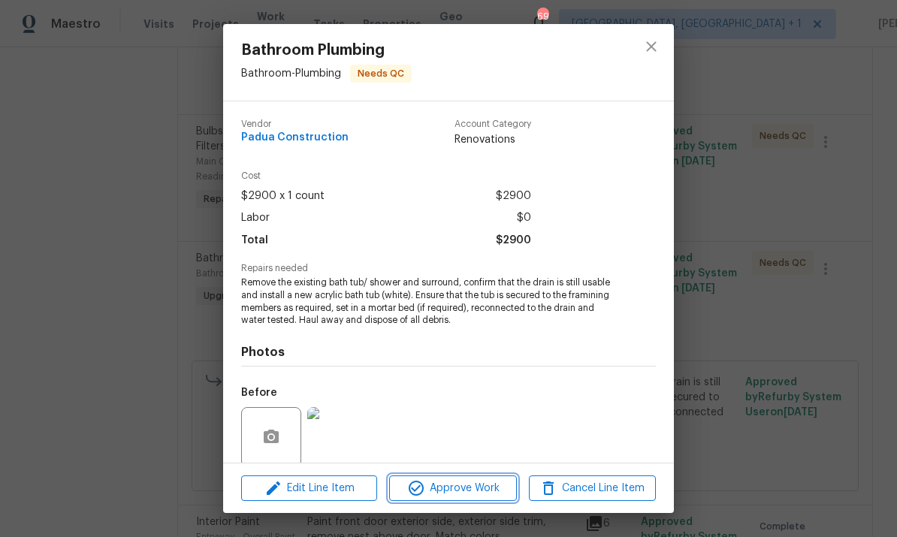
click at [456, 485] on span "Approve Work" at bounding box center [453, 489] width 118 height 19
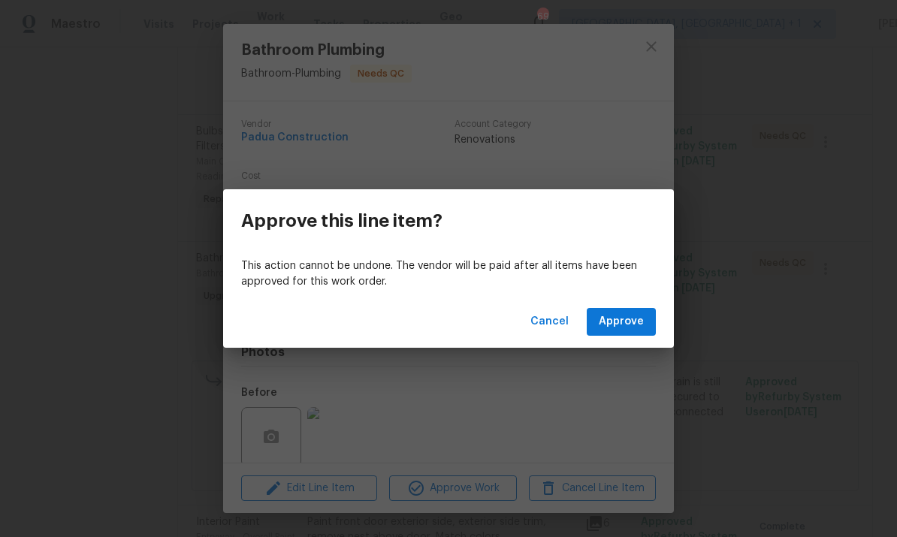
click at [631, 333] on button "Approve" at bounding box center [621, 322] width 69 height 28
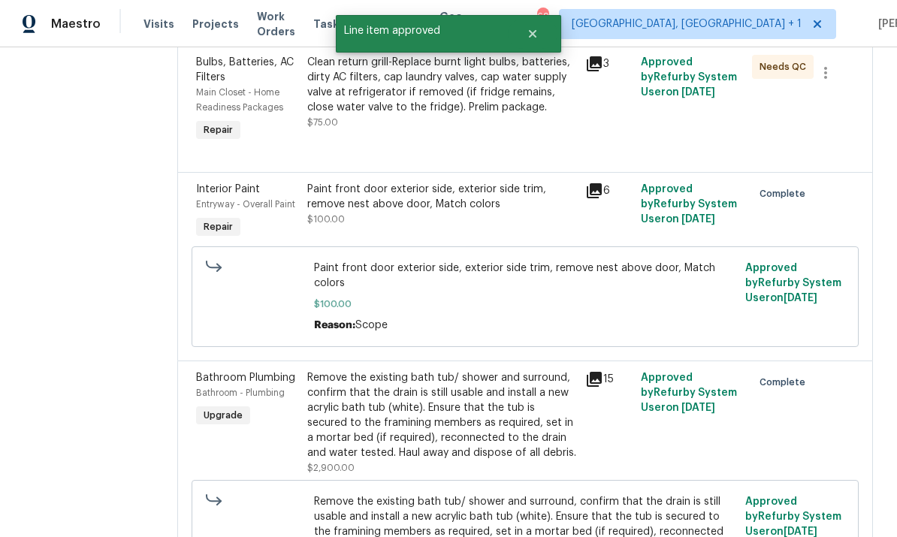
scroll to position [741, 0]
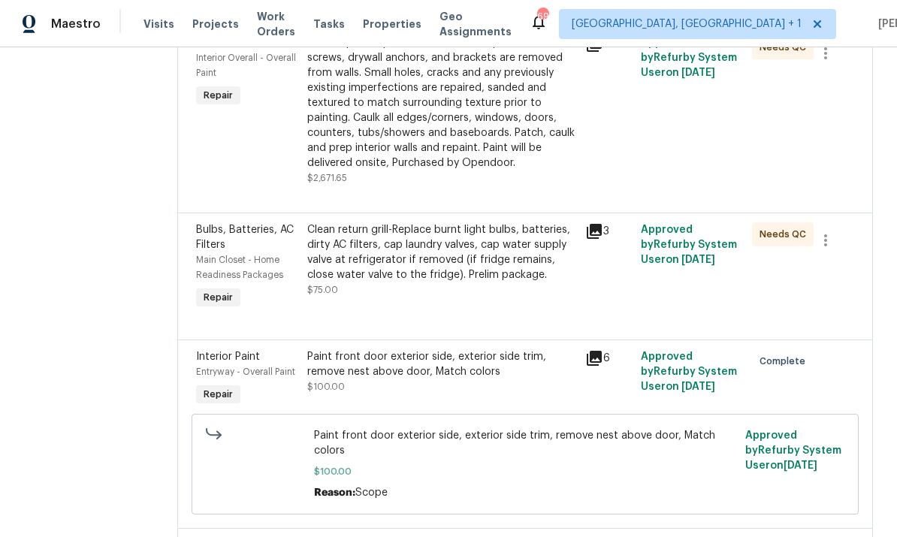
click at [431, 249] on div "Clean return grill-Replace burnt light bulbs, batteries, dirty AC filters, cap …" at bounding box center [441, 252] width 269 height 60
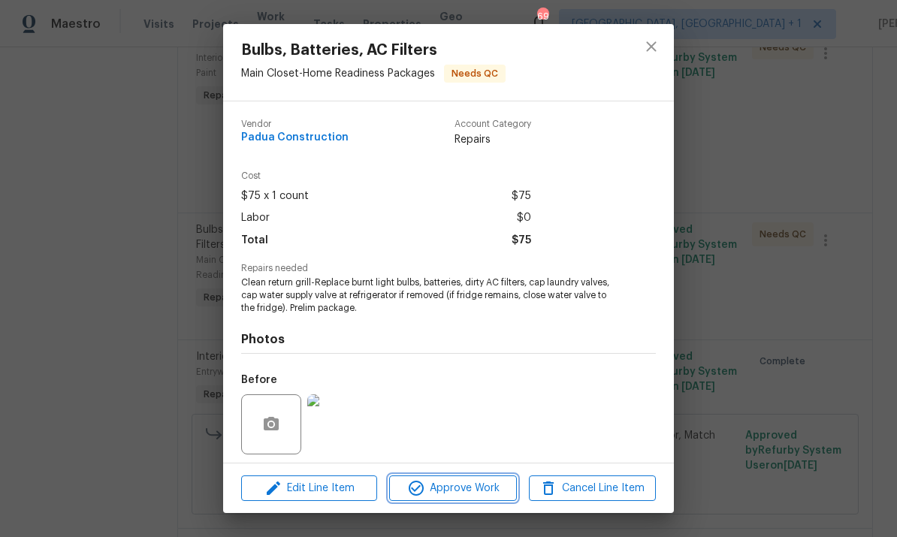
click at [463, 492] on span "Approve Work" at bounding box center [453, 489] width 118 height 19
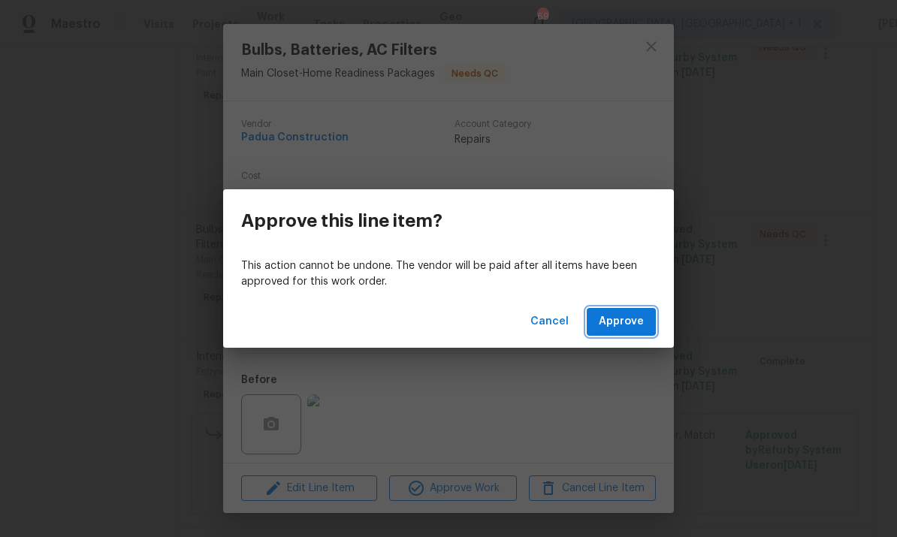
click at [634, 335] on button "Approve" at bounding box center [621, 322] width 69 height 28
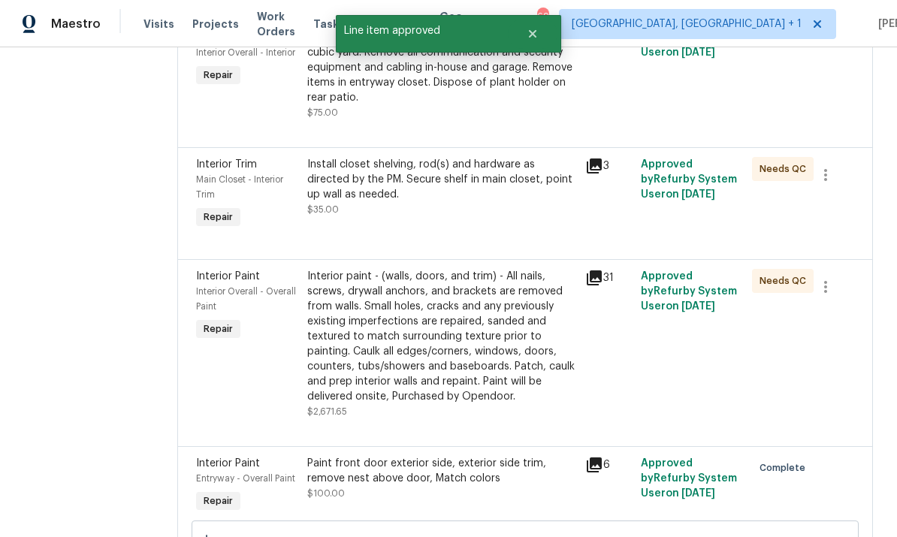
scroll to position [489, 0]
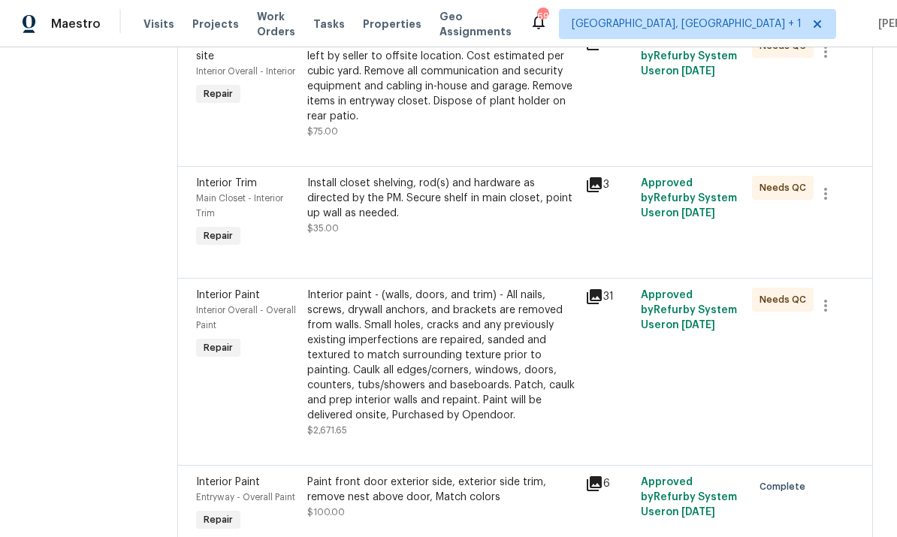
click at [413, 343] on div "Interior paint - (walls, doors, and trim) - All nails, screws, drywall anchors,…" at bounding box center [441, 355] width 269 height 135
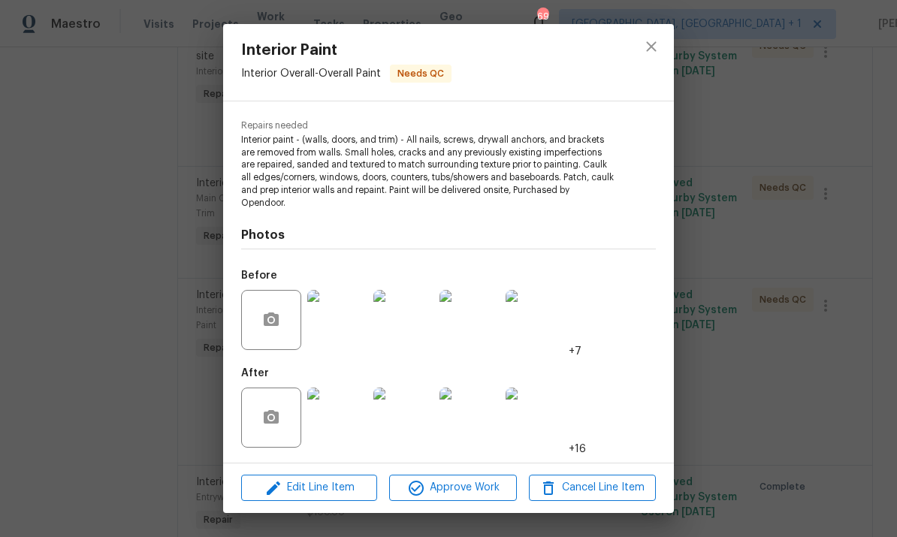
scroll to position [143, 0]
click at [329, 428] on img at bounding box center [337, 418] width 60 height 60
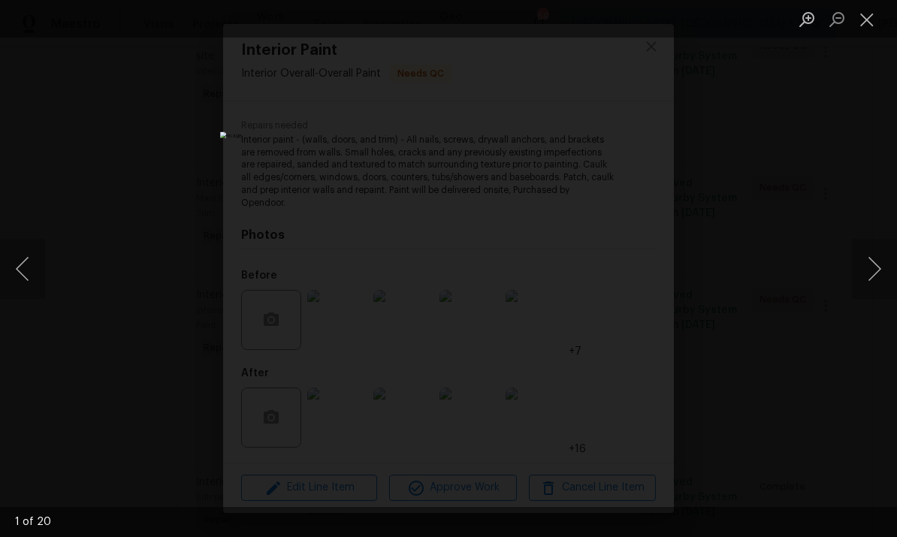
click at [889, 271] on button "Next image" at bounding box center [874, 269] width 45 height 60
click at [888, 271] on button "Next image" at bounding box center [874, 269] width 45 height 60
click at [888, 275] on button "Next image" at bounding box center [874, 269] width 45 height 60
click at [882, 276] on button "Next image" at bounding box center [874, 269] width 45 height 60
click at [884, 272] on button "Next image" at bounding box center [874, 269] width 45 height 60
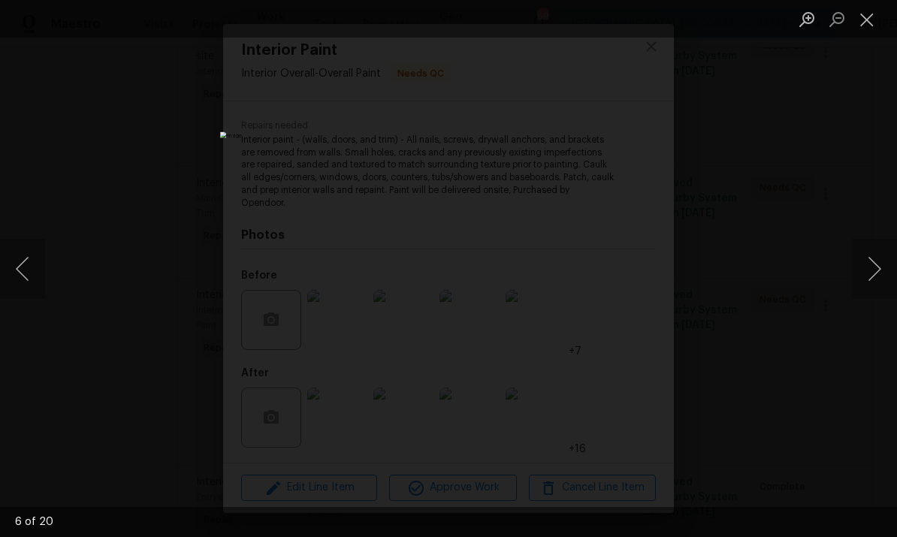
click at [888, 352] on div "Lightbox" at bounding box center [448, 268] width 897 height 537
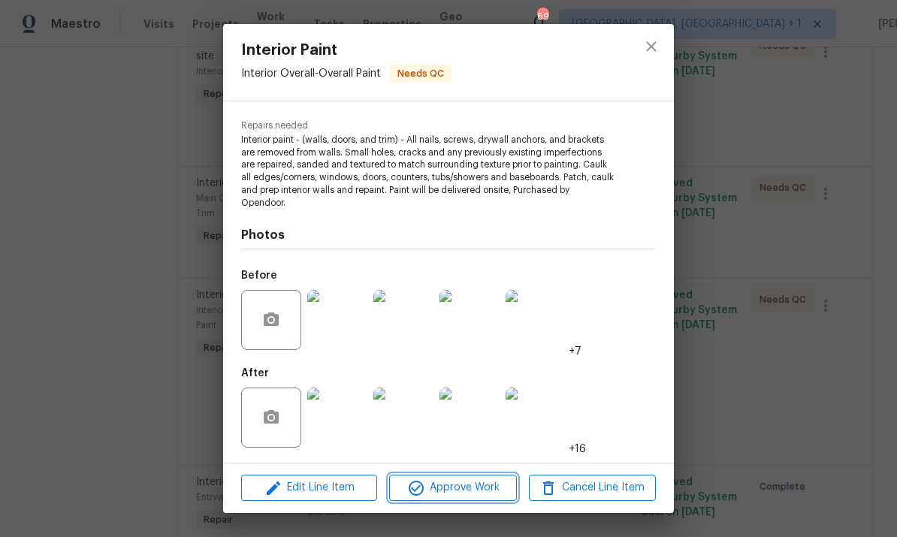
click at [468, 491] on span "Approve Work" at bounding box center [453, 488] width 118 height 19
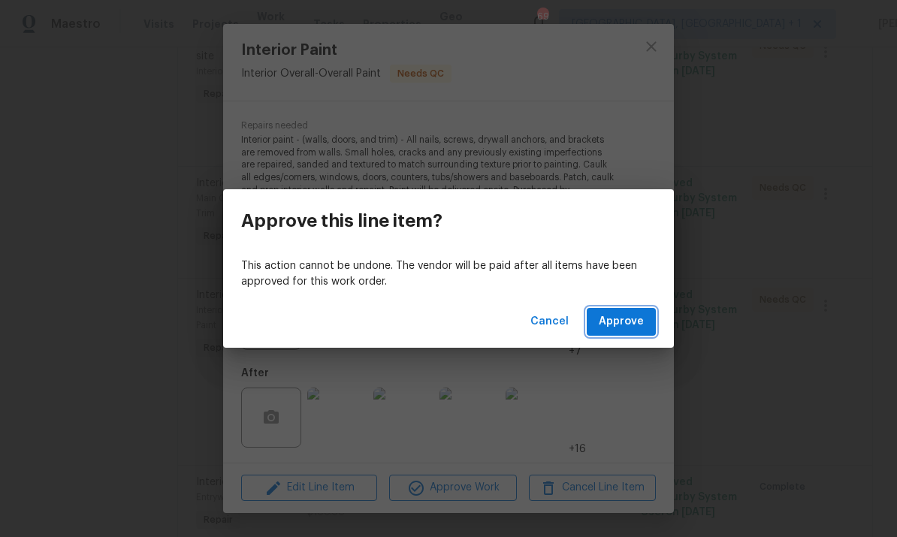
click at [625, 328] on span "Approve" at bounding box center [621, 322] width 45 height 19
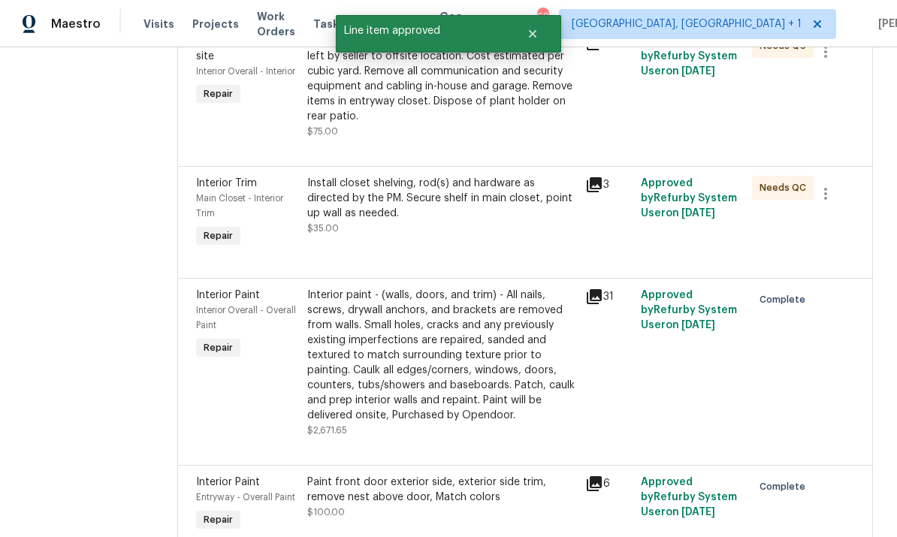
click at [434, 186] on div "Install closet shelving, rod(s) and hardware as directed by the PM. Secure shel…" at bounding box center [441, 198] width 269 height 45
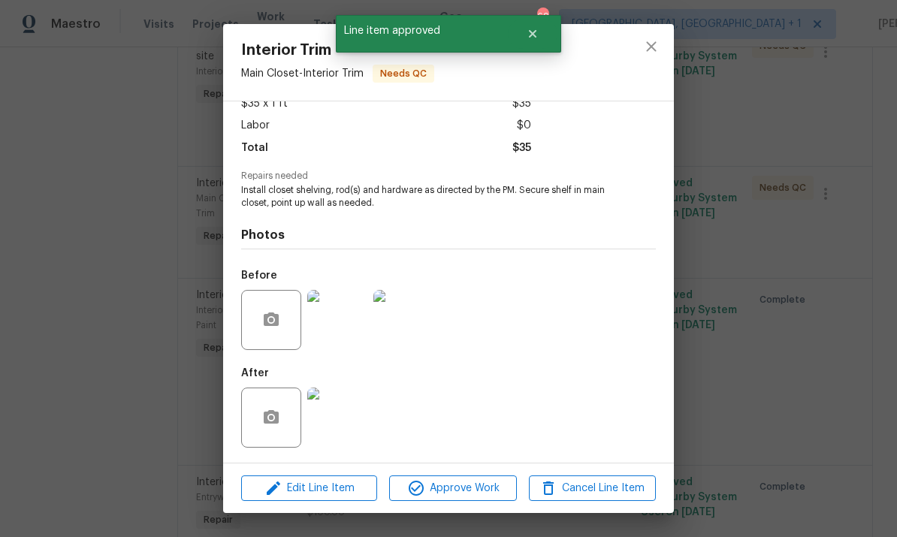
scroll to position [95, 0]
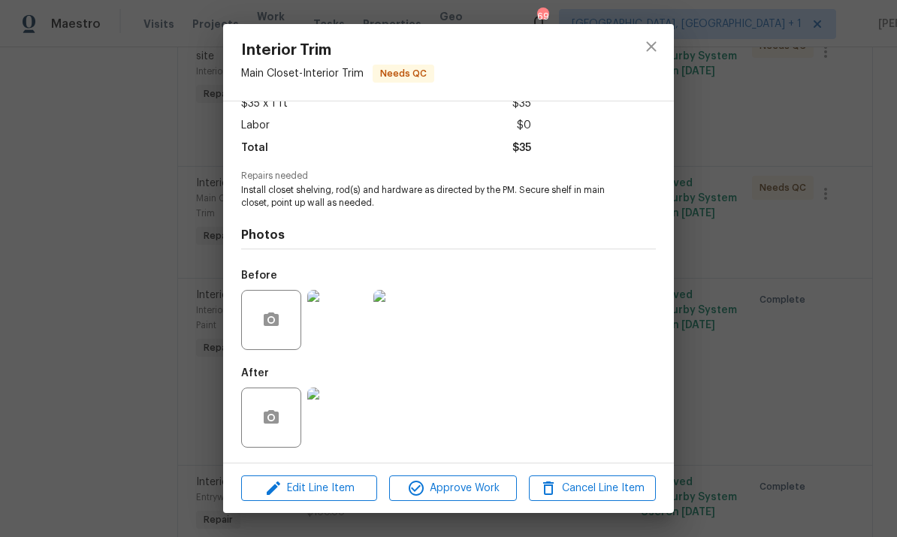
click at [353, 420] on img at bounding box center [337, 418] width 60 height 60
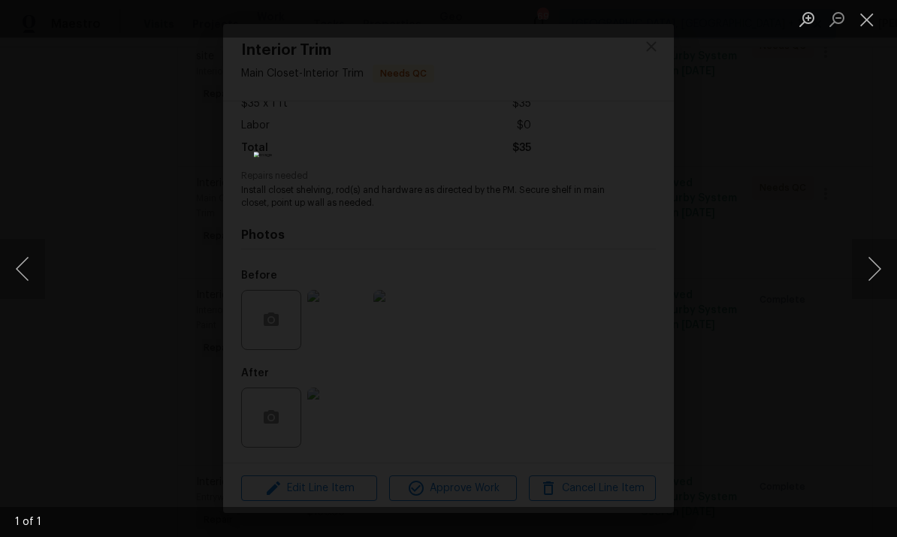
click at [892, 340] on div "Lightbox" at bounding box center [448, 268] width 897 height 537
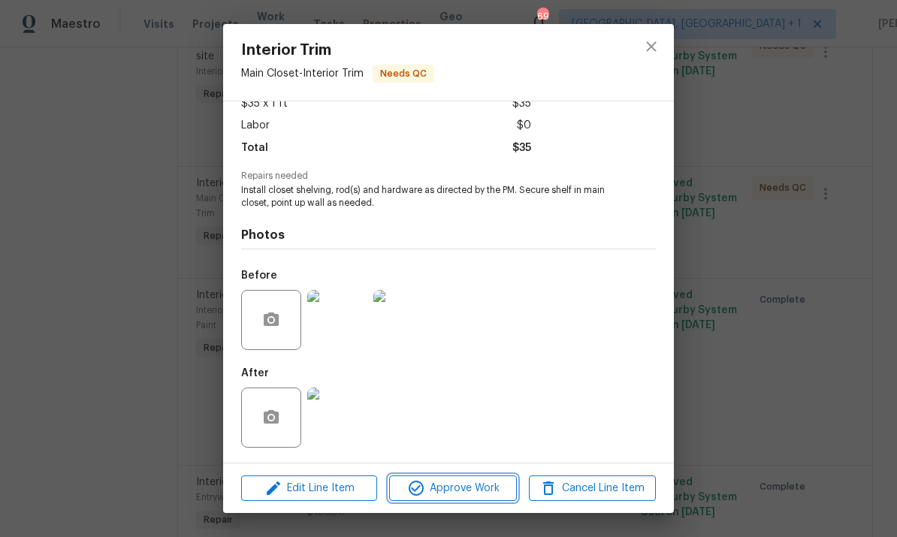
click at [469, 489] on span "Approve Work" at bounding box center [453, 489] width 118 height 19
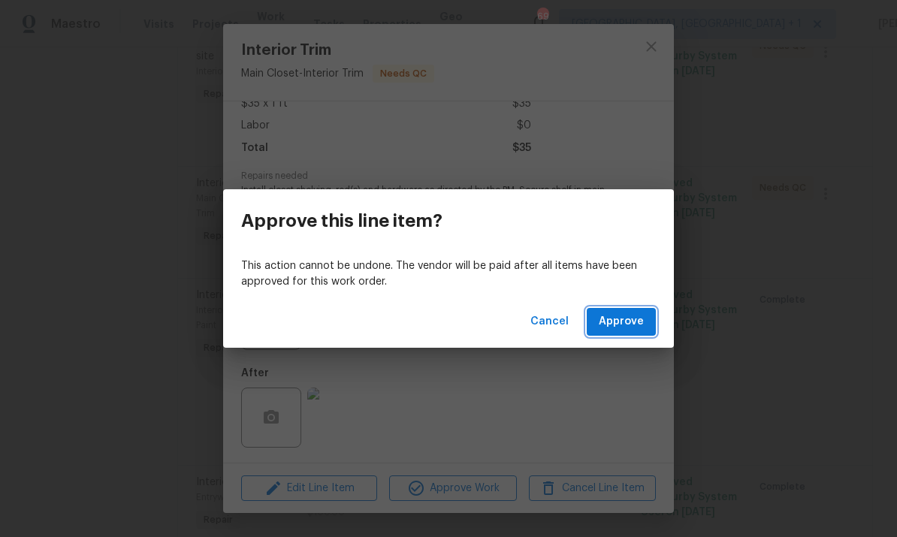
click at [628, 316] on span "Approve" at bounding box center [621, 322] width 45 height 19
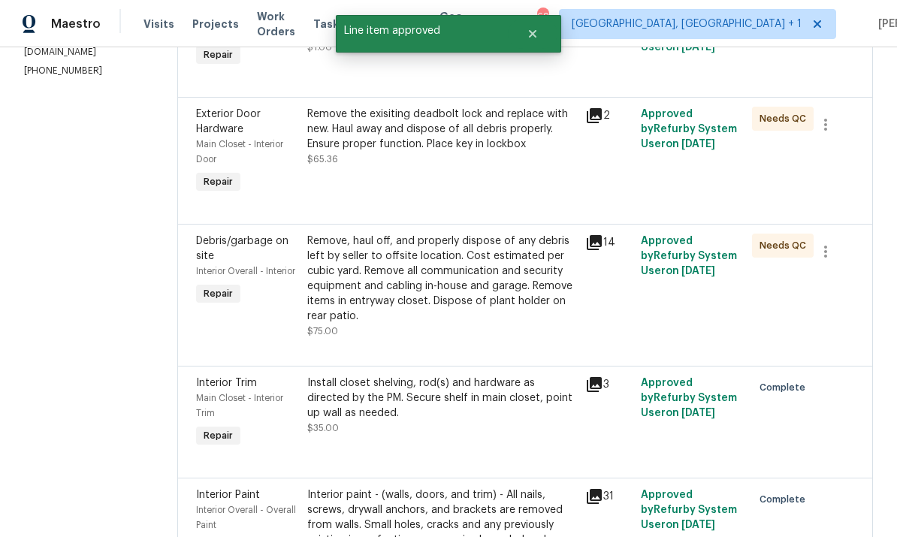
scroll to position [283, 0]
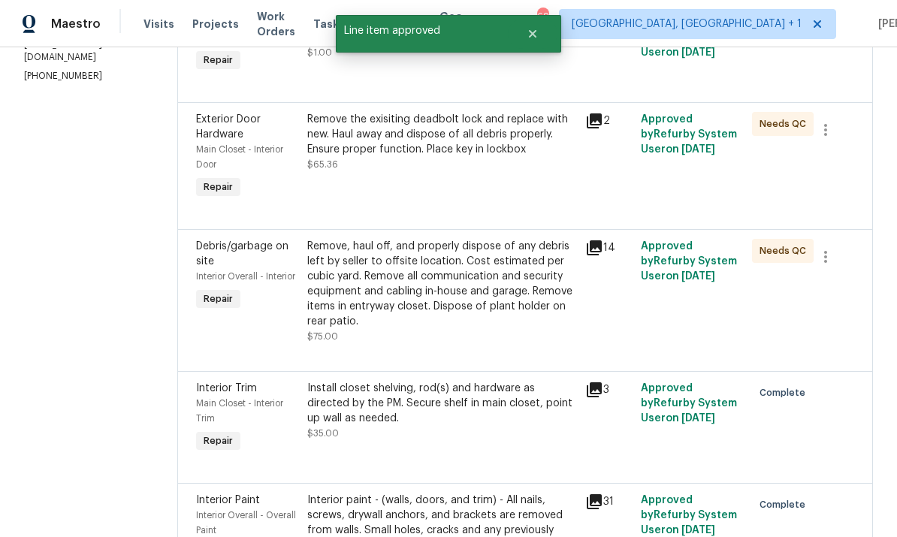
click at [446, 294] on div "Remove, haul off, and properly dispose of any debris left by seller to offsite …" at bounding box center [441, 284] width 269 height 90
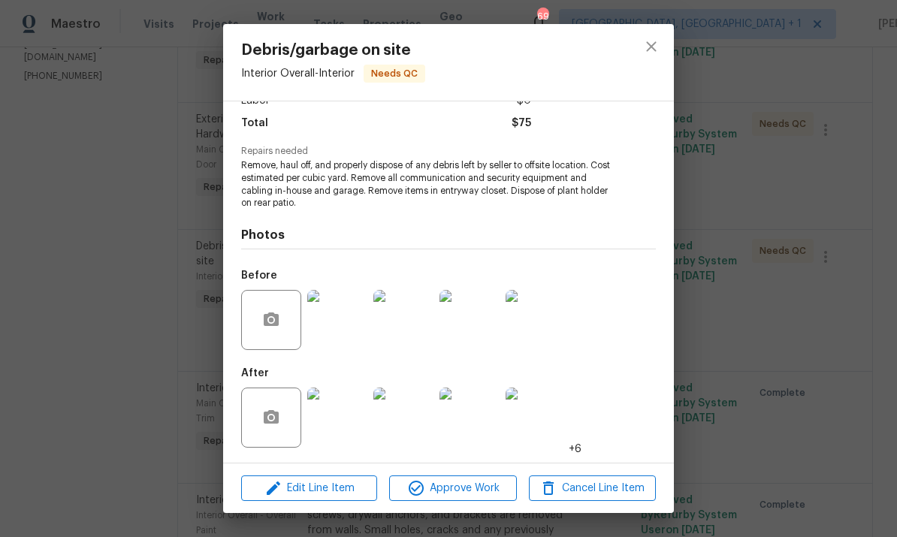
scroll to position [119, 0]
click at [337, 425] on img at bounding box center [337, 418] width 60 height 60
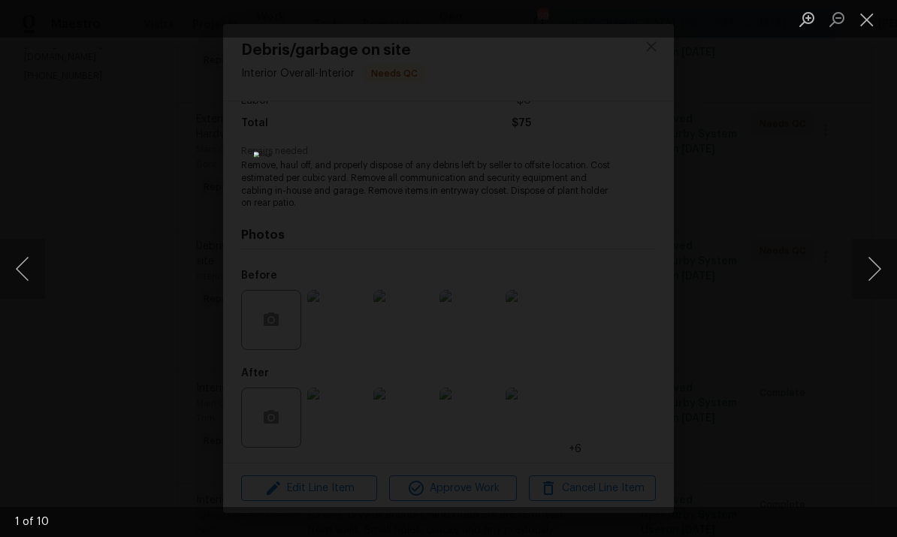
click at [880, 272] on button "Next image" at bounding box center [874, 269] width 45 height 60
click at [873, 277] on button "Next image" at bounding box center [874, 269] width 45 height 60
click at [870, 279] on button "Next image" at bounding box center [874, 269] width 45 height 60
click at [867, 280] on button "Next image" at bounding box center [874, 269] width 45 height 60
click at [864, 283] on button "Next image" at bounding box center [874, 269] width 45 height 60
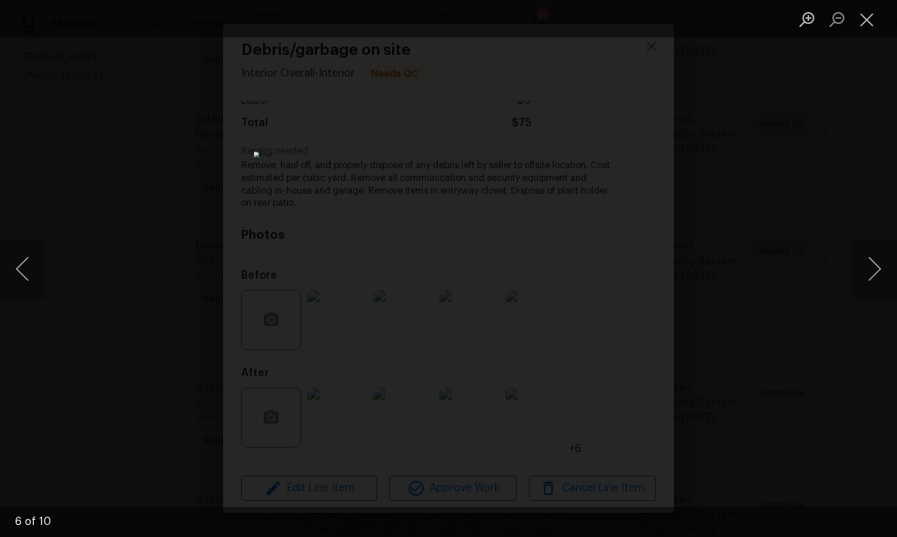
click at [877, 274] on button "Next image" at bounding box center [874, 269] width 45 height 60
click at [894, 252] on button "Next image" at bounding box center [874, 269] width 45 height 60
click at [888, 357] on div "Lightbox" at bounding box center [448, 268] width 897 height 537
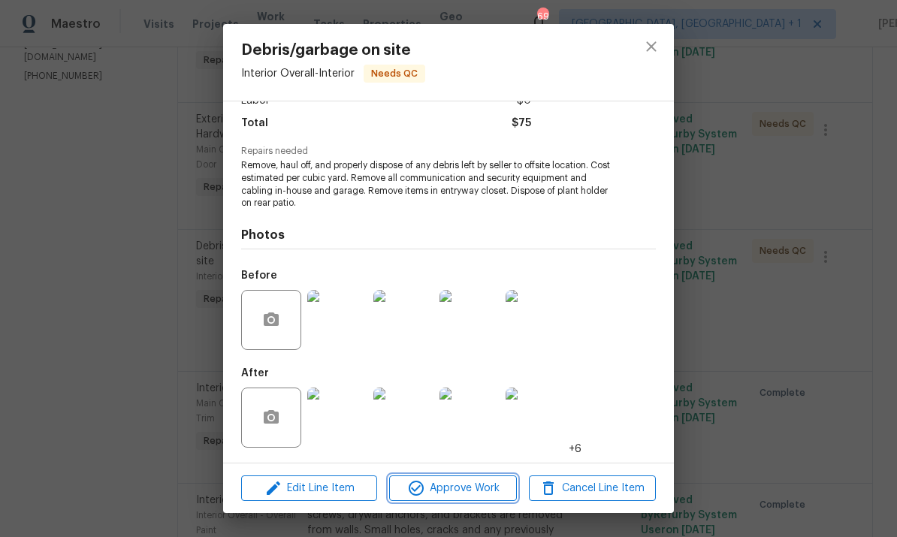
click at [464, 492] on span "Approve Work" at bounding box center [453, 489] width 118 height 19
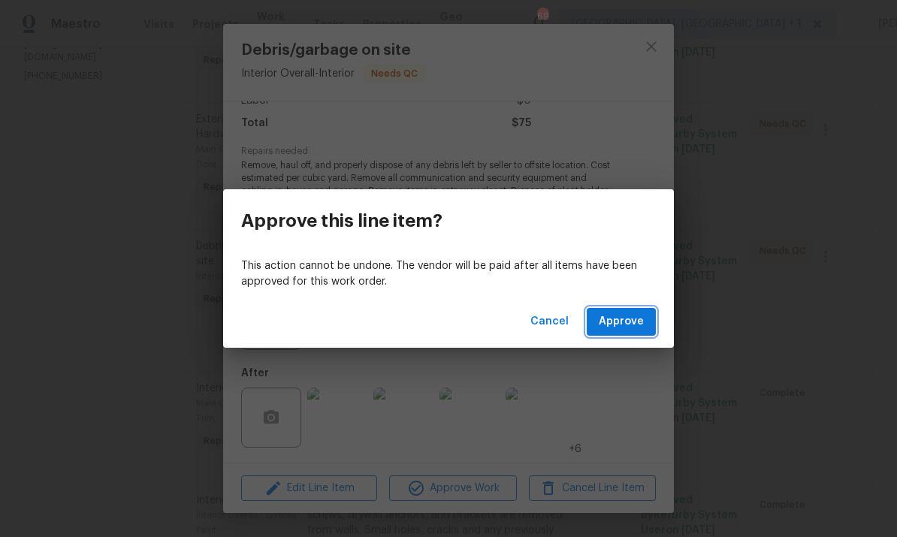
click at [642, 325] on span "Approve" at bounding box center [621, 322] width 45 height 19
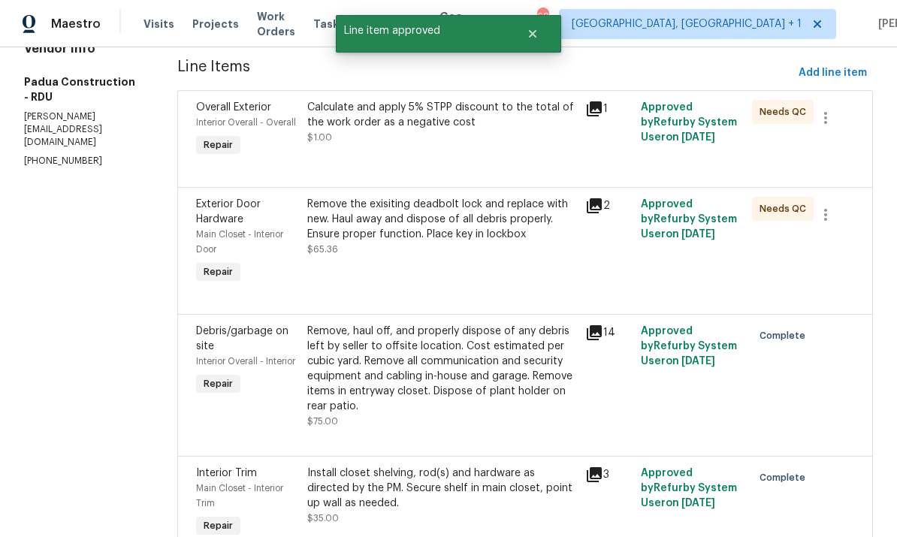
scroll to position [195, 0]
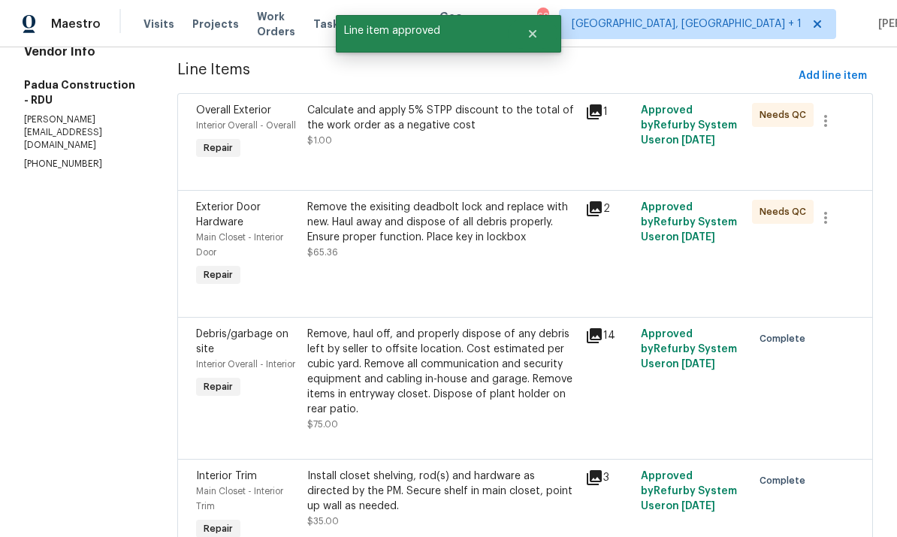
click at [434, 231] on div "Remove the exisiting deadbolt lock and replace with new. Haul away and dispose …" at bounding box center [441, 222] width 269 height 45
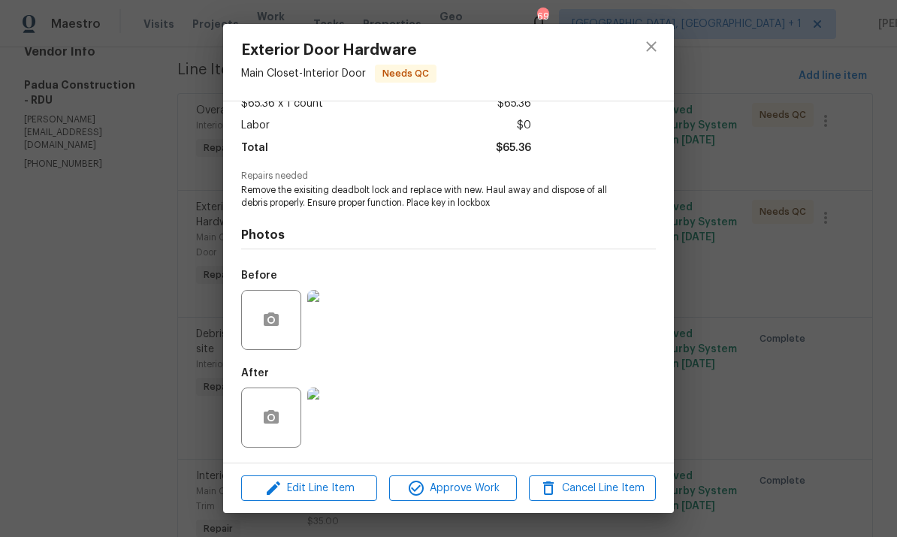
scroll to position [95, 0]
click at [342, 428] on img at bounding box center [337, 418] width 60 height 60
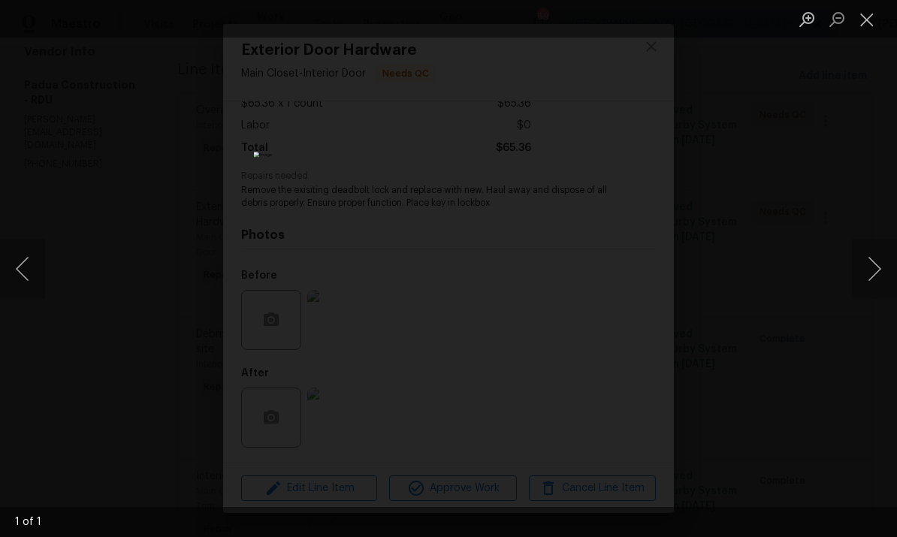
click at [873, 359] on div "Lightbox" at bounding box center [448, 268] width 897 height 537
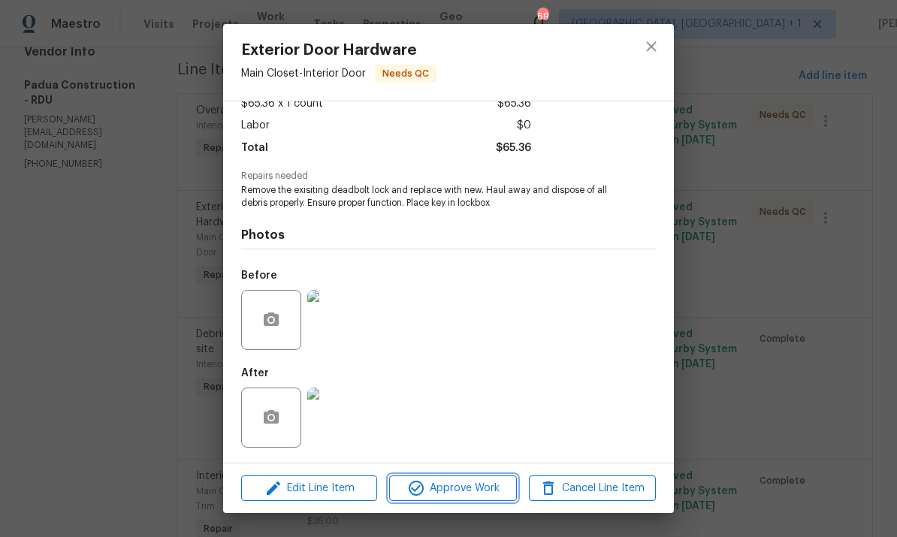
click at [488, 493] on span "Approve Work" at bounding box center [453, 489] width 118 height 19
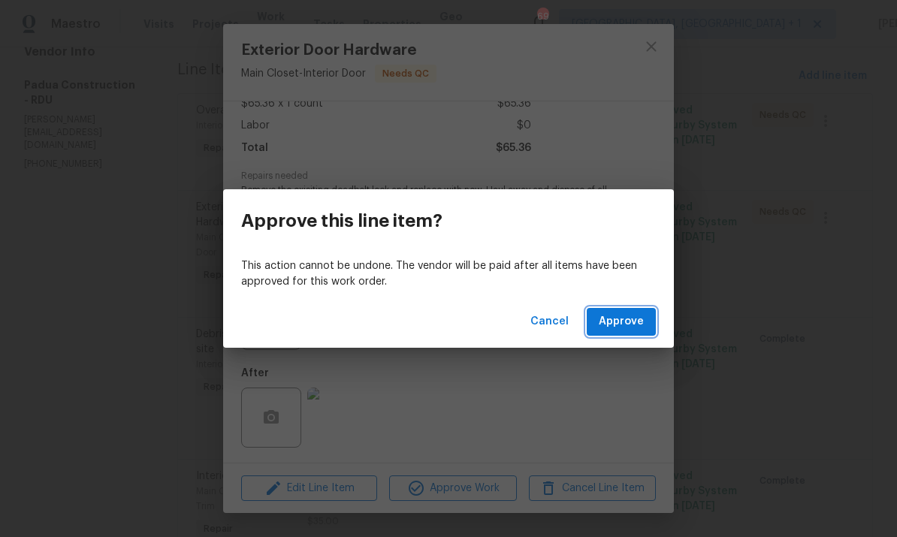
click at [639, 316] on span "Approve" at bounding box center [621, 322] width 45 height 19
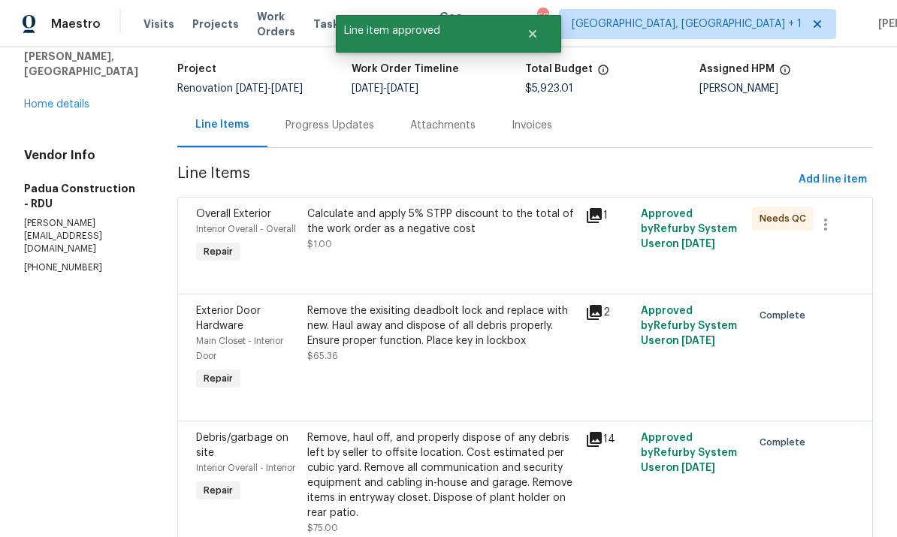
scroll to position [84, 0]
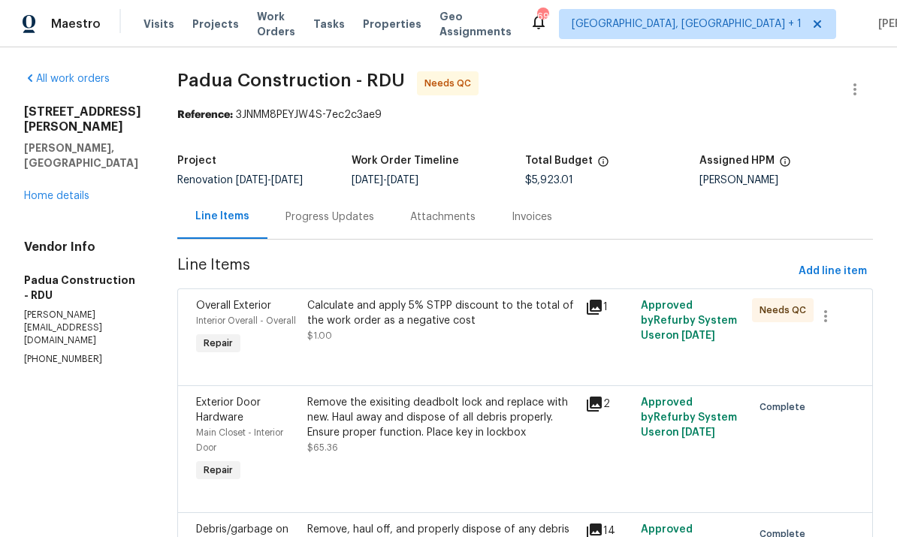
click at [371, 318] on div "Calculate and apply 5% STPP discount to the total of the work order as a negati…" at bounding box center [441, 313] width 269 height 30
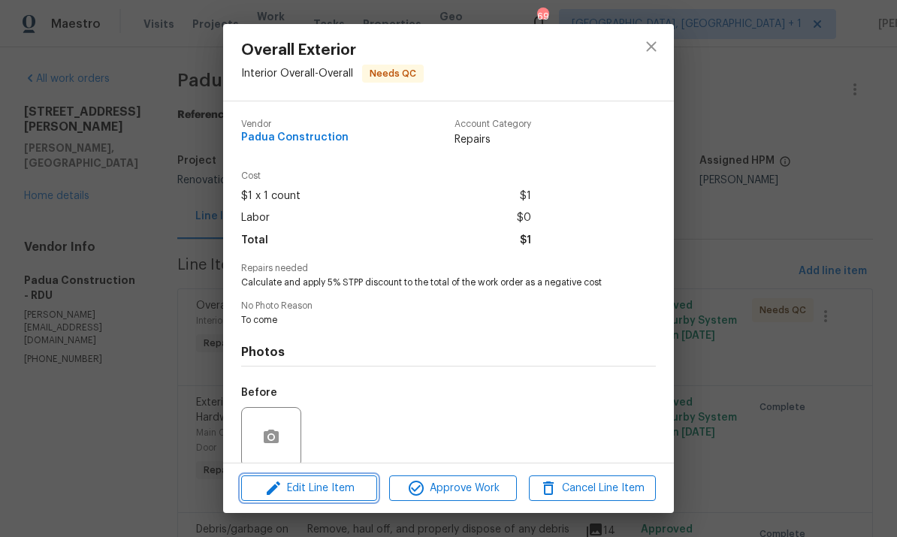
click at [342, 482] on span "Edit Line Item" at bounding box center [309, 489] width 127 height 19
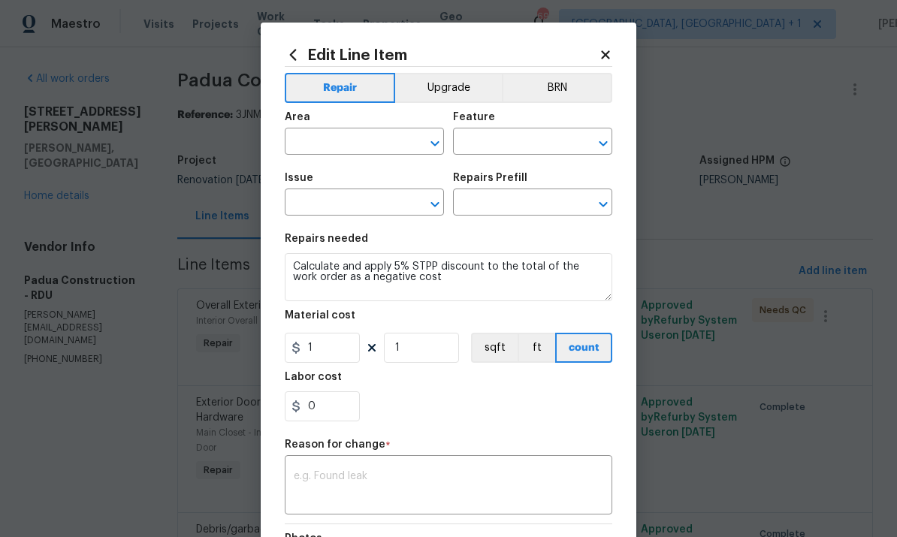
type input "Interior Overall"
type input "Overall"
type input "Overall Exterior"
type input "Strategic Trade Partner Discount $1.00"
click at [330, 352] on input "1" at bounding box center [322, 348] width 75 height 30
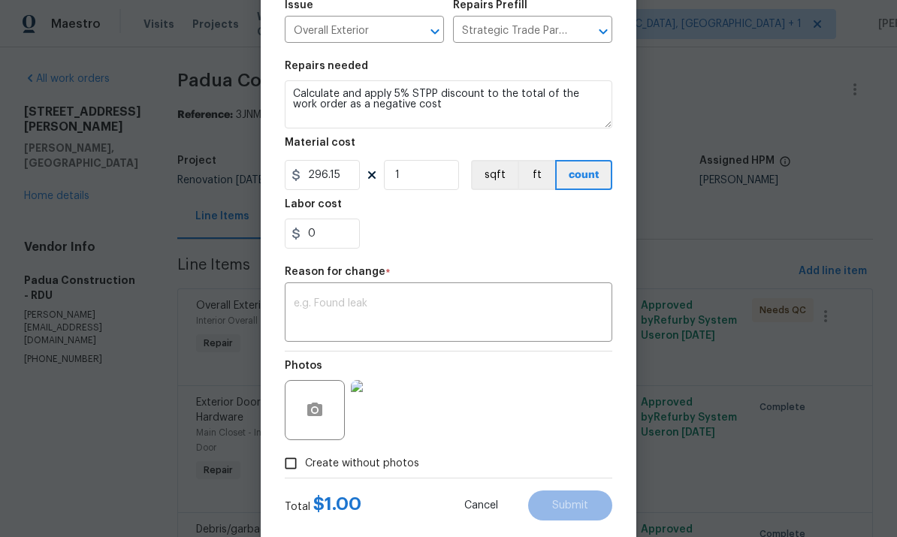
scroll to position [170, 0]
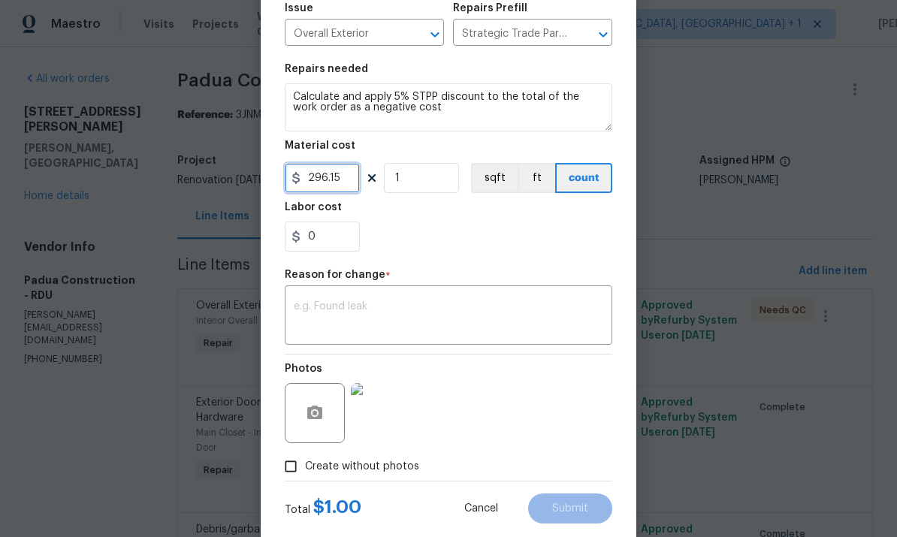
type input "296.15"
click at [344, 313] on textarea at bounding box center [449, 317] width 310 height 32
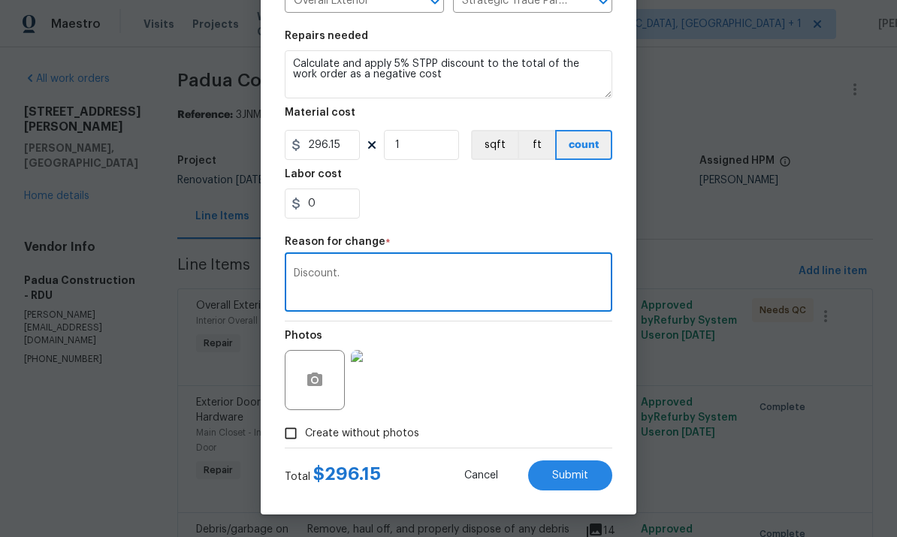
scroll to position [206, 0]
type textarea "Discount."
click at [310, 144] on input "296.15" at bounding box center [322, 145] width 75 height 30
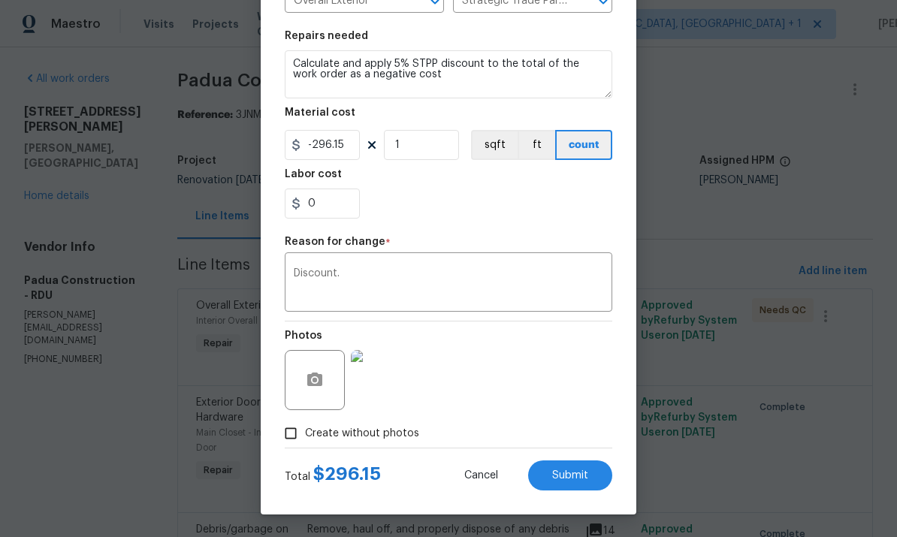
click at [508, 411] on div "Photos" at bounding box center [449, 371] width 328 height 98
click at [570, 486] on button "Submit" at bounding box center [570, 476] width 84 height 30
type input "1"
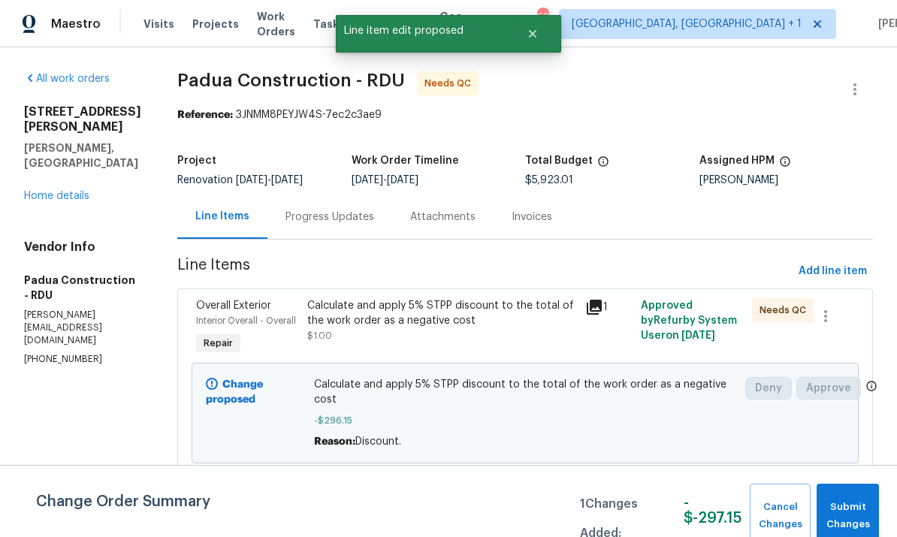
scroll to position [0, 0]
click at [848, 510] on span "Submit Changes" at bounding box center [848, 516] width 47 height 35
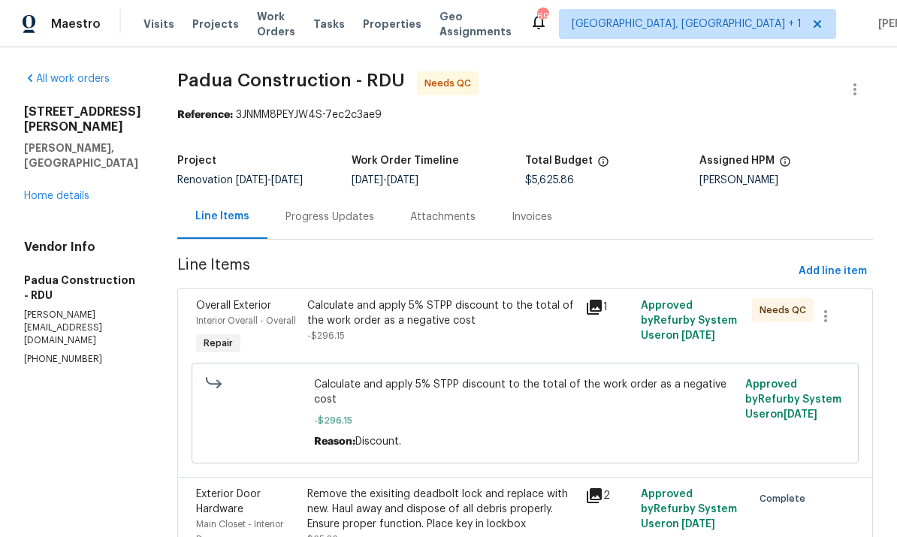
click at [389, 328] on div "Calculate and apply 5% STPP discount to the total of the work order as a negati…" at bounding box center [441, 313] width 269 height 30
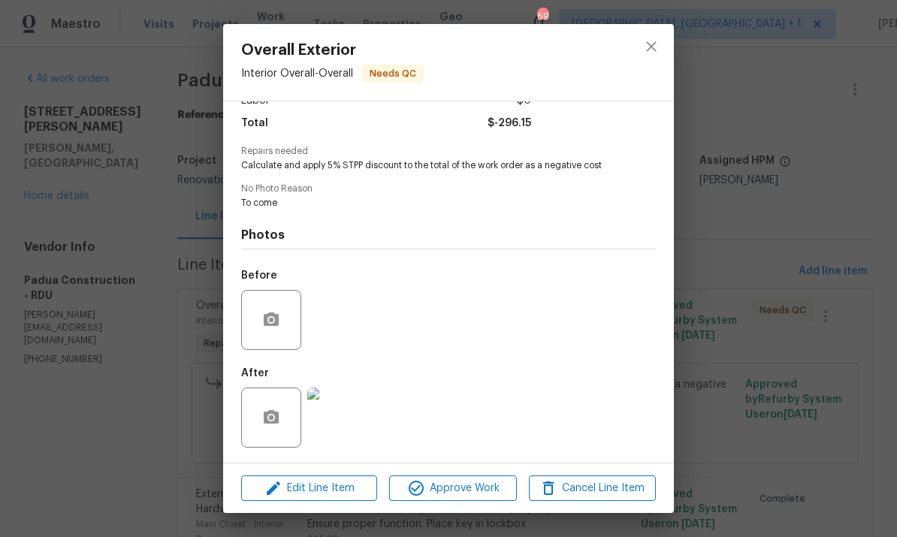
scroll to position [121, 0]
click at [468, 492] on span "Approve Work" at bounding box center [453, 489] width 118 height 19
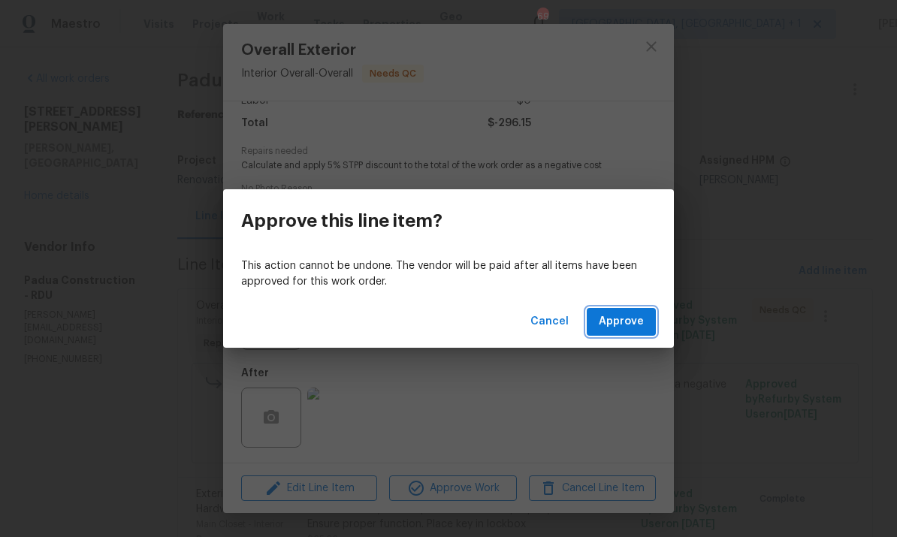
click at [626, 319] on span "Approve" at bounding box center [621, 322] width 45 height 19
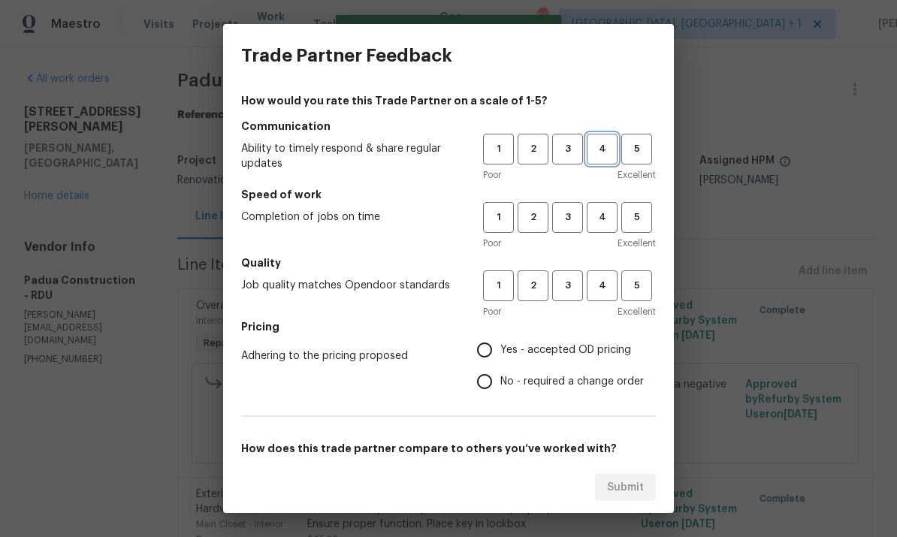
click at [613, 151] on span "4" at bounding box center [603, 149] width 28 height 17
click at [576, 218] on span "3" at bounding box center [568, 217] width 28 height 17
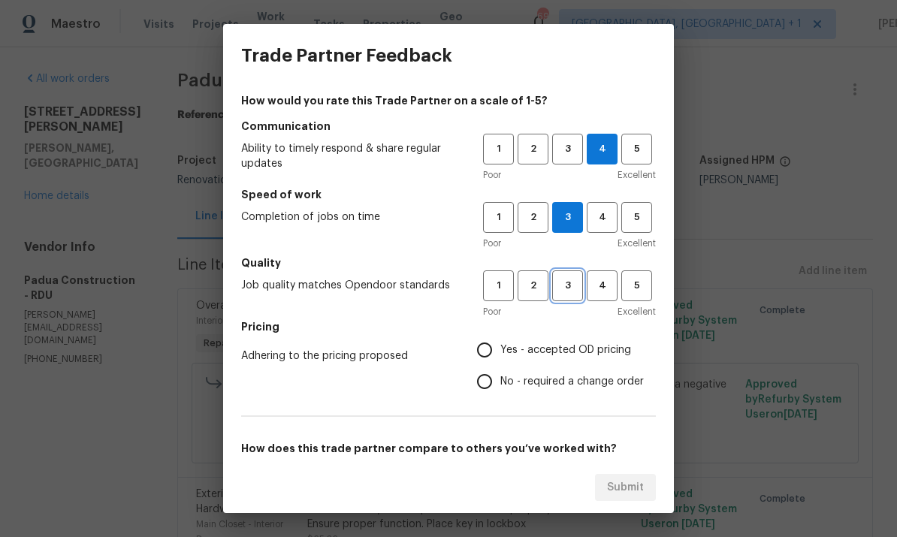
click at [570, 294] on span "3" at bounding box center [568, 285] width 28 height 17
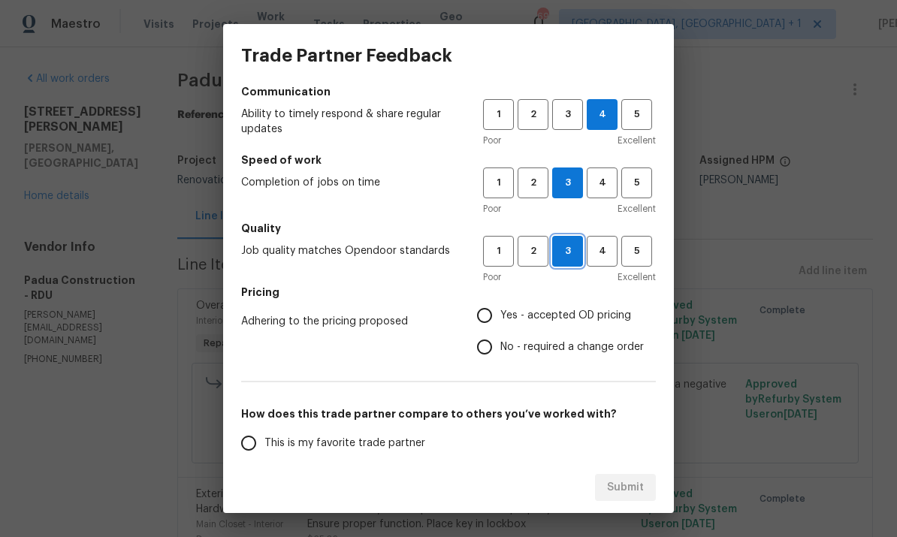
scroll to position [36, 0]
click at [495, 316] on input "Yes - accepted OD pricing" at bounding box center [485, 314] width 32 height 32
radio input "true"
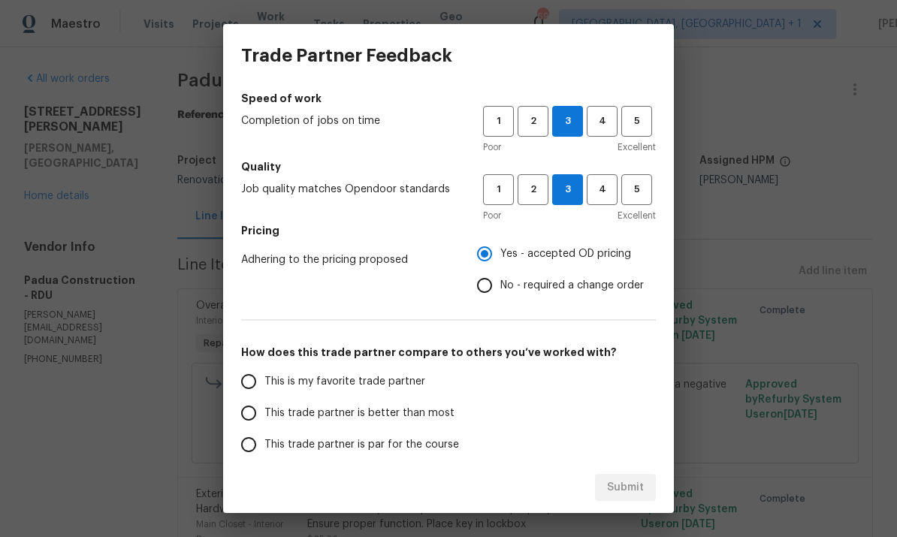
scroll to position [97, 0]
click at [487, 291] on input "No - required a change order" at bounding box center [485, 285] width 32 height 32
radio input "true"
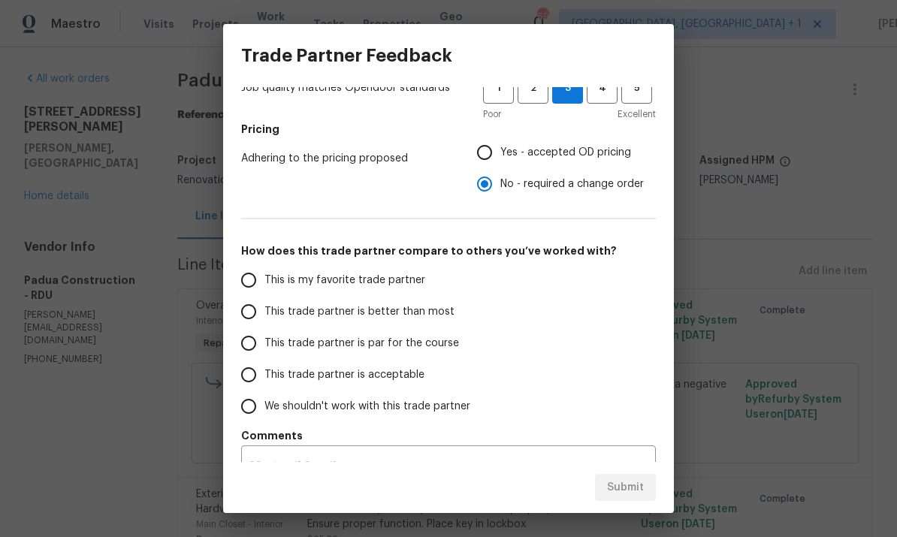
scroll to position [206, 0]
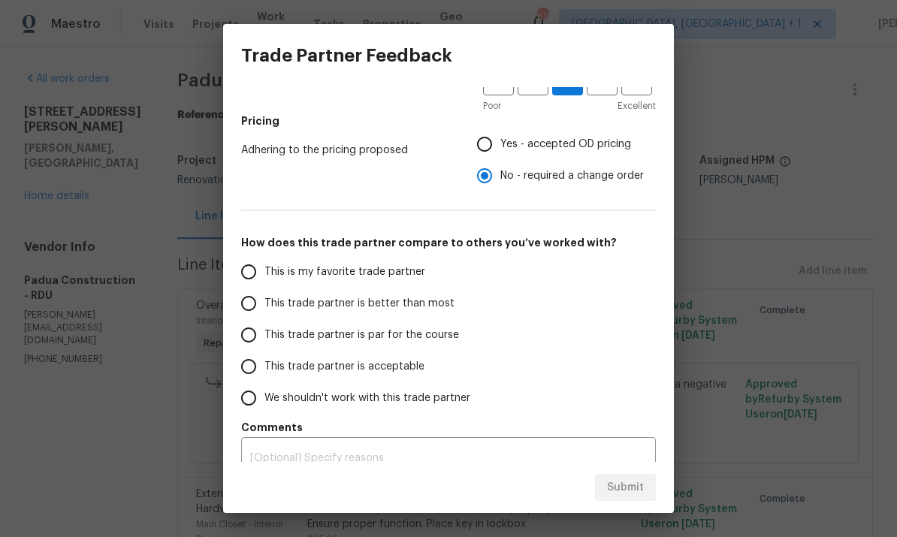
click at [247, 345] on input "This trade partner is par for the course" at bounding box center [249, 335] width 32 height 32
click at [631, 495] on span "Submit" at bounding box center [625, 488] width 37 height 19
radio input "true"
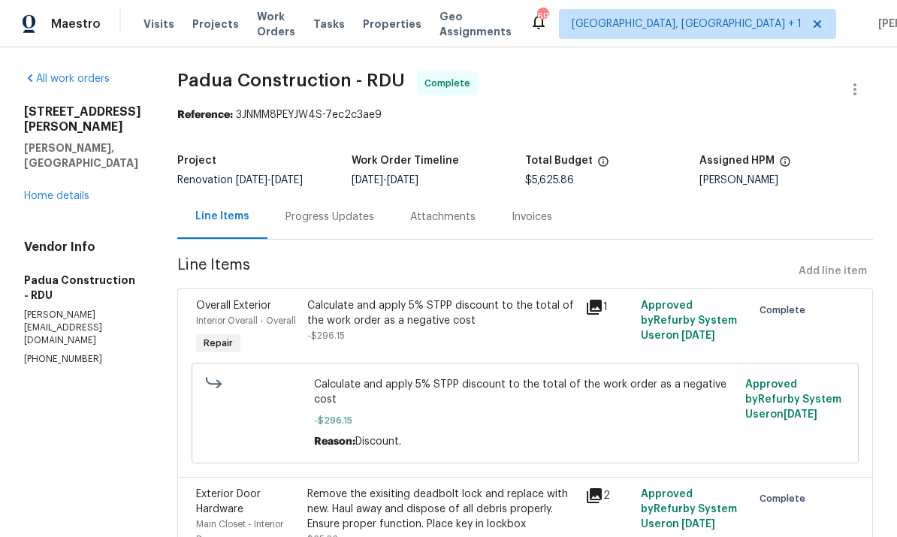
click at [62, 201] on link "Home details" at bounding box center [56, 196] width 65 height 11
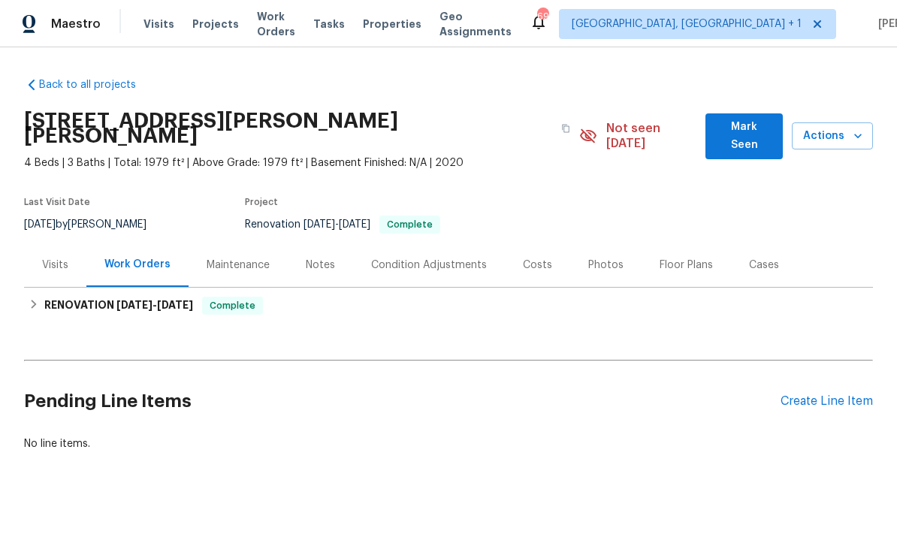
click at [327, 258] on div "Notes" at bounding box center [320, 265] width 29 height 15
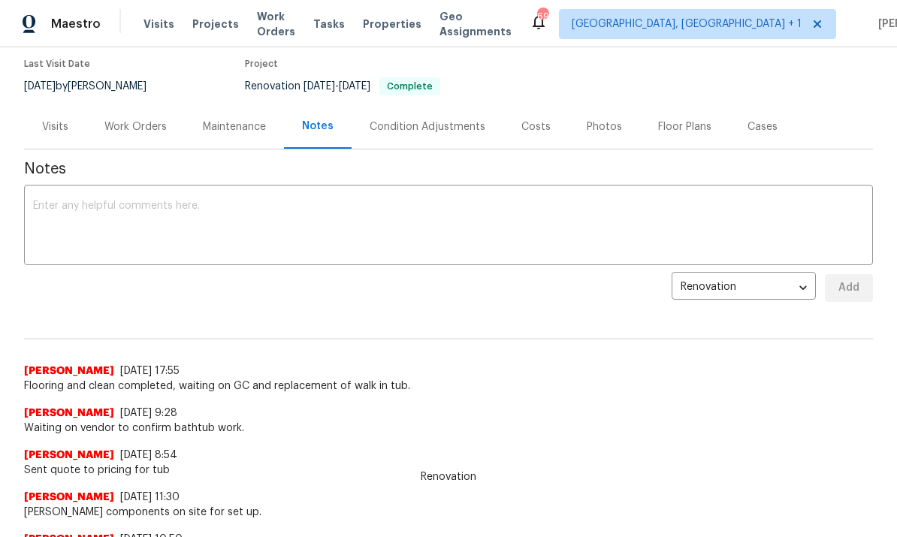
scroll to position [141, 0]
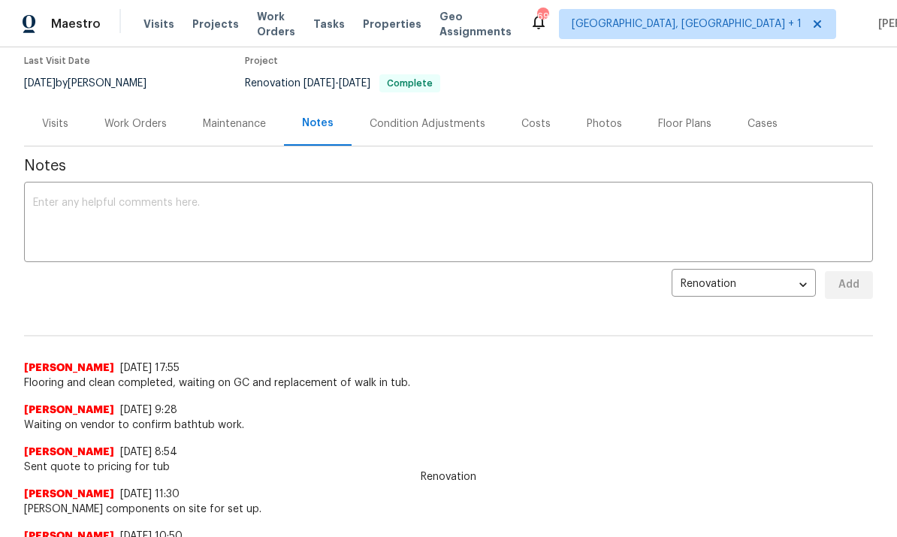
click at [101, 198] on textarea at bounding box center [448, 224] width 831 height 53
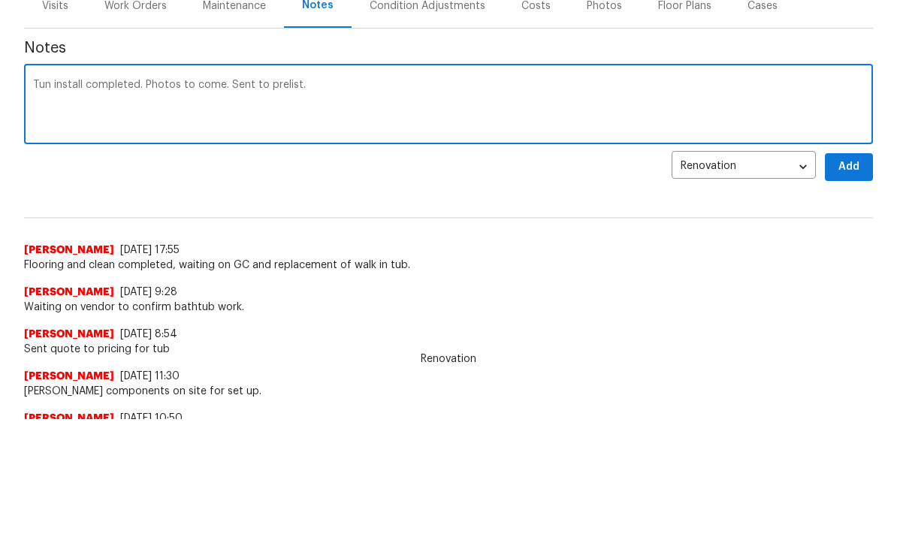
type textarea "Tun install completed. Photos to come. Sent to prelist."
click at [846, 276] on span "Add" at bounding box center [849, 285] width 24 height 19
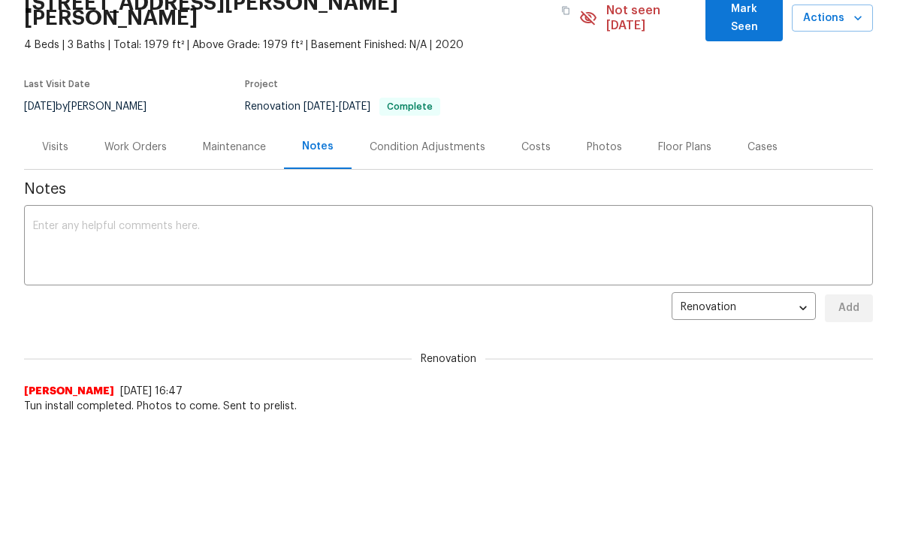
scroll to position [0, 0]
click at [135, 140] on div "Work Orders" at bounding box center [135, 147] width 62 height 15
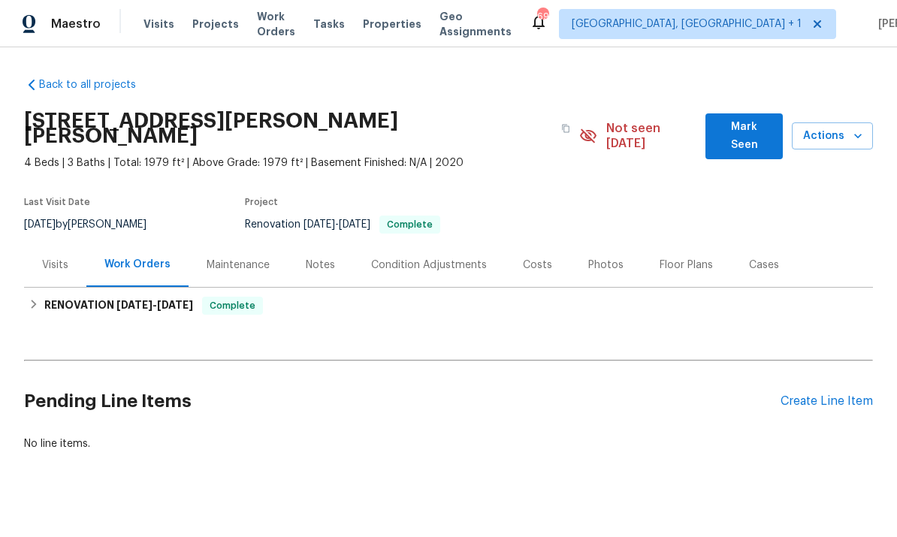
scroll to position [1, 0]
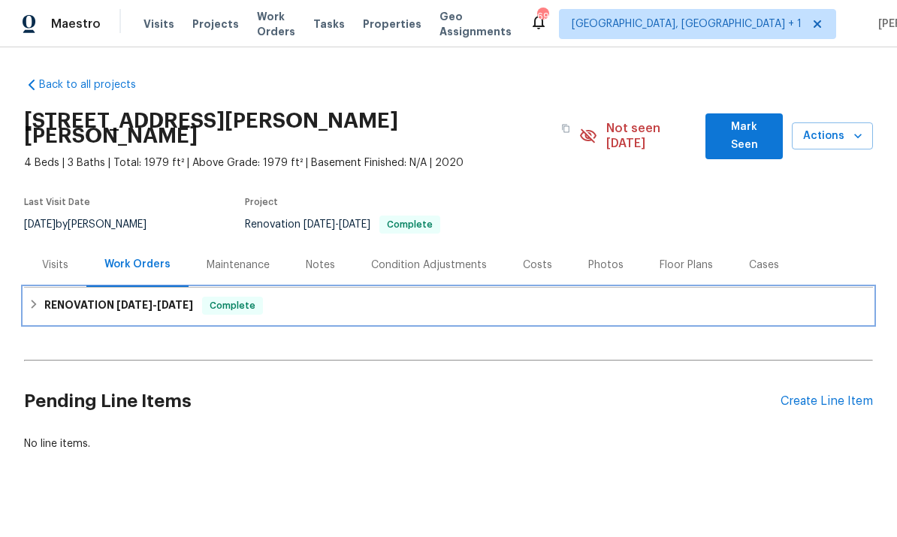
click at [139, 300] on span "9/10/25" at bounding box center [134, 305] width 36 height 11
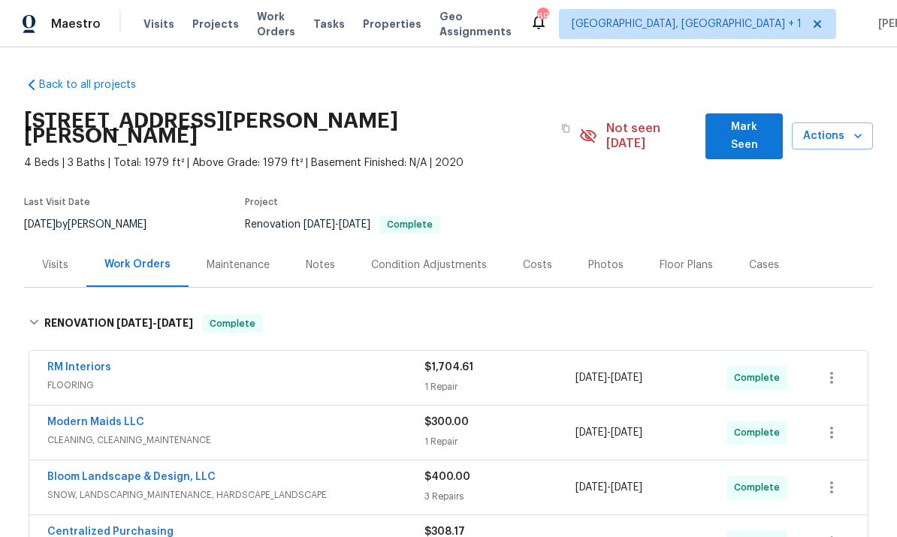
click at [536, 258] on div "Costs" at bounding box center [537, 265] width 29 height 15
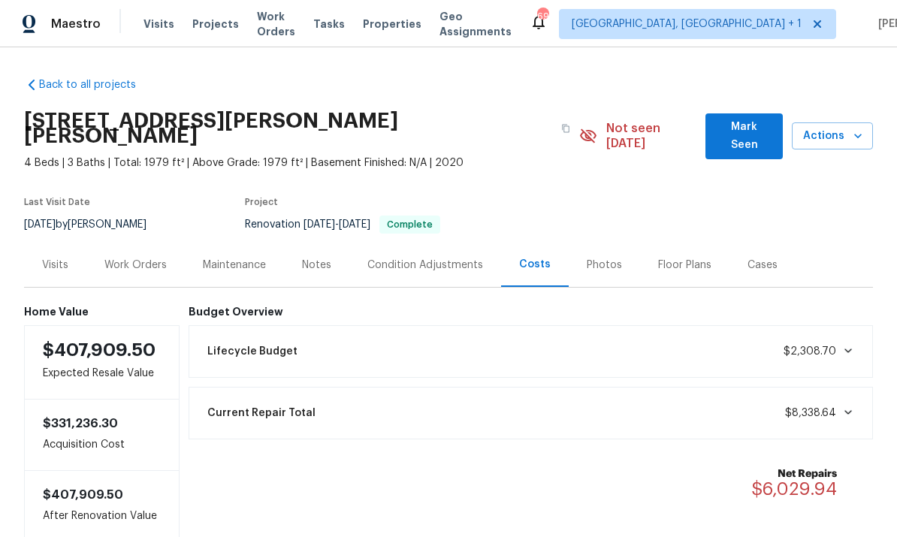
click at [129, 258] on div "Work Orders" at bounding box center [135, 265] width 62 height 15
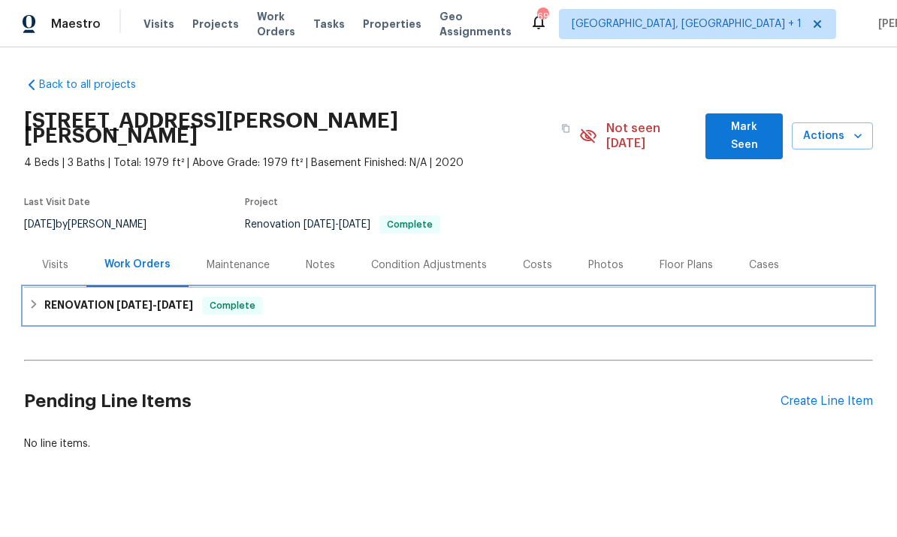
click at [116, 300] on span "9/10/25" at bounding box center [134, 305] width 36 height 11
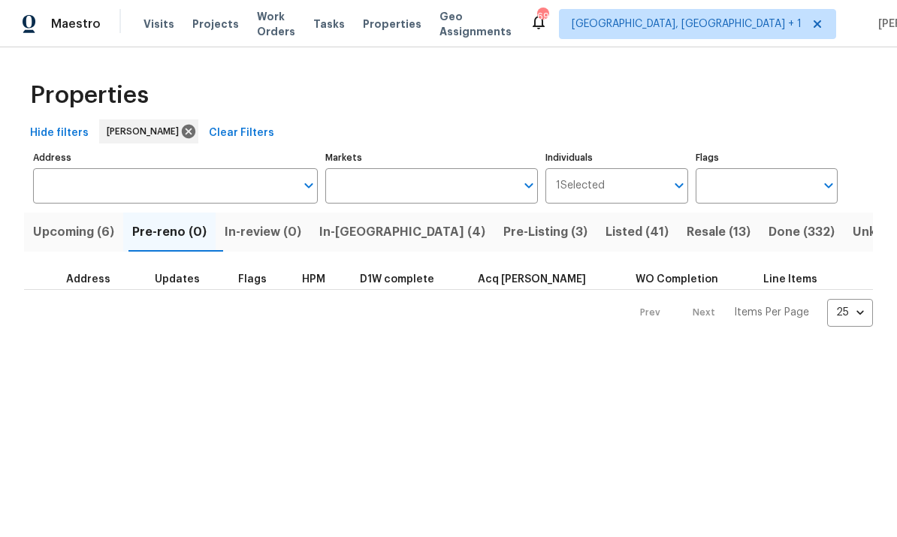
click at [504, 226] on span "Pre-Listing (3)" at bounding box center [546, 232] width 84 height 21
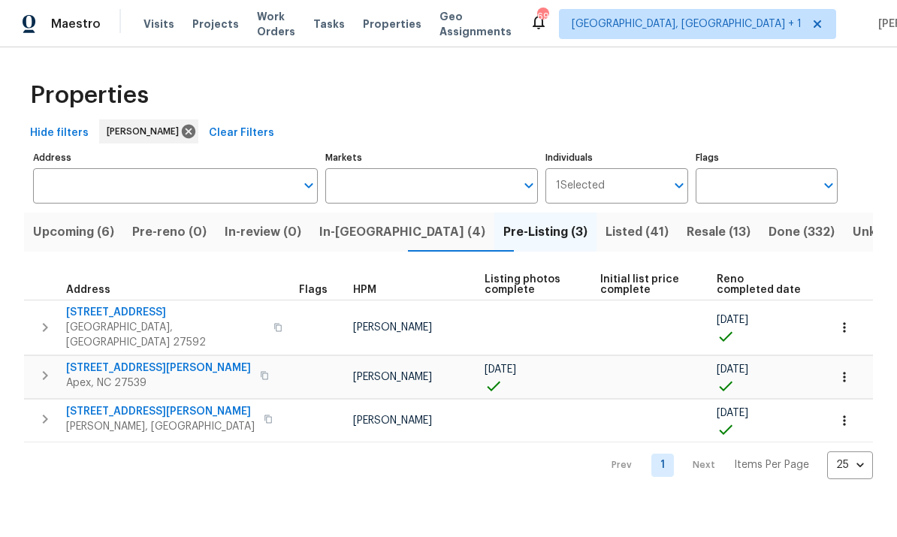
click at [359, 244] on button "In-[GEOGRAPHIC_DATA] (4)" at bounding box center [402, 232] width 184 height 39
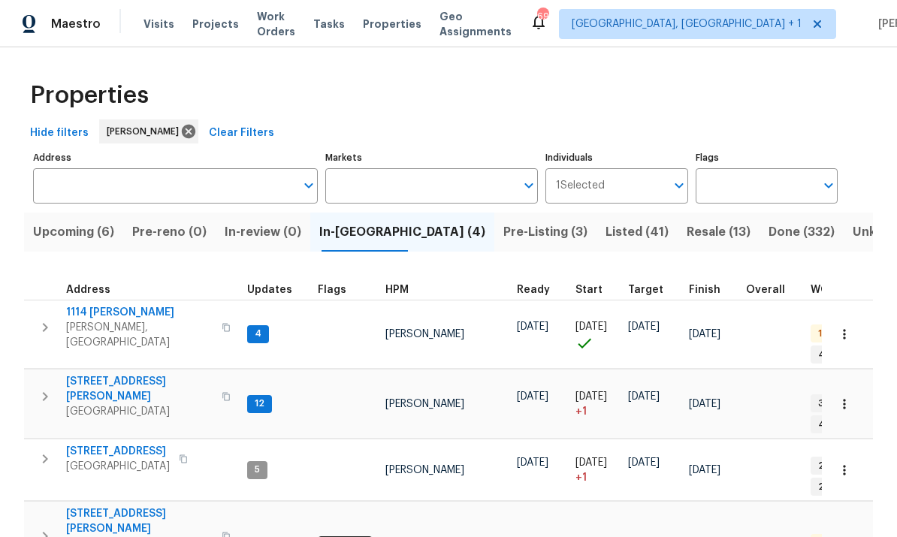
click at [69, 235] on span "Upcoming (6)" at bounding box center [73, 232] width 81 height 21
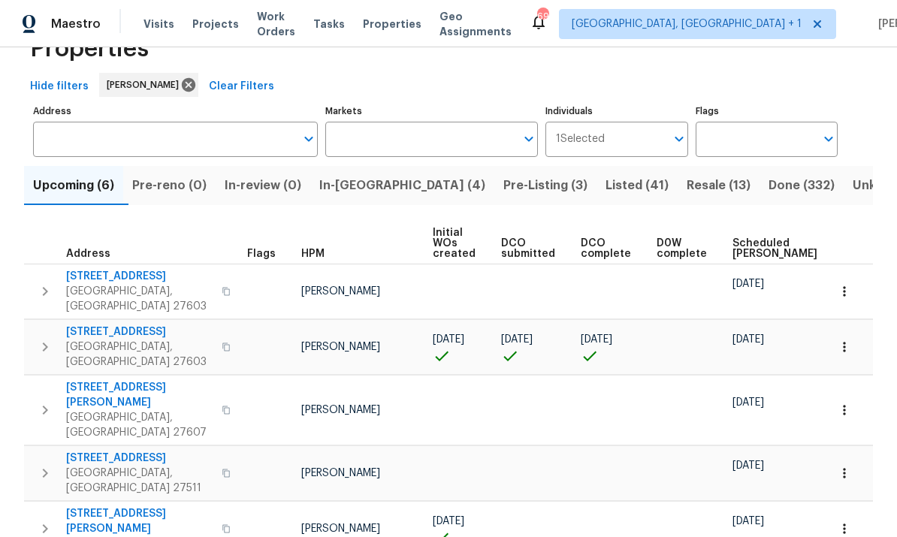
scroll to position [38, 0]
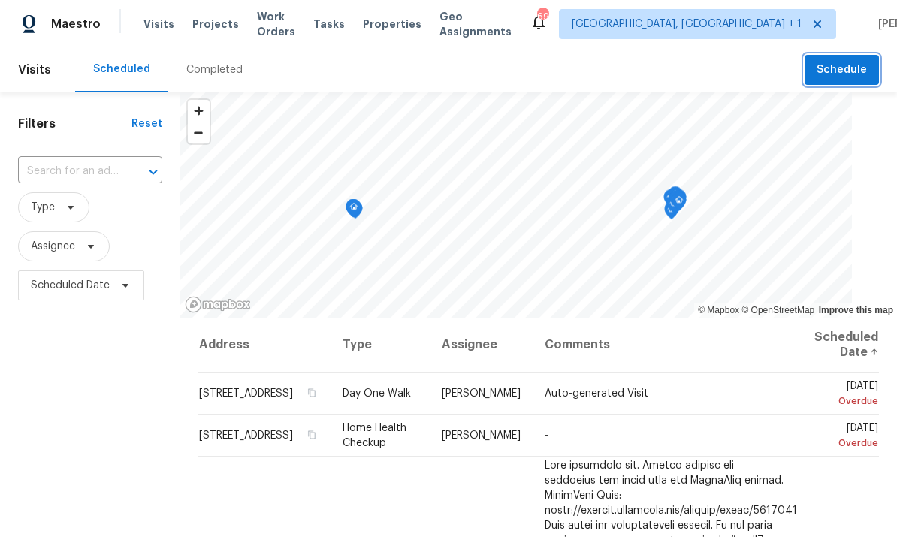
click at [856, 68] on span "Schedule" at bounding box center [842, 70] width 50 height 19
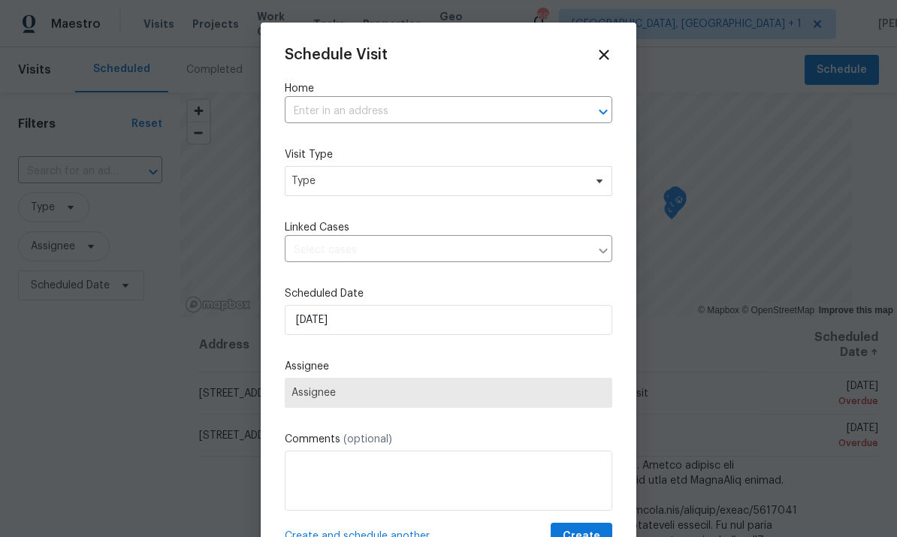
click at [347, 114] on input "text" at bounding box center [428, 111] width 286 height 23
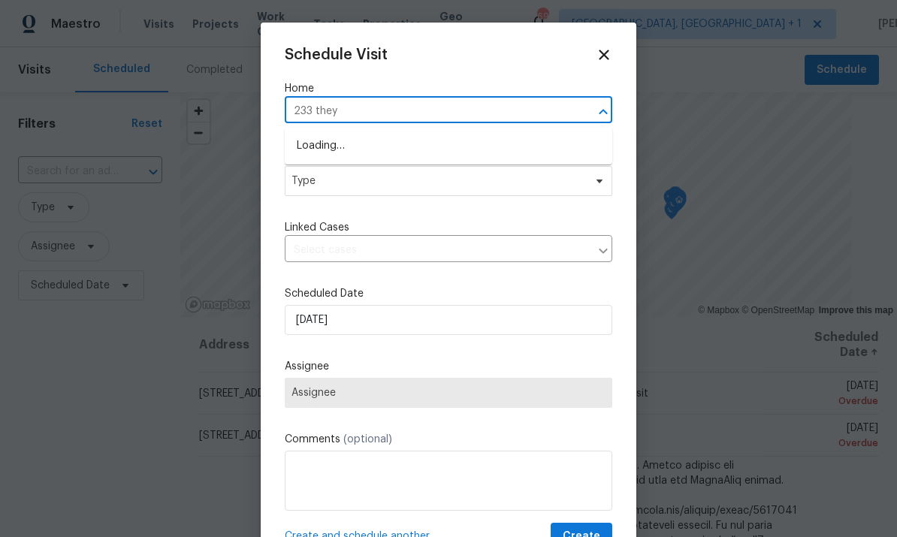
type input "233 theys"
click at [464, 147] on li "233 Theys Mill Way, Fuquay Varina, NC 27526" at bounding box center [449, 146] width 328 height 25
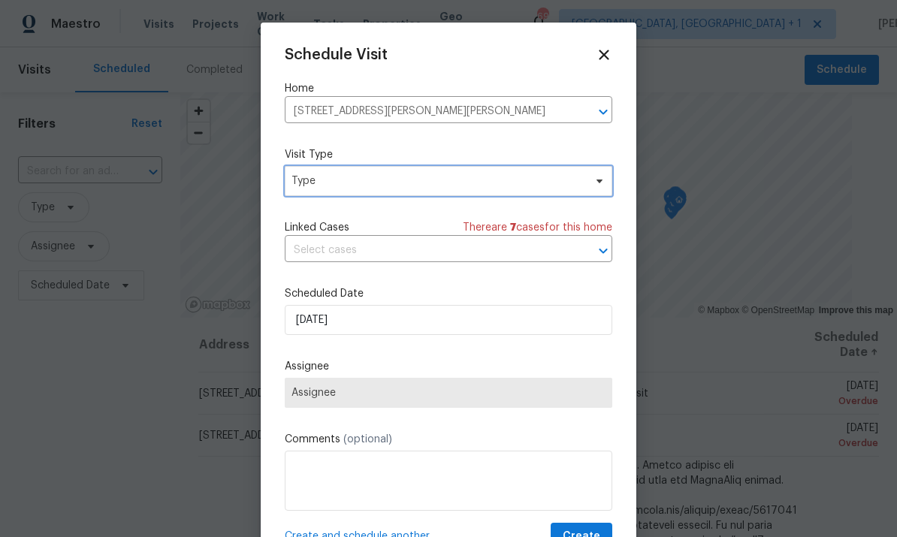
click at [590, 189] on span "Type" at bounding box center [449, 181] width 328 height 30
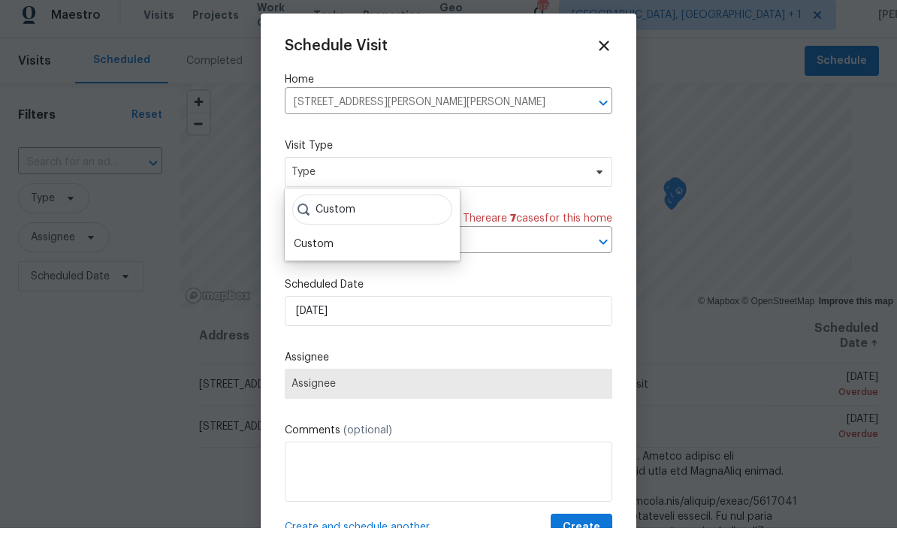
scroll to position [9, 0]
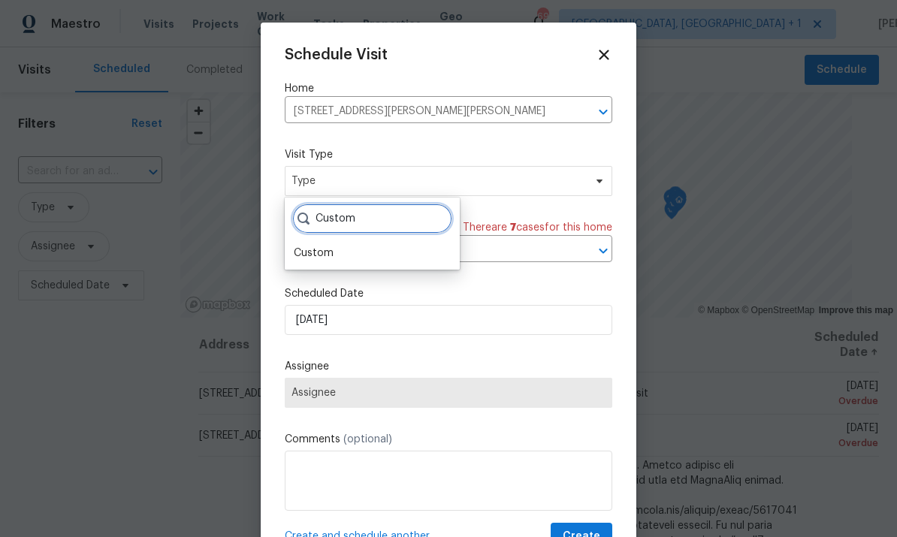
type input "Custom"
click at [321, 248] on div "Custom" at bounding box center [314, 253] width 40 height 15
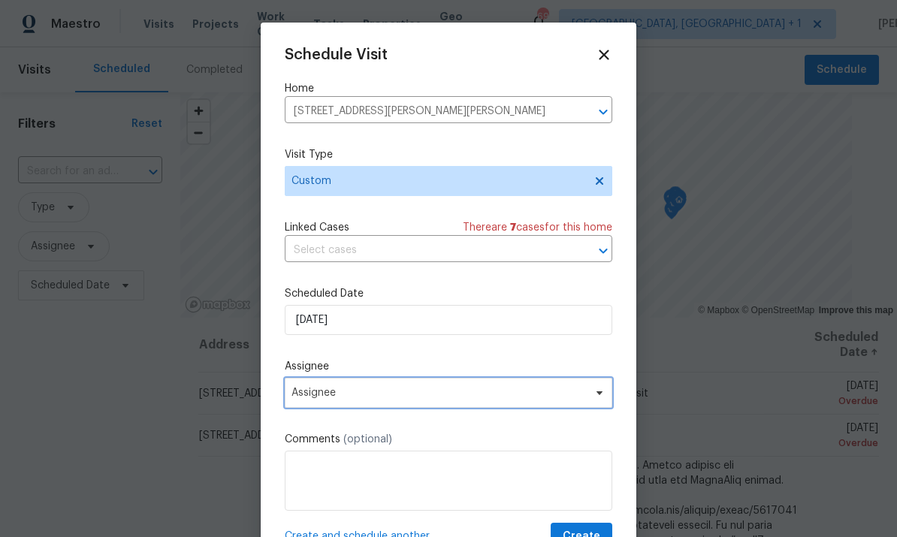
click at [592, 399] on span at bounding box center [597, 393] width 17 height 12
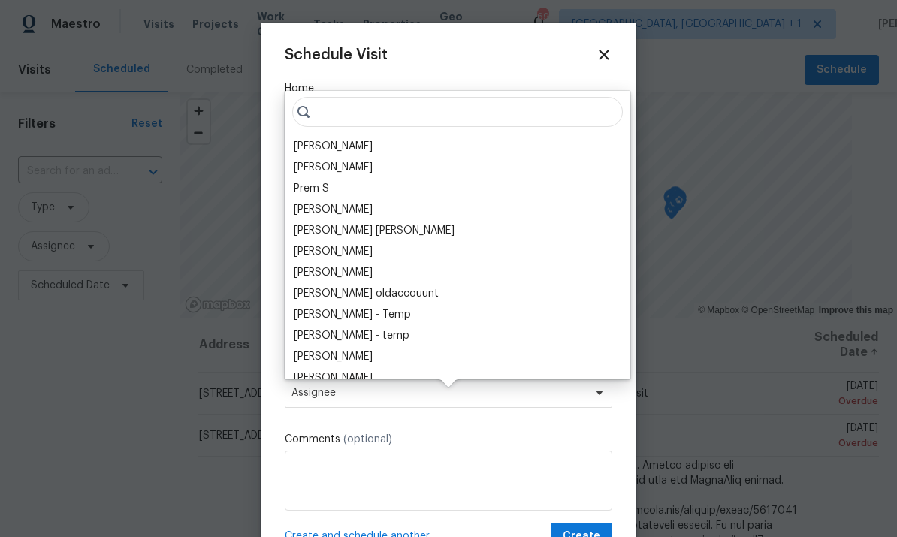
click at [348, 139] on div "[PERSON_NAME]" at bounding box center [333, 146] width 79 height 15
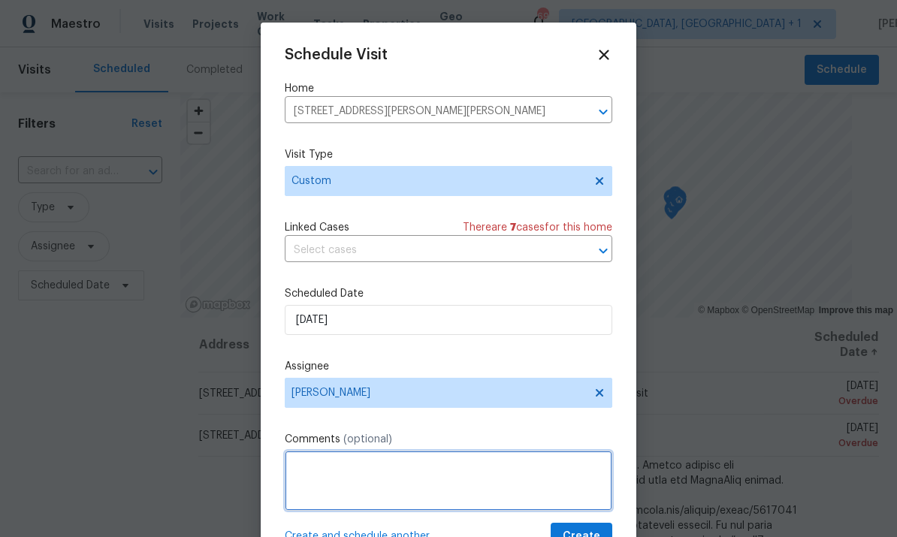
click at [371, 470] on textarea at bounding box center [449, 481] width 328 height 60
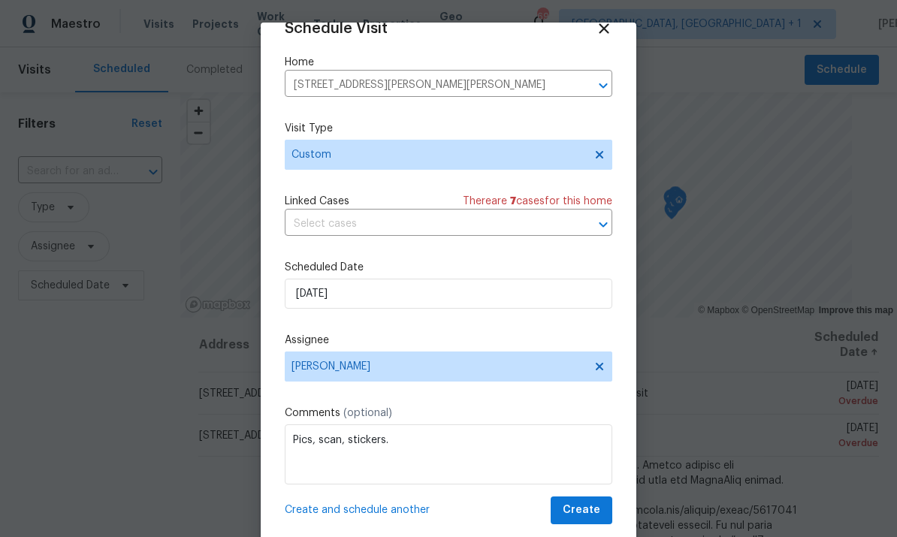
scroll to position [29, 0]
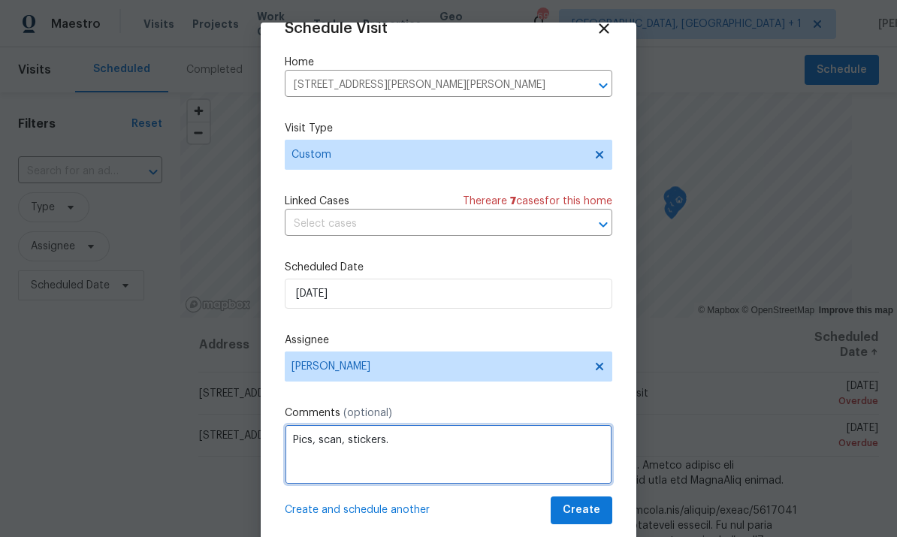
type textarea "Pics, scan, stickers."
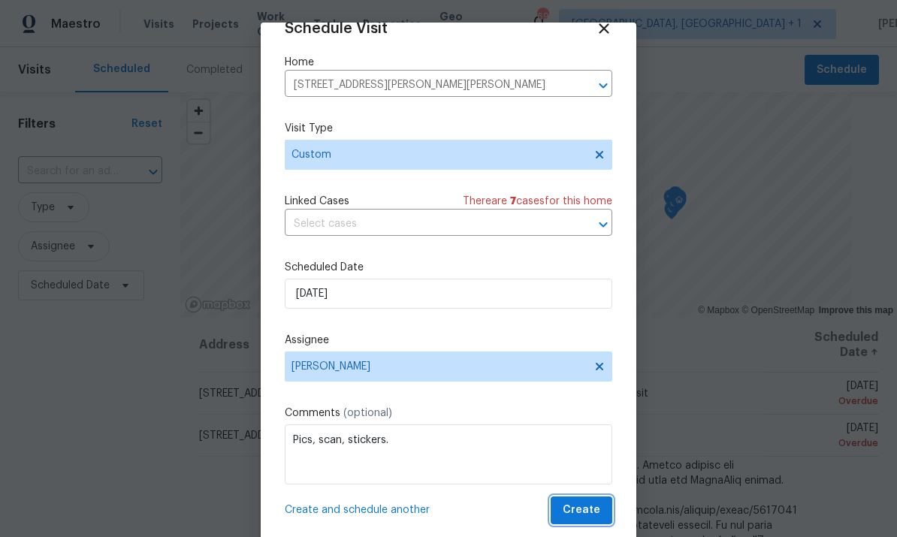
click at [589, 516] on span "Create" at bounding box center [582, 510] width 38 height 19
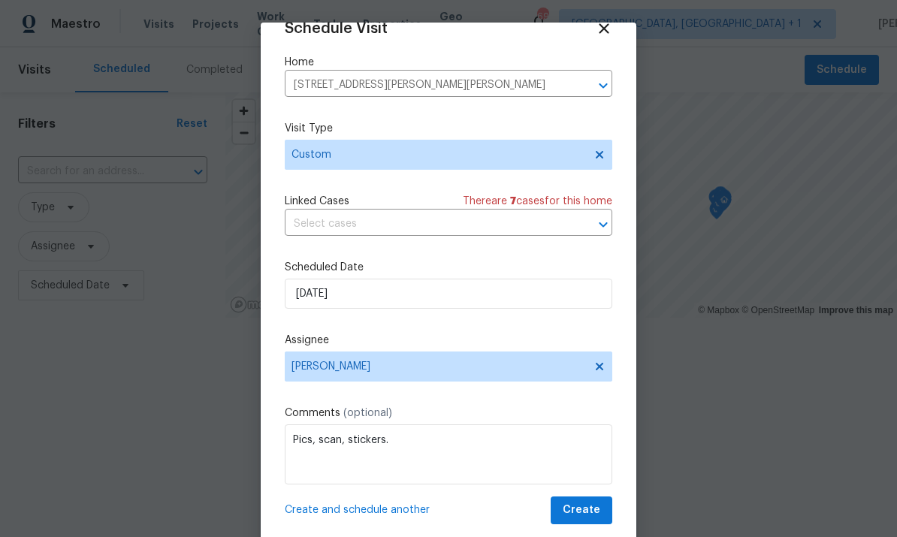
scroll to position [0, 0]
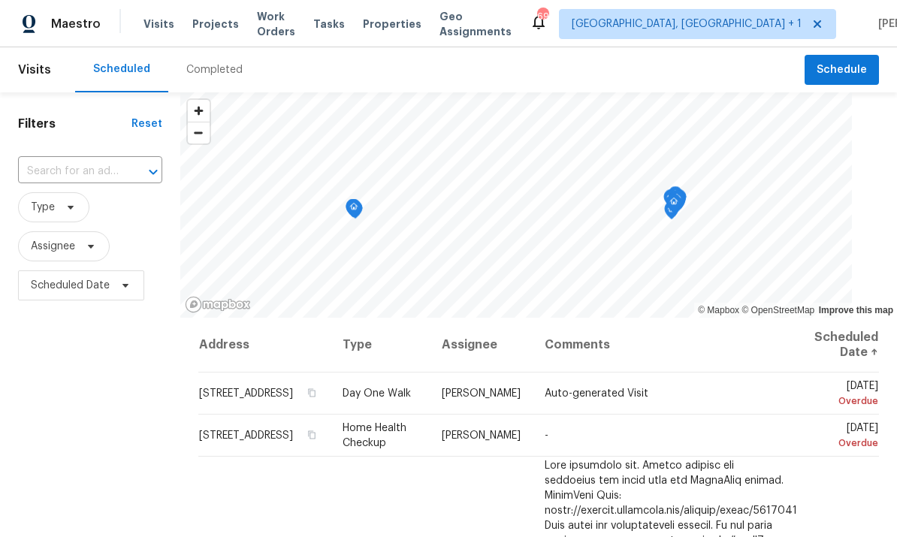
click at [96, 171] on input "text" at bounding box center [69, 171] width 102 height 23
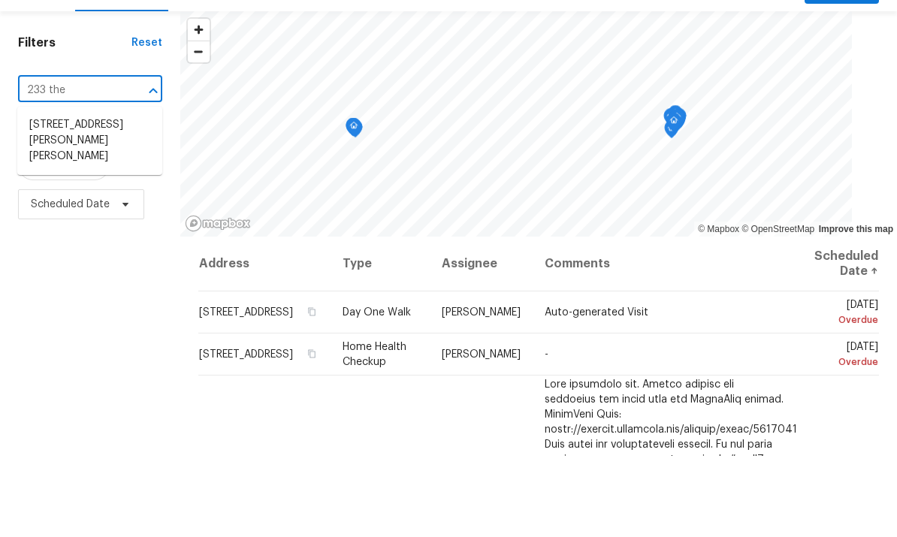
type input "233 they"
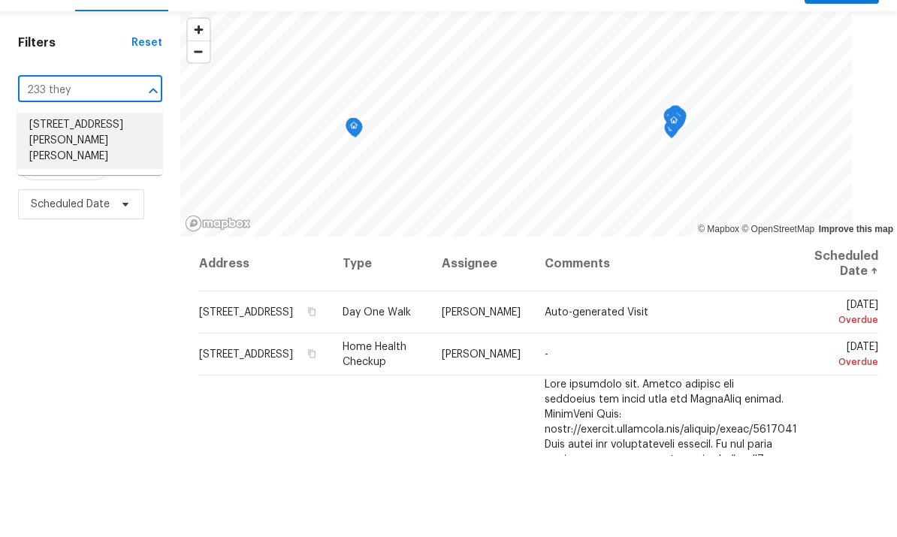
click at [113, 194] on li "233 Theys Mill Way, Fuquay Varina, NC 27526" at bounding box center [89, 222] width 145 height 56
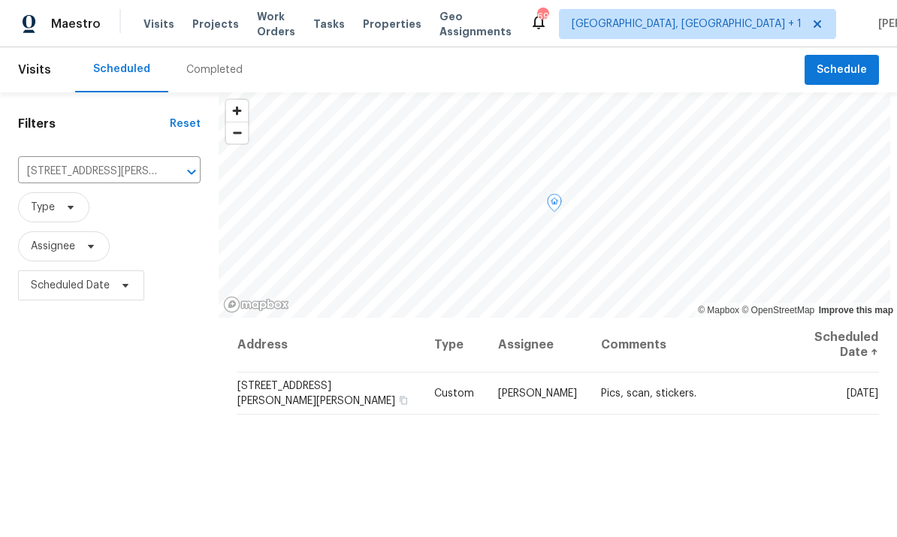
click at [0, 0] on icon at bounding box center [0, 0] width 0 height 0
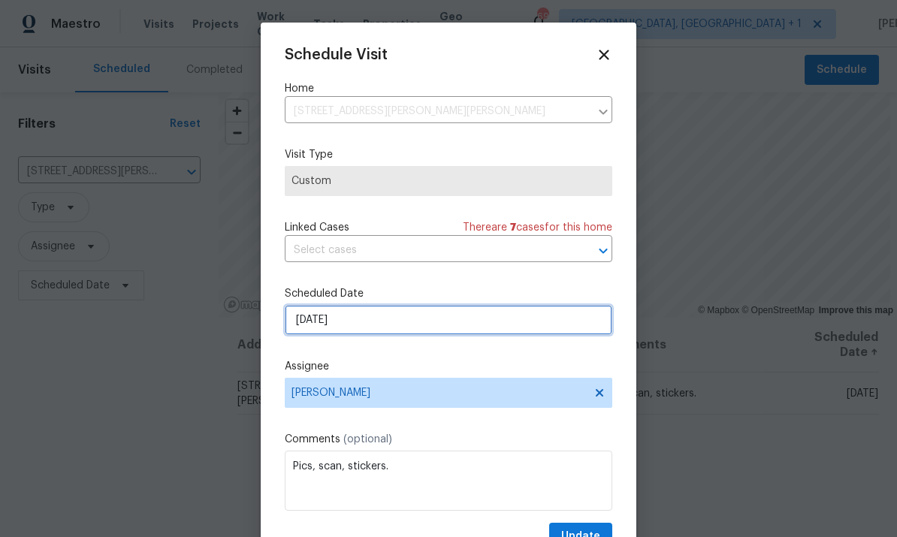
click at [580, 335] on input "[DATE]" at bounding box center [449, 320] width 328 height 30
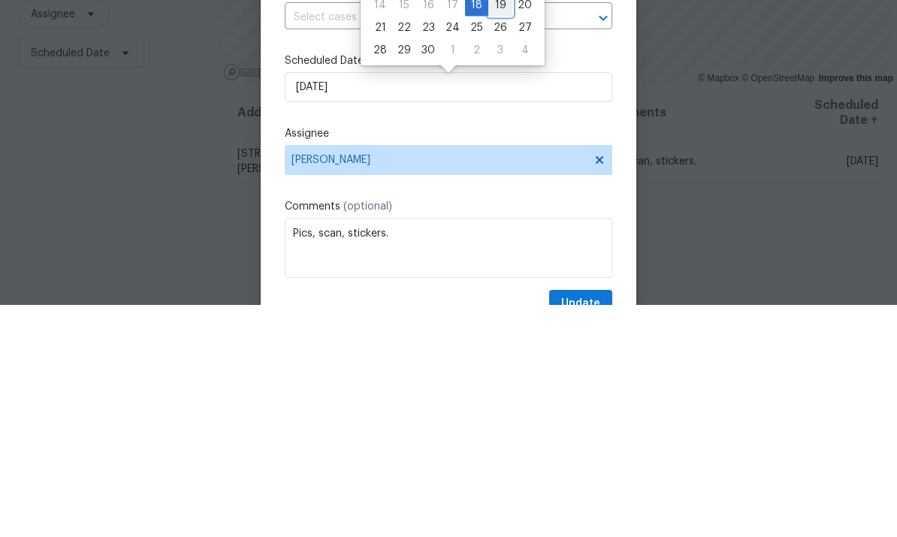
click at [489, 227] on div "19" at bounding box center [501, 237] width 24 height 21
type input "[DATE]"
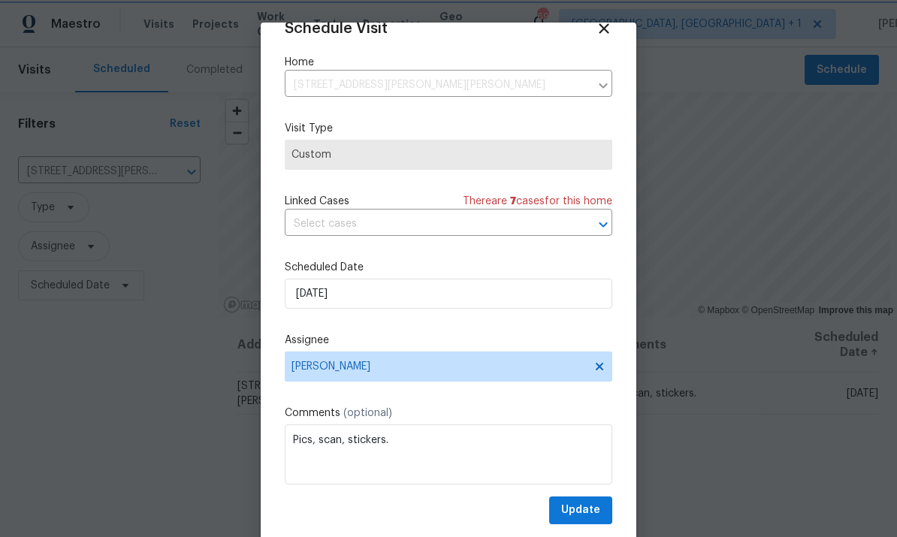
scroll to position [29, 0]
click at [595, 512] on span "Update" at bounding box center [580, 510] width 39 height 19
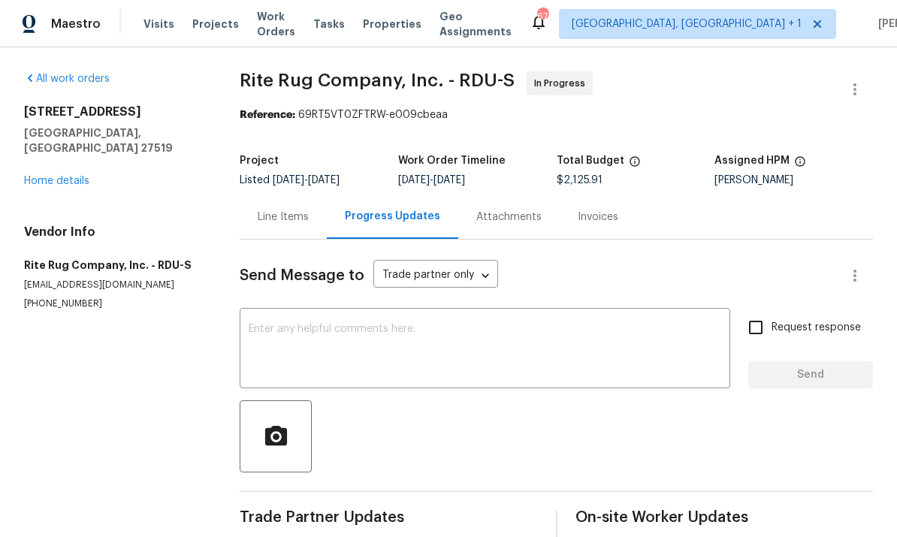
click at [66, 176] on link "Home details" at bounding box center [56, 181] width 65 height 11
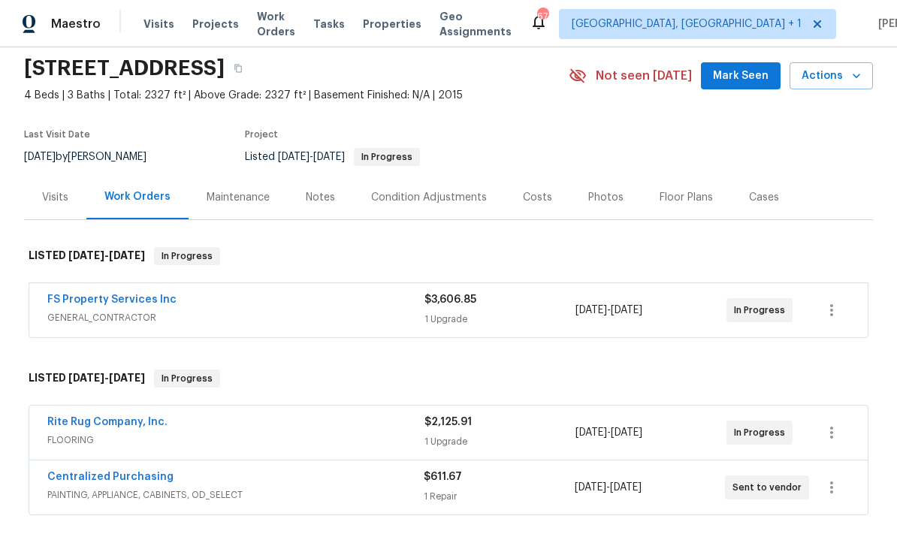
scroll to position [26, 0]
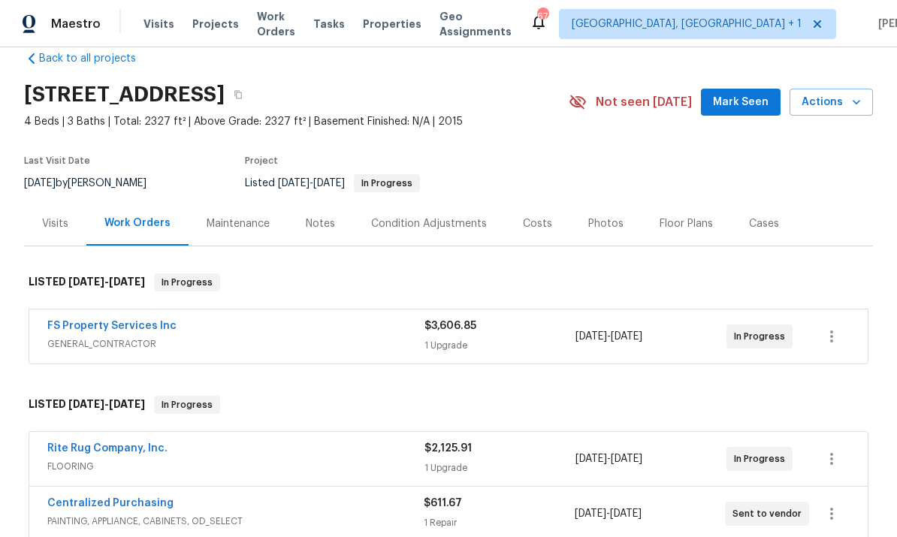
click at [748, 113] on button "Mark Seen" at bounding box center [741, 103] width 80 height 28
click at [113, 328] on link "FS Property Services Inc" at bounding box center [111, 326] width 129 height 11
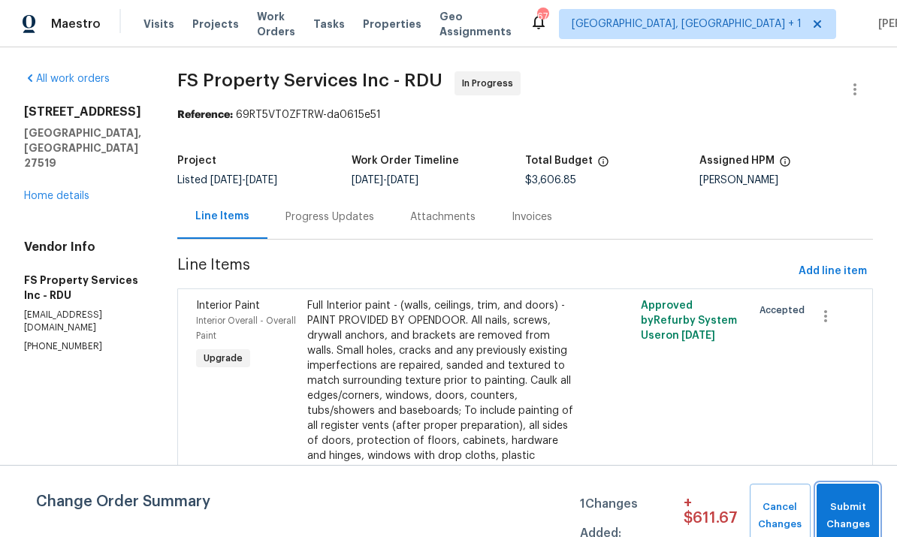
click at [853, 517] on span "Submit Changes" at bounding box center [848, 516] width 47 height 35
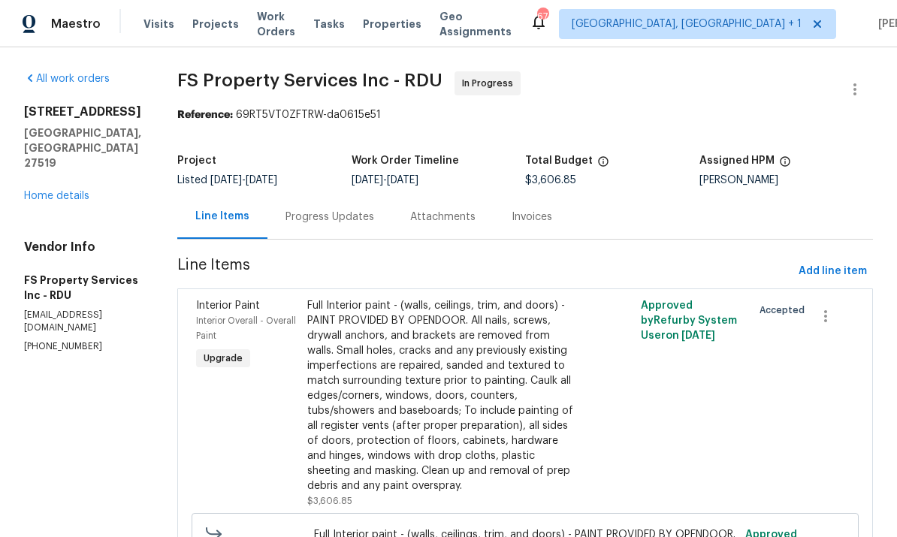
click at [343, 213] on div "Progress Updates" at bounding box center [330, 217] width 89 height 15
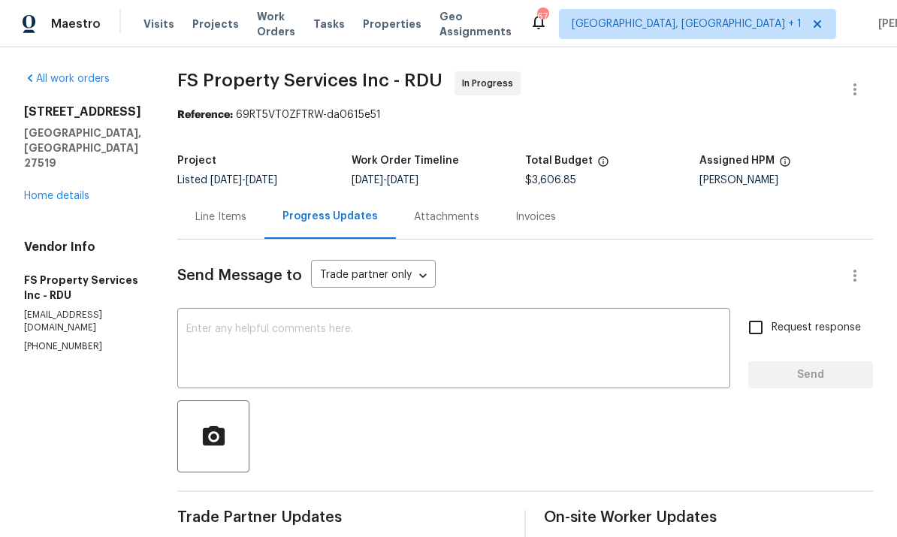
click at [75, 191] on link "Home details" at bounding box center [56, 196] width 65 height 11
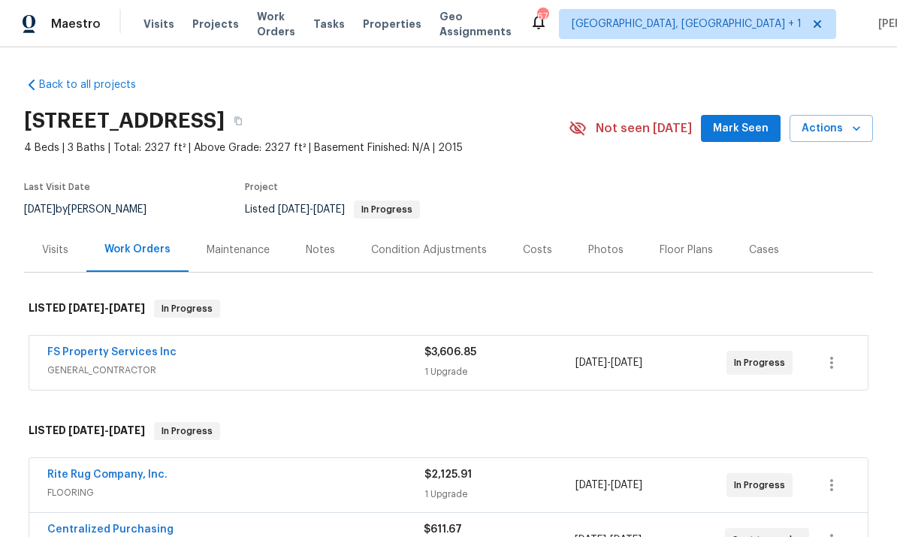
click at [752, 141] on button "Mark Seen" at bounding box center [741, 129] width 80 height 28
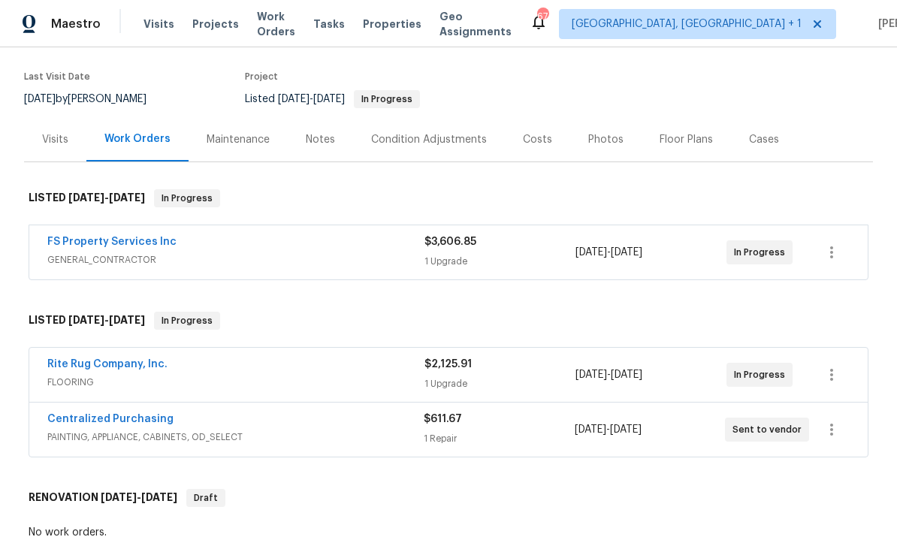
scroll to position [124, 0]
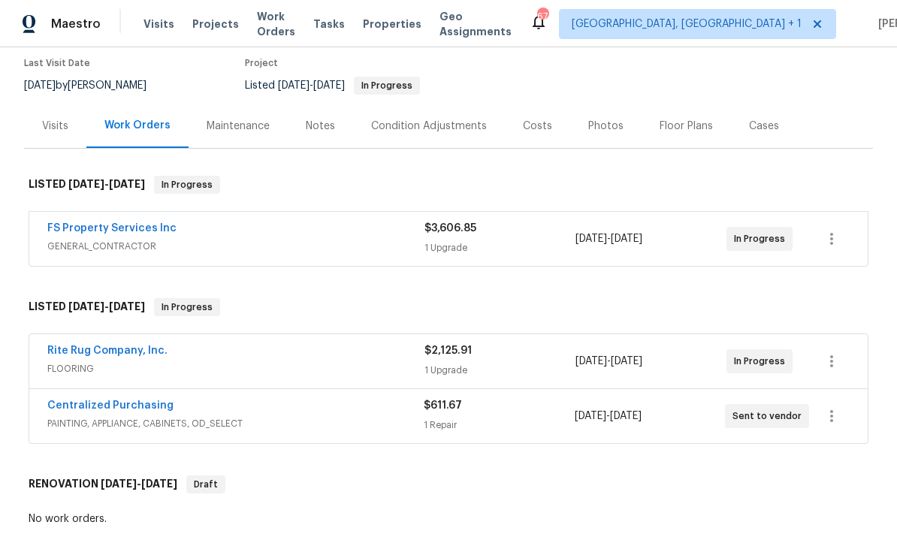
click at [138, 225] on link "FS Property Services Inc" at bounding box center [111, 228] width 129 height 11
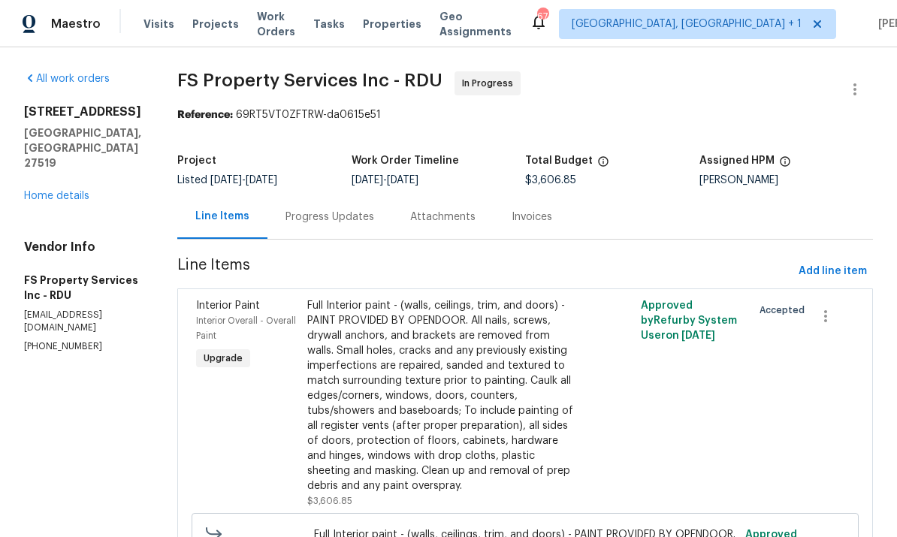
click at [374, 210] on div "Progress Updates" at bounding box center [330, 217] width 89 height 15
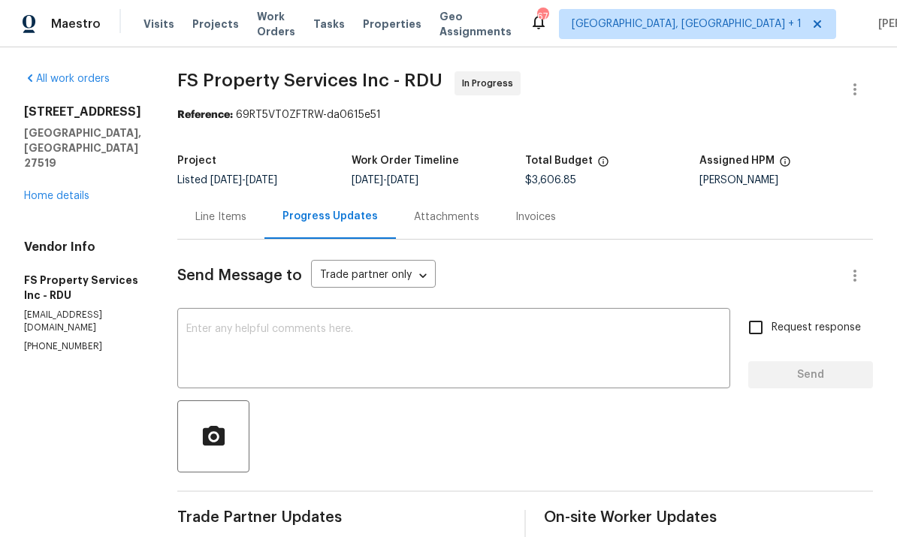
click at [353, 342] on textarea at bounding box center [453, 350] width 535 height 53
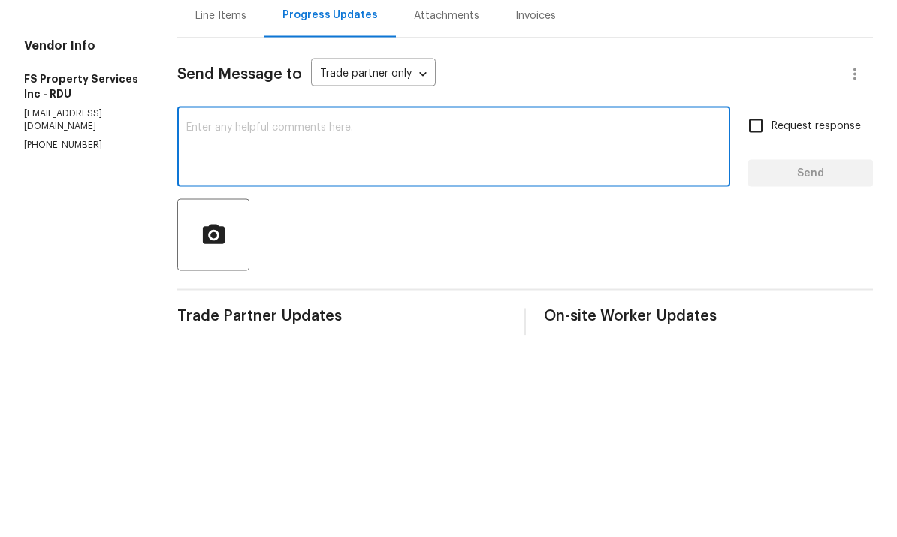
scroll to position [56, 0]
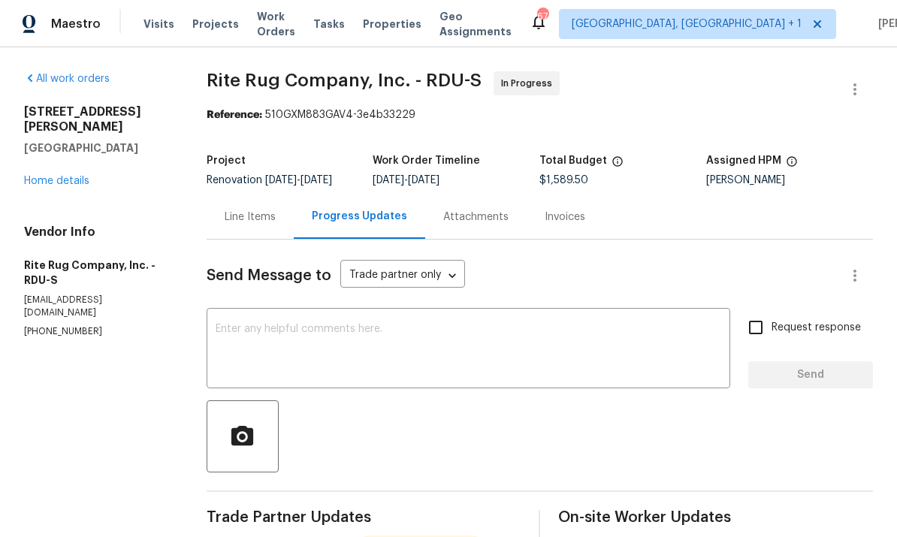
click at [58, 176] on link "Home details" at bounding box center [56, 181] width 65 height 11
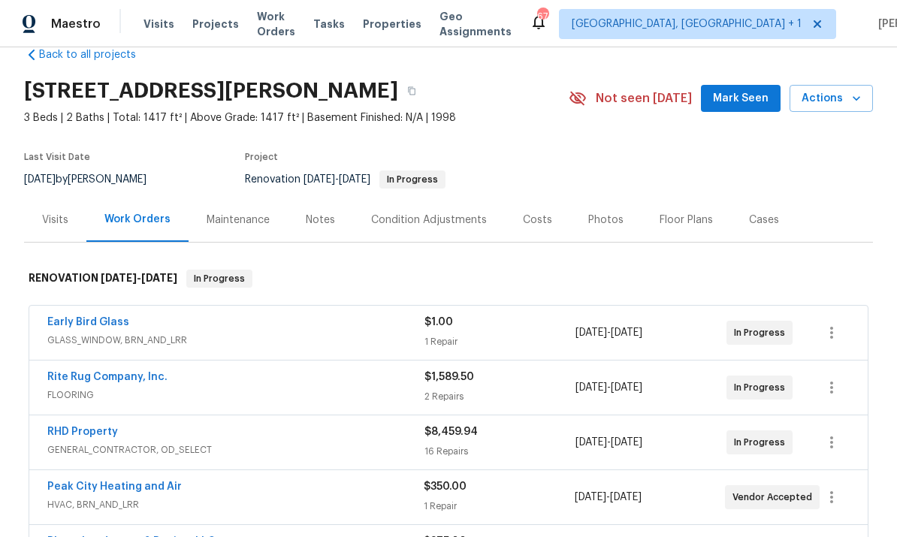
scroll to position [16, 0]
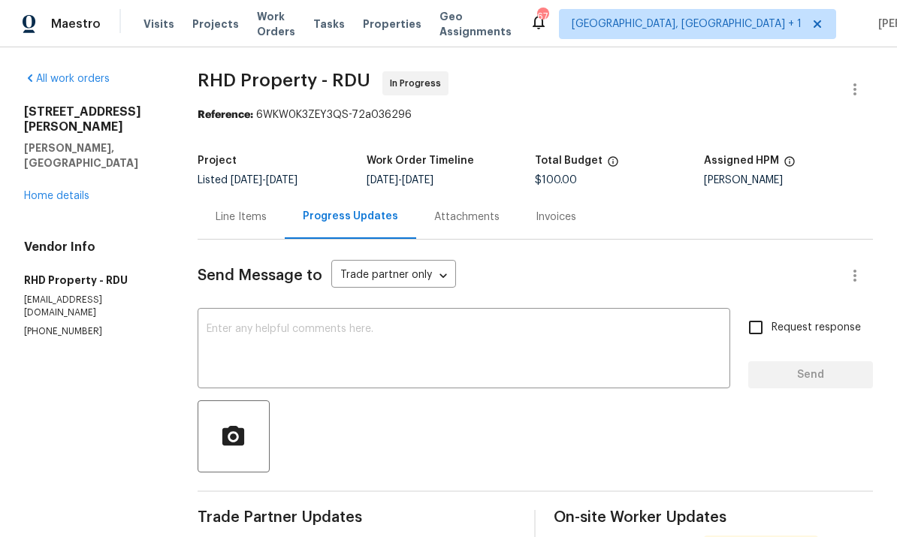
click at [70, 191] on link "Home details" at bounding box center [56, 196] width 65 height 11
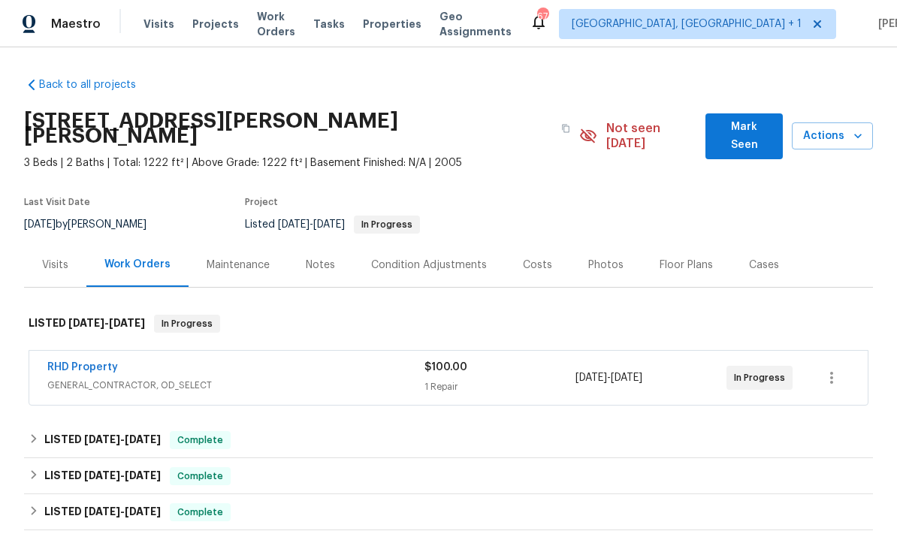
click at [308, 258] on div "Notes" at bounding box center [320, 265] width 29 height 15
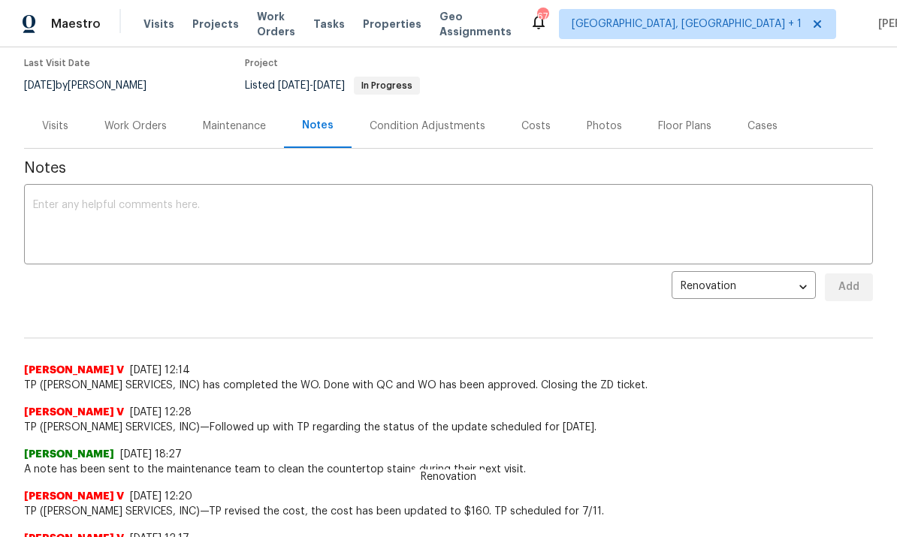
scroll to position [138, 0]
click at [141, 120] on div "Work Orders" at bounding box center [135, 127] width 62 height 15
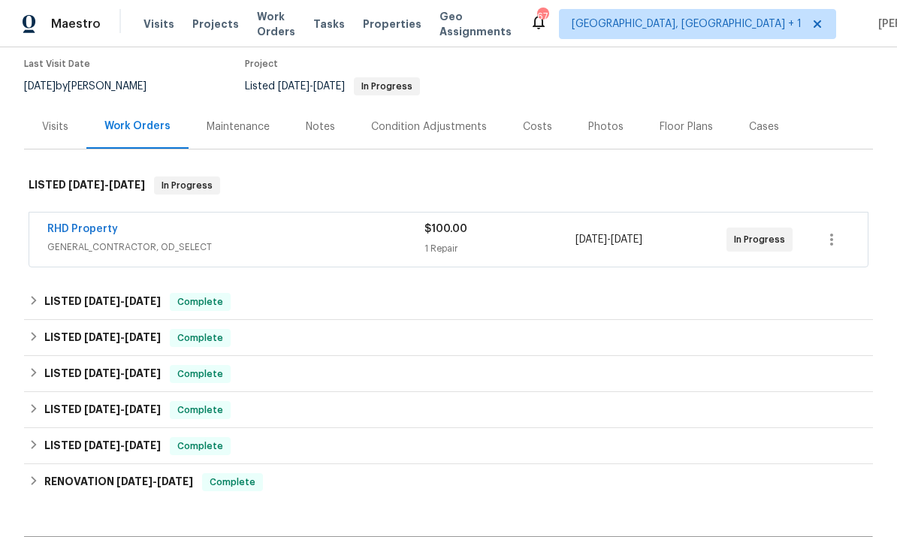
click at [89, 224] on link "RHD Property" at bounding box center [82, 229] width 71 height 11
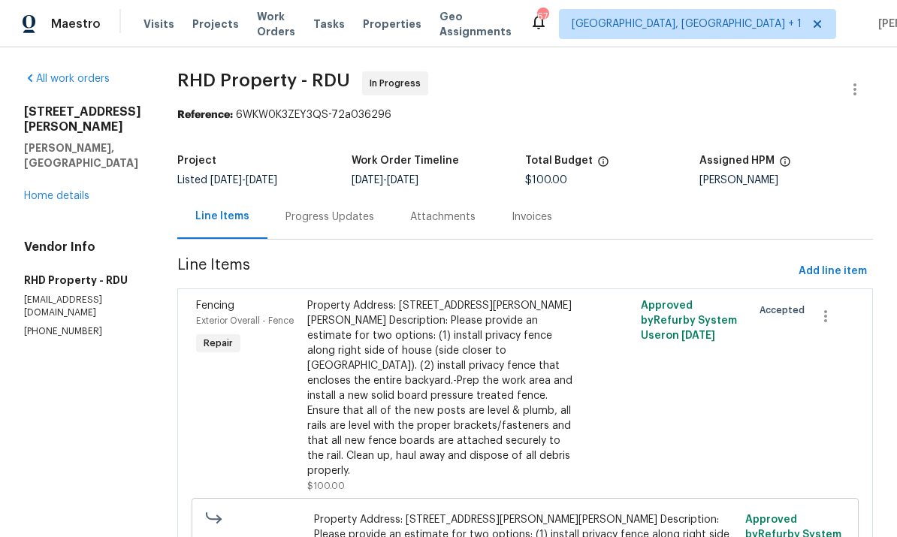
click at [360, 215] on div "Progress Updates" at bounding box center [330, 217] width 89 height 15
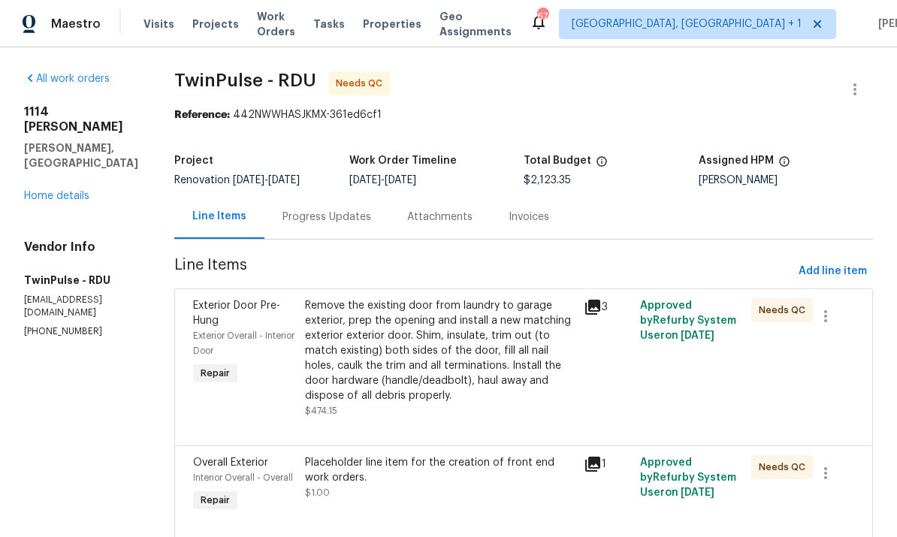
click at [75, 191] on link "Home details" at bounding box center [56, 196] width 65 height 11
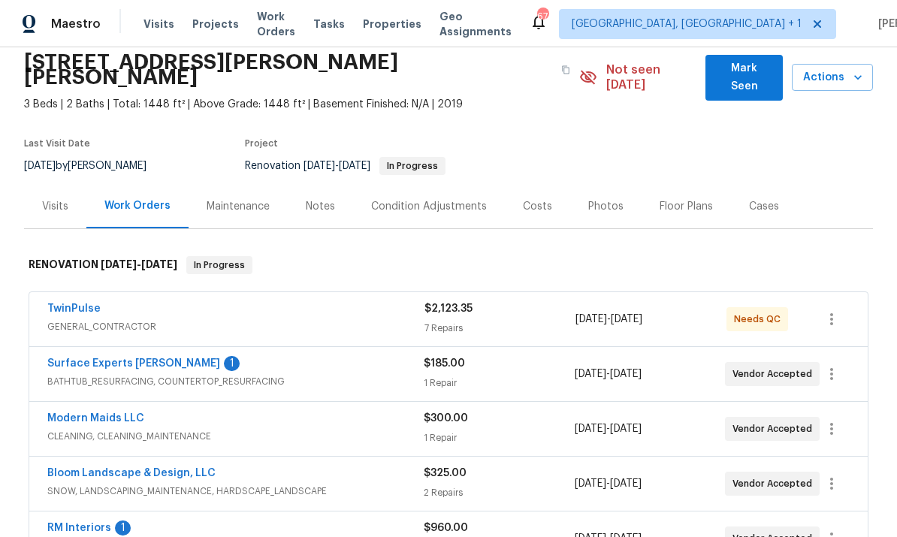
scroll to position [137, 0]
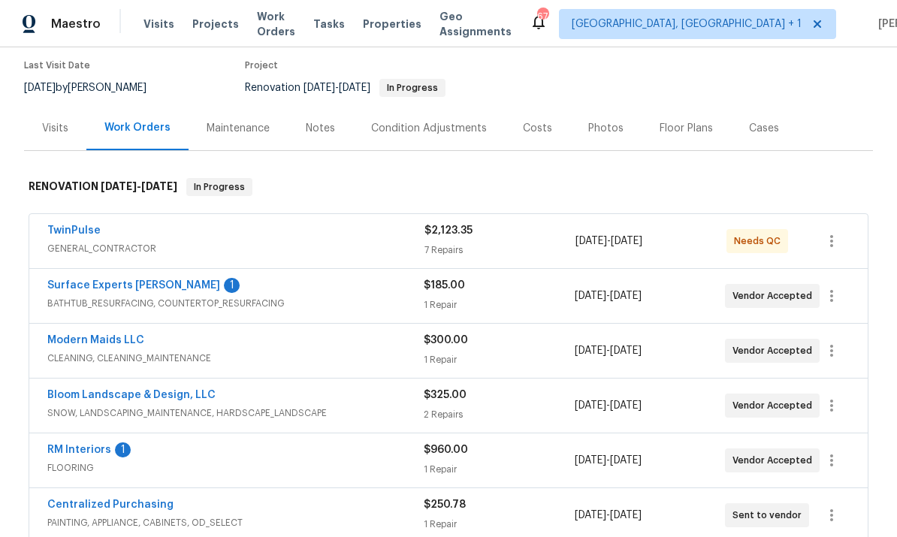
click at [112, 280] on link "Surface Experts [PERSON_NAME]" at bounding box center [133, 285] width 173 height 11
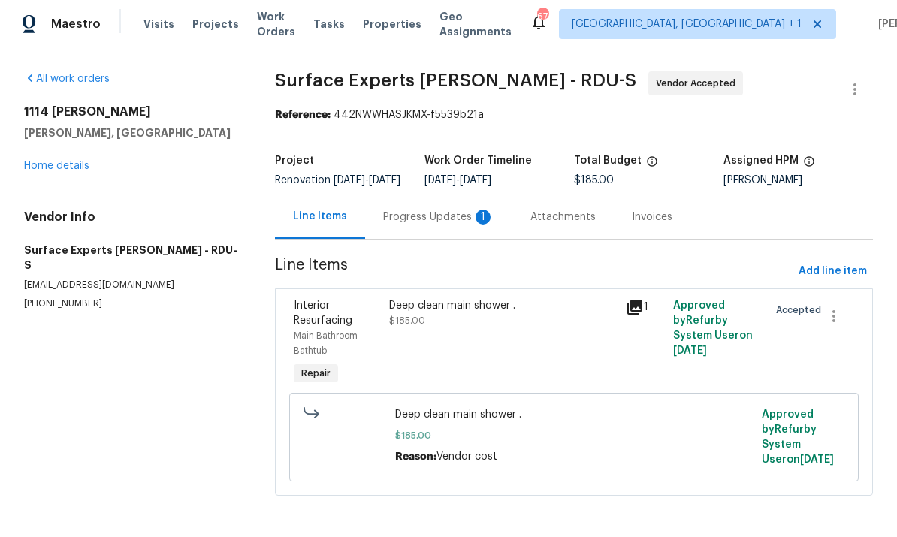
click at [432, 225] on div "Progress Updates 1" at bounding box center [438, 217] width 111 height 15
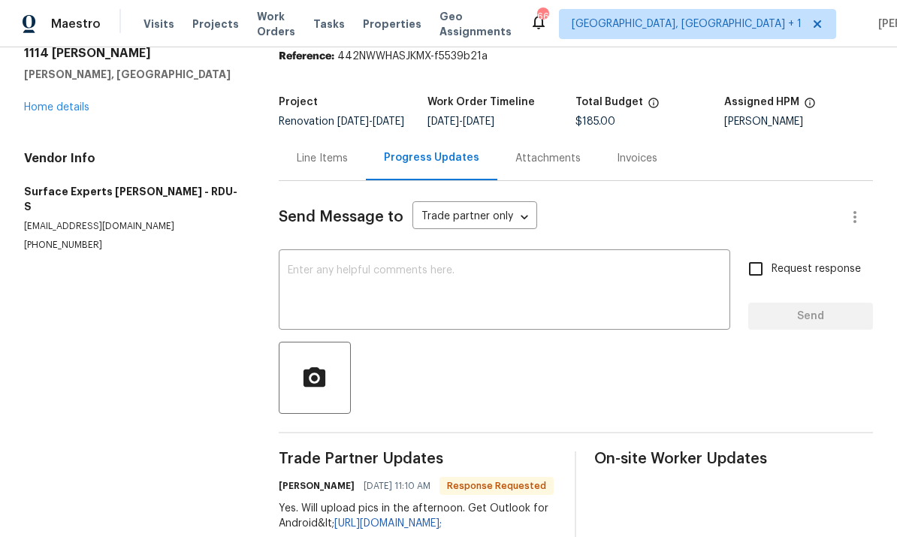
scroll to position [59, 0]
click at [46, 111] on link "Home details" at bounding box center [56, 107] width 65 height 11
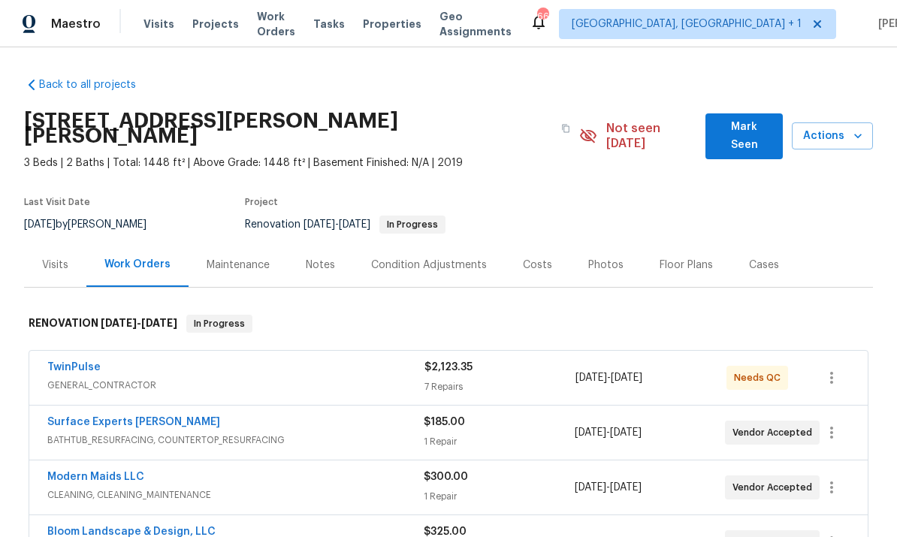
click at [126, 417] on link "Surface Experts Cary" at bounding box center [133, 422] width 173 height 11
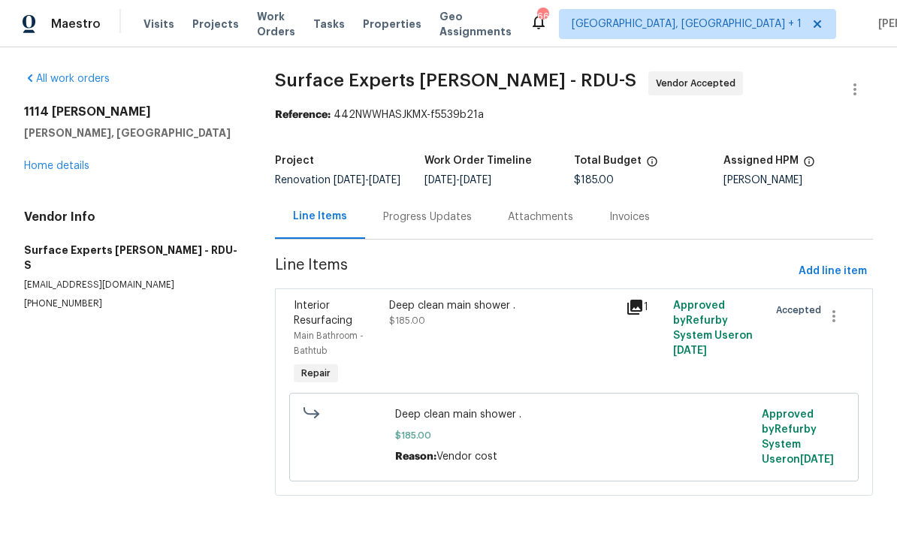
click at [423, 225] on div "Progress Updates" at bounding box center [427, 217] width 89 height 15
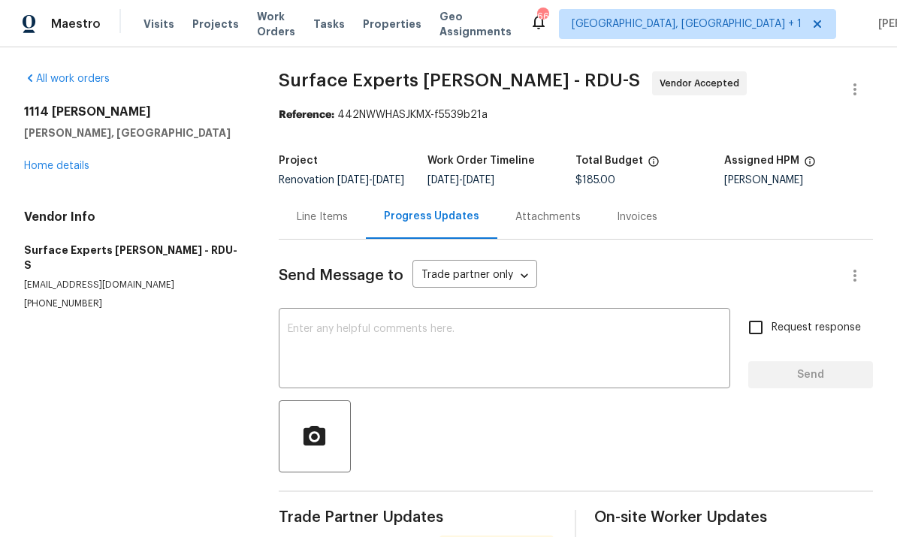
click at [415, 347] on textarea at bounding box center [505, 350] width 434 height 53
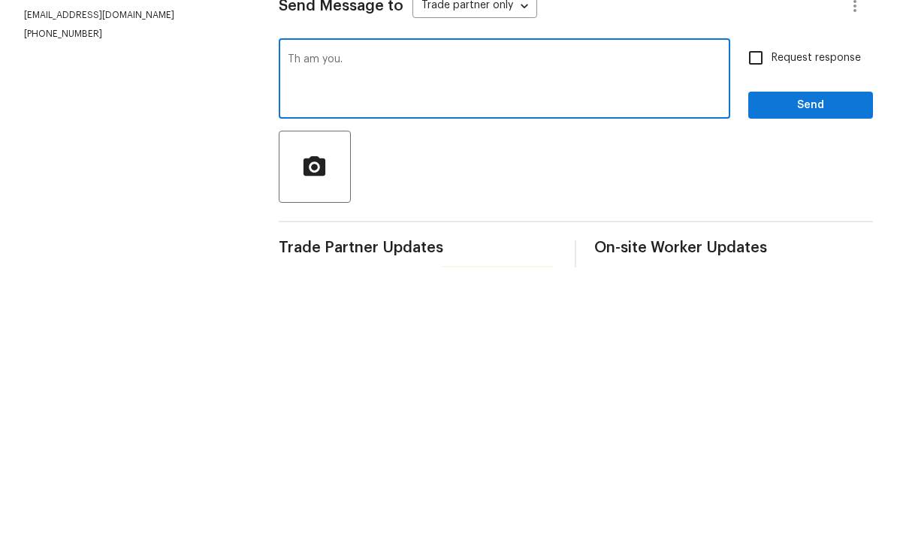
click at [350, 324] on textarea "Th am you." at bounding box center [505, 350] width 434 height 53
type textarea "Thank oyu."
click at [824, 366] on span "Send" at bounding box center [811, 375] width 101 height 19
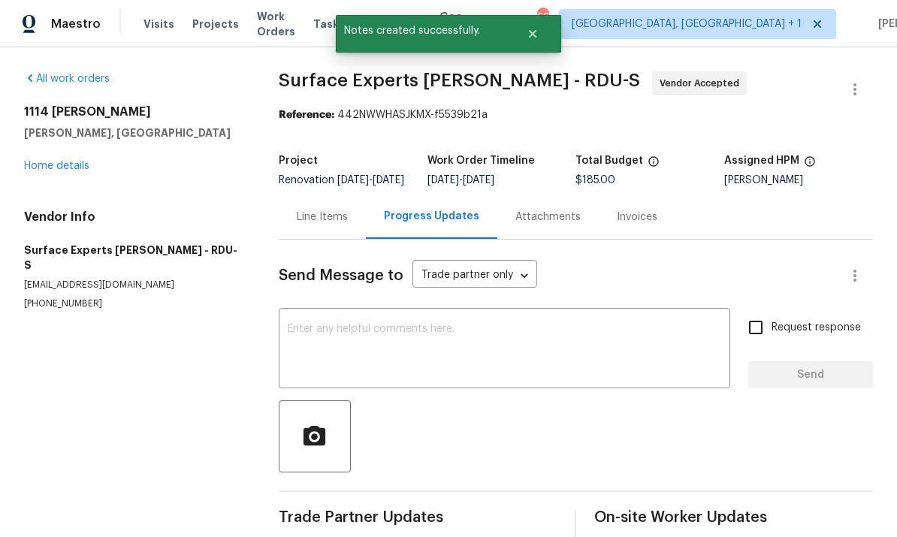
click at [58, 161] on link "Home details" at bounding box center [56, 166] width 65 height 11
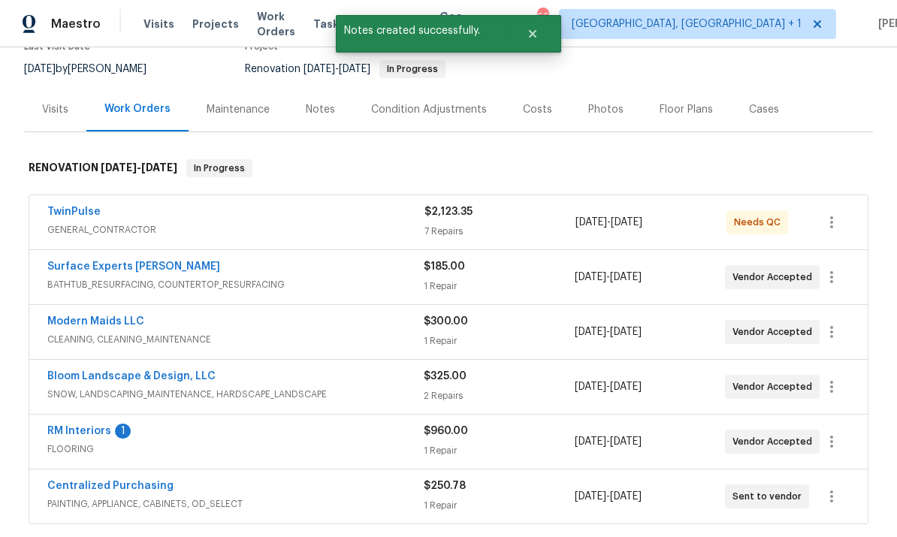
scroll to position [177, 0]
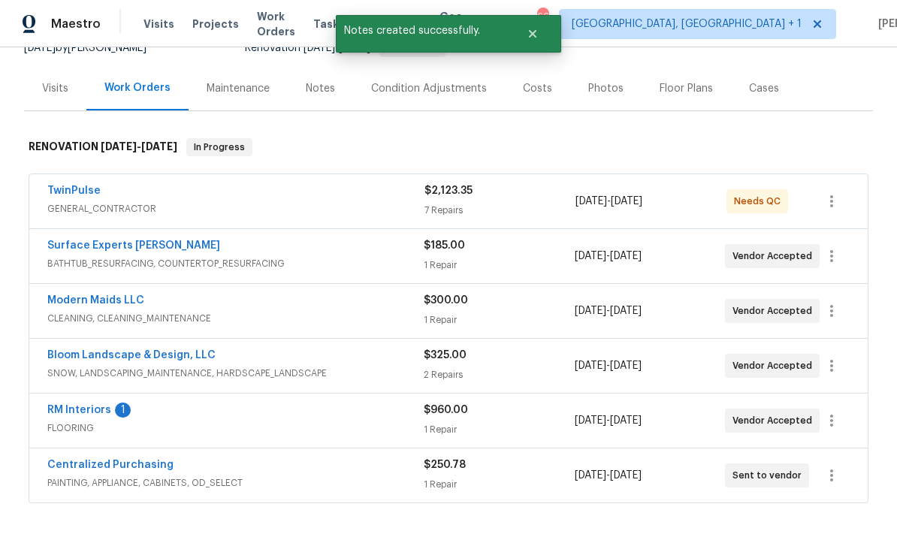
click at [77, 405] on link "RM Interiors" at bounding box center [79, 410] width 64 height 11
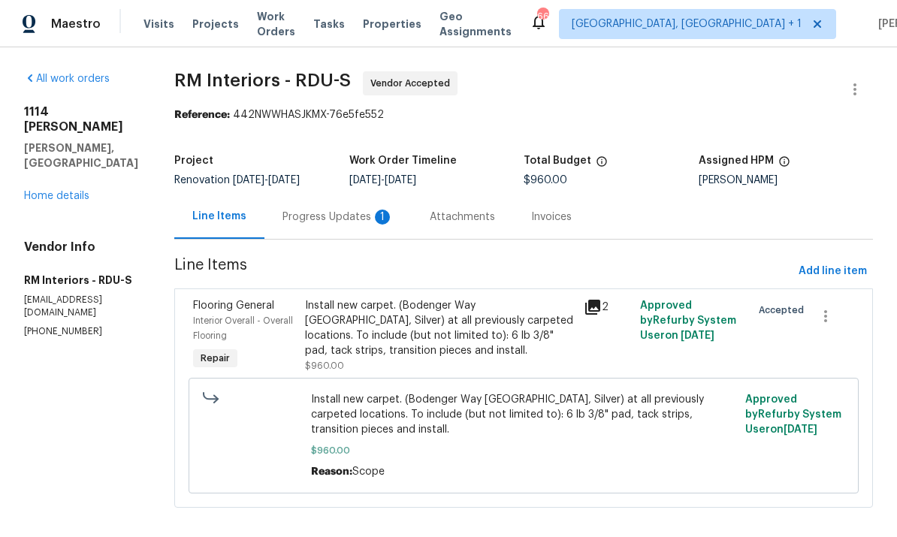
click at [337, 222] on div "Progress Updates 1" at bounding box center [338, 217] width 111 height 15
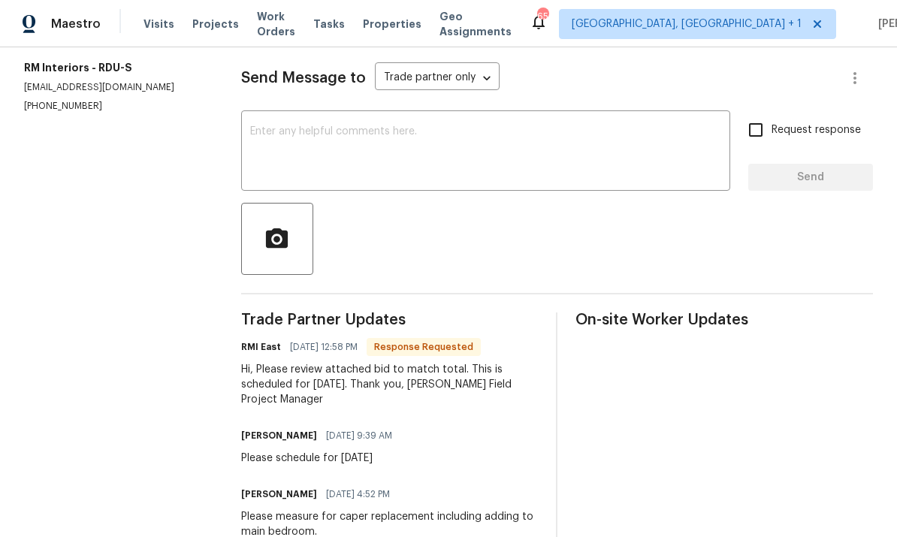
scroll to position [197, 0]
click at [295, 152] on textarea at bounding box center [485, 153] width 471 height 53
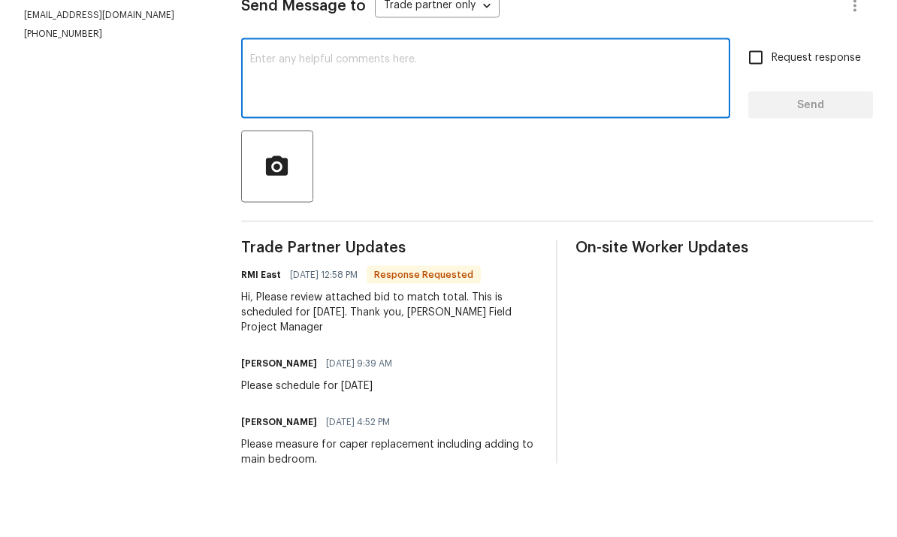
scroll to position [56, 0]
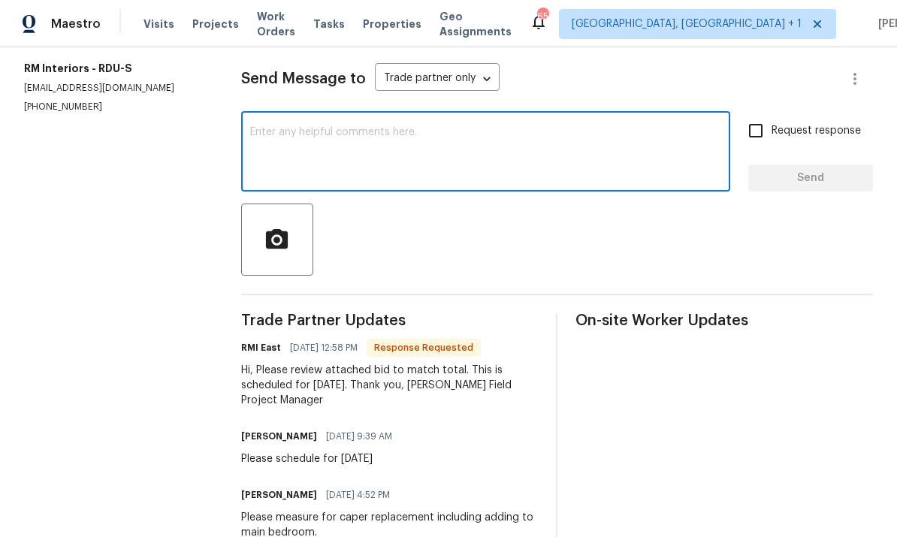
click at [316, 127] on textarea at bounding box center [485, 153] width 471 height 53
type textarea "Thank you."
click at [761, 115] on input "Request response" at bounding box center [756, 131] width 32 height 32
checkbox input "true"
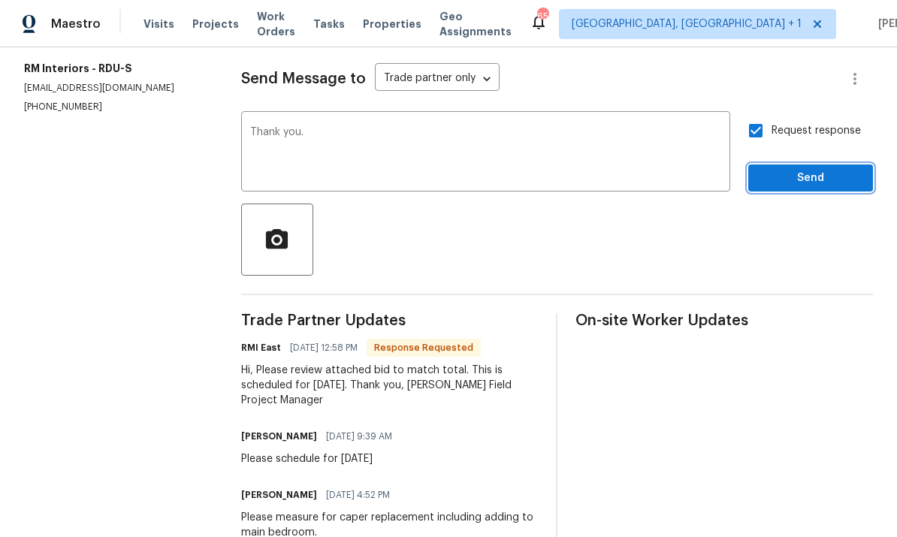
click at [819, 165] on button "Send" at bounding box center [811, 179] width 125 height 28
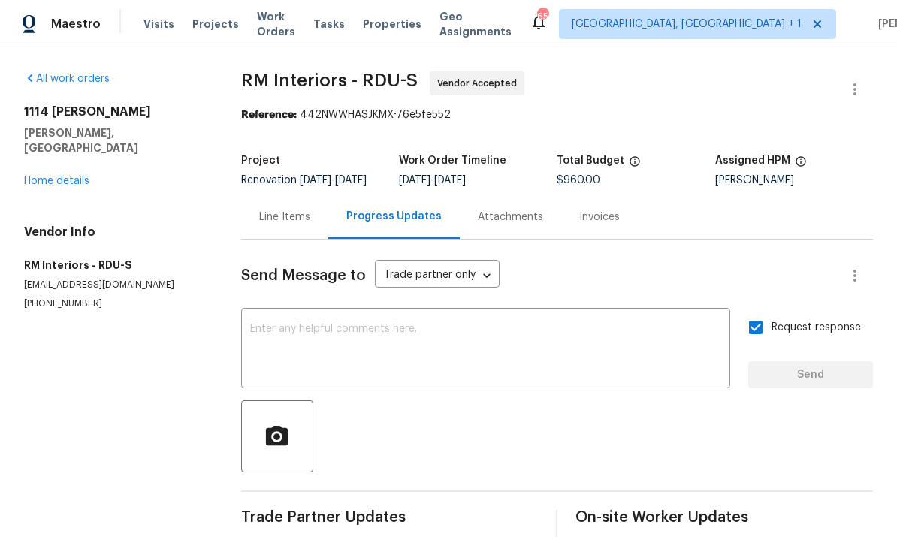
scroll to position [0, 0]
click at [68, 176] on link "Home details" at bounding box center [56, 181] width 65 height 11
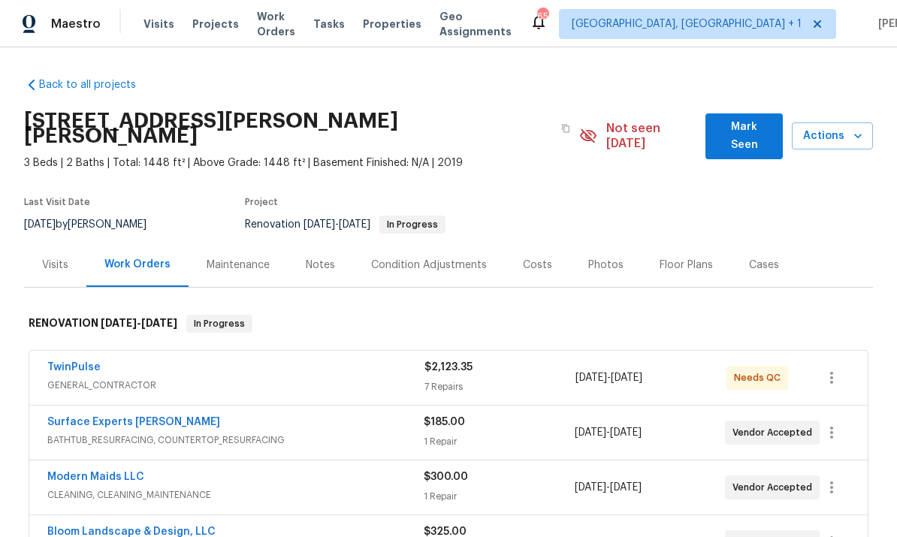
click at [80, 362] on link "TwinPulse" at bounding box center [73, 367] width 53 height 11
